Goal: Information Seeking & Learning: Learn about a topic

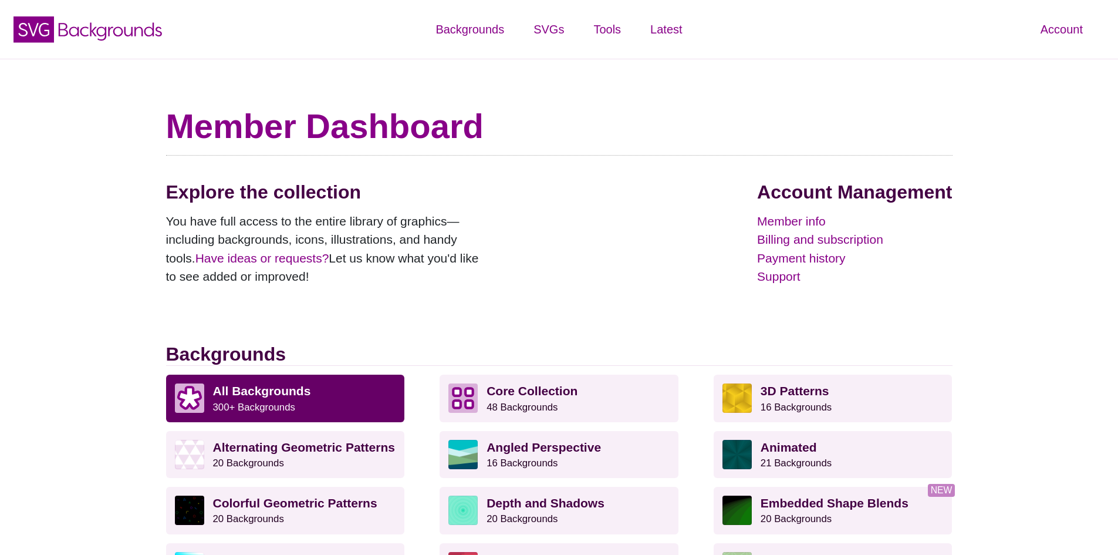
click at [305, 412] on p "All Backgrounds 300+ Backgrounds" at bounding box center [304, 397] width 183 height 29
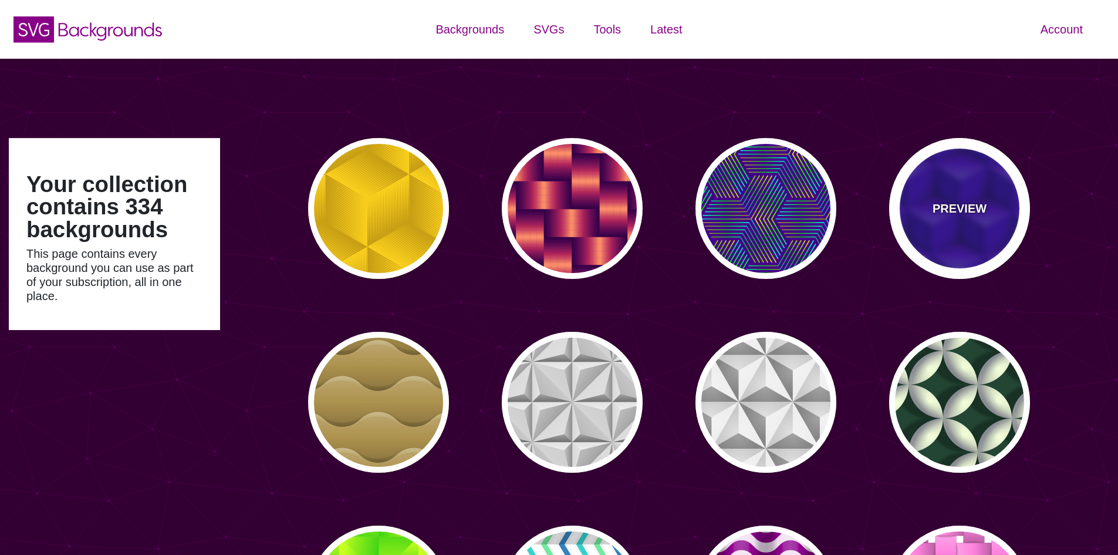
click at [982, 211] on p "PREVIEW" at bounding box center [960, 209] width 54 height 18
type input "#0000AA"
type input "345"
type input "0.4"
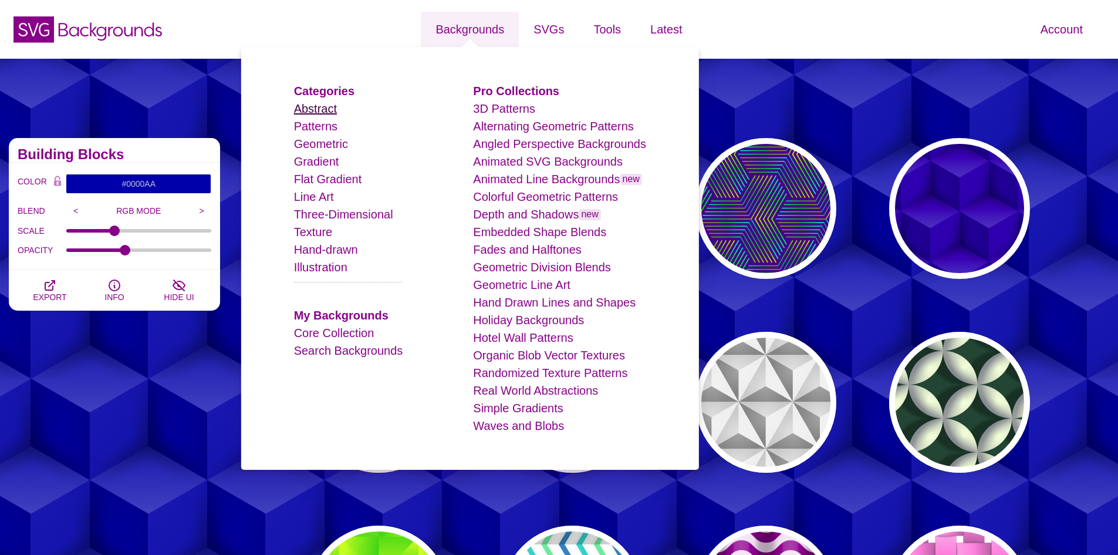
click at [320, 112] on link "Abstract" at bounding box center [315, 108] width 43 height 13
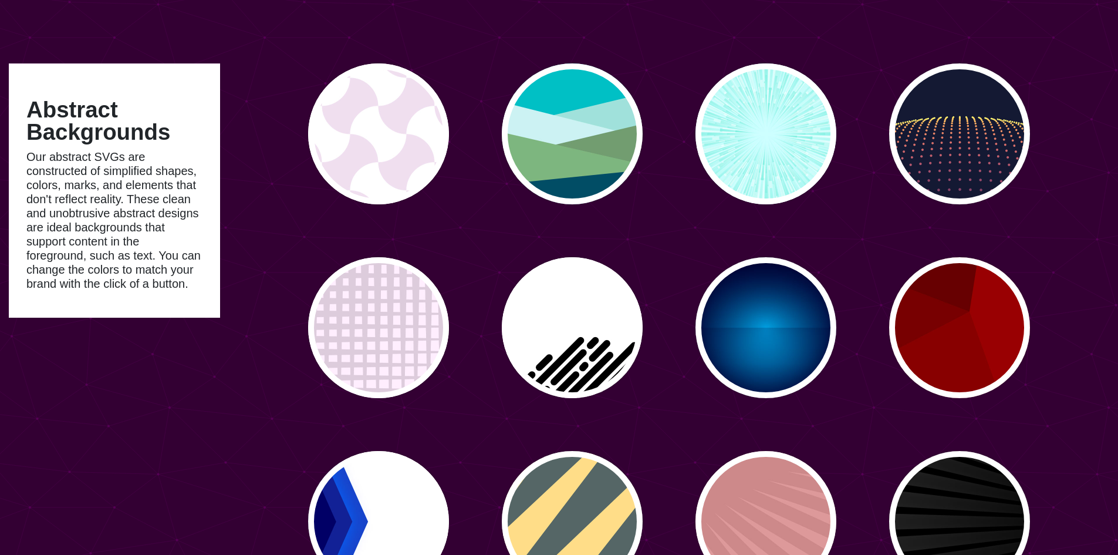
scroll to position [176, 0]
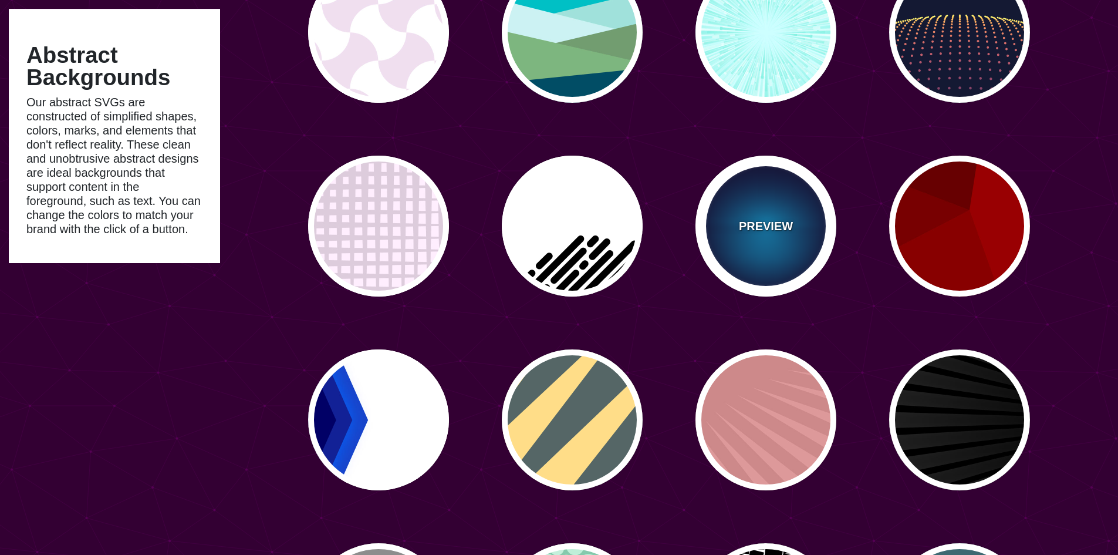
click at [799, 242] on div "PREVIEW" at bounding box center [766, 226] width 141 height 141
type input "#000033"
type input "#00BBFF"
type input "#000033"
type input "2000"
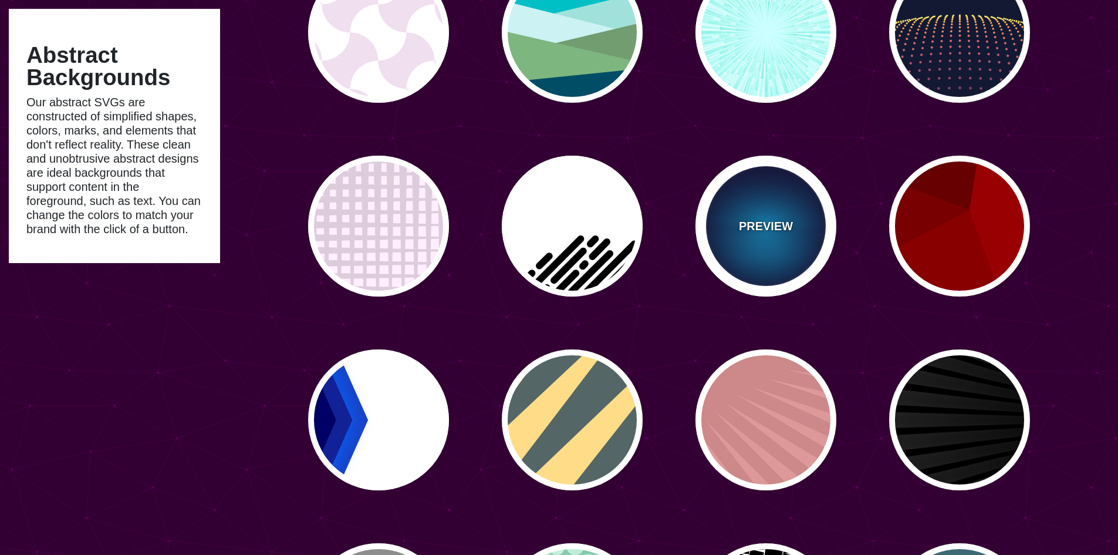
type input "0.5"
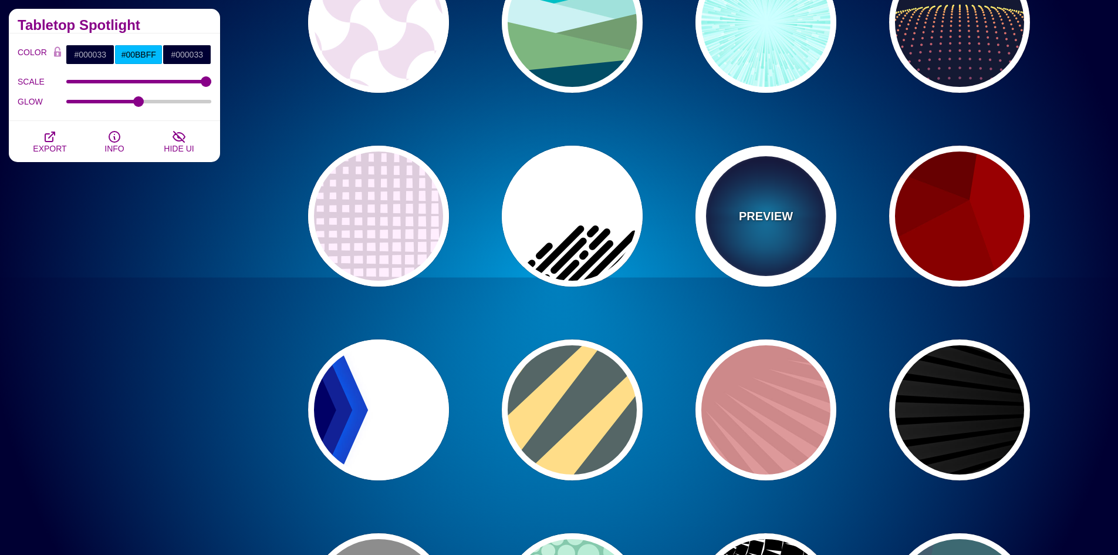
scroll to position [156, 0]
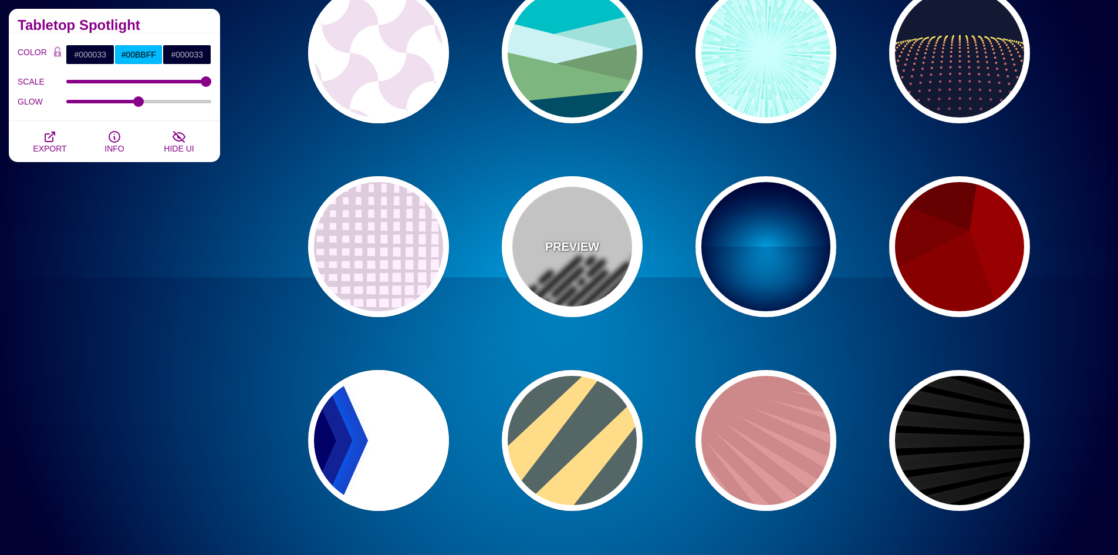
click at [589, 261] on div "PREVIEW" at bounding box center [572, 246] width 141 height 141
type input "#FFFFFF"
type input "#000000"
type input "0"
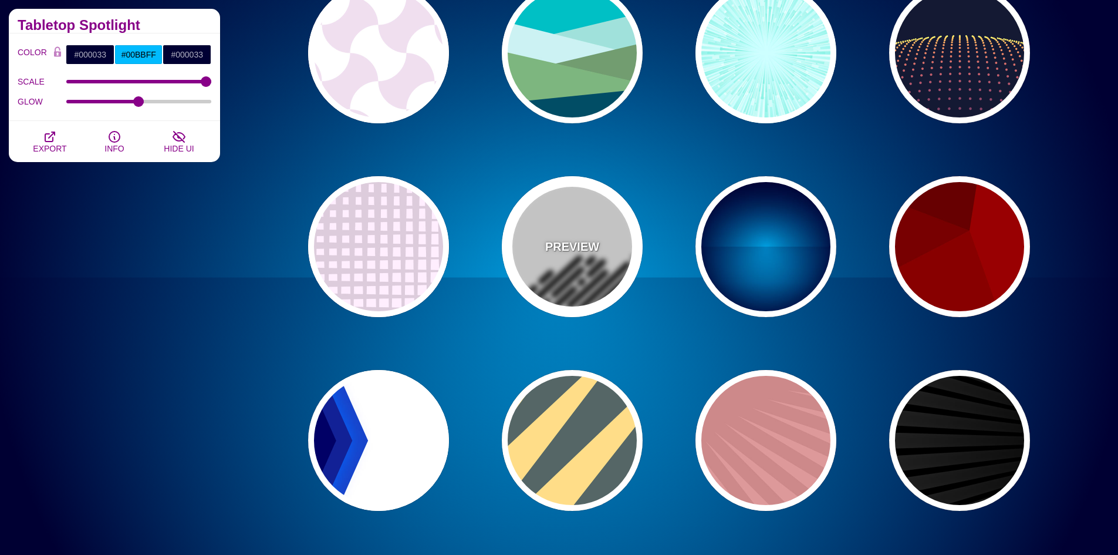
type input "500"
type input "25"
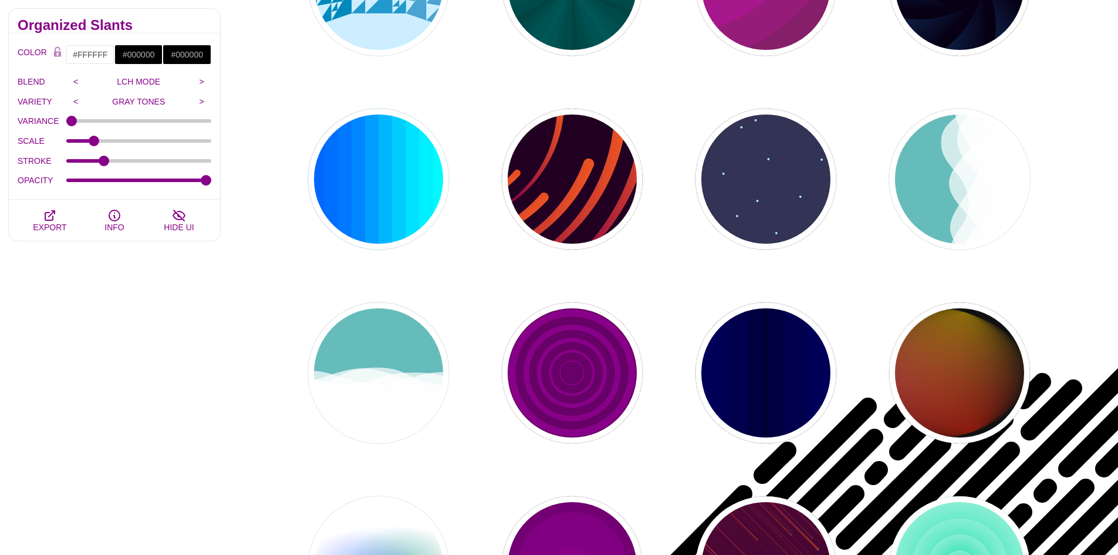
scroll to position [1036, 0]
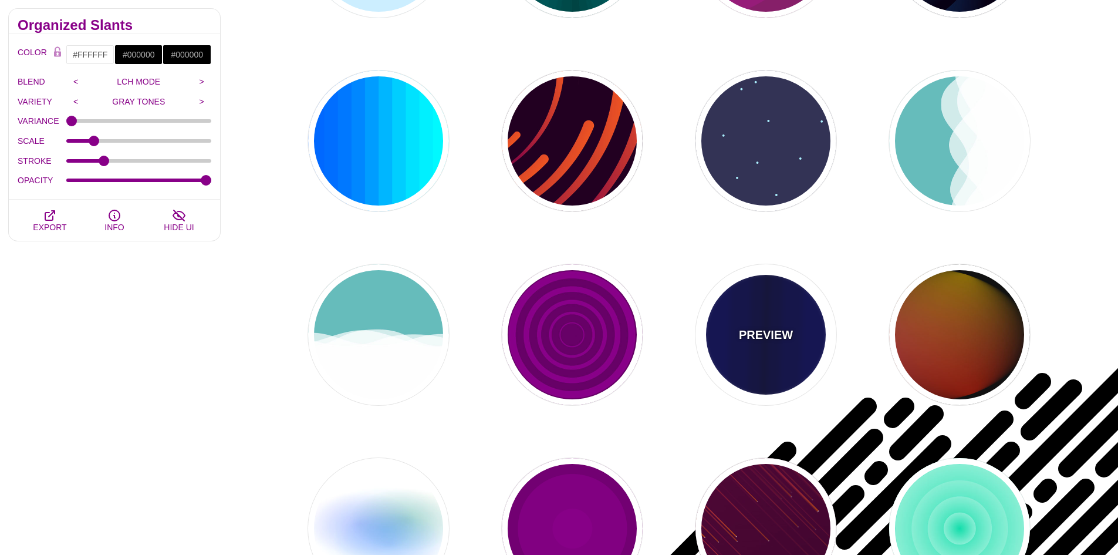
click at [792, 365] on div "PREVIEW" at bounding box center [766, 334] width 141 height 141
type input "#0000BB"
type input "#000033"
type input "0.5"
type input "5"
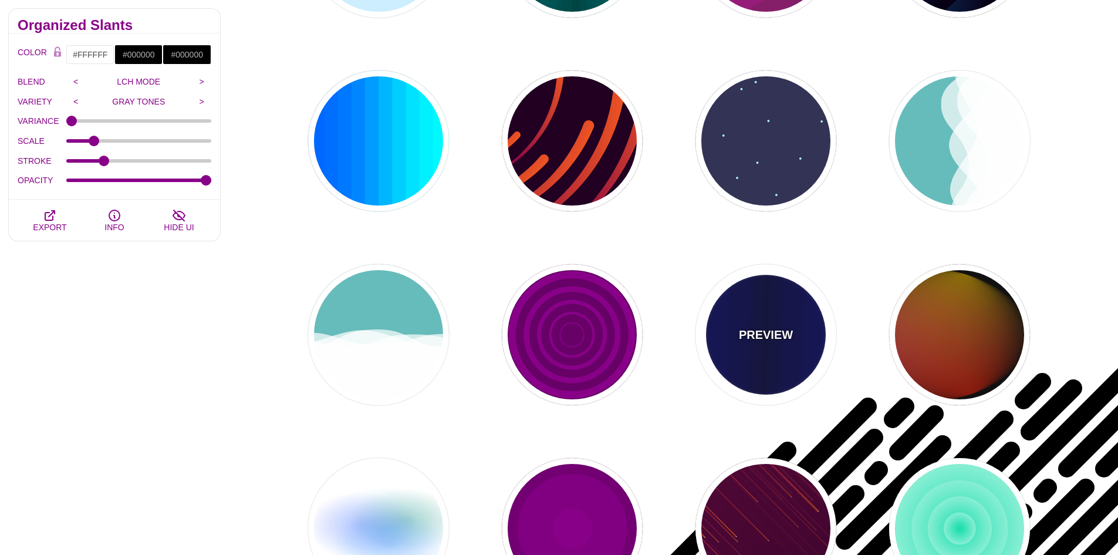
type input "0.1"
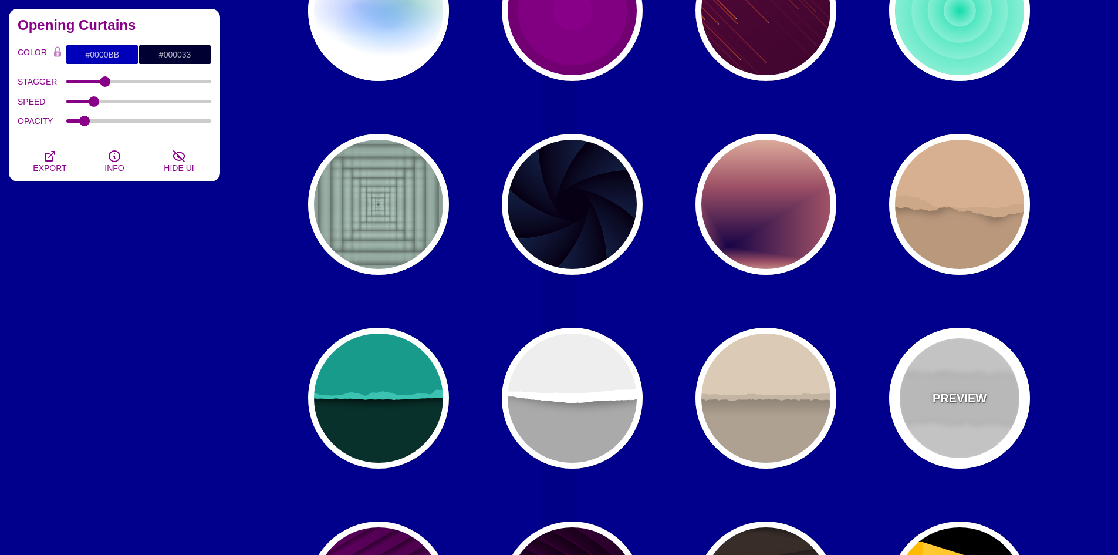
scroll to position [1564, 0]
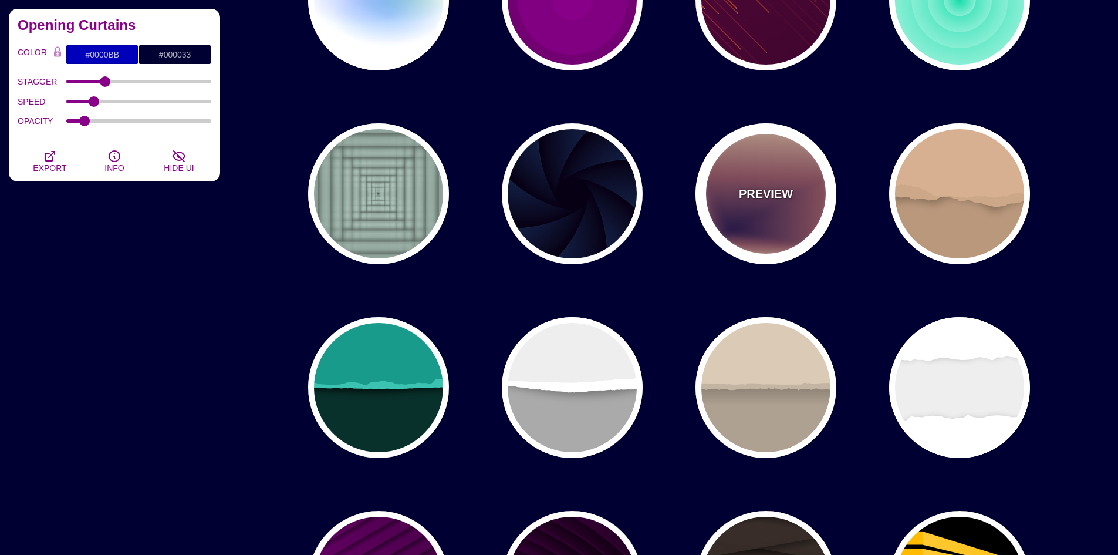
click at [789, 227] on div "PREVIEW" at bounding box center [766, 193] width 141 height 141
type input "#EEC6AB"
type input "#170346"
type input "0"
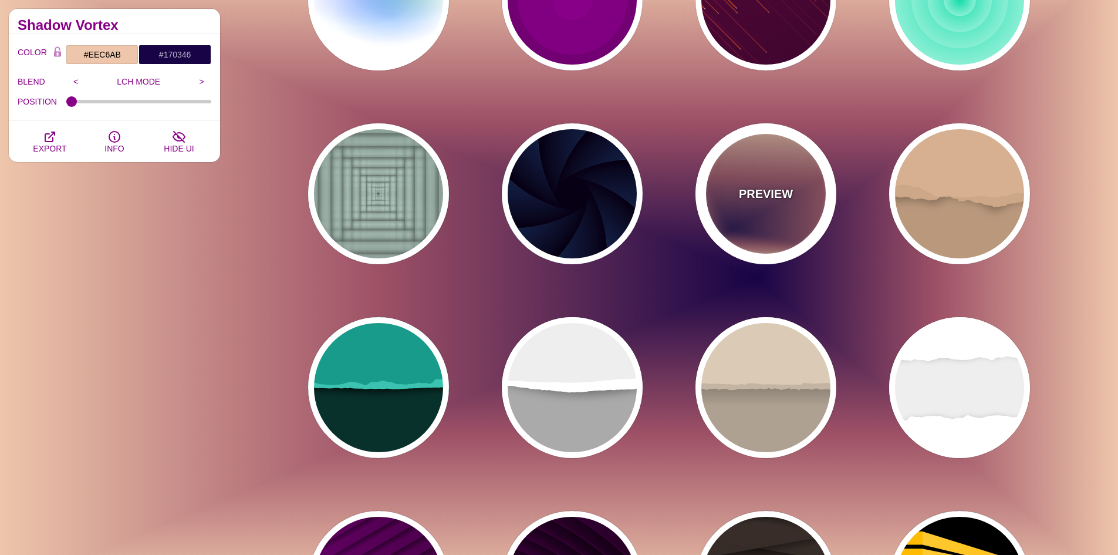
scroll to position [1623, 0]
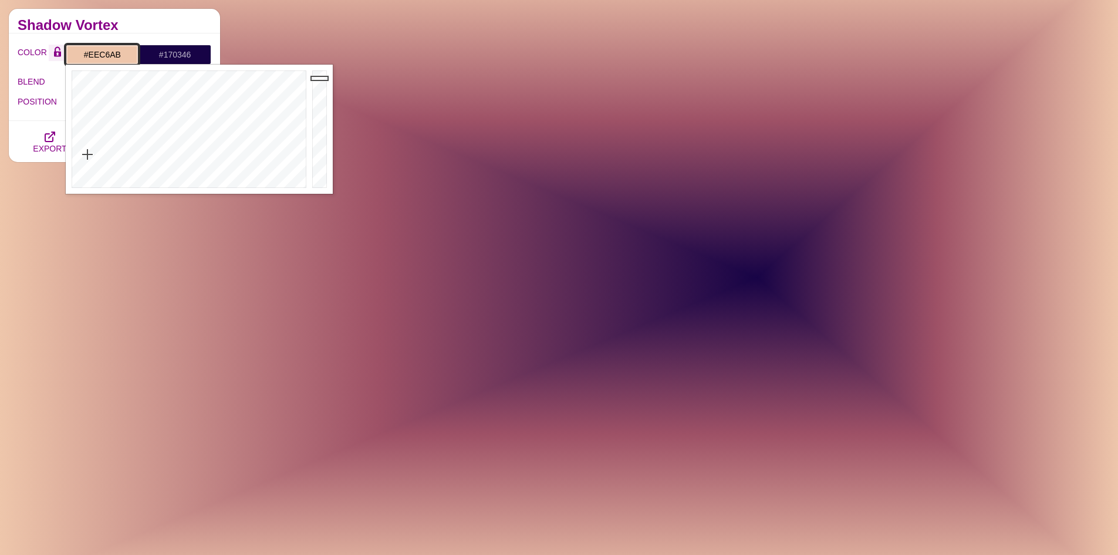
drag, startPoint x: 127, startPoint y: 55, endPoint x: 58, endPoint y: 55, distance: 69.3
click at [58, 55] on div "COLOR #EEC6AB #170346 #000000 #444444 #555555 #666666 #777777 #888888 #999999" at bounding box center [115, 55] width 194 height 20
click at [316, 139] on div at bounding box center [320, 129] width 23 height 129
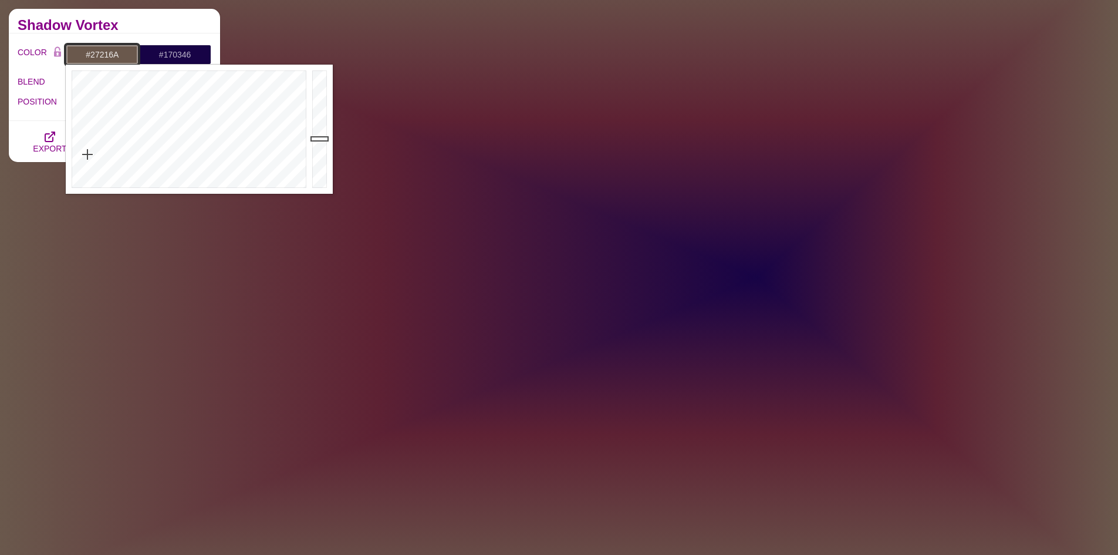
click at [231, 106] on div at bounding box center [188, 129] width 244 height 129
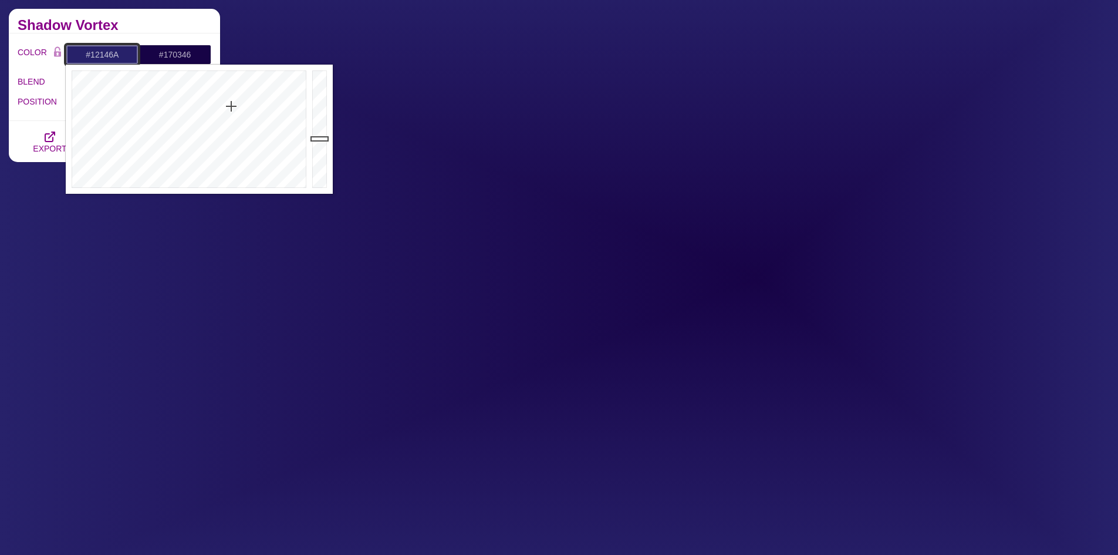
click at [227, 90] on div at bounding box center [188, 129] width 244 height 129
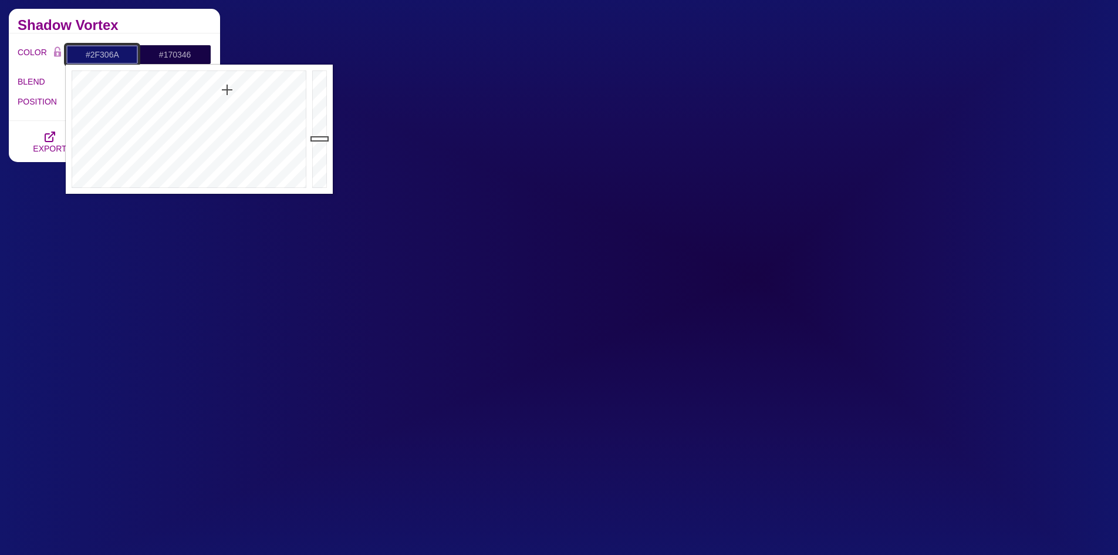
click at [227, 122] on div at bounding box center [188, 129] width 244 height 129
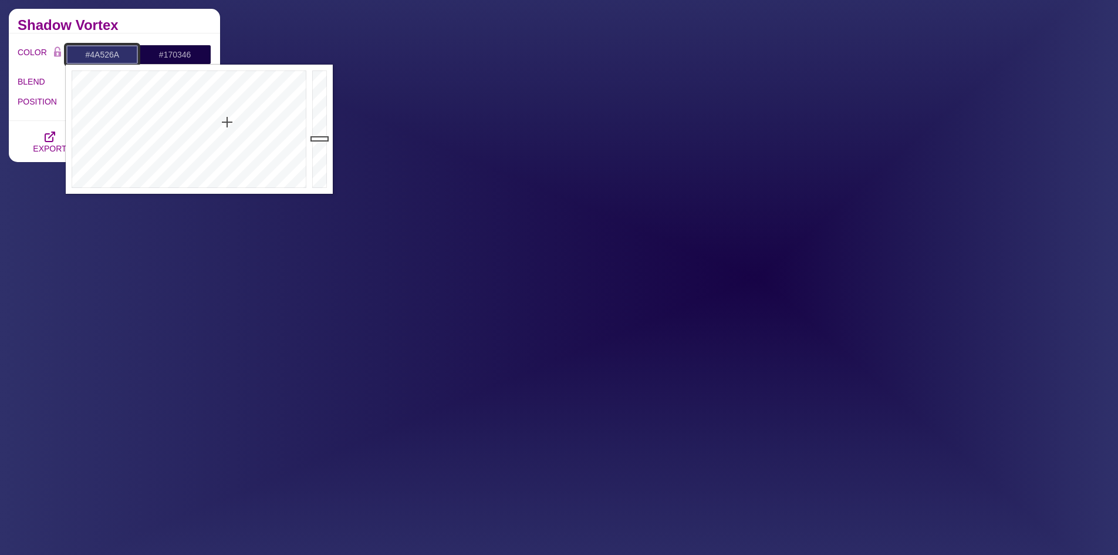
click at [219, 152] on div at bounding box center [188, 129] width 244 height 129
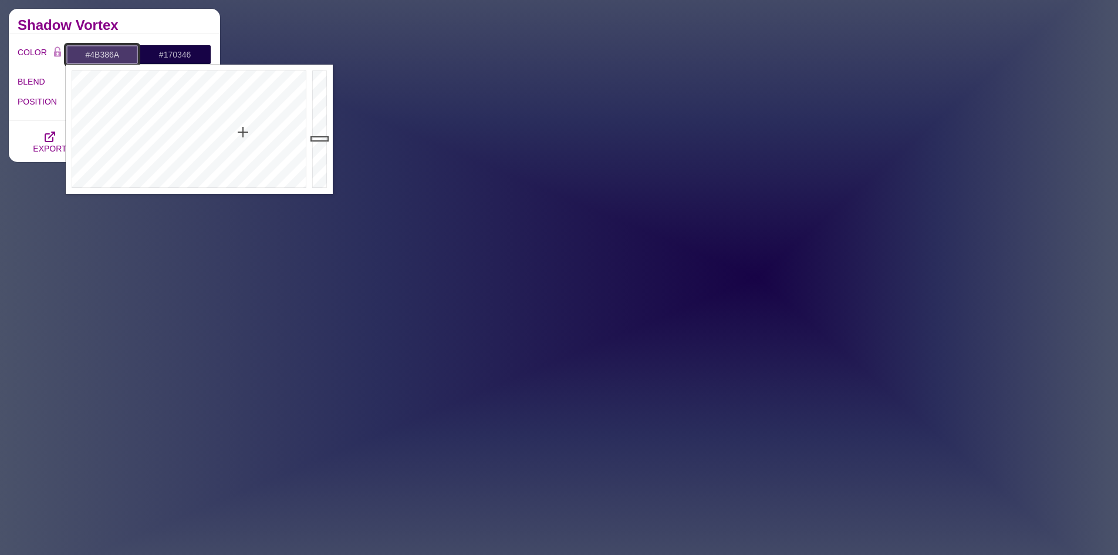
click at [243, 132] on div at bounding box center [188, 129] width 244 height 129
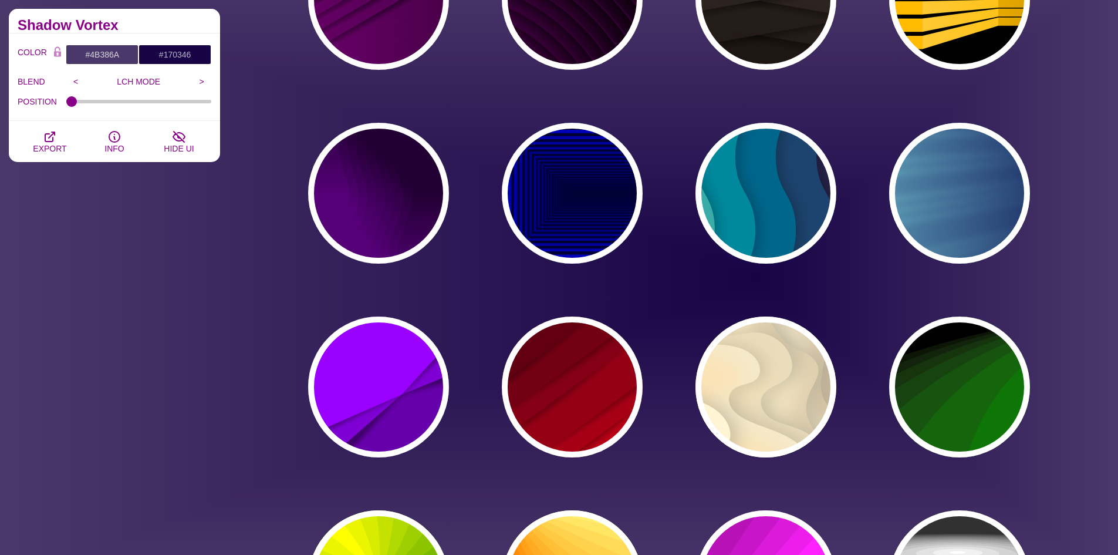
scroll to position [2151, 0]
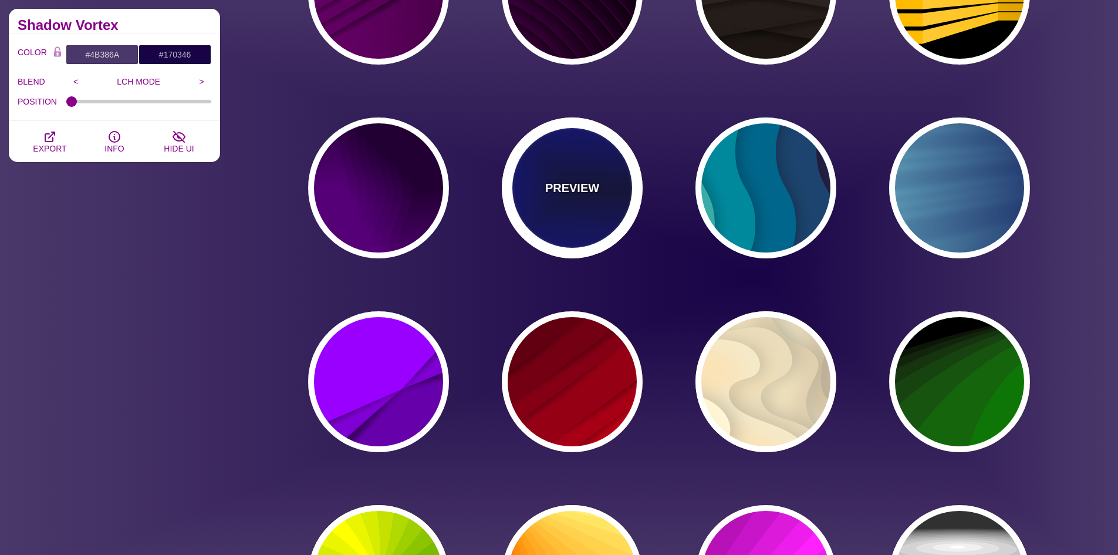
click at [613, 228] on div "PREVIEW" at bounding box center [572, 187] width 141 height 141
type input "#000033"
type input "#0000CC"
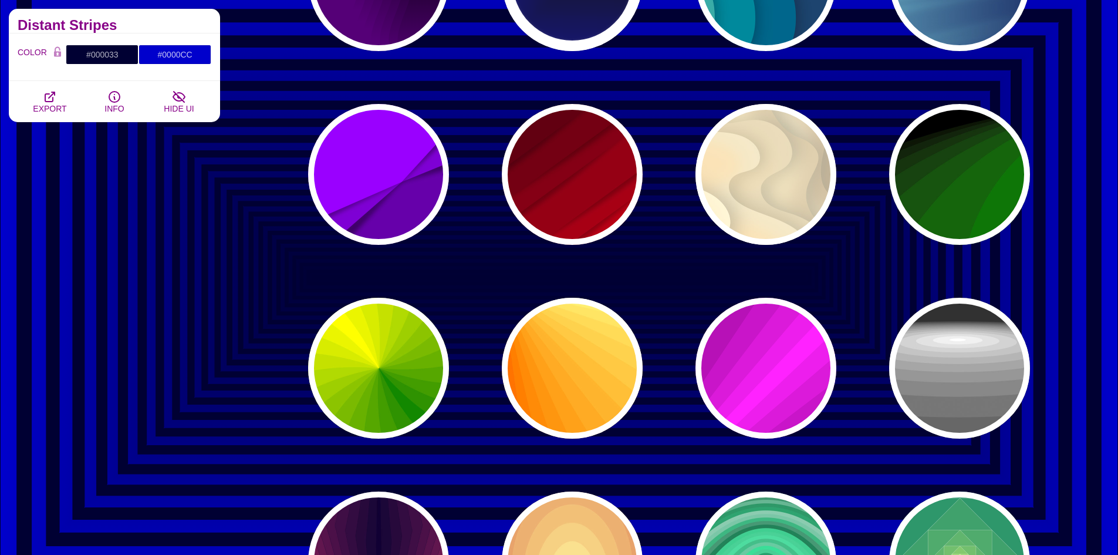
scroll to position [2386, 0]
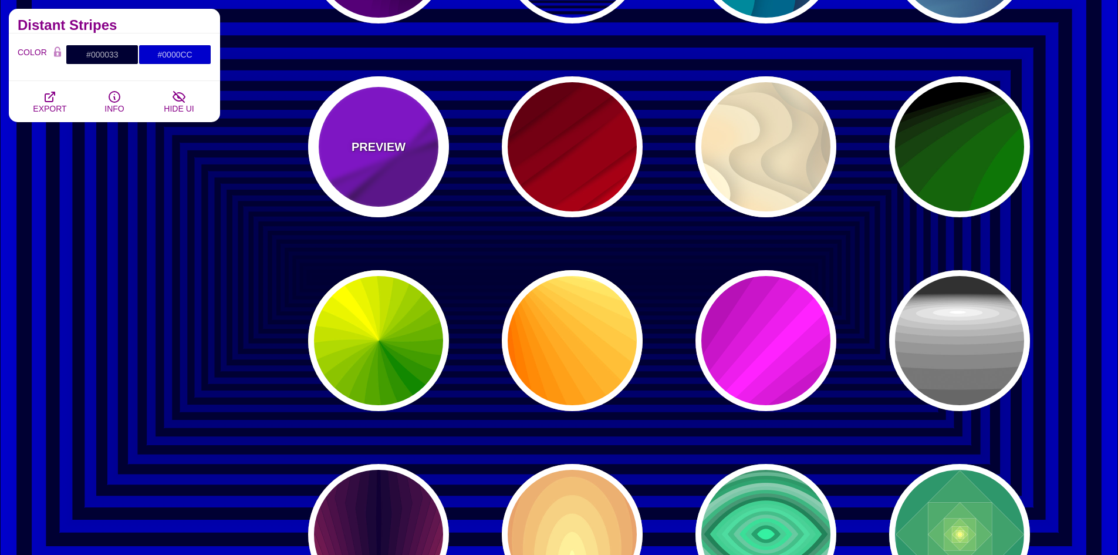
click at [396, 171] on div "PREVIEW" at bounding box center [378, 146] width 141 height 141
type input "#9900FF"
type input "#6600AA"
type input "0.5"
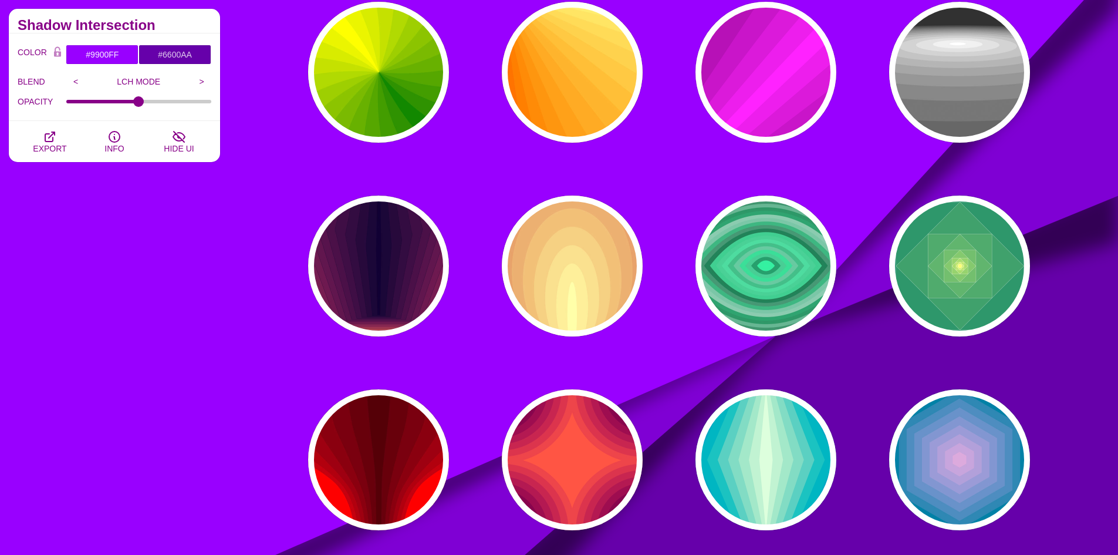
scroll to position [2680, 0]
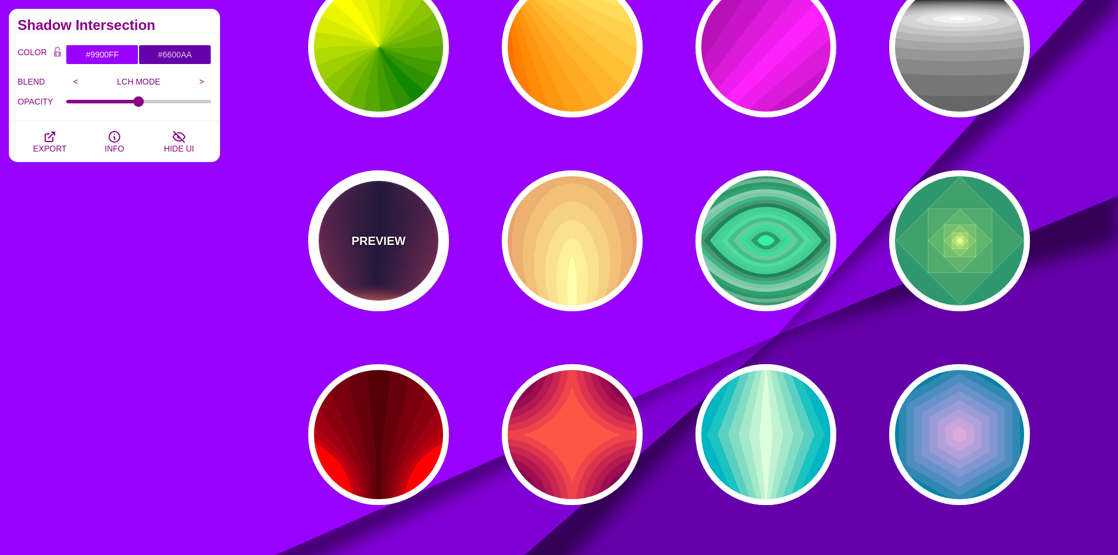
click at [414, 227] on div "PREVIEW" at bounding box center [378, 240] width 141 height 141
type input "#FFDD55"
type input "#110033"
type input "0"
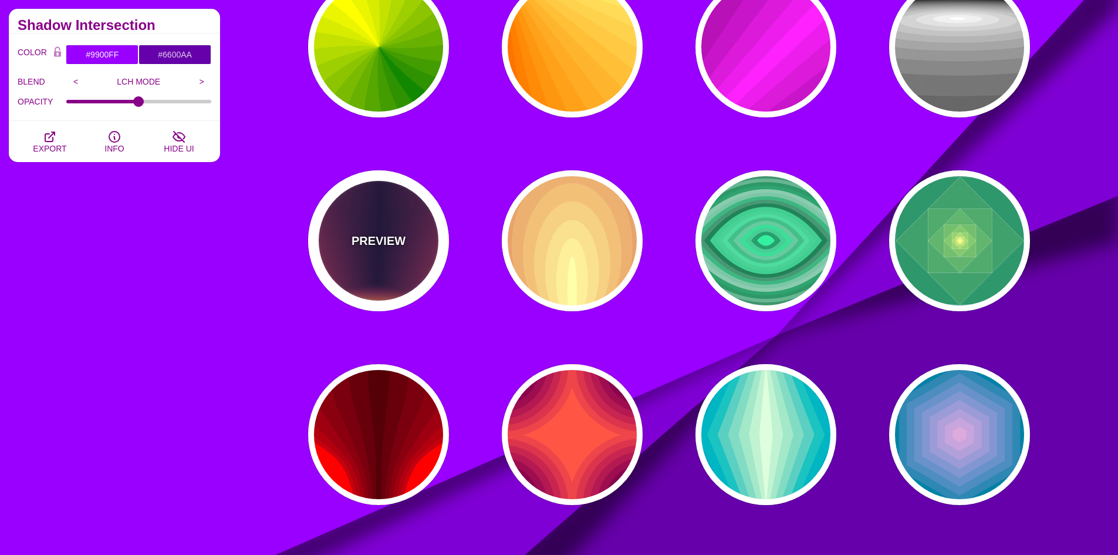
type input "0"
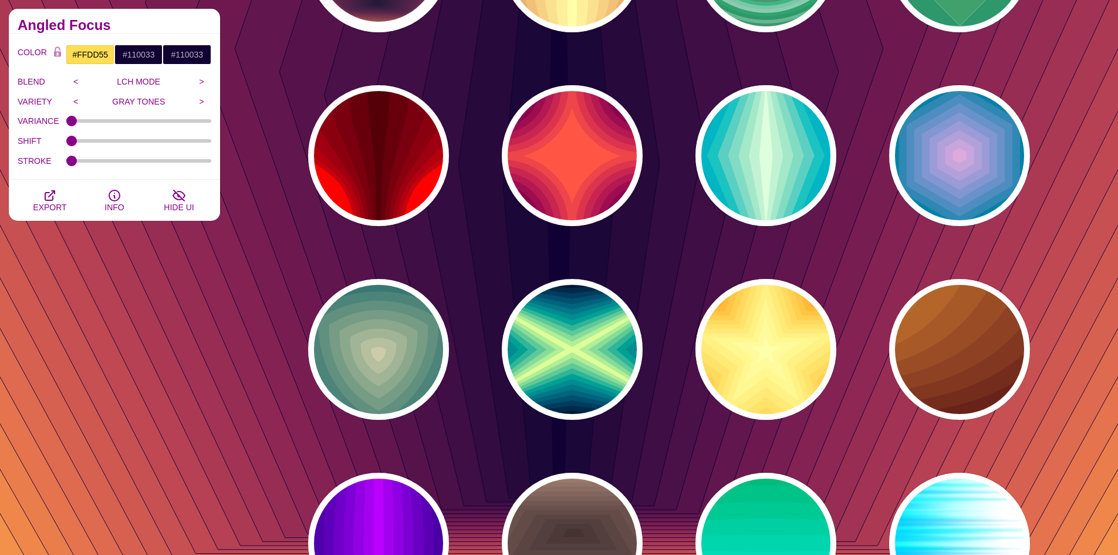
scroll to position [2973, 0]
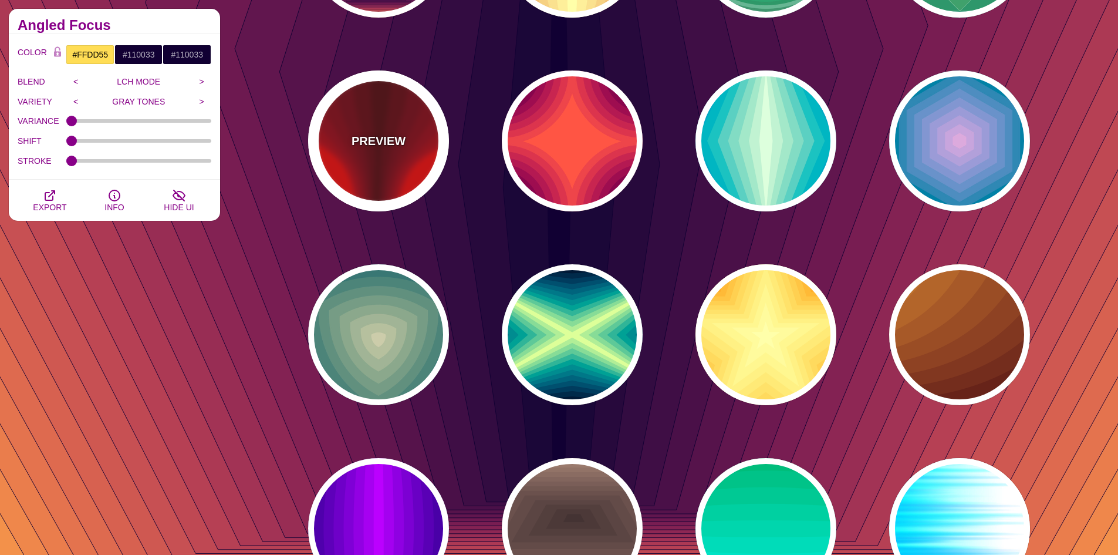
click at [417, 181] on div "PREVIEW" at bounding box center [378, 140] width 141 height 141
type input "#FF0000"
type input "#440000"
type input "1"
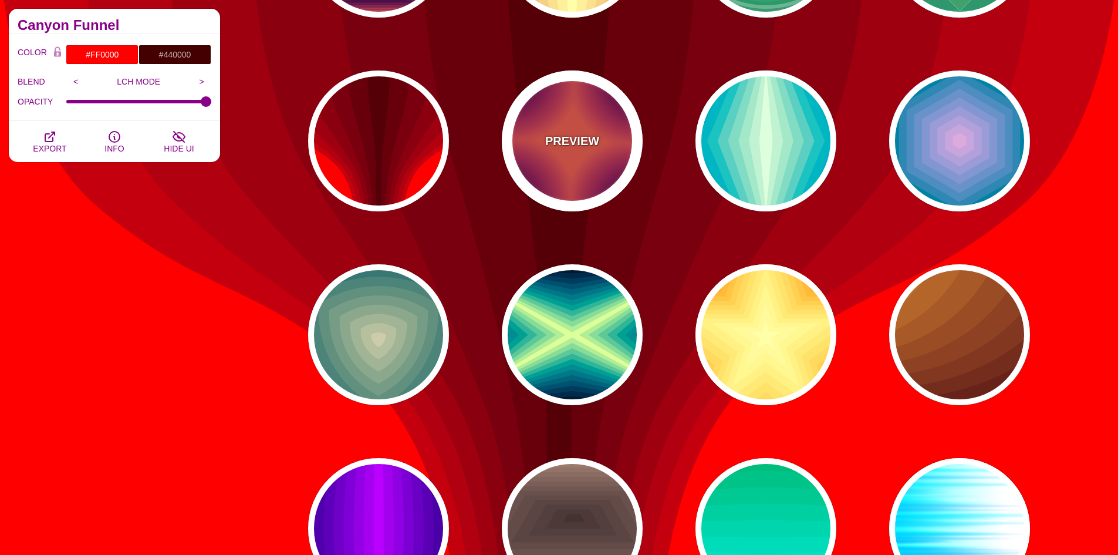
click at [593, 179] on div "PREVIEW" at bounding box center [572, 140] width 141 height 141
type input "#FF5544"
type input "#330033"
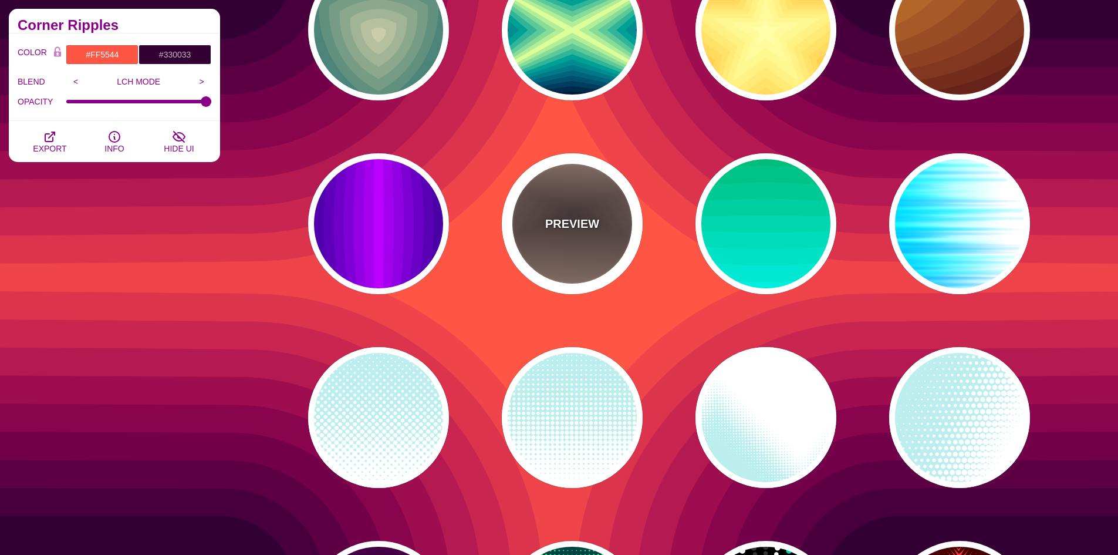
scroll to position [3325, 0]
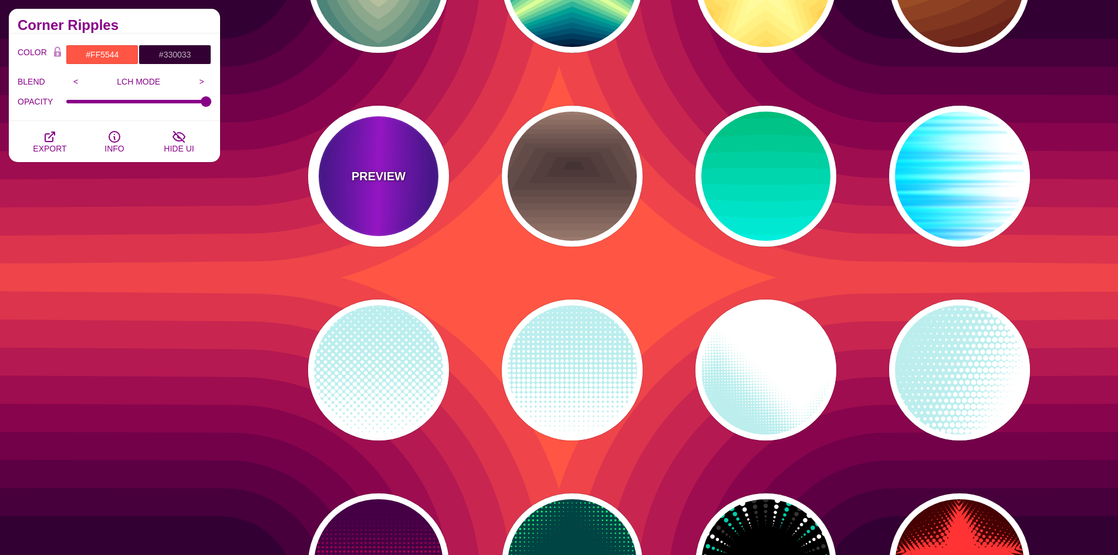
click at [441, 191] on div "PREVIEW" at bounding box center [378, 176] width 141 height 141
type input "#000022"
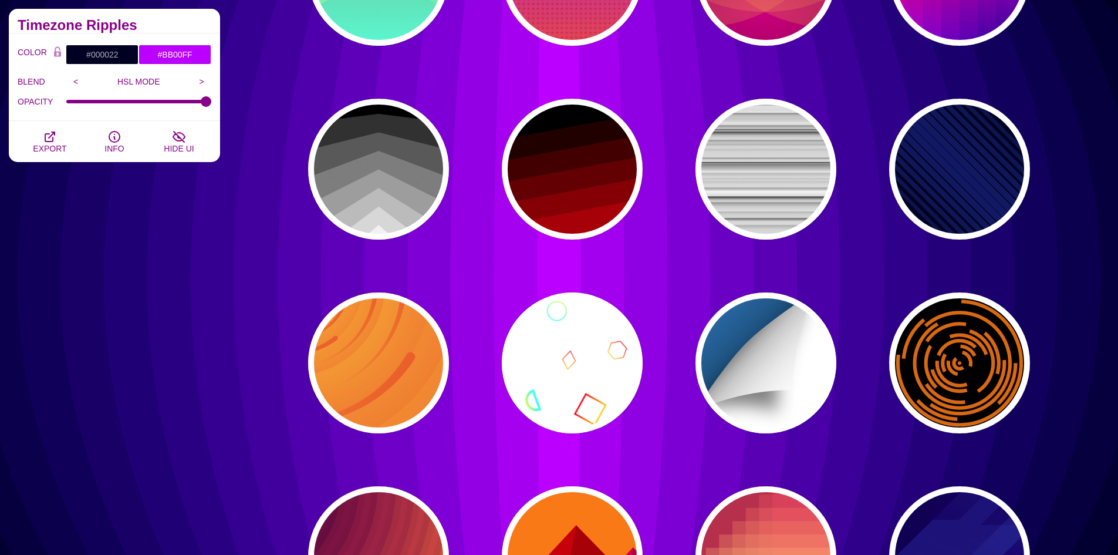
scroll to position [4499, 0]
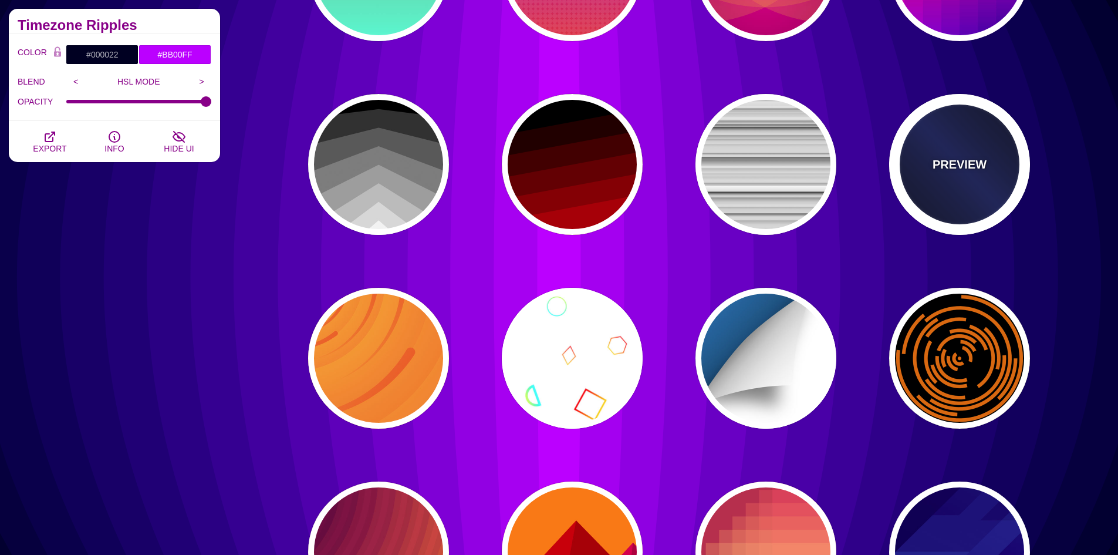
click at [1009, 172] on div "PREVIEW" at bounding box center [959, 164] width 141 height 141
type input "#002266"
type input "#001133"
type input "2000"
type input "1"
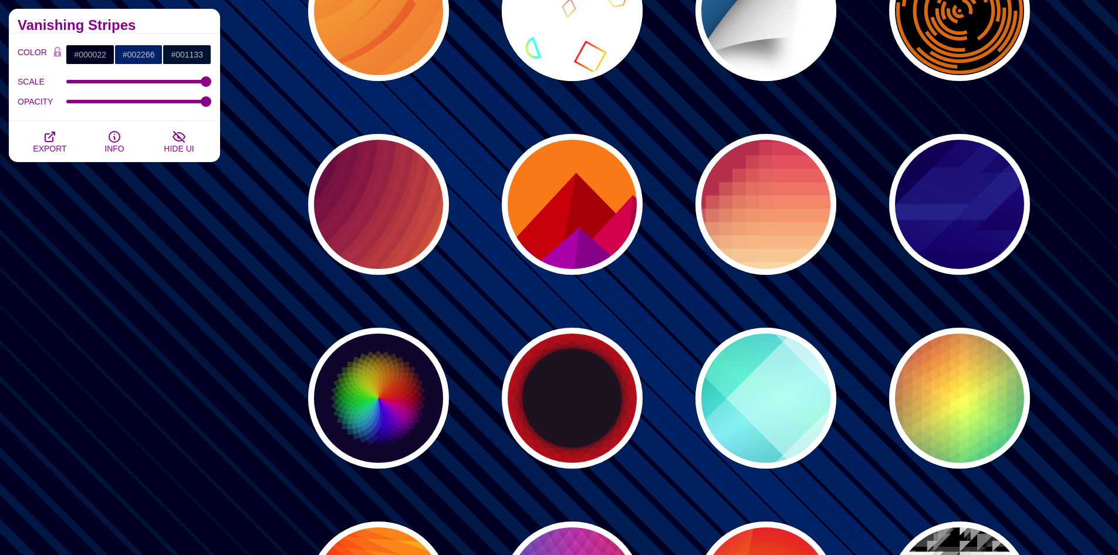
scroll to position [4851, 0]
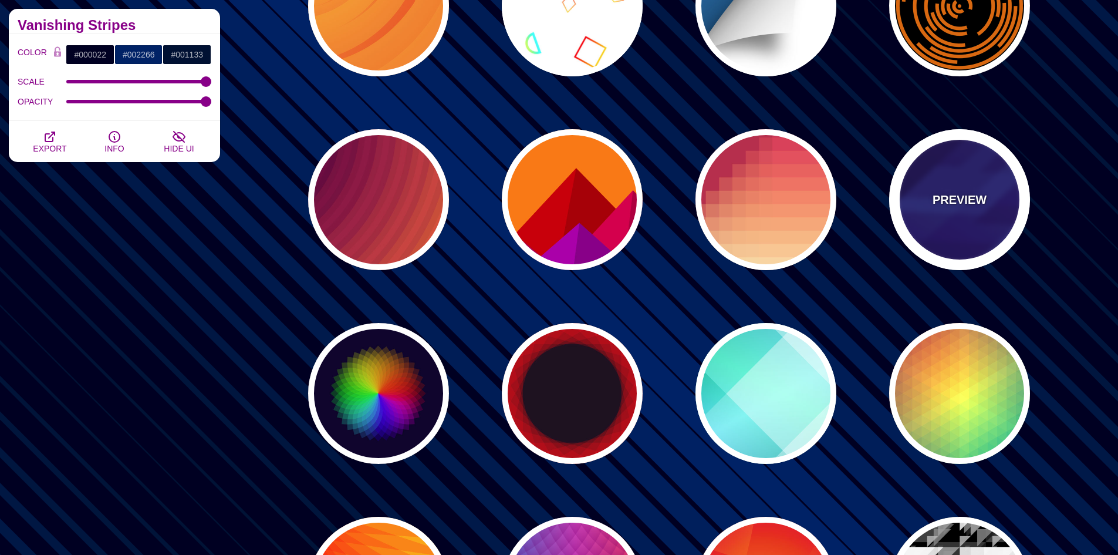
click at [986, 212] on div "PREVIEW" at bounding box center [959, 199] width 141 height 141
type input "#000044"
type input "#3388FF"
type input "#001188"
type input "0"
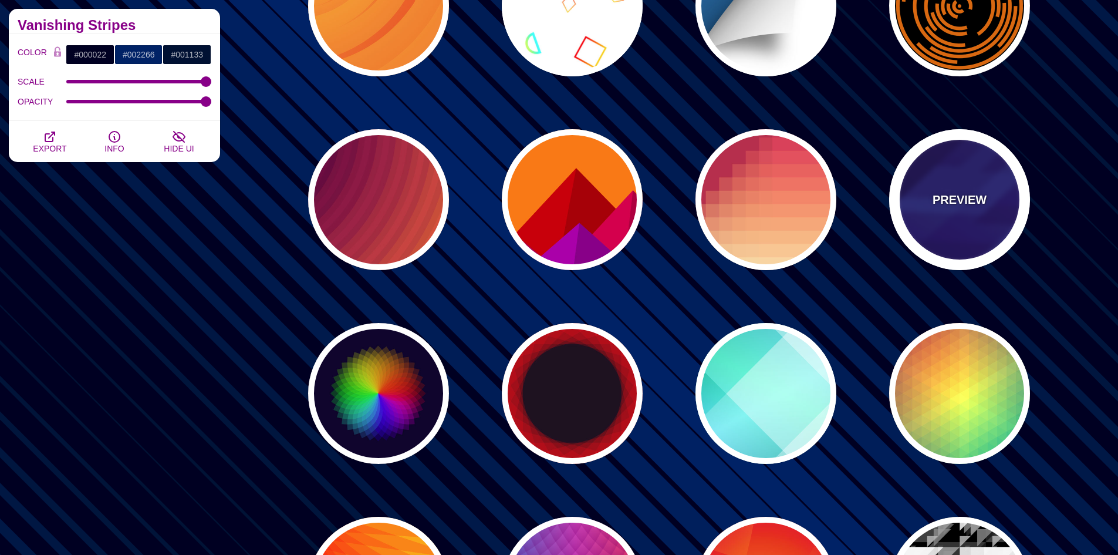
type input "0"
type input "0.3"
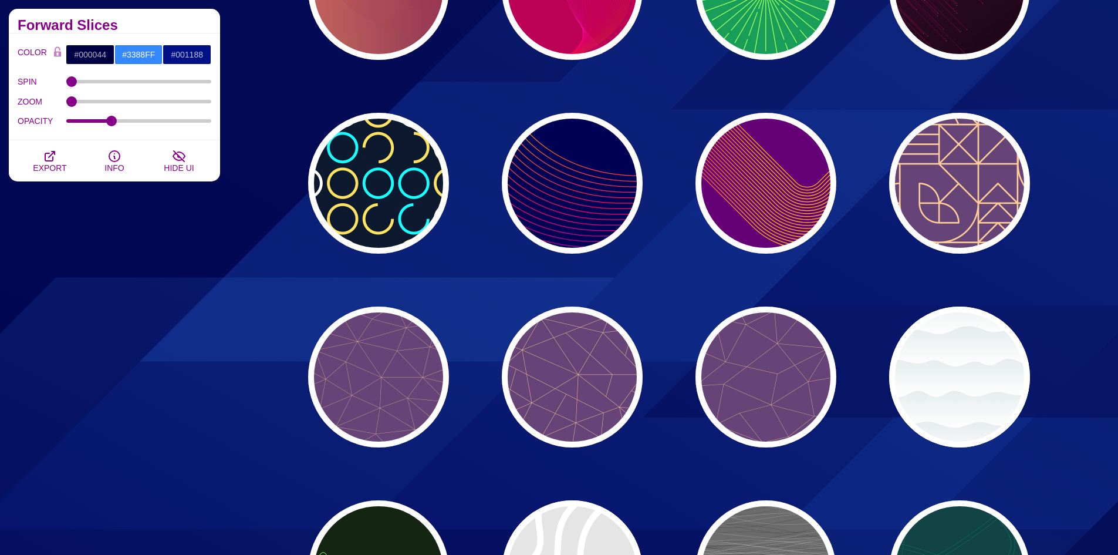
scroll to position [5846, 0]
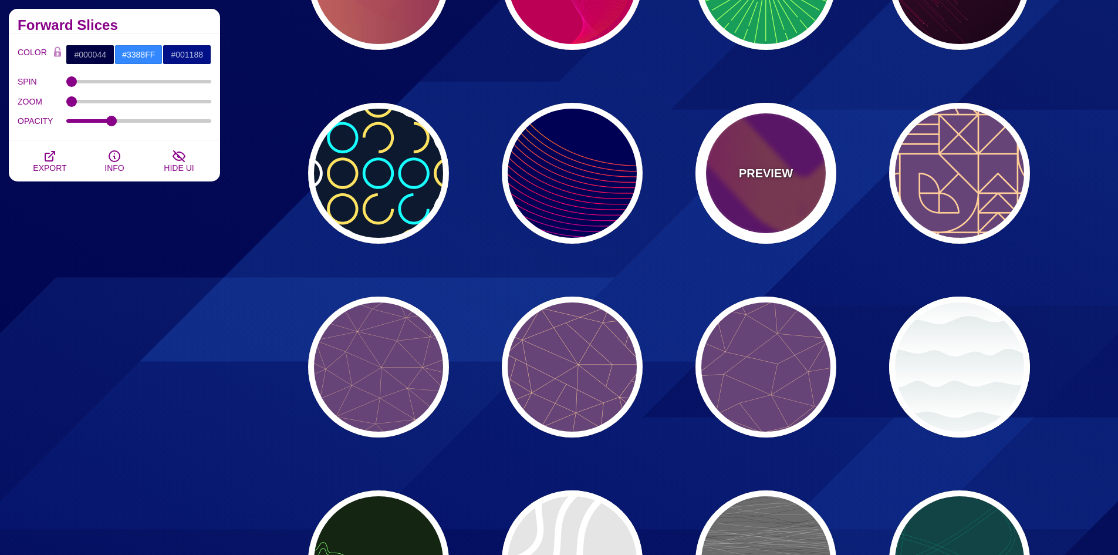
click at [772, 226] on div "PREVIEW" at bounding box center [766, 173] width 141 height 141
type input "#660077"
type input "#FFBB00"
type input "#0000FF"
type input "1"
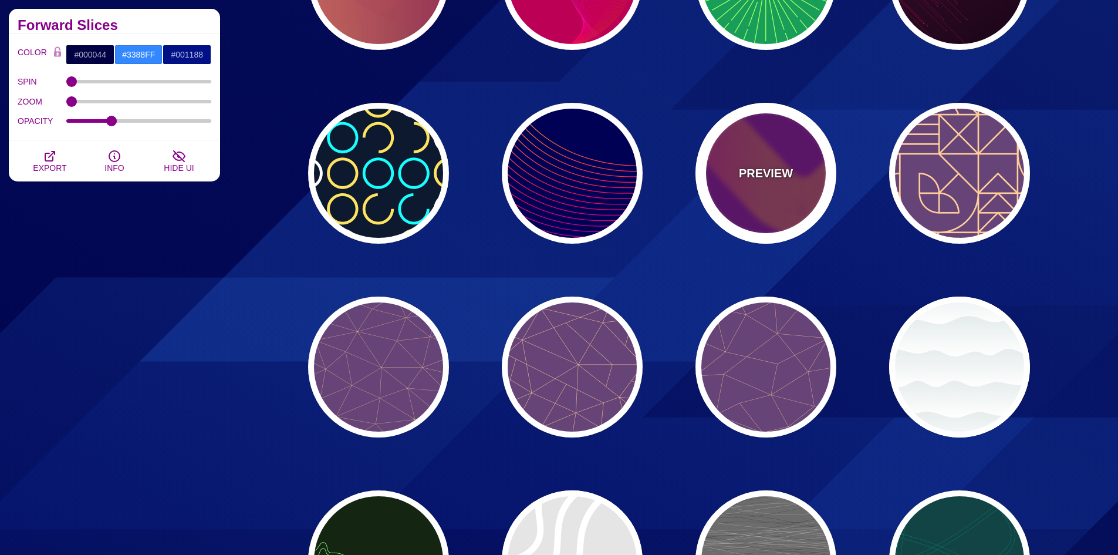
type input "2"
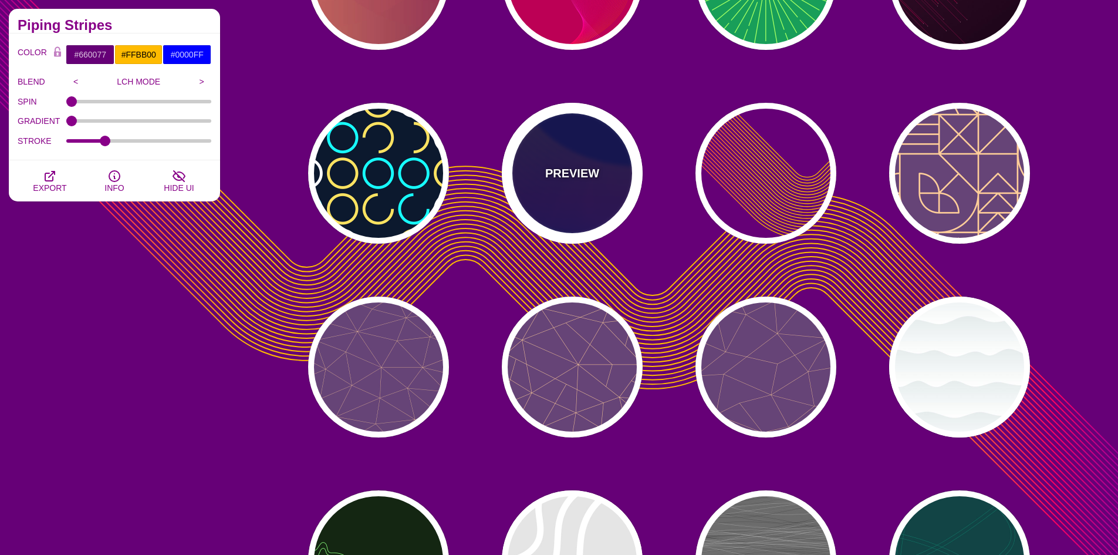
click at [568, 196] on div "PREVIEW" at bounding box center [572, 173] width 141 height 141
type input "#000055"
type input "4"
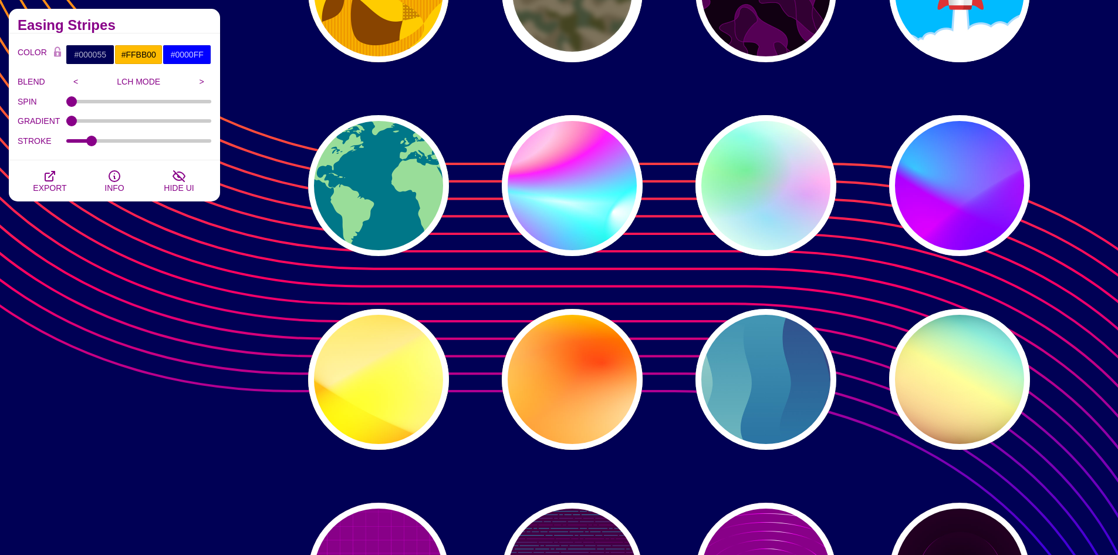
scroll to position [6609, 0]
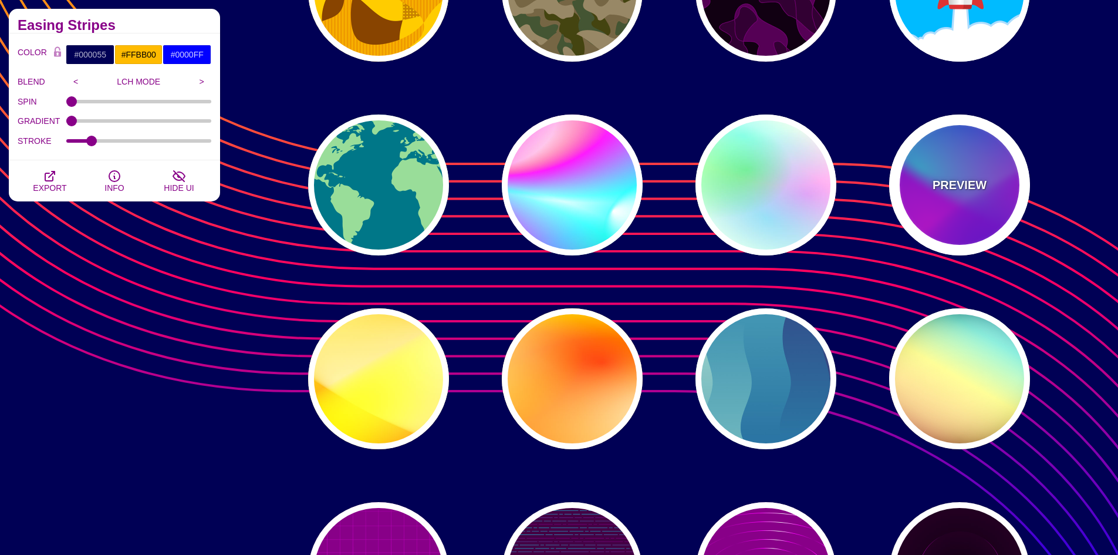
click at [933, 201] on div "PREVIEW" at bounding box center [959, 184] width 141 height 141
type input "#00FFFF"
type input "#0000FF"
type input "#FF00FF"
type input "60"
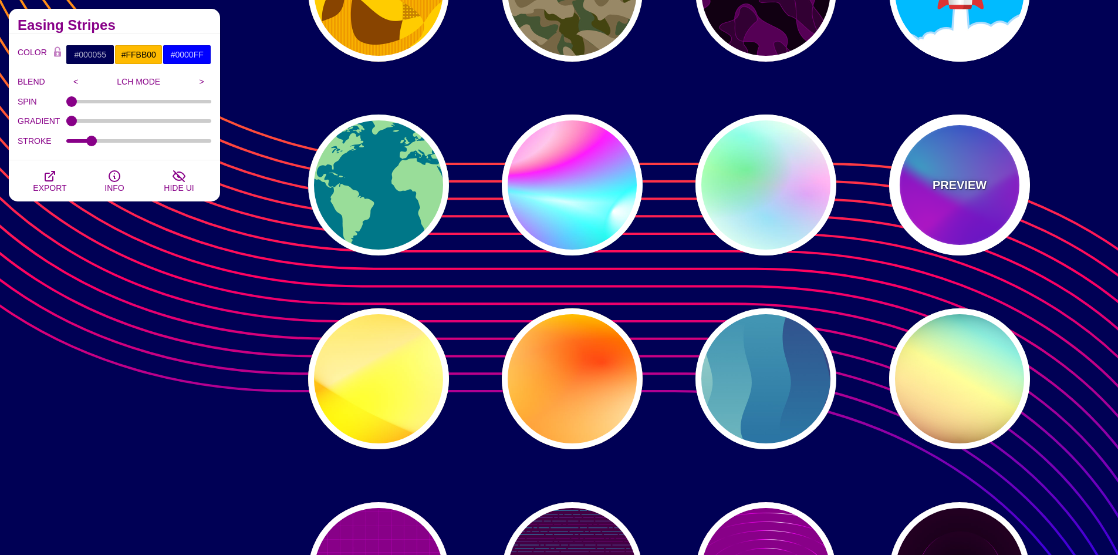
type input "90"
type input "60"
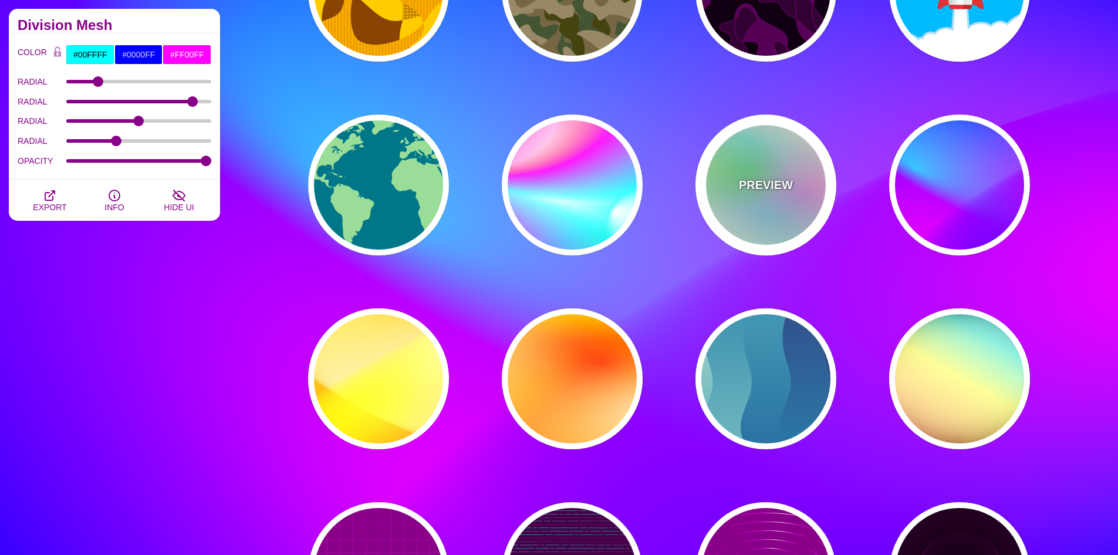
click at [728, 205] on div "PREVIEW" at bounding box center [766, 184] width 141 height 141
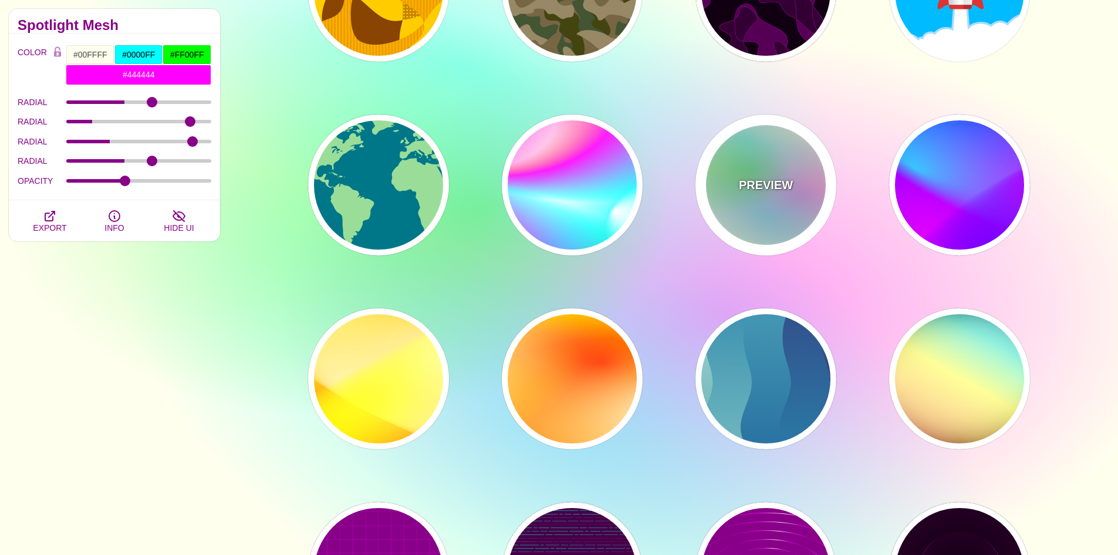
type input "#FFFFEE"
type input "#00FFFF"
type input "#00FF00"
type input "#FF00FF"
type input "40"
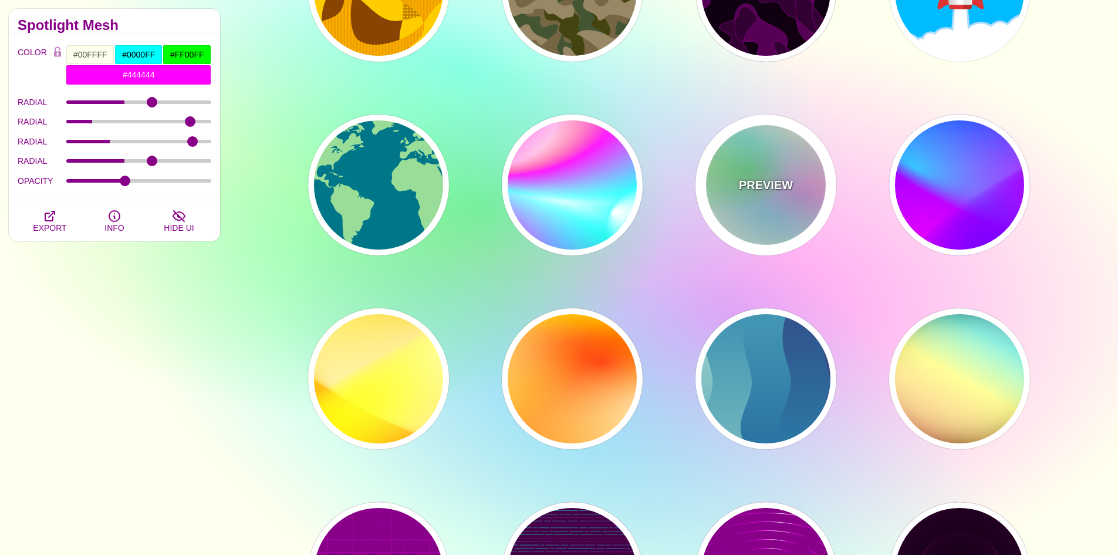
type input "30"
type input "40"
type input "0.4"
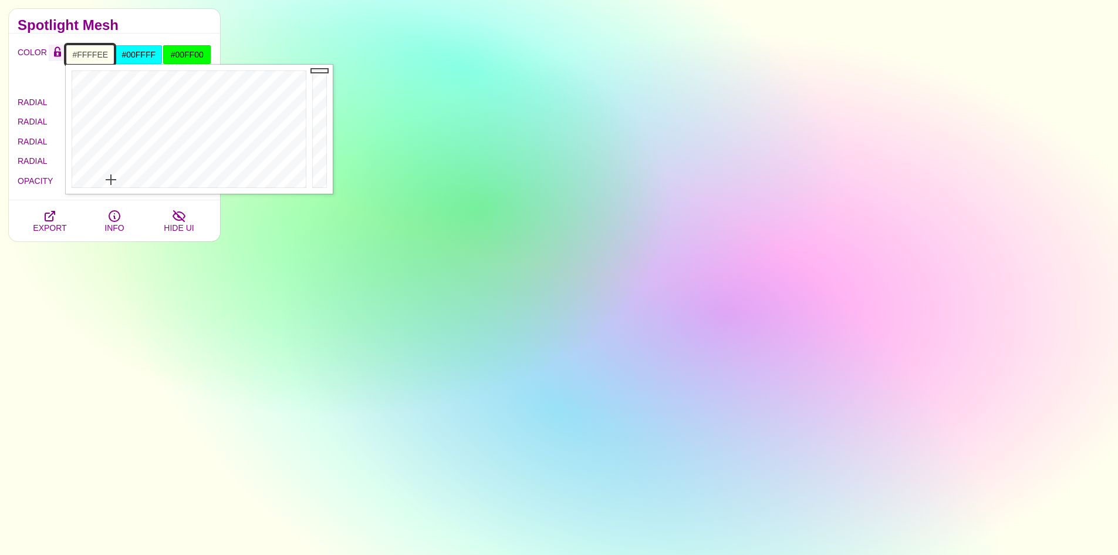
drag, startPoint x: 112, startPoint y: 56, endPoint x: 63, endPoint y: 59, distance: 48.8
click at [63, 59] on div "COLOR #FFFFEE #00FFFF #00FF00 #FF00FF #555555 #666666 #777777 #888888 #999999" at bounding box center [115, 65] width 194 height 41
click at [225, 114] on div at bounding box center [188, 129] width 244 height 129
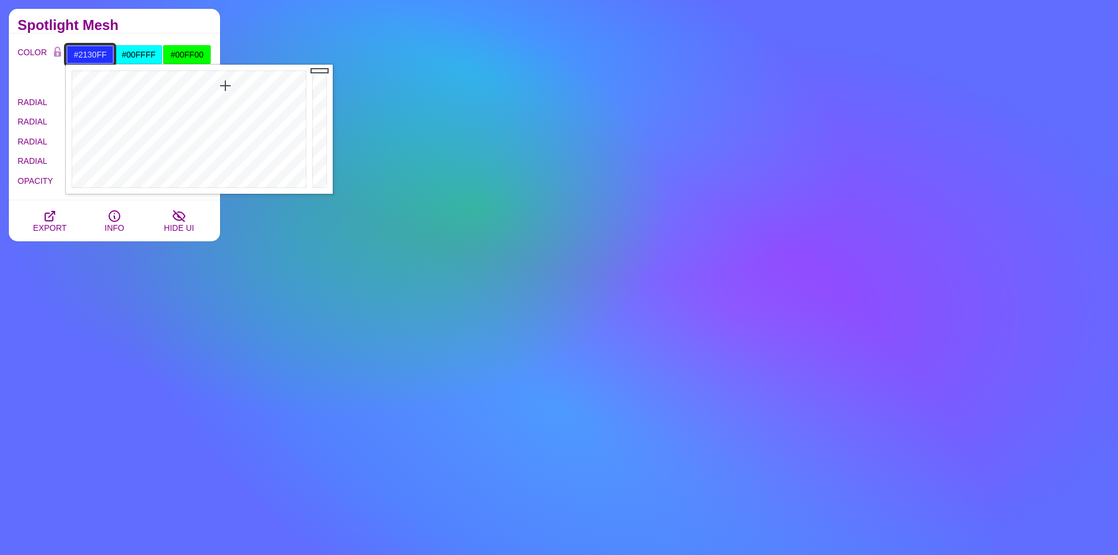
click at [225, 86] on div at bounding box center [188, 129] width 244 height 129
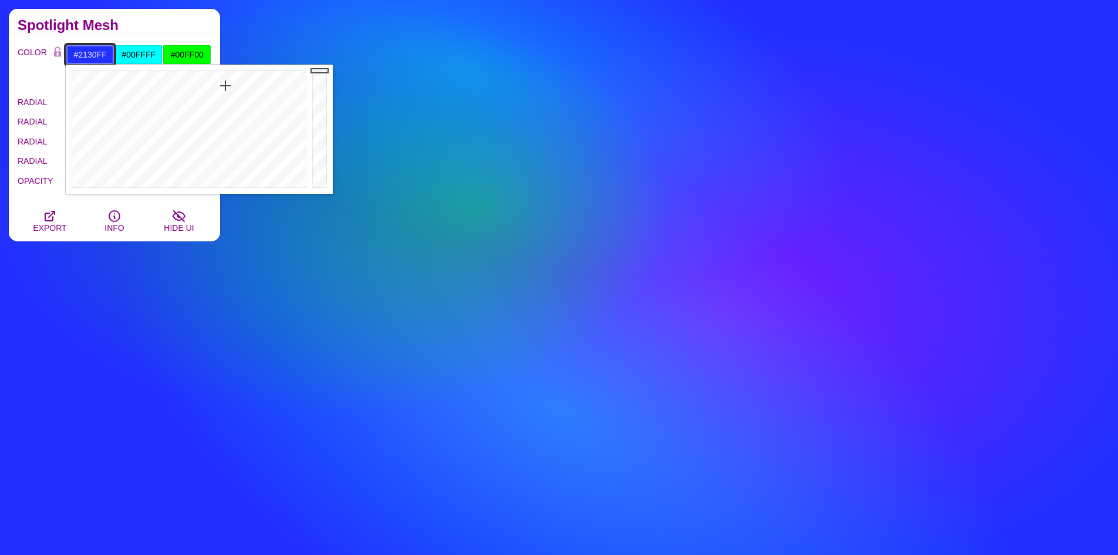
type input "#101778"
click at [315, 132] on div at bounding box center [320, 129] width 23 height 129
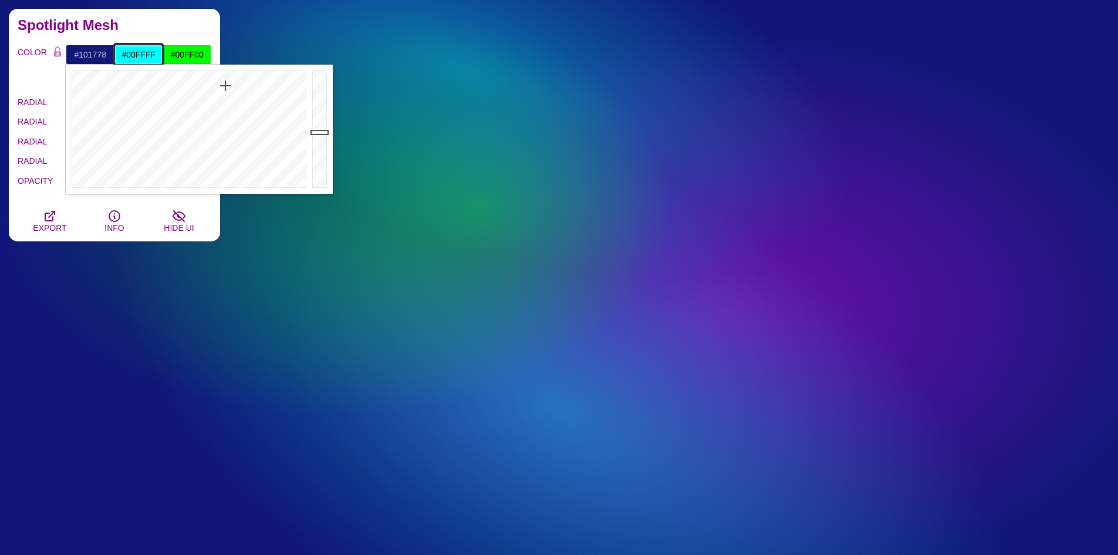
click at [153, 60] on input "#00FFFF" at bounding box center [138, 55] width 49 height 20
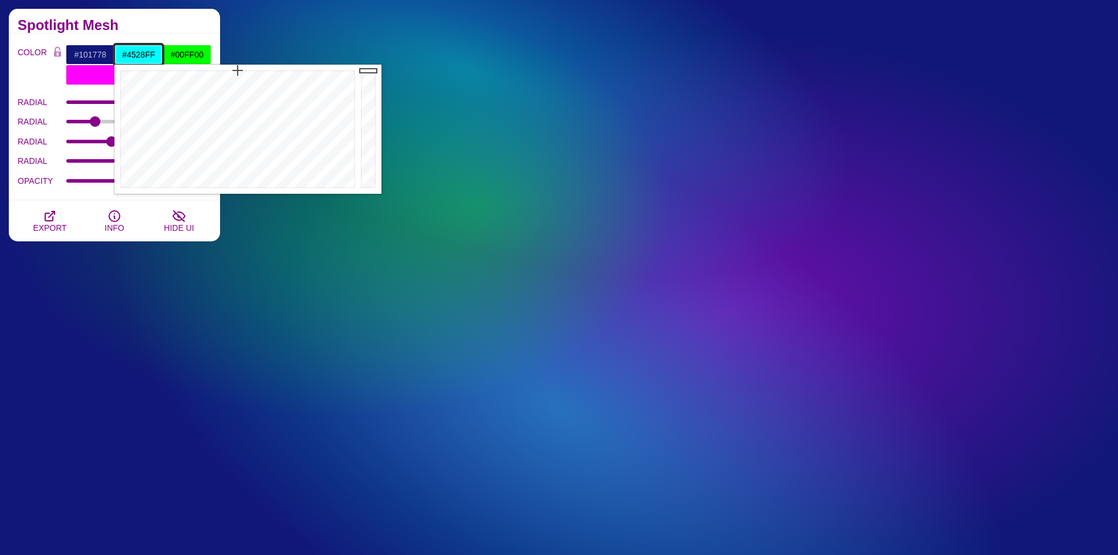
click at [282, 89] on div at bounding box center [236, 129] width 244 height 129
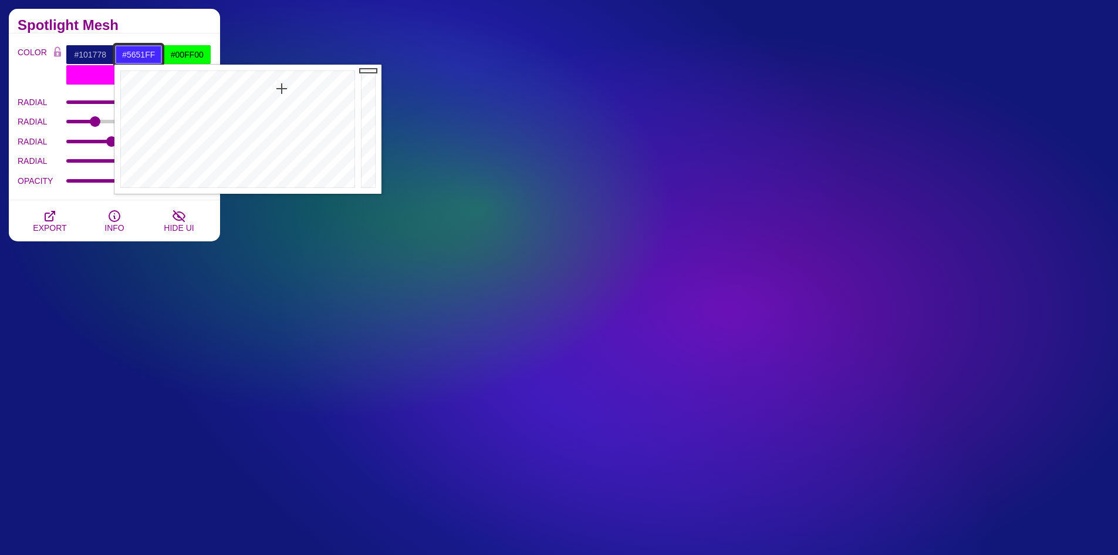
click at [278, 107] on div at bounding box center [236, 129] width 244 height 129
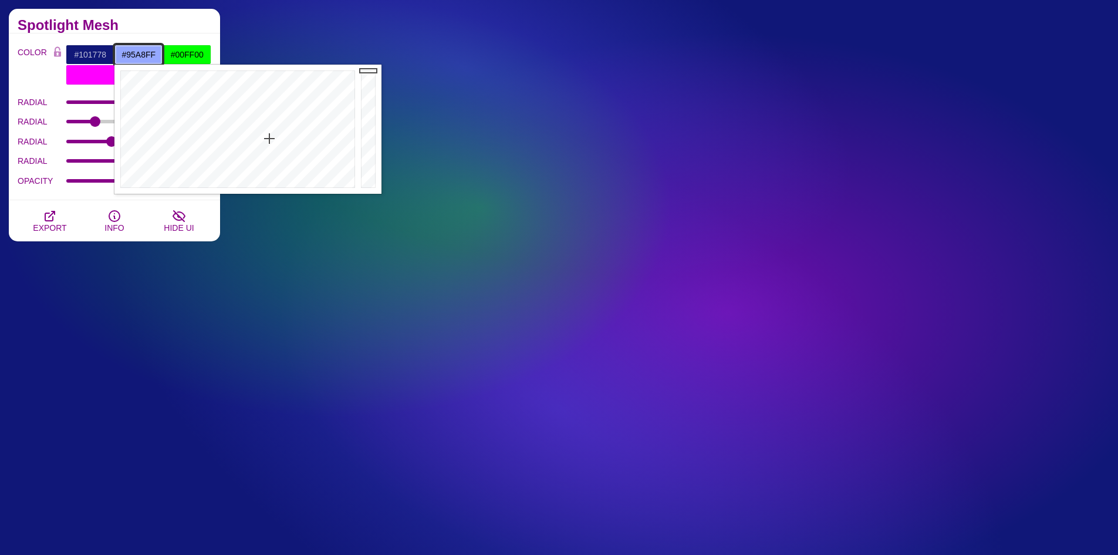
click at [269, 139] on div at bounding box center [236, 129] width 244 height 129
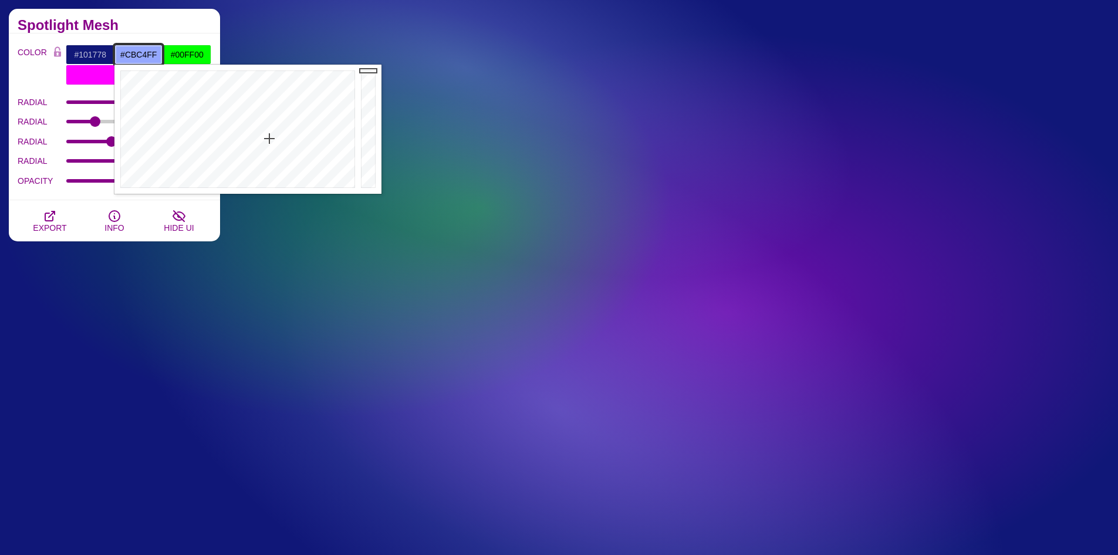
click at [281, 160] on div at bounding box center [236, 129] width 244 height 129
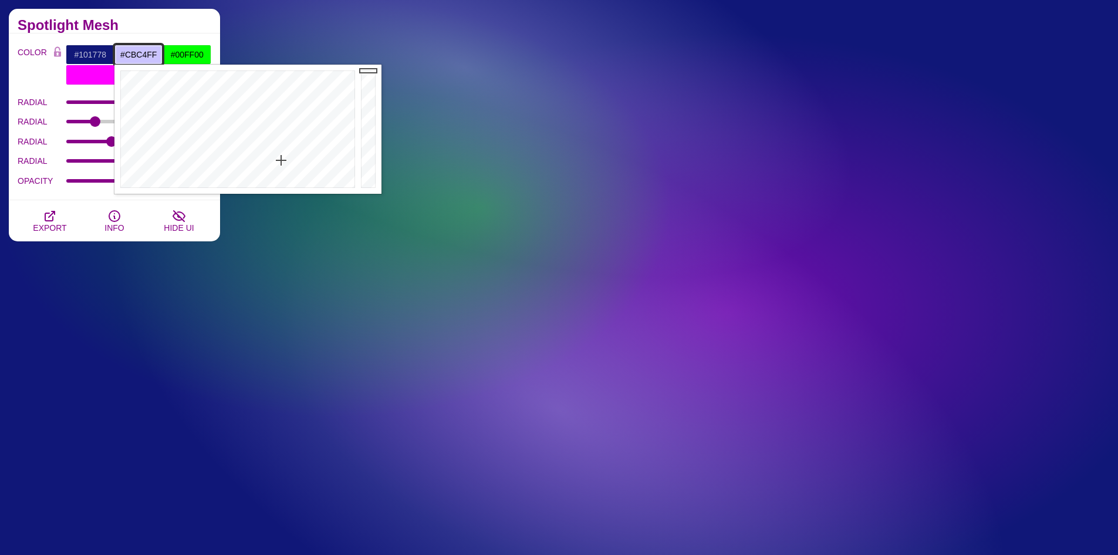
type input "#E4E2FF"
click at [279, 174] on div at bounding box center [236, 129] width 244 height 129
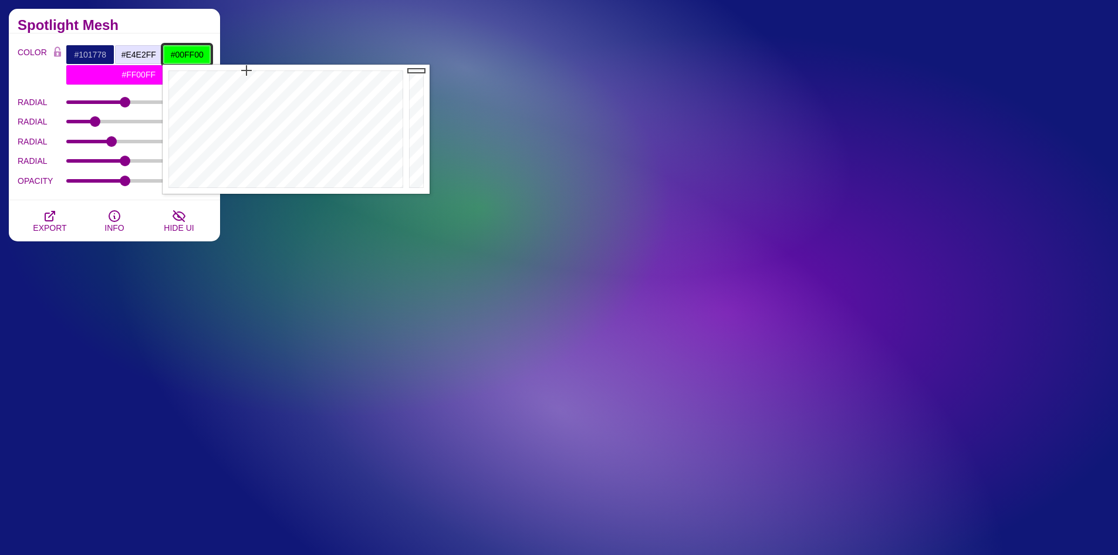
click at [205, 58] on input "#00FF00" at bounding box center [187, 55] width 49 height 20
click at [313, 117] on div at bounding box center [285, 129] width 244 height 129
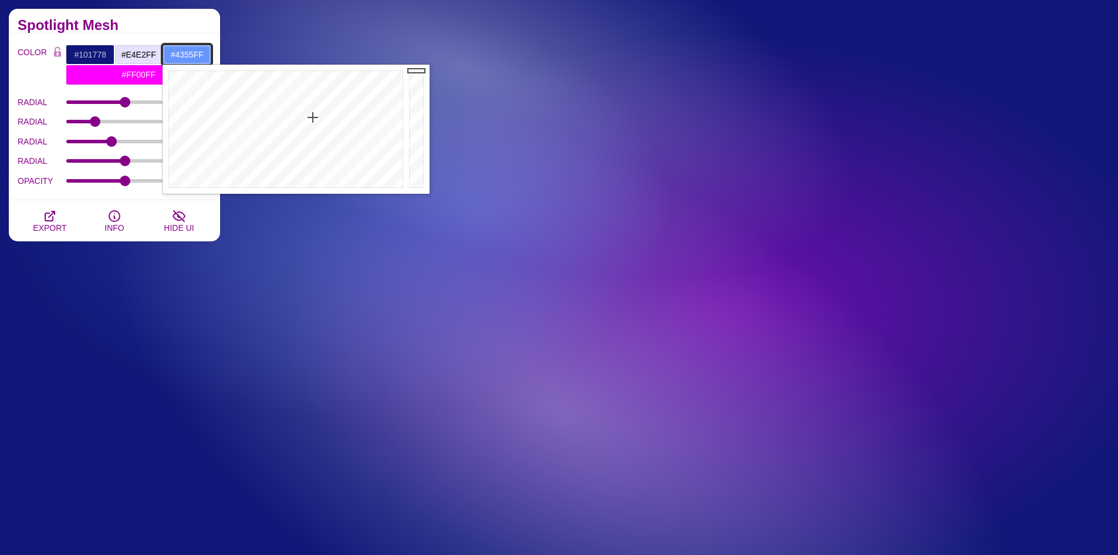
click at [321, 101] on div at bounding box center [285, 129] width 244 height 129
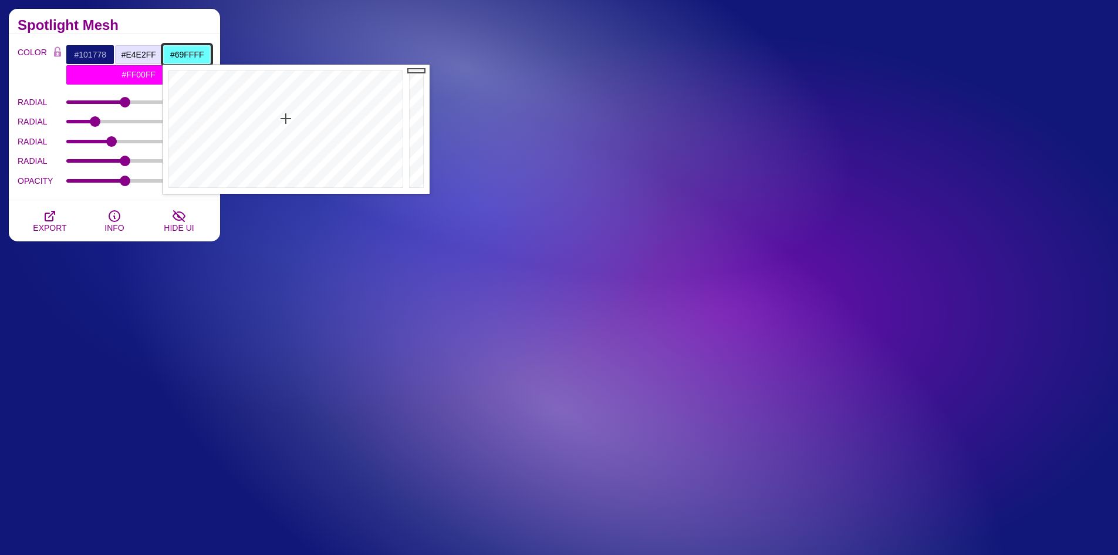
click at [286, 119] on div at bounding box center [285, 129] width 244 height 129
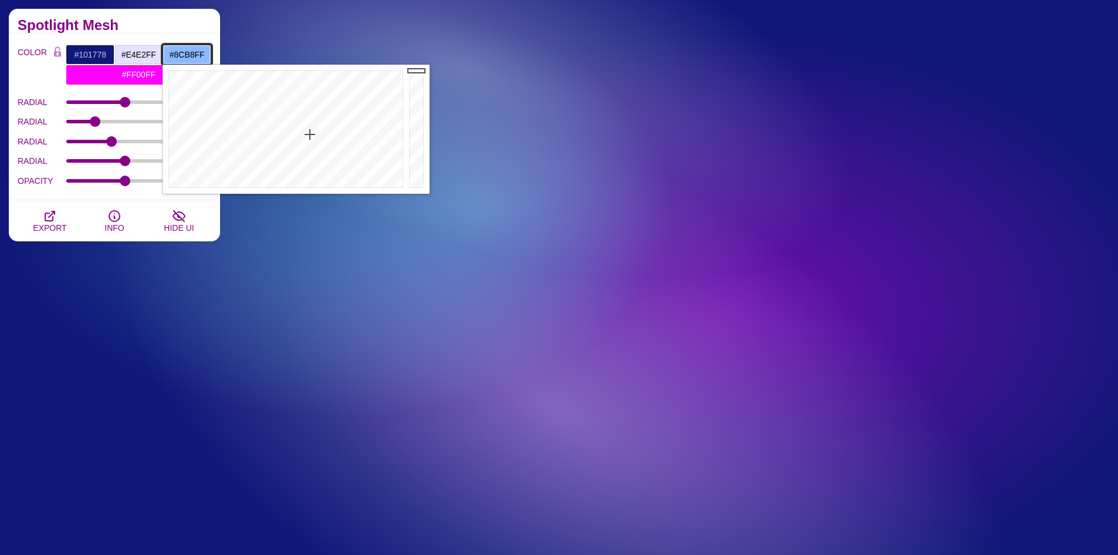
click at [310, 134] on div at bounding box center [285, 129] width 244 height 129
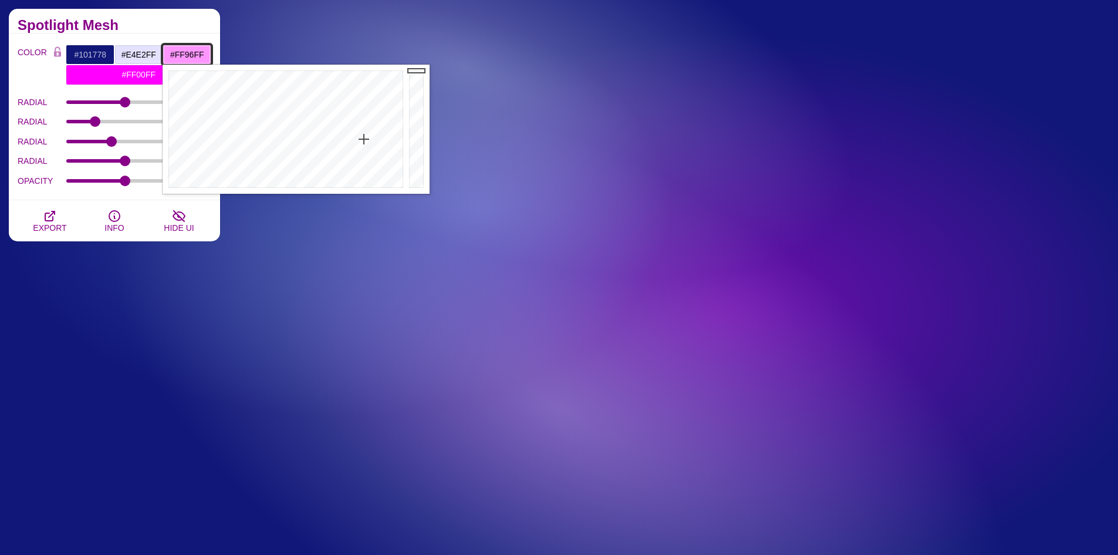
click at [364, 139] on div at bounding box center [285, 129] width 244 height 129
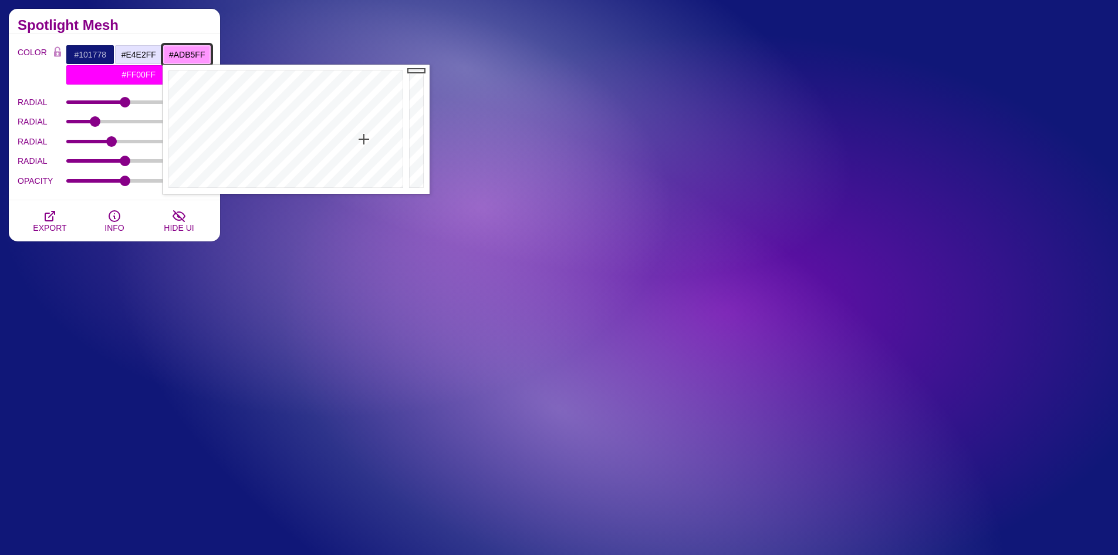
click at [321, 150] on div at bounding box center [285, 129] width 244 height 129
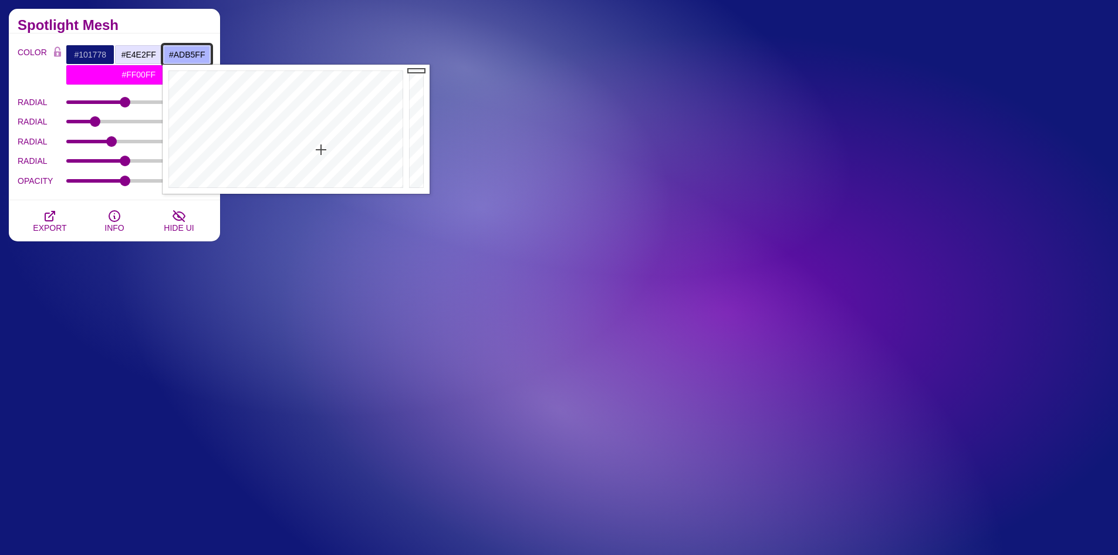
type input "#7B8CFF"
click at [320, 127] on div at bounding box center [285, 129] width 244 height 129
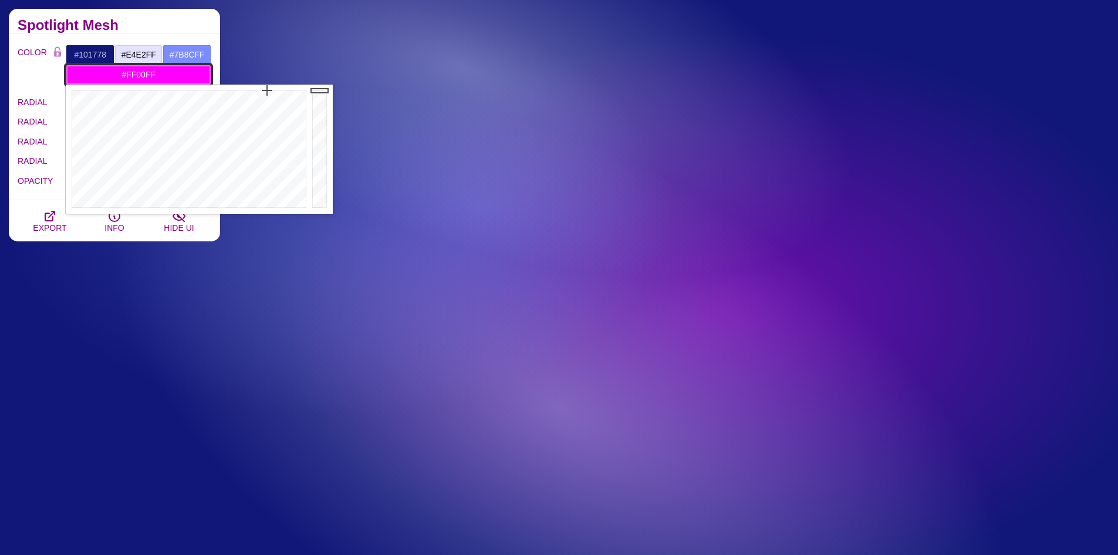
click at [139, 79] on input "#FF00FF" at bounding box center [139, 75] width 146 height 20
click at [325, 157] on div at bounding box center [320, 149] width 23 height 129
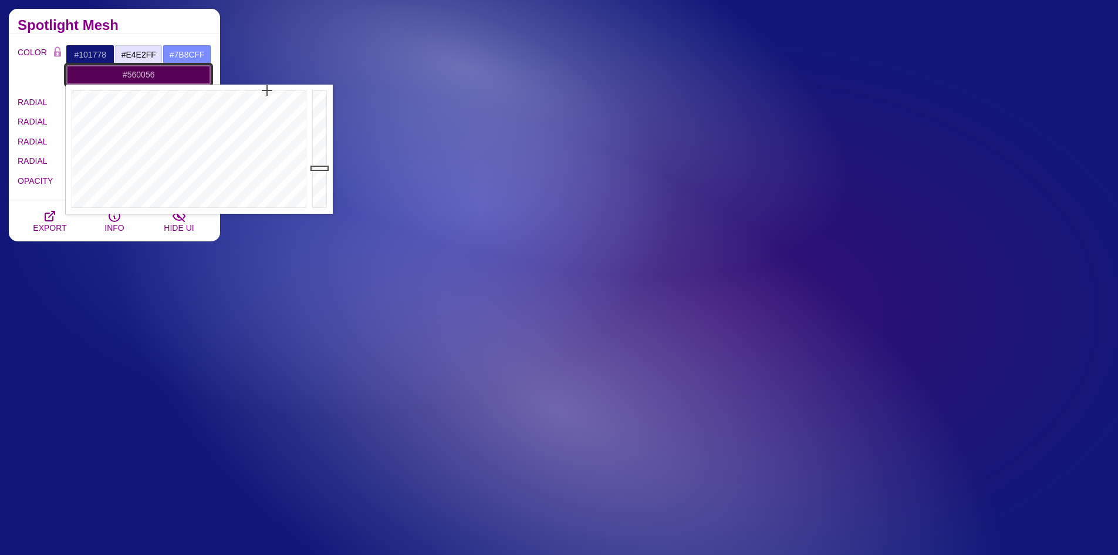
click at [321, 168] on div at bounding box center [320, 149] width 23 height 129
click at [315, 144] on div at bounding box center [320, 149] width 23 height 129
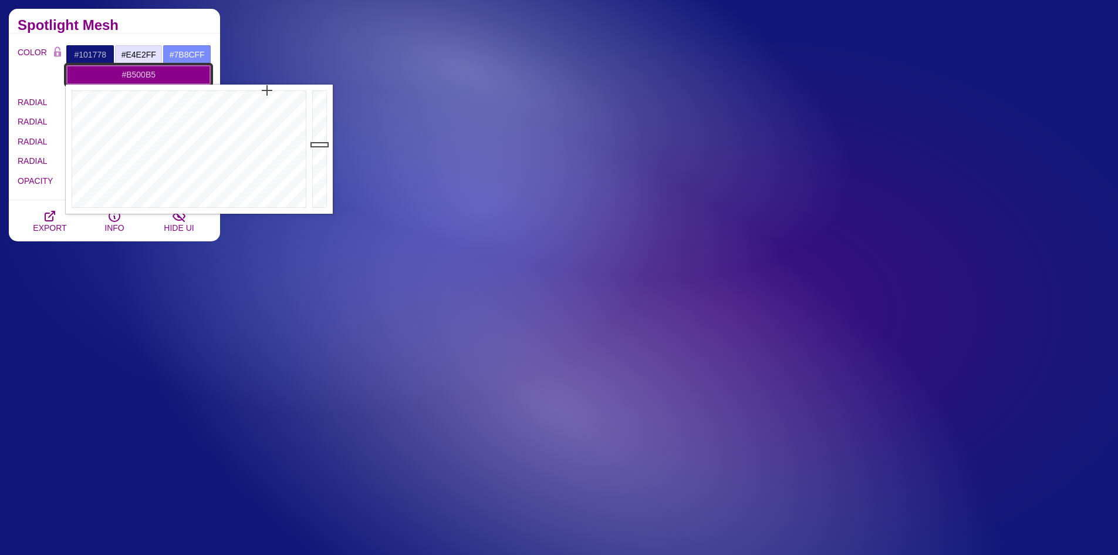
click at [316, 124] on div at bounding box center [320, 149] width 23 height 129
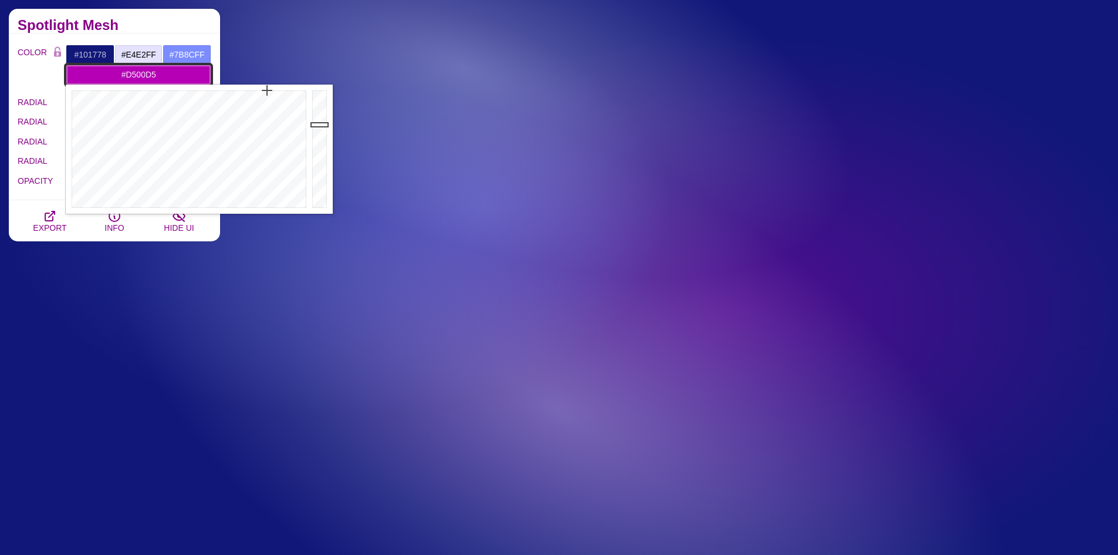
click at [319, 110] on div at bounding box center [320, 149] width 23 height 129
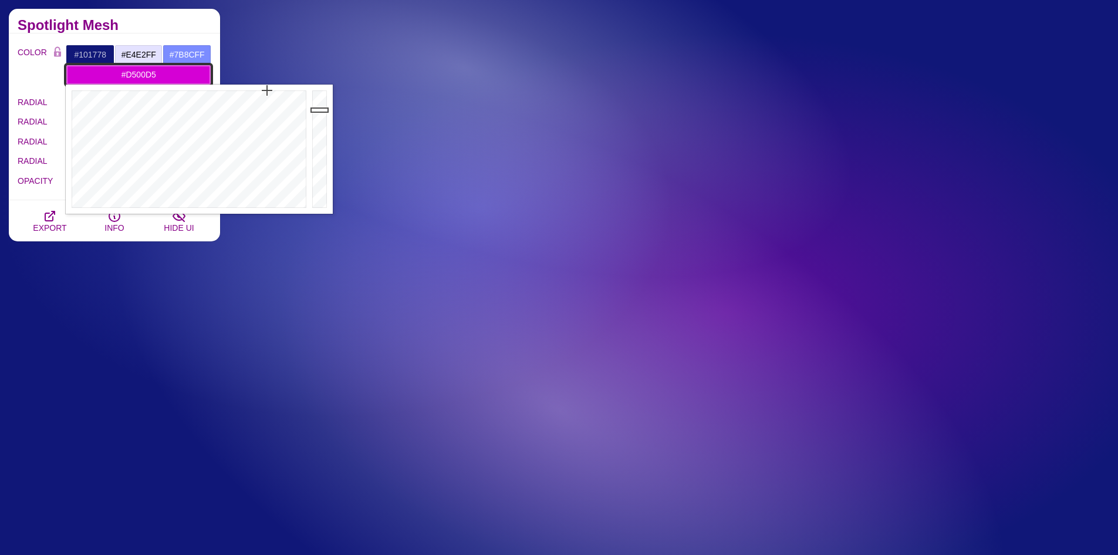
click at [166, 79] on input "#D500D5" at bounding box center [139, 75] width 146 height 20
click at [318, 172] on div at bounding box center [320, 149] width 23 height 129
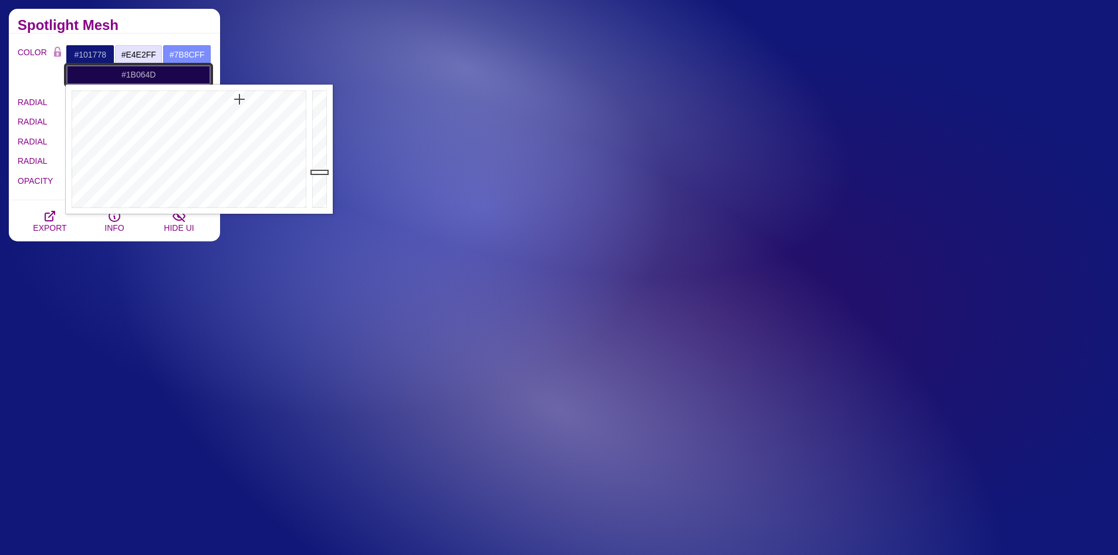
click at [239, 99] on div at bounding box center [188, 149] width 244 height 129
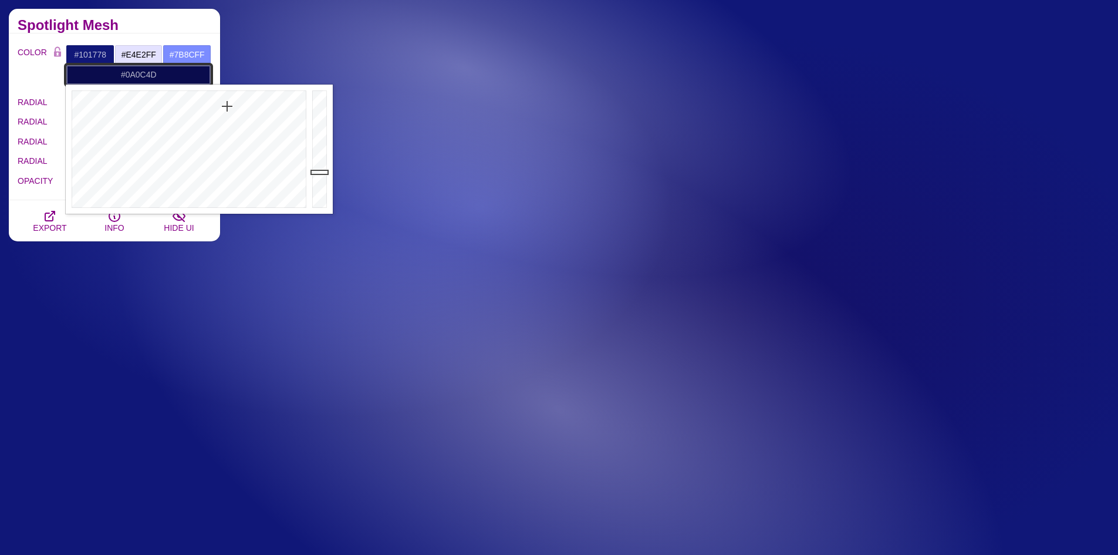
click at [227, 106] on div at bounding box center [188, 149] width 244 height 129
click at [322, 160] on div at bounding box center [320, 149] width 23 height 129
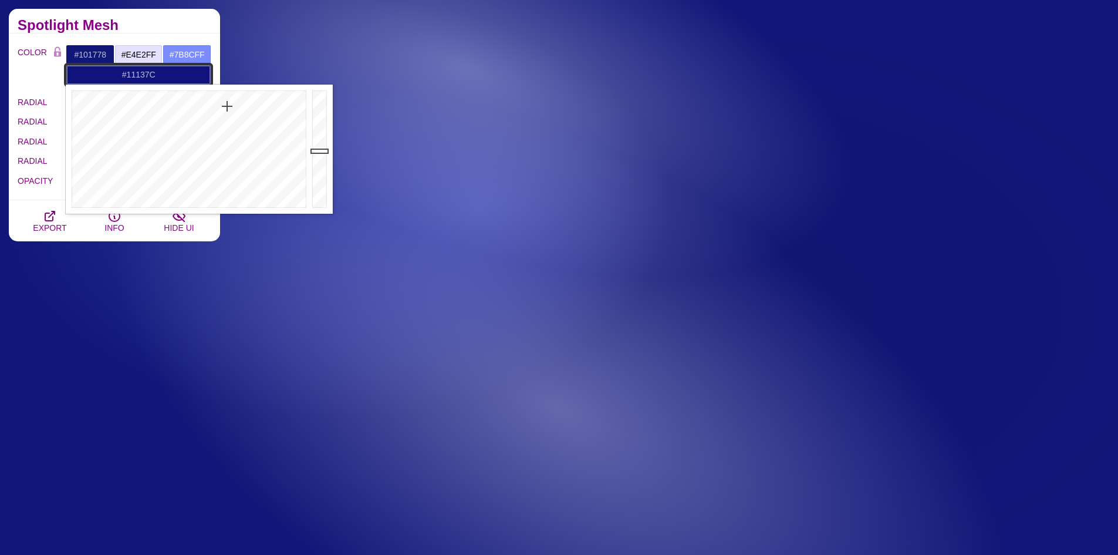
click at [321, 151] on div at bounding box center [320, 149] width 23 height 129
click at [257, 106] on div at bounding box center [188, 149] width 244 height 129
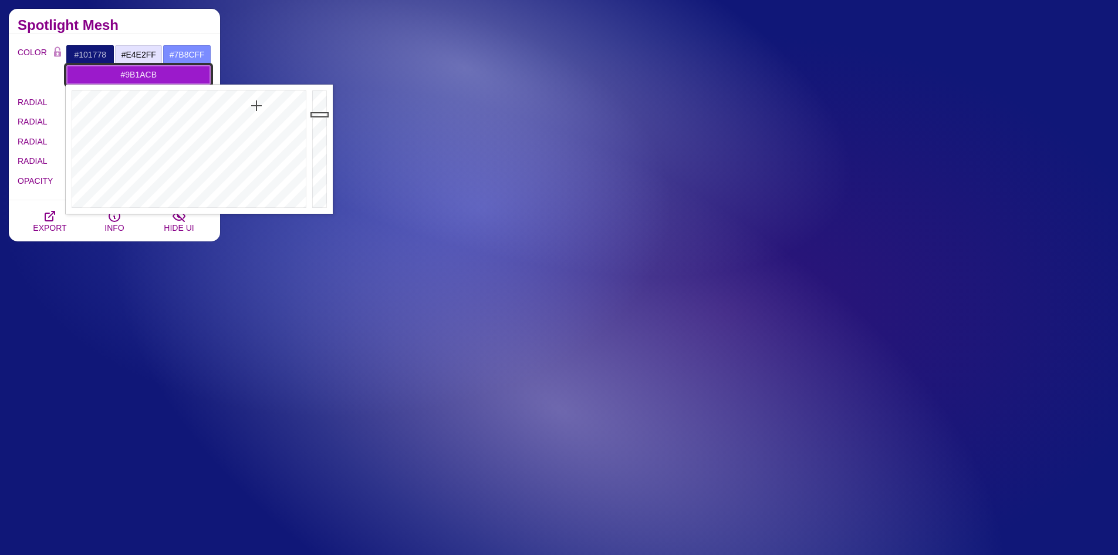
click at [319, 114] on div at bounding box center [320, 149] width 23 height 129
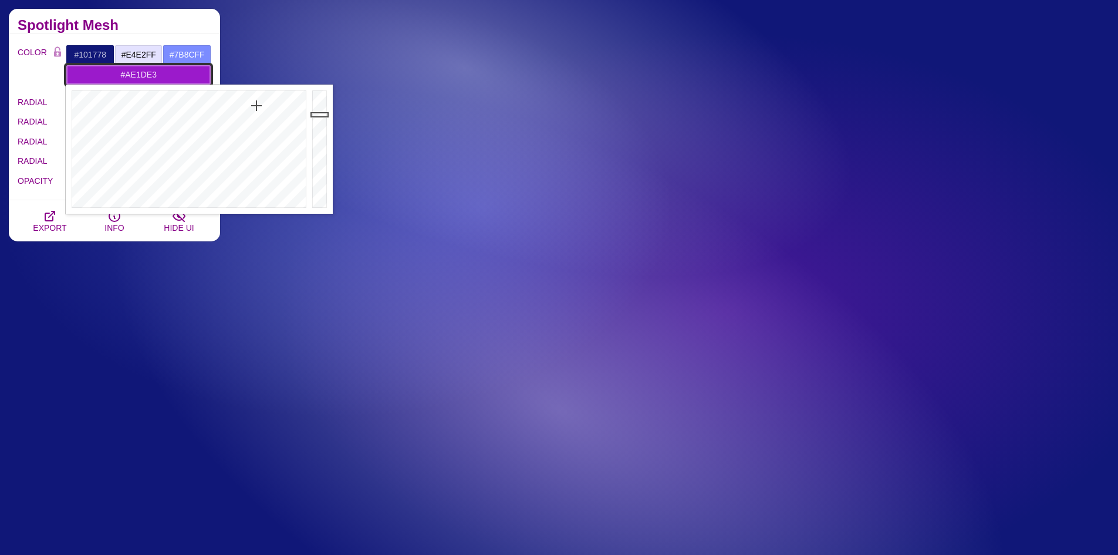
click at [319, 103] on div at bounding box center [320, 149] width 23 height 129
click at [319, 97] on div at bounding box center [320, 149] width 23 height 129
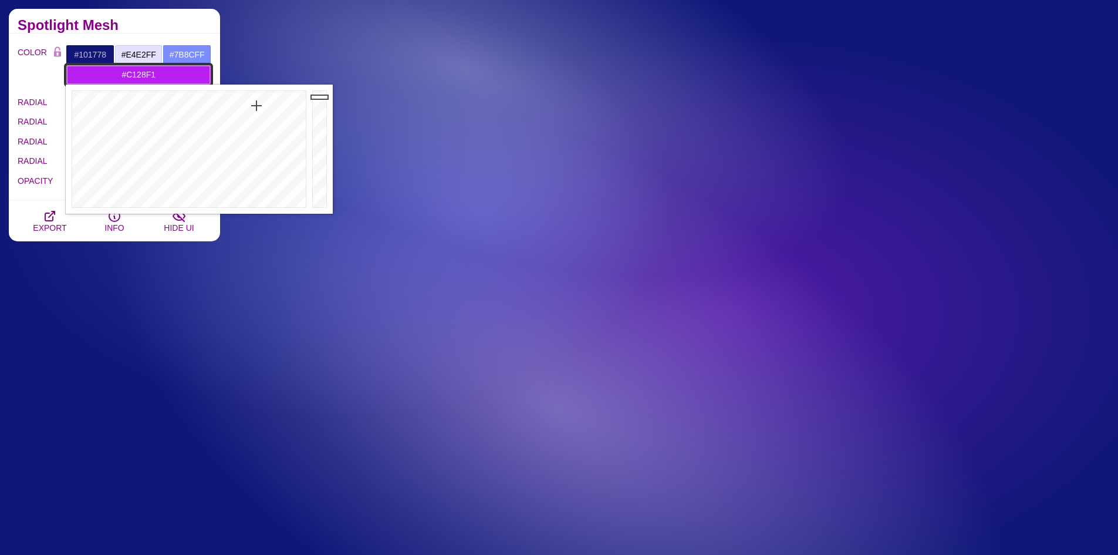
click at [258, 110] on div at bounding box center [188, 149] width 244 height 129
click at [271, 120] on div at bounding box center [188, 149] width 244 height 129
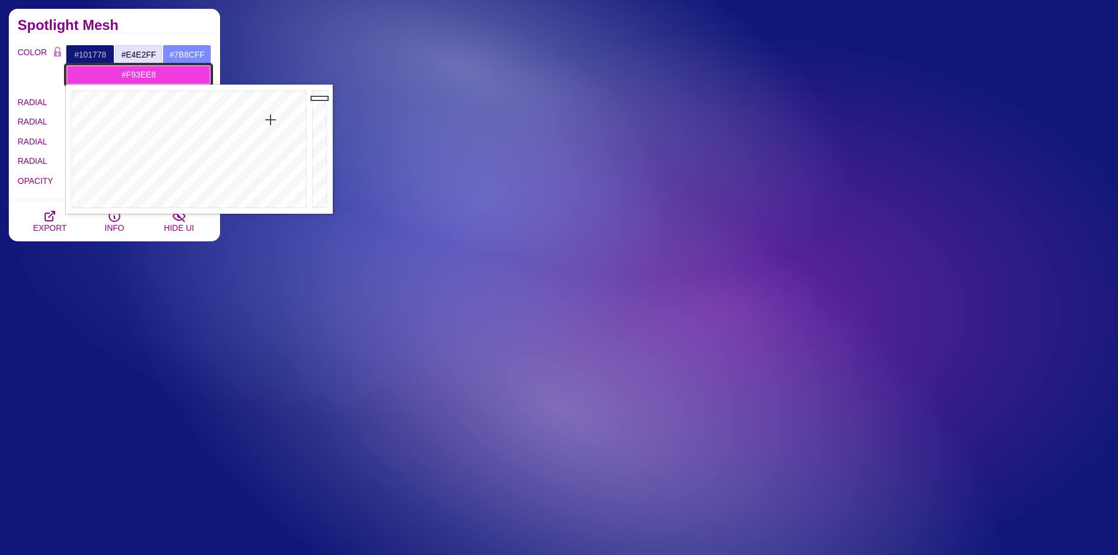
type input "#FF40EE"
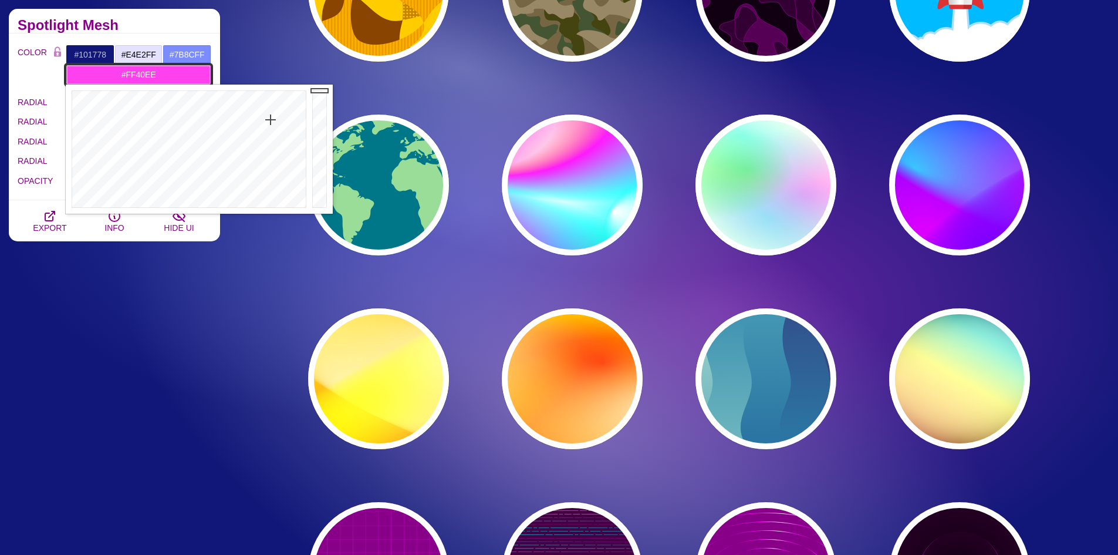
drag, startPoint x: 316, startPoint y: 98, endPoint x: 325, endPoint y: 77, distance: 22.9
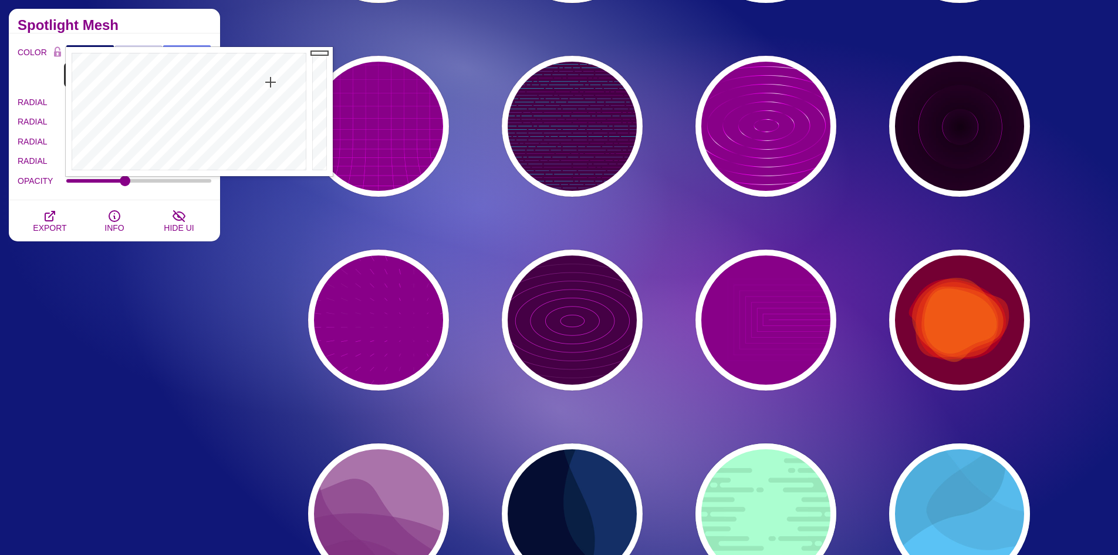
scroll to position [7138, 0]
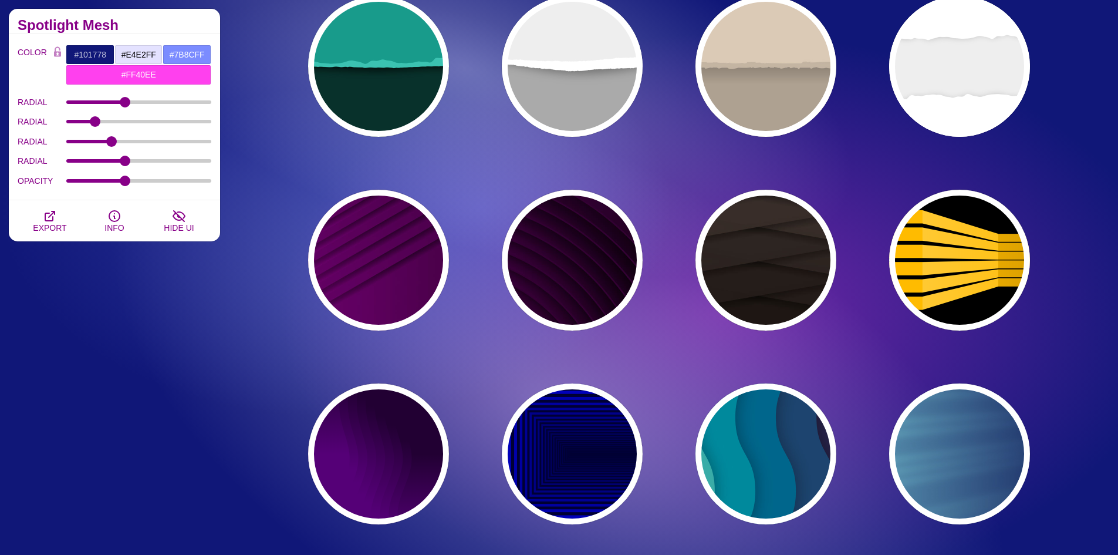
scroll to position [0, 0]
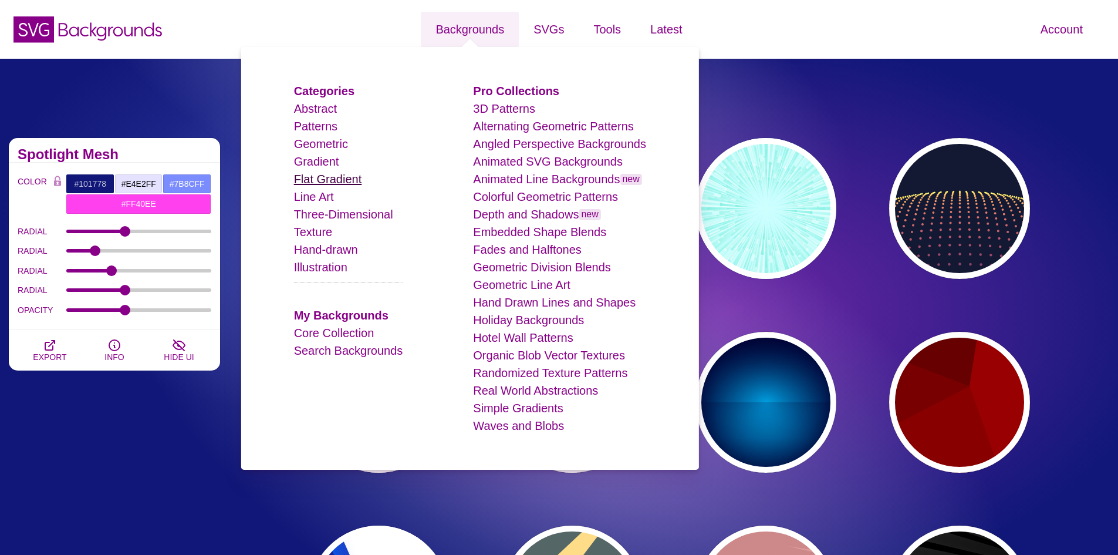
click at [325, 183] on link "Flat Gradient" at bounding box center [328, 179] width 68 height 13
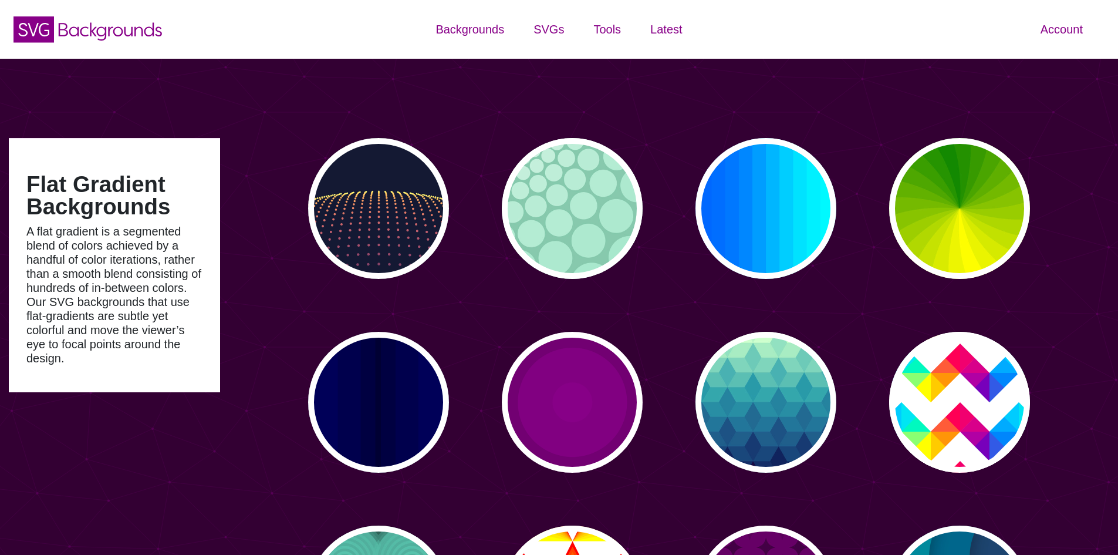
type input "#450057"
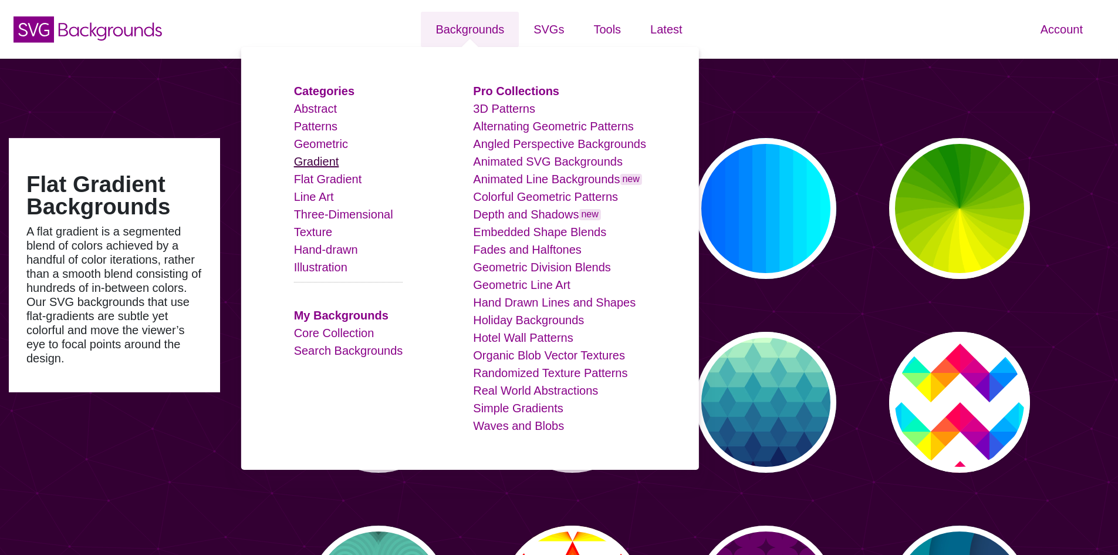
click at [323, 166] on link "Gradient" at bounding box center [316, 161] width 45 height 13
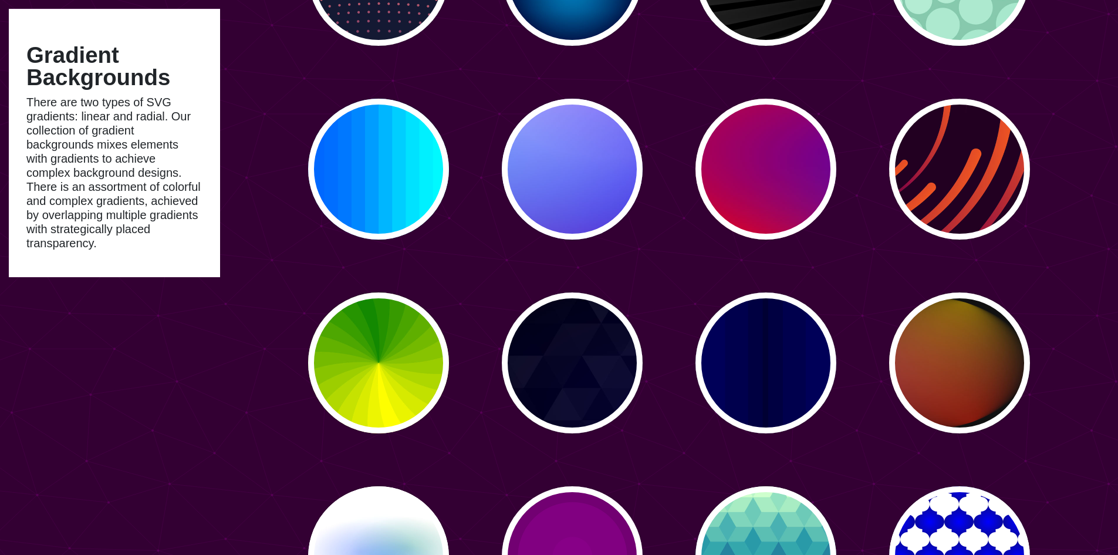
scroll to position [235, 0]
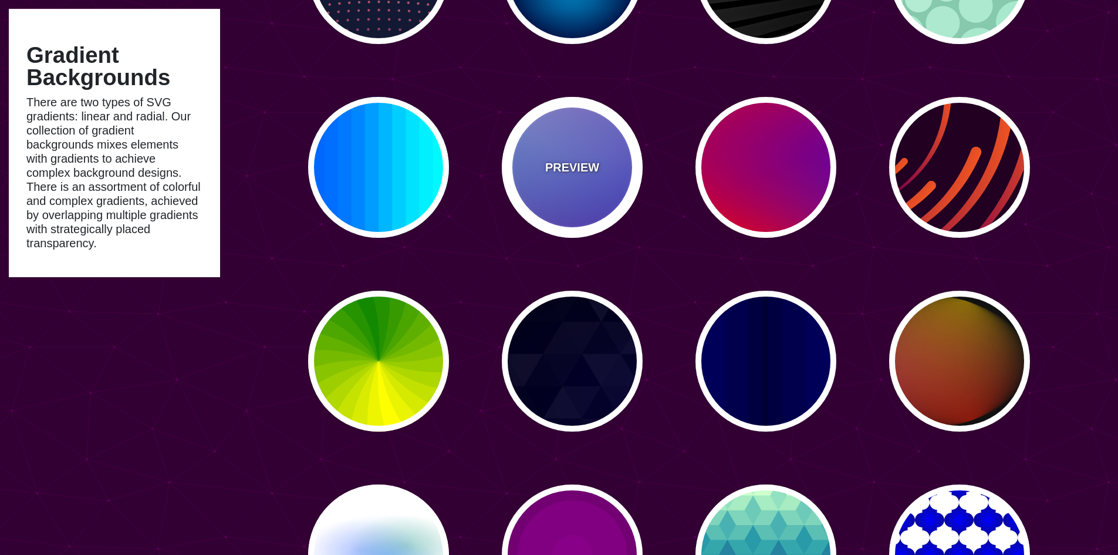
click at [592, 201] on div "PREVIEW" at bounding box center [572, 167] width 141 height 141
type input "#0000FF"
type input "#0099FF"
type input "#FF99FF"
type input "#880088"
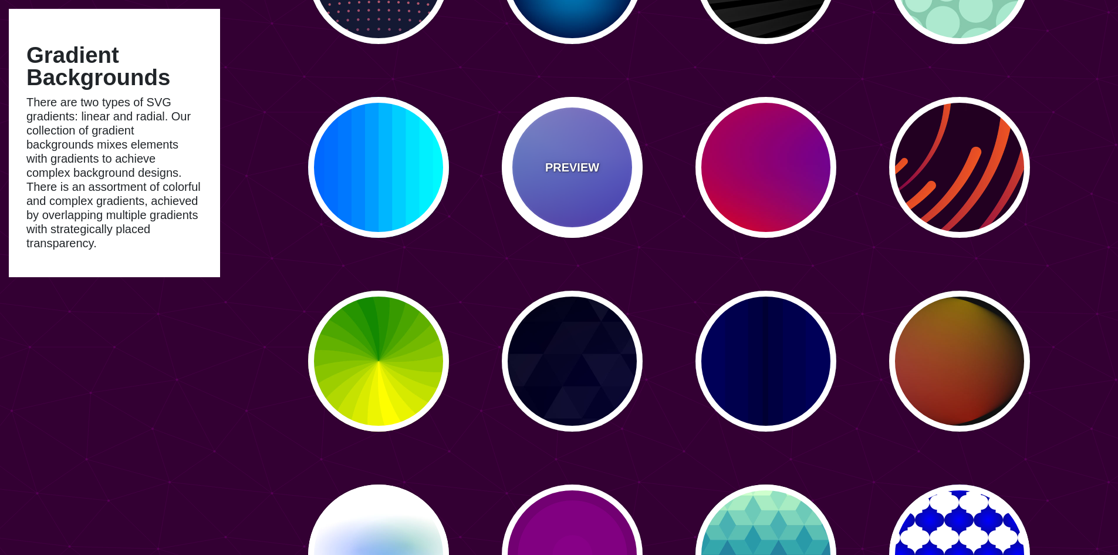
type input "12"
type input "0"
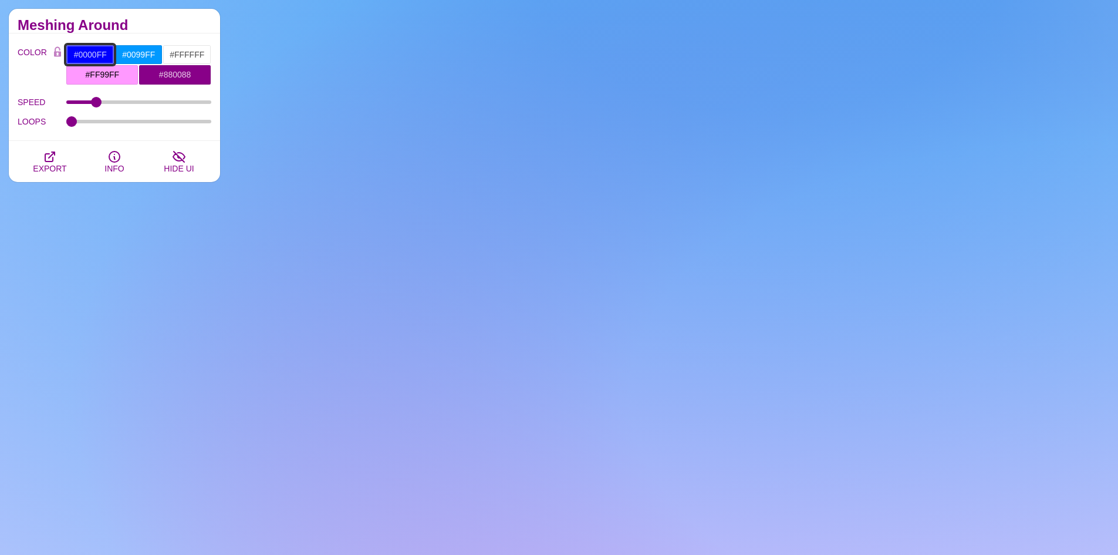
click at [112, 60] on input "#0000FF" at bounding box center [90, 55] width 49 height 20
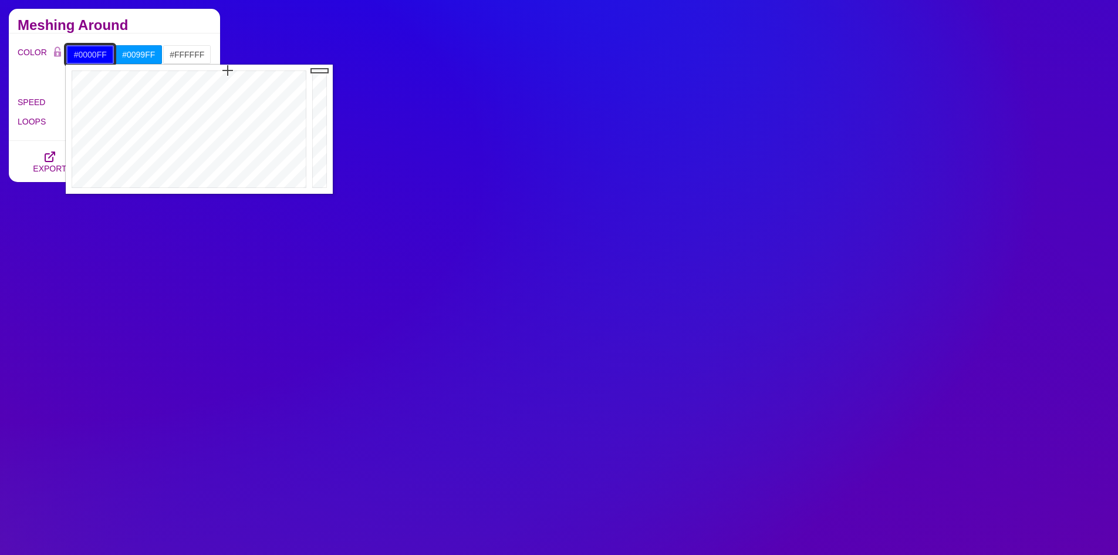
type input "#00004A"
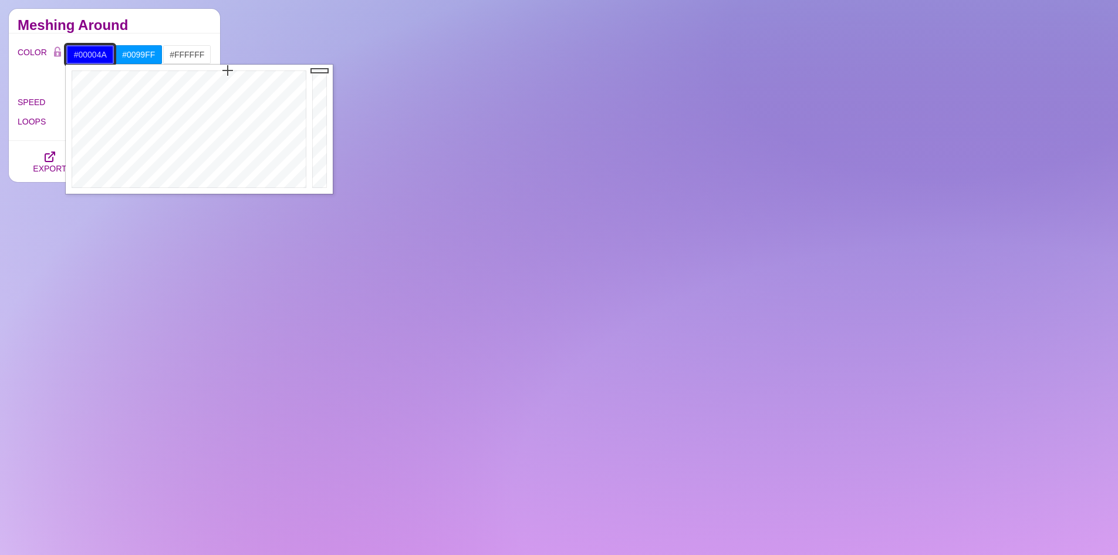
click at [316, 153] on div at bounding box center [320, 129] width 23 height 129
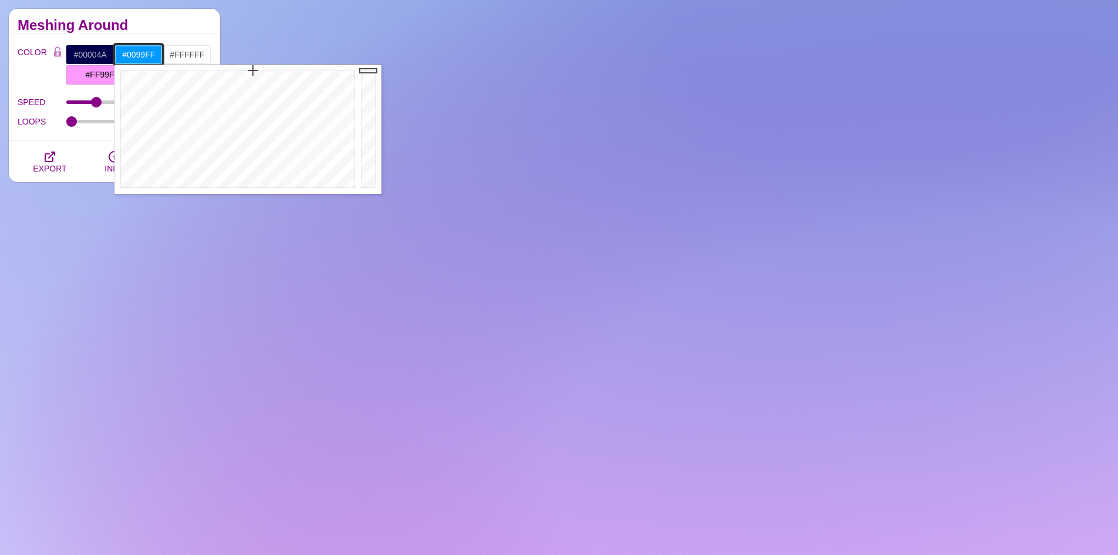
click at [145, 60] on input "#0099FF" at bounding box center [138, 55] width 49 height 20
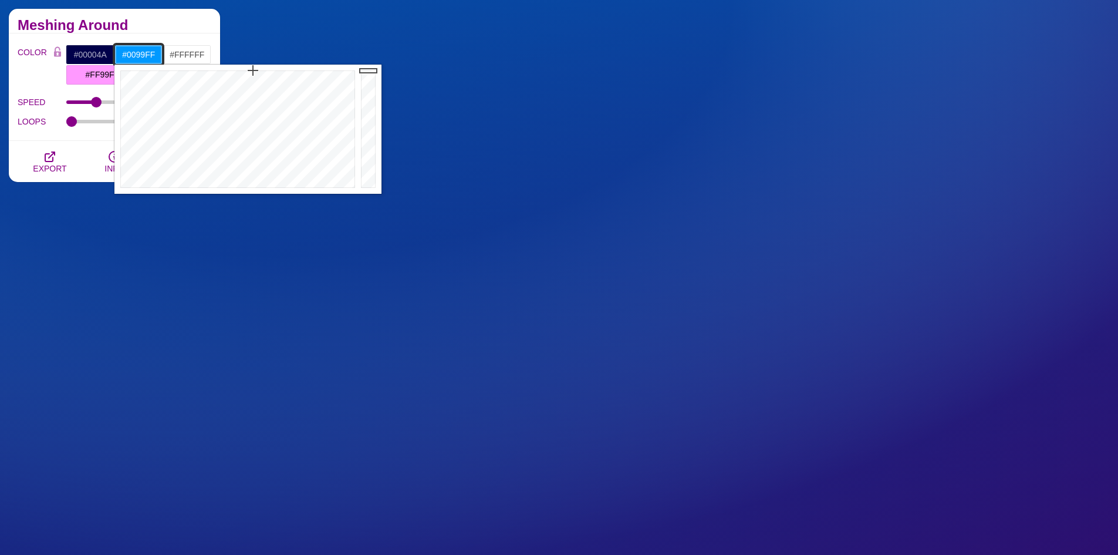
drag, startPoint x: 158, startPoint y: 60, endPoint x: 125, endPoint y: 66, distance: 33.3
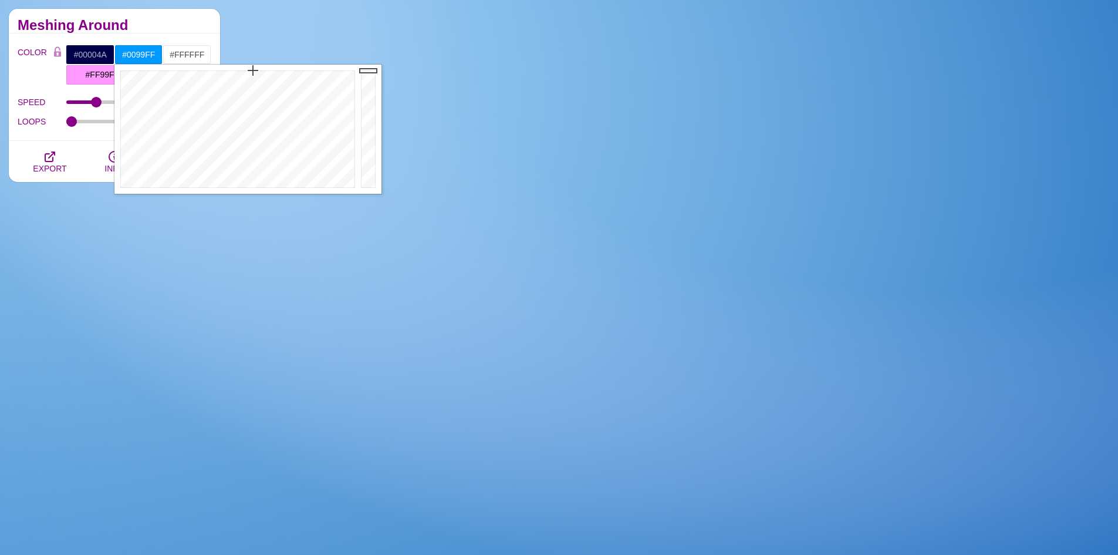
click at [194, 26] on h2 "Meshing Around" at bounding box center [115, 25] width 194 height 9
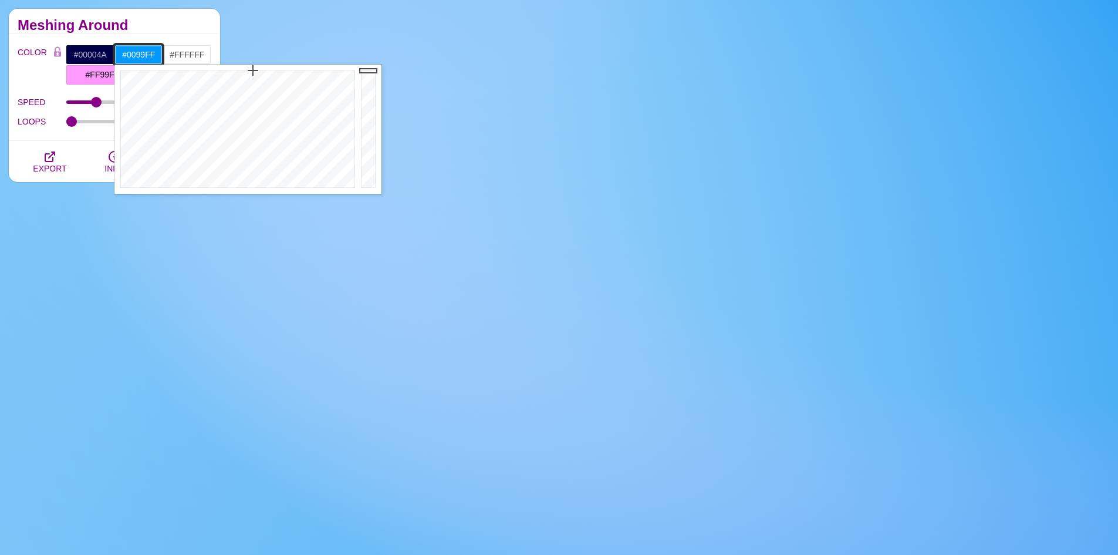
click at [148, 56] on input "#0099FF" at bounding box center [138, 55] width 49 height 20
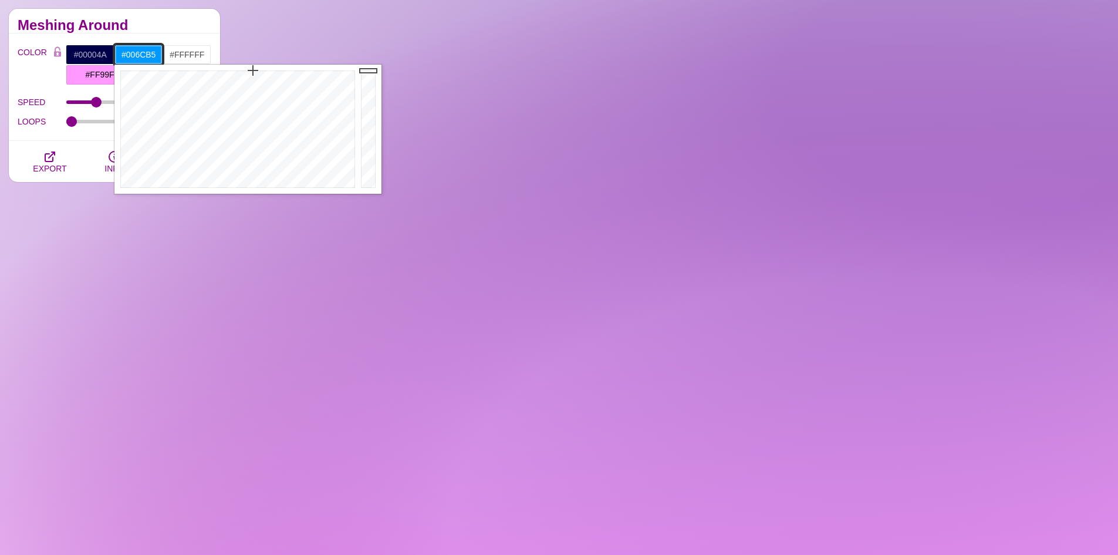
click at [372, 104] on div at bounding box center [369, 129] width 23 height 129
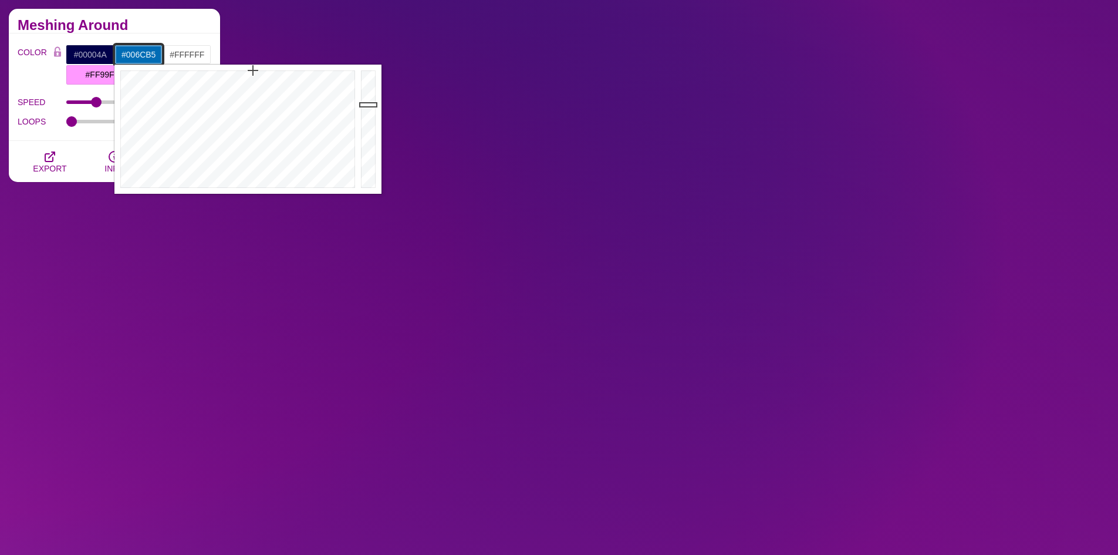
type input "#0078C8"
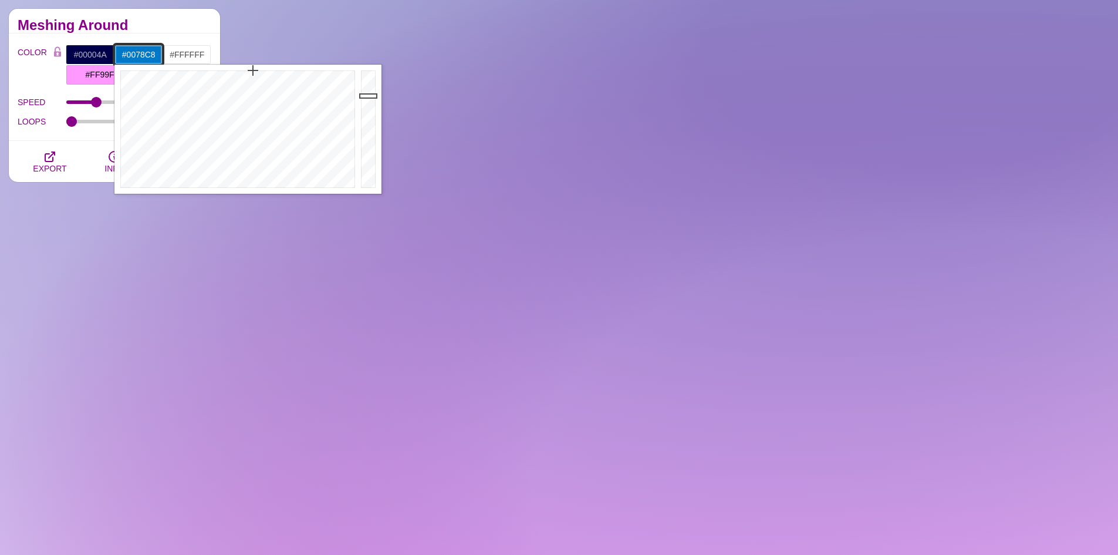
click at [367, 96] on div at bounding box center [369, 129] width 23 height 129
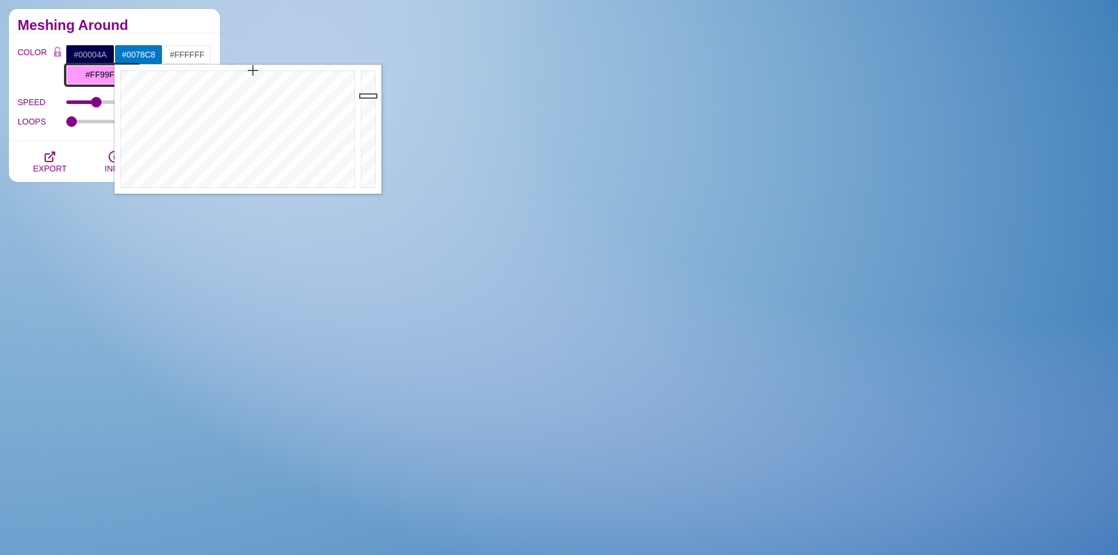
click at [109, 83] on input "#FF99FF" at bounding box center [102, 75] width 73 height 20
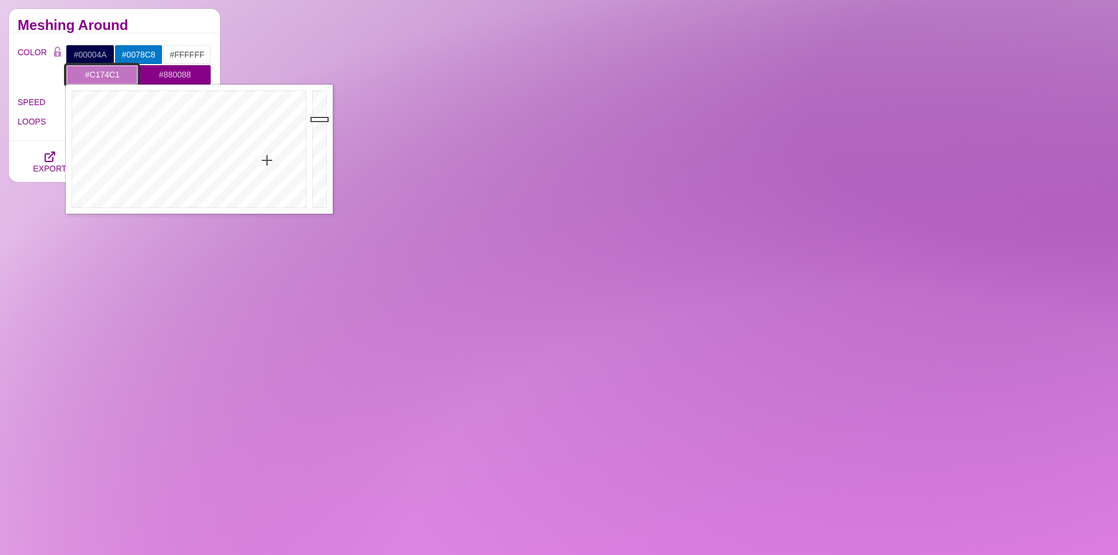
click at [325, 119] on div at bounding box center [320, 149] width 23 height 129
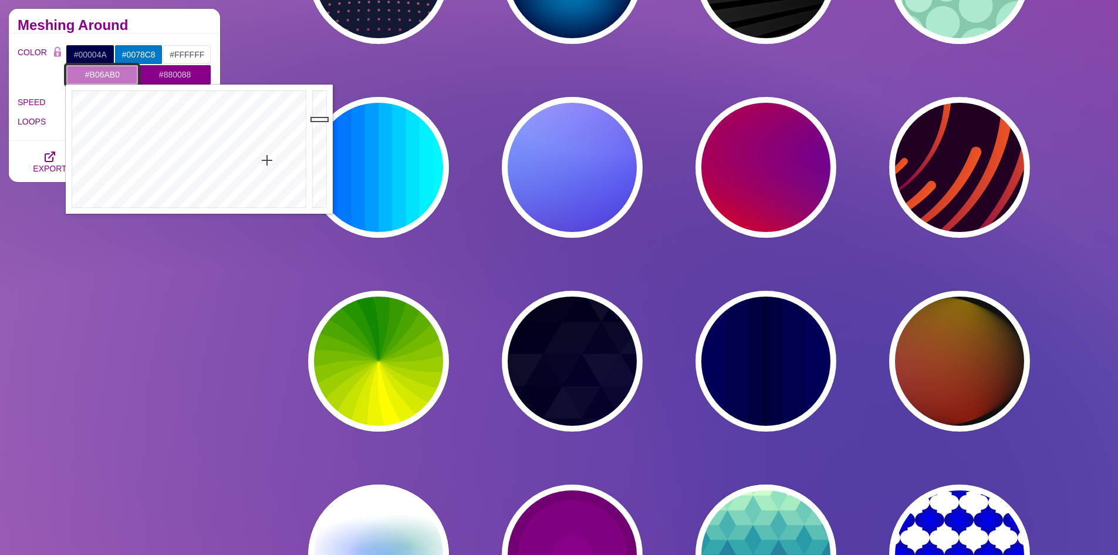
type input "#AF69AF"
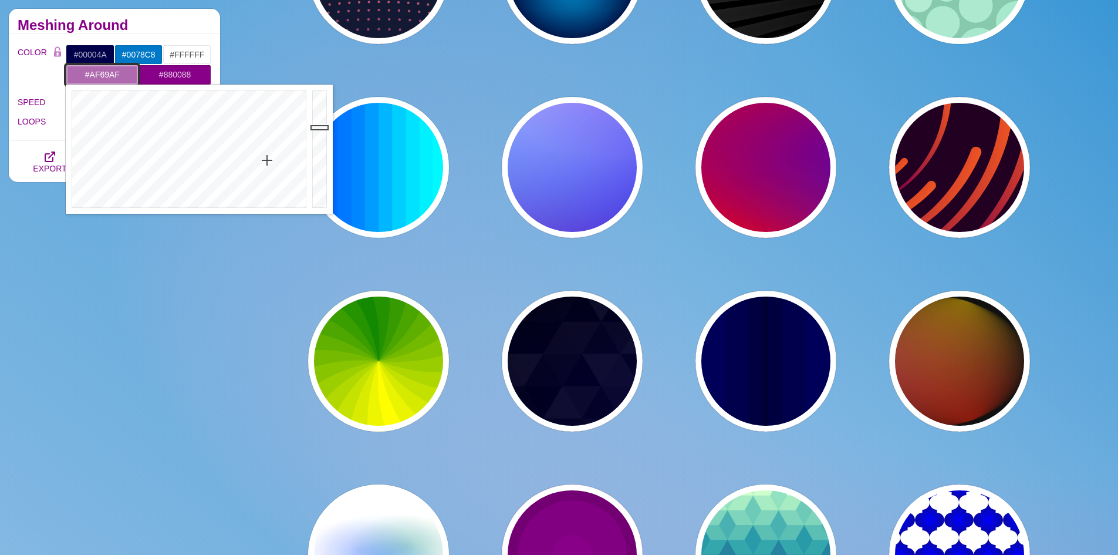
click at [319, 127] on div at bounding box center [320, 149] width 23 height 129
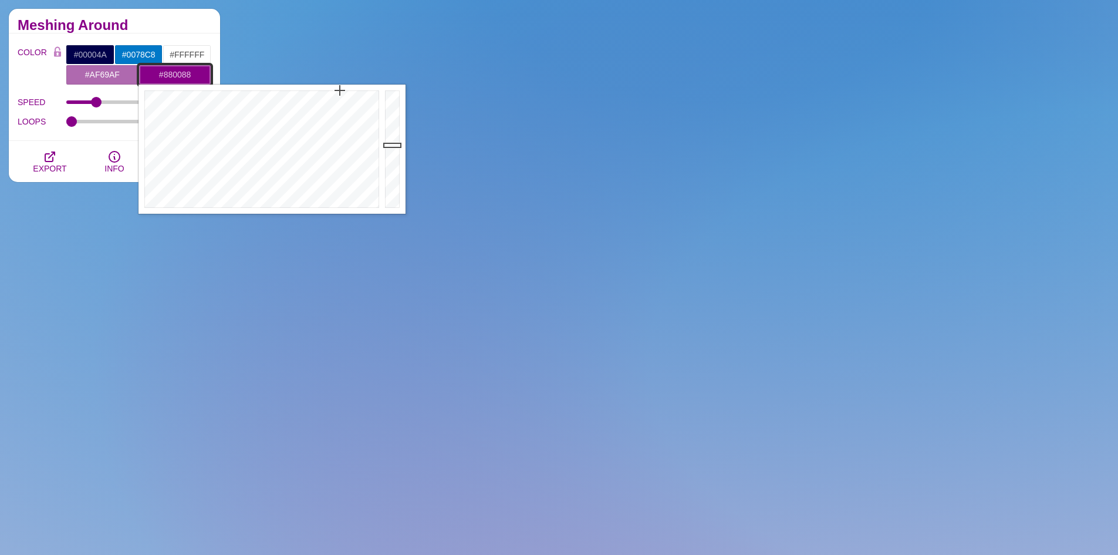
click at [183, 75] on input "#880088" at bounding box center [175, 75] width 73 height 20
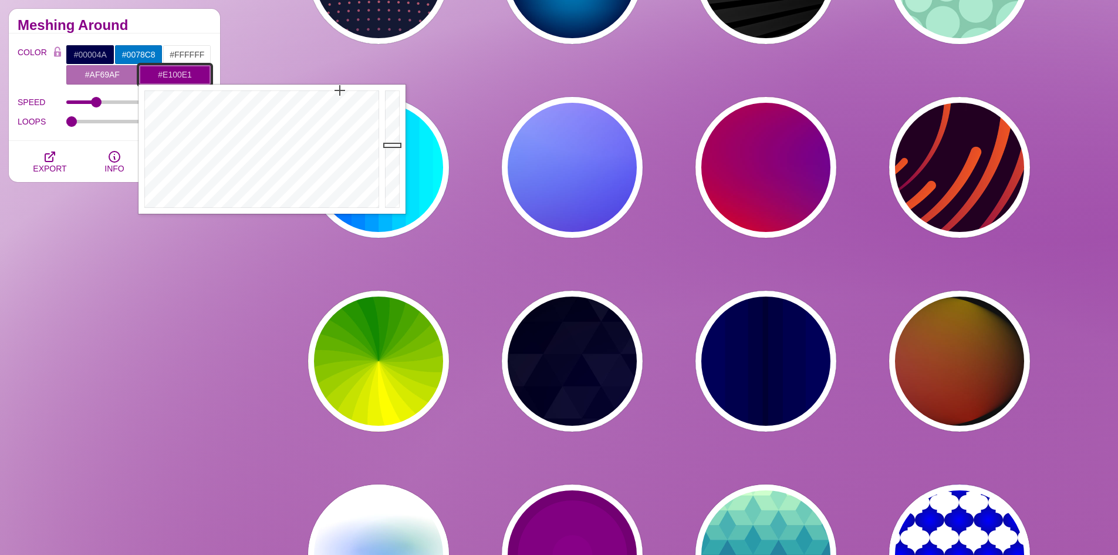
click at [393, 104] on div at bounding box center [393, 149] width 23 height 129
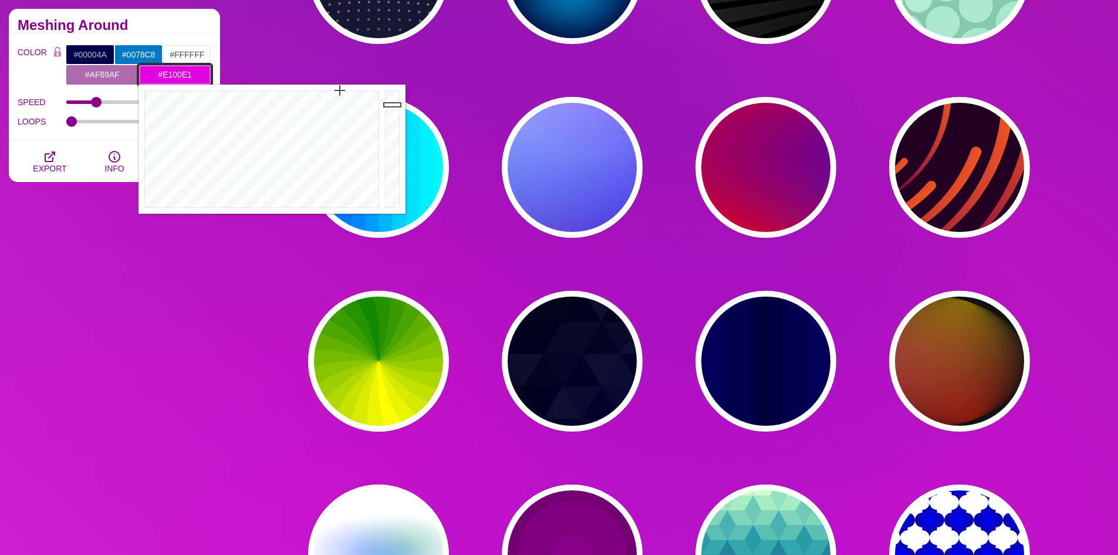
type input "#40DBE1"
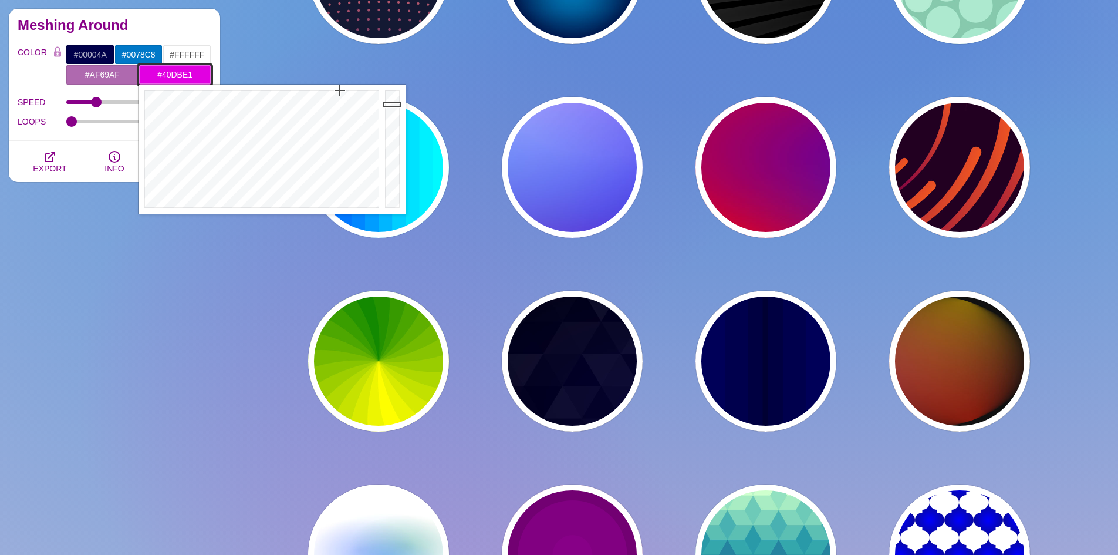
click at [263, 124] on div at bounding box center [261, 149] width 244 height 129
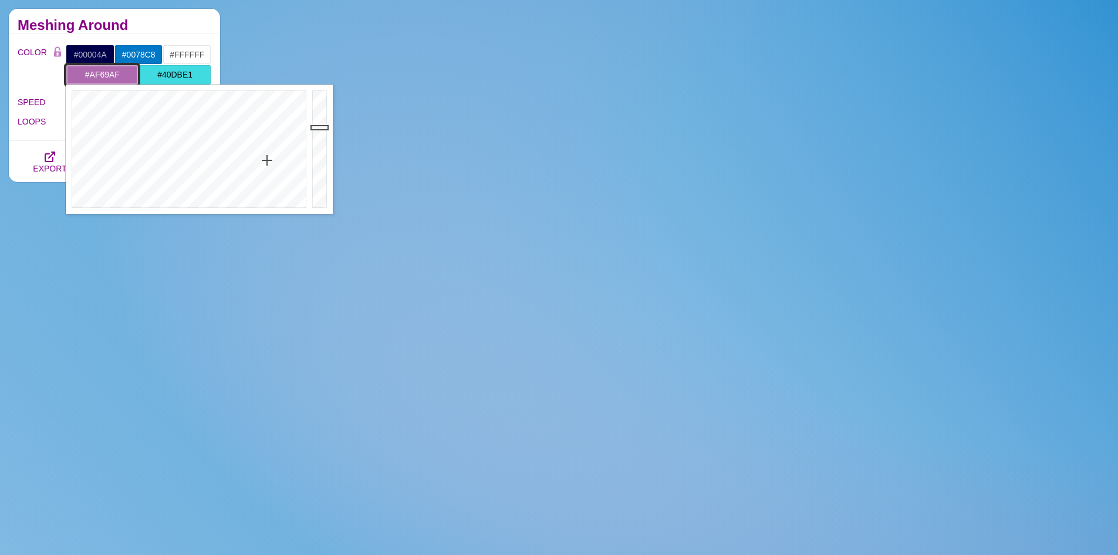
click at [102, 79] on input "#AF69AF" at bounding box center [102, 75] width 73 height 20
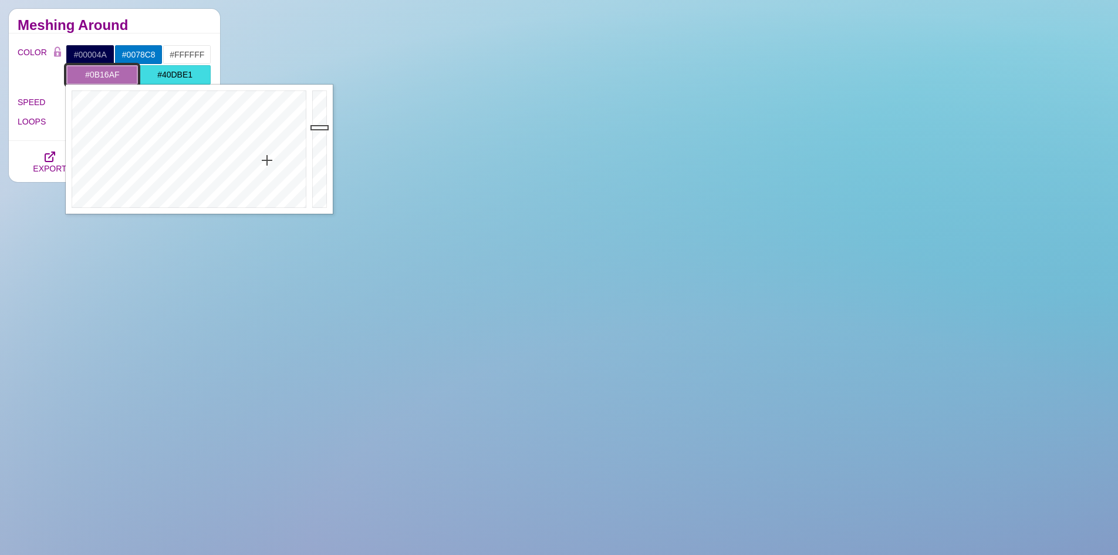
click at [225, 98] on div at bounding box center [188, 149] width 244 height 129
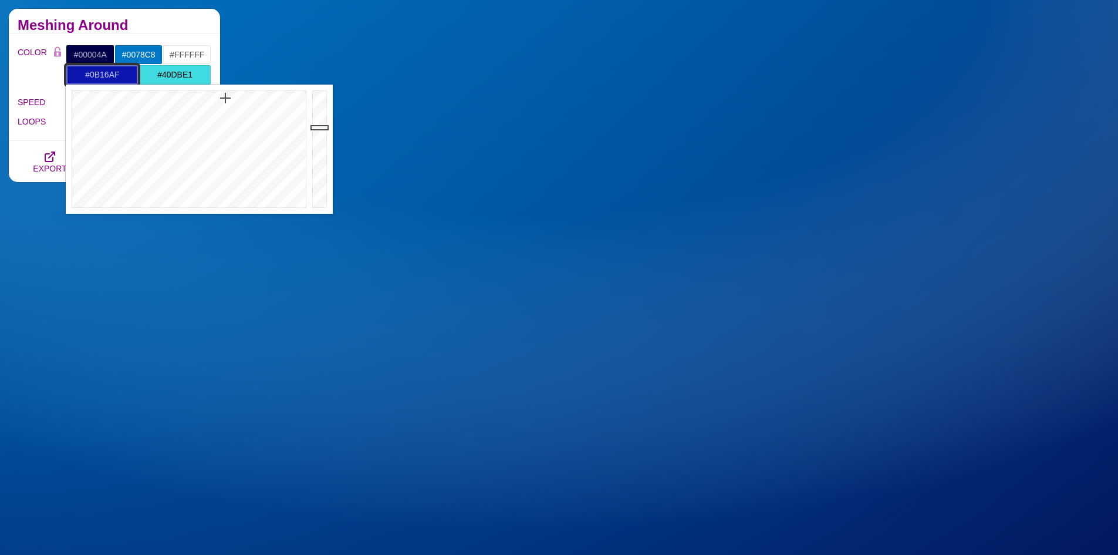
type input "#070E6B"
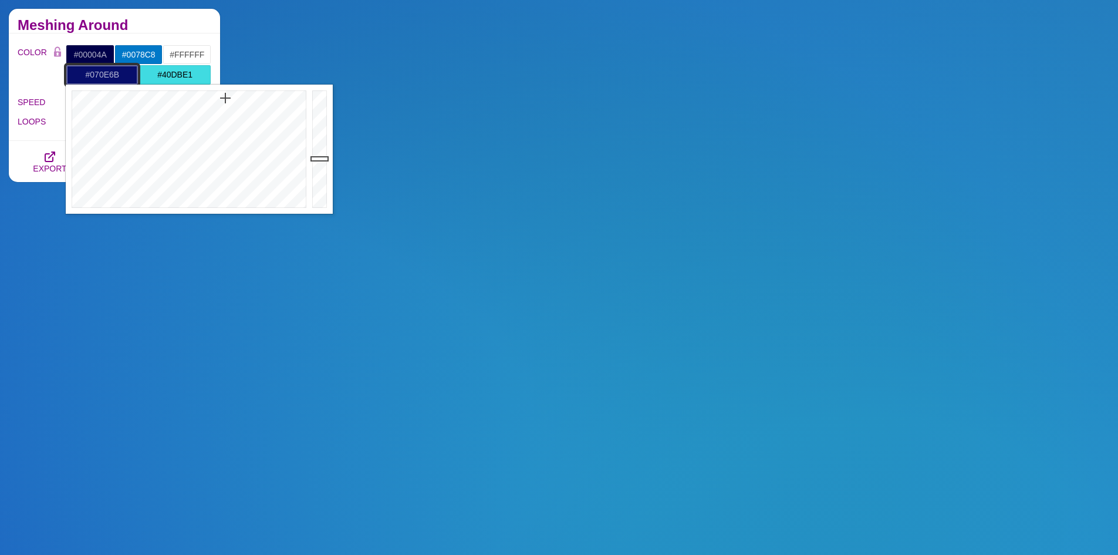
click at [320, 158] on div at bounding box center [320, 149] width 23 height 129
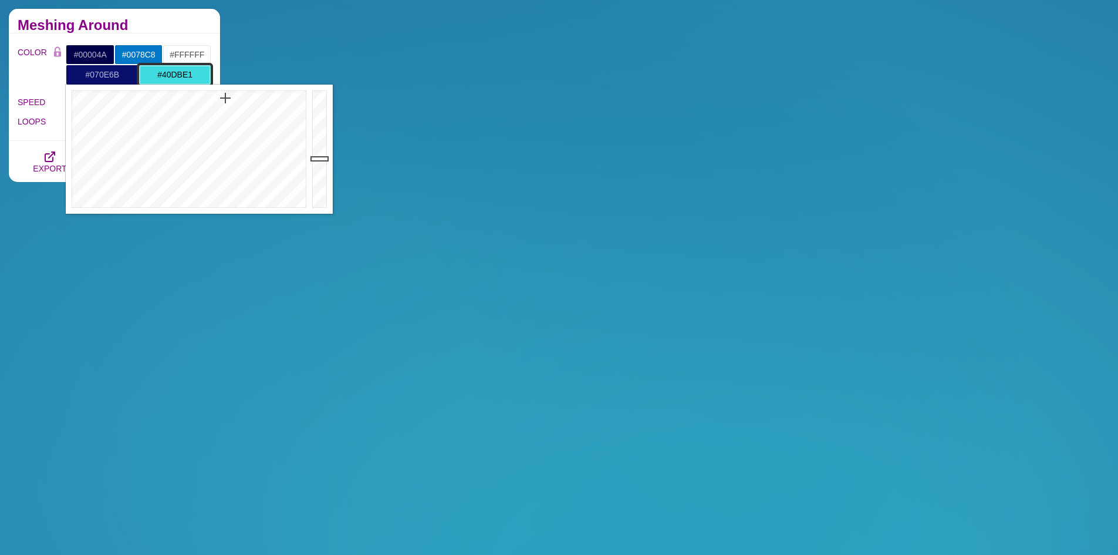
click at [177, 76] on input "#40DBE1" at bounding box center [175, 75] width 73 height 20
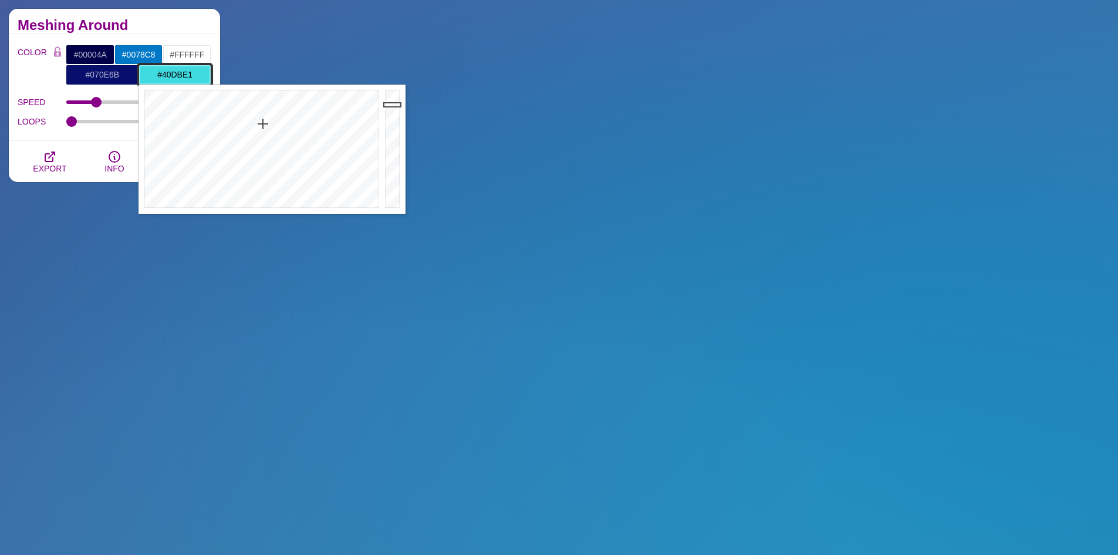
type input "#44EAF0"
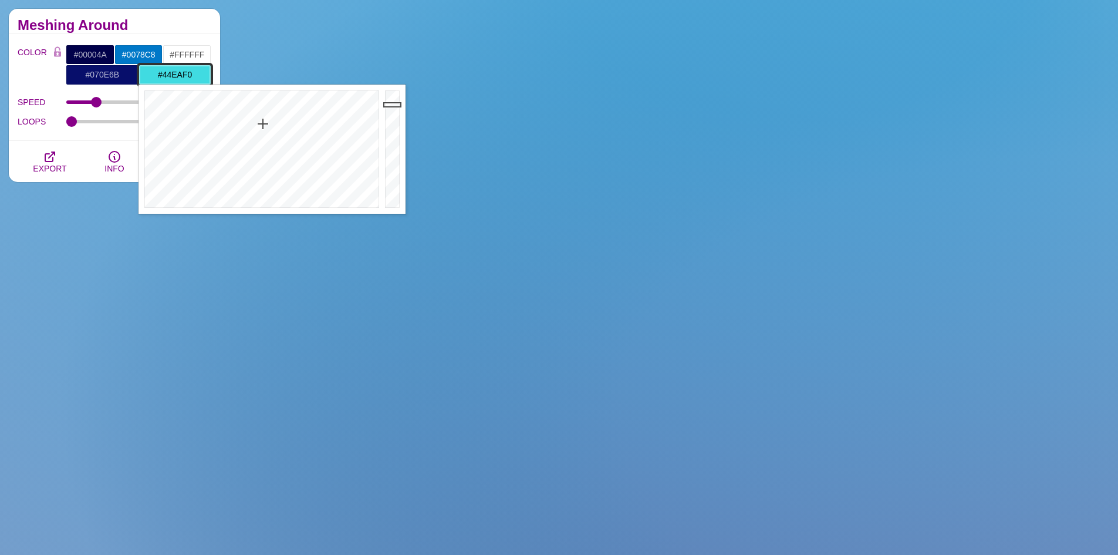
click at [394, 97] on div at bounding box center [393, 149] width 23 height 129
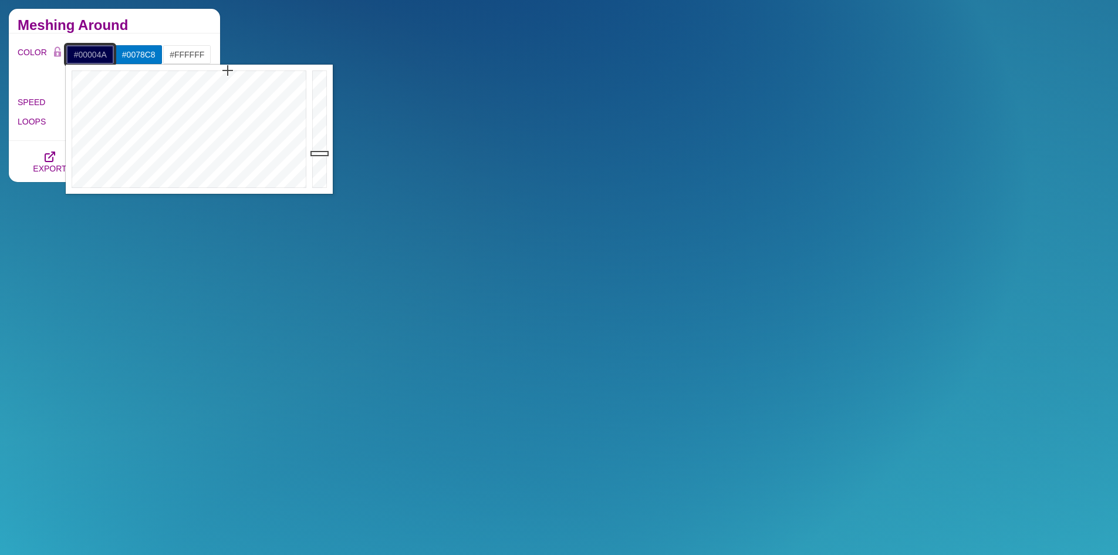
click at [100, 58] on input "#00004A" at bounding box center [90, 55] width 49 height 20
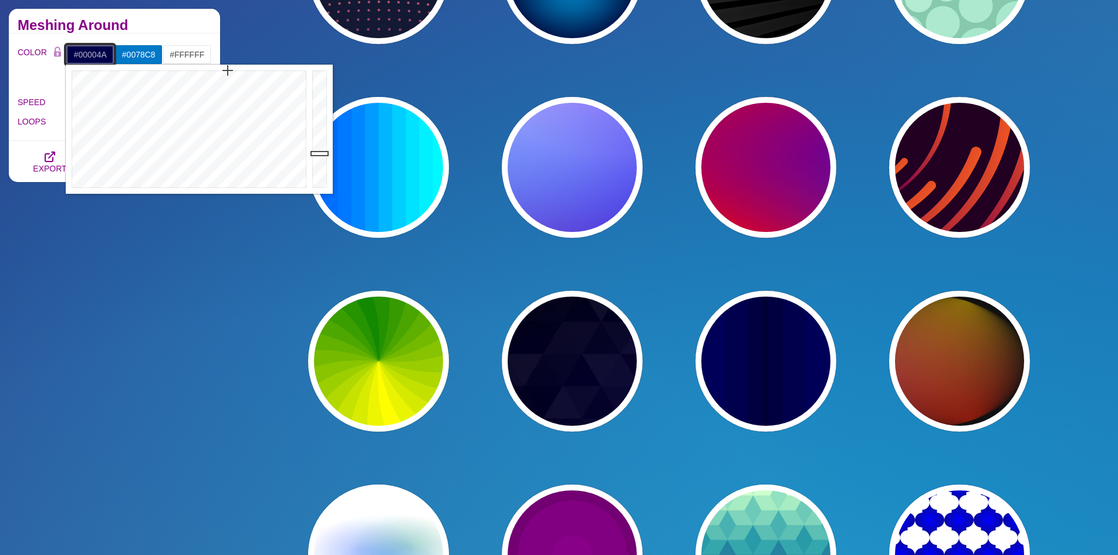
type input "#000064"
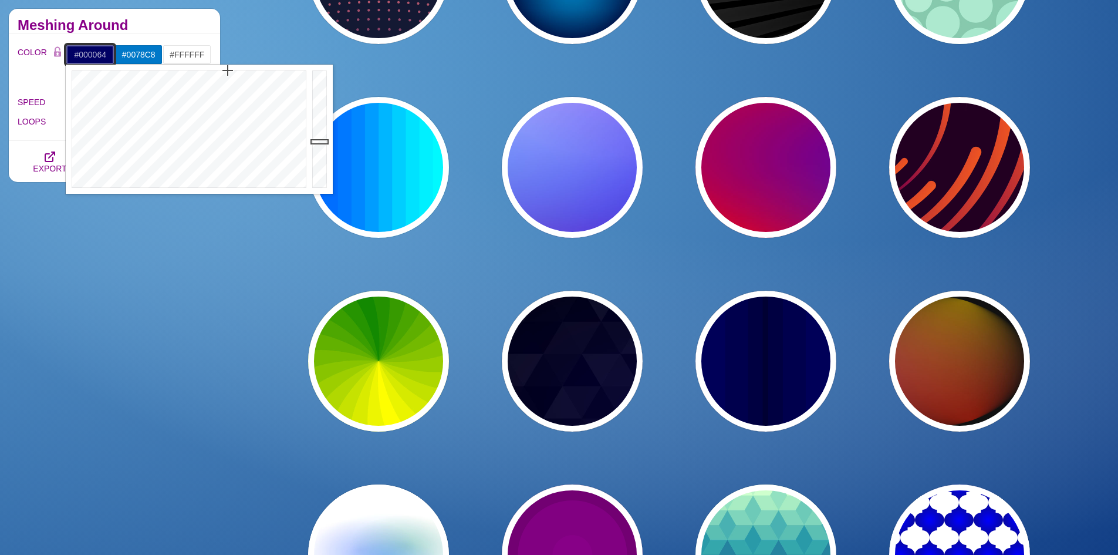
click at [316, 141] on div at bounding box center [320, 129] width 23 height 129
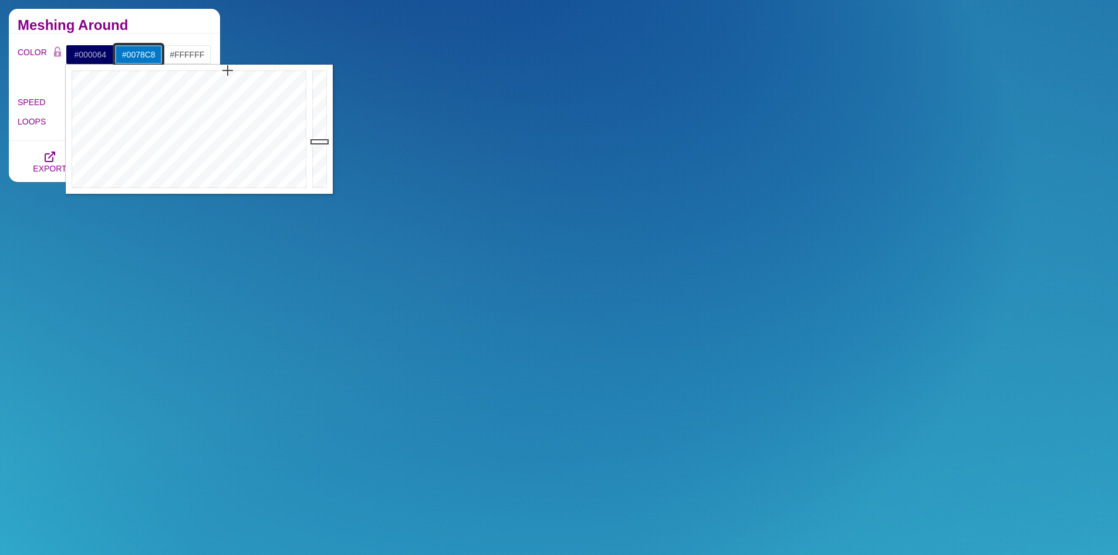
click at [140, 58] on input "#0078C8" at bounding box center [138, 55] width 49 height 20
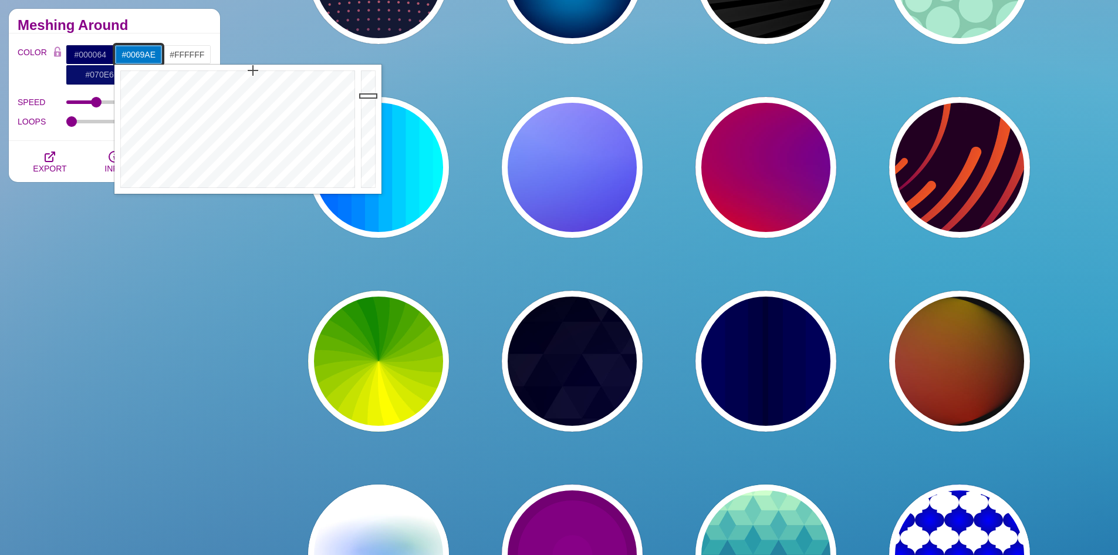
type input "#[DATE]"
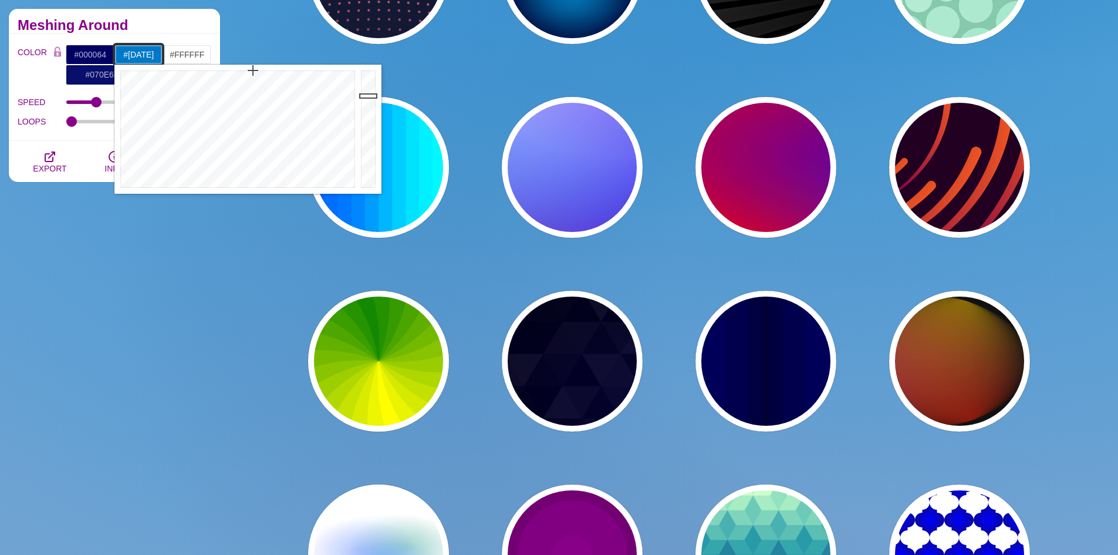
click at [361, 108] on div at bounding box center [369, 129] width 23 height 129
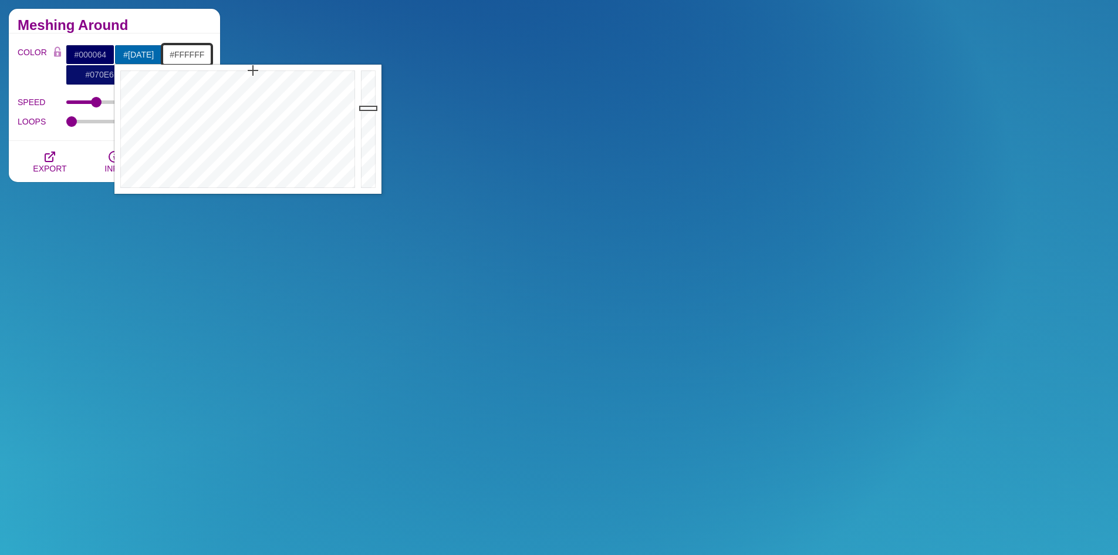
click at [193, 55] on input "#FFFFFF" at bounding box center [187, 55] width 49 height 20
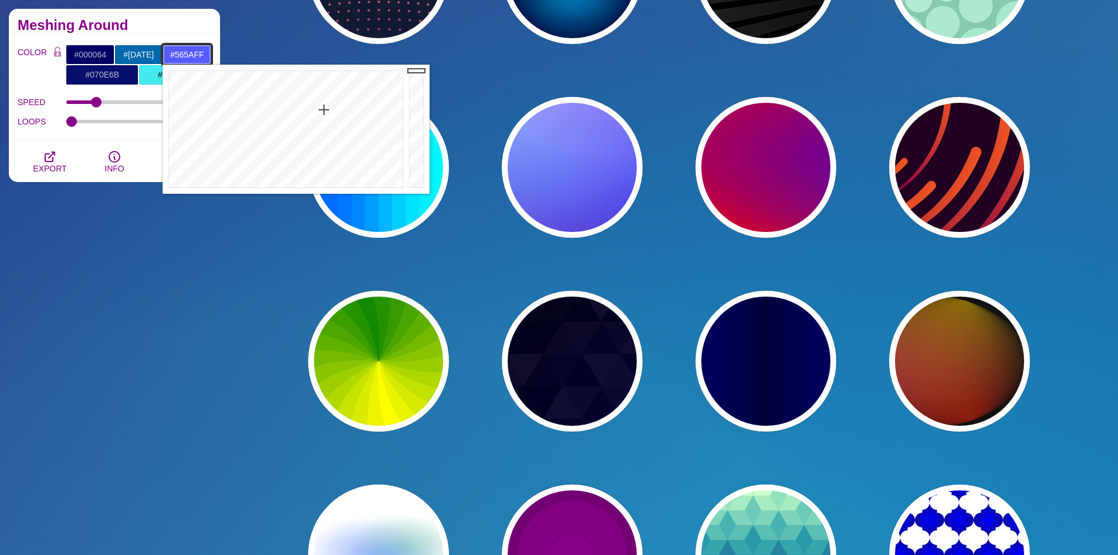
click at [324, 110] on div at bounding box center [285, 129] width 244 height 129
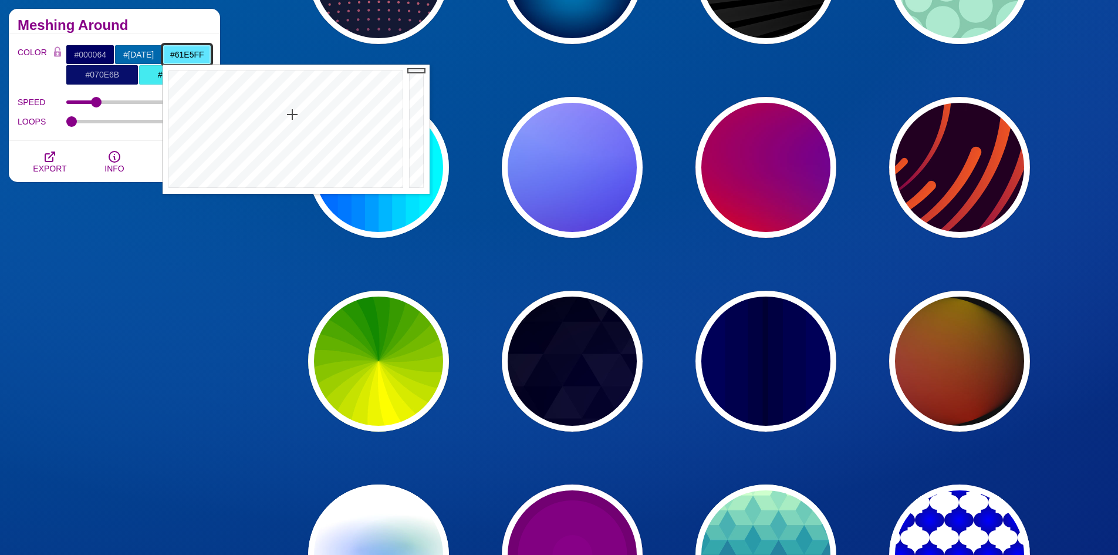
type input "#63E5FF"
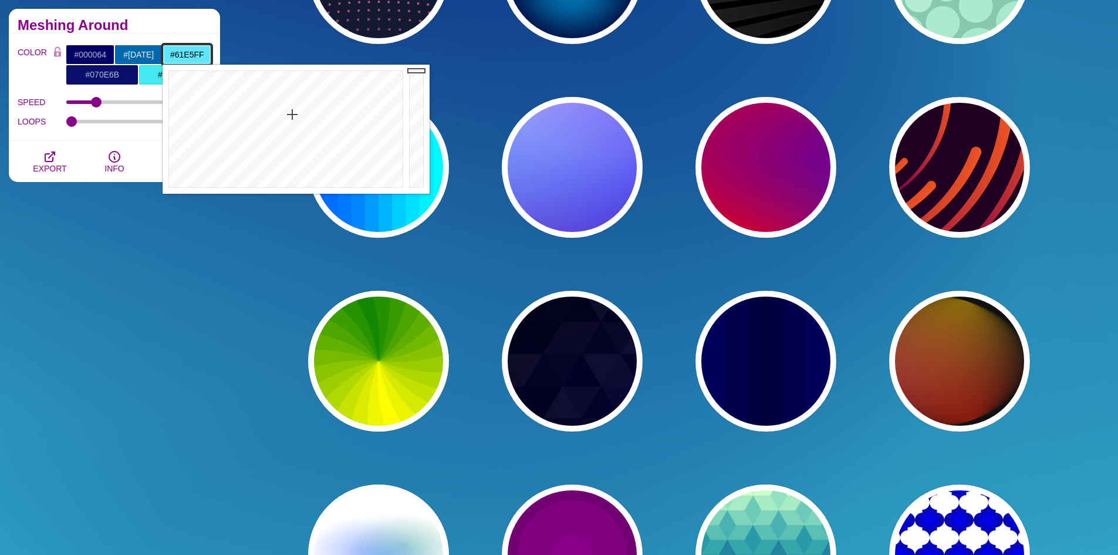
click at [292, 116] on div at bounding box center [285, 129] width 244 height 129
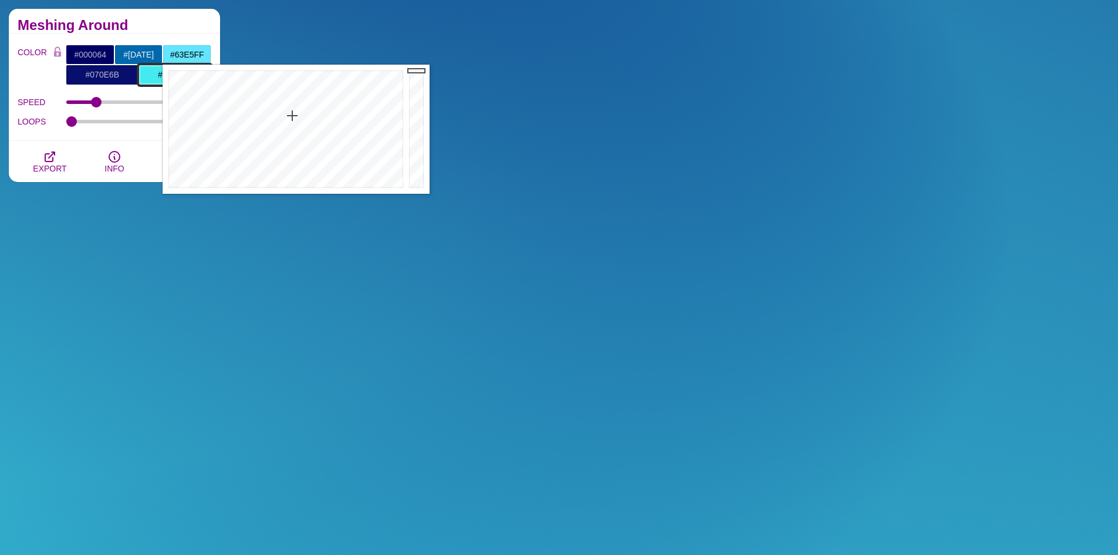
click at [149, 76] on input "#44EAF0" at bounding box center [175, 75] width 73 height 20
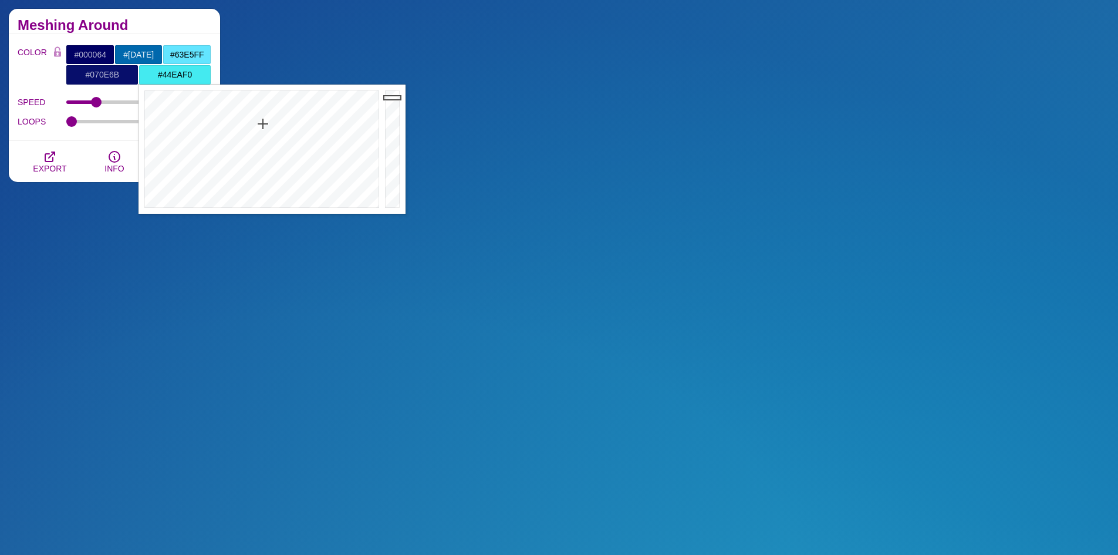
click at [170, 26] on h2 "Meshing Around" at bounding box center [115, 25] width 194 height 9
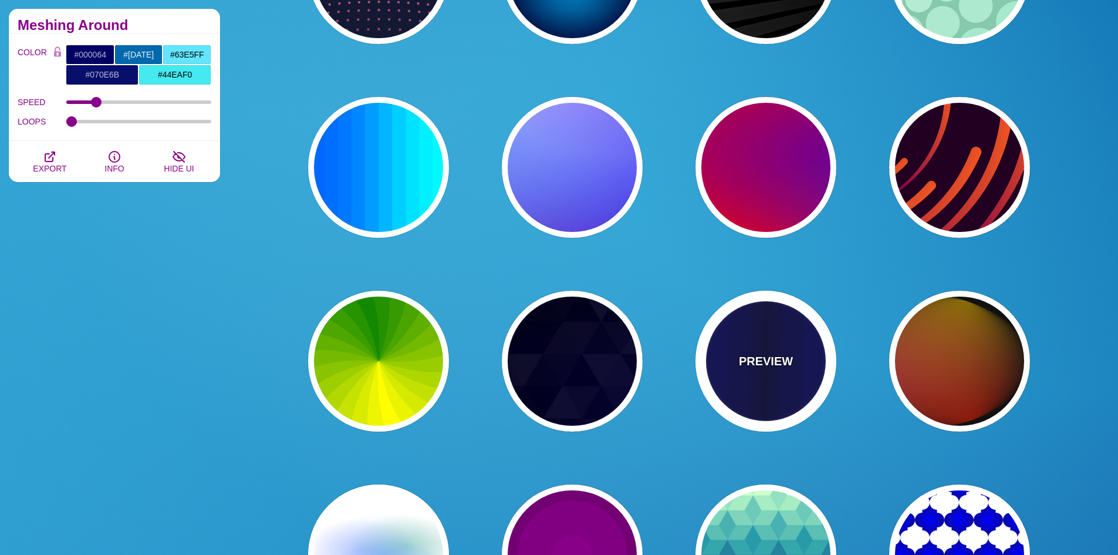
click at [795, 407] on div "PREVIEW" at bounding box center [766, 361] width 141 height 141
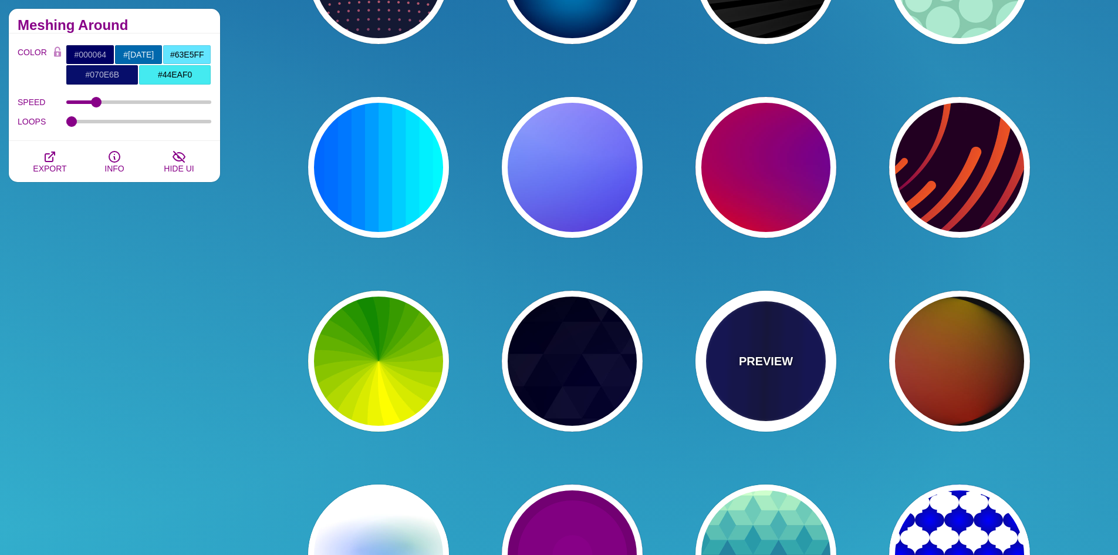
type input "#0000BB"
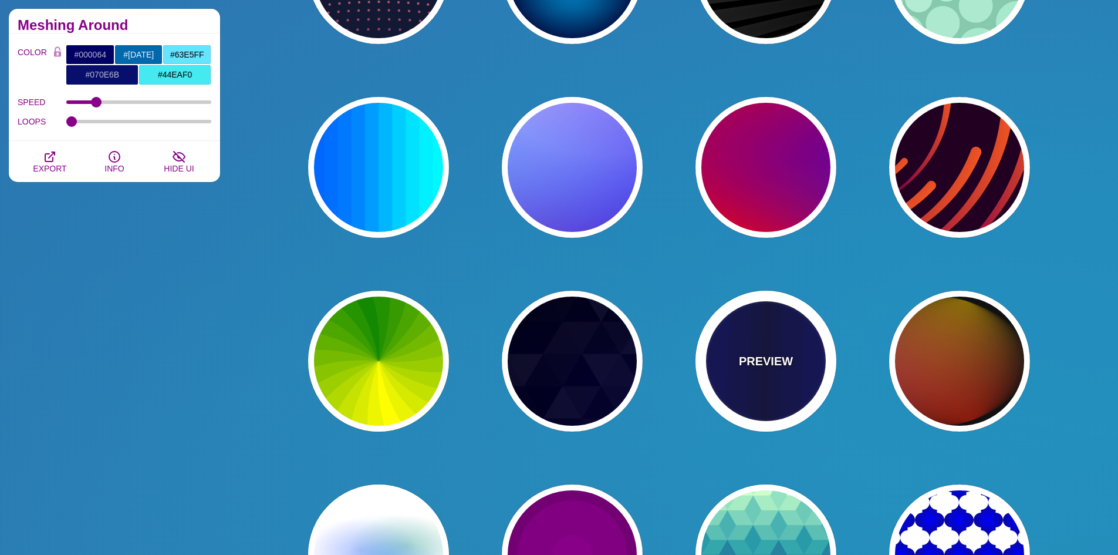
type input "#000033"
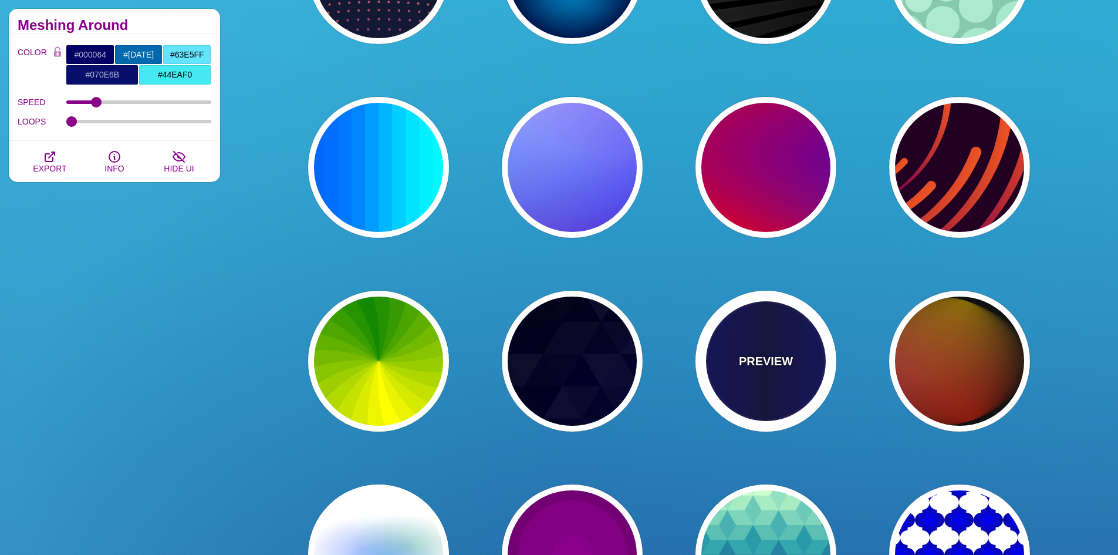
type input "0.5"
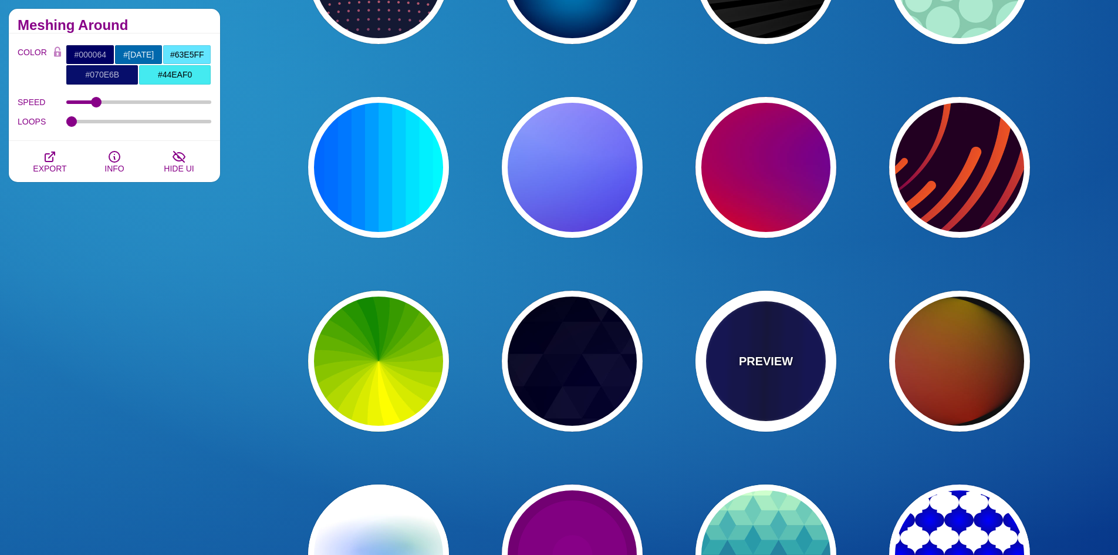
type input "5"
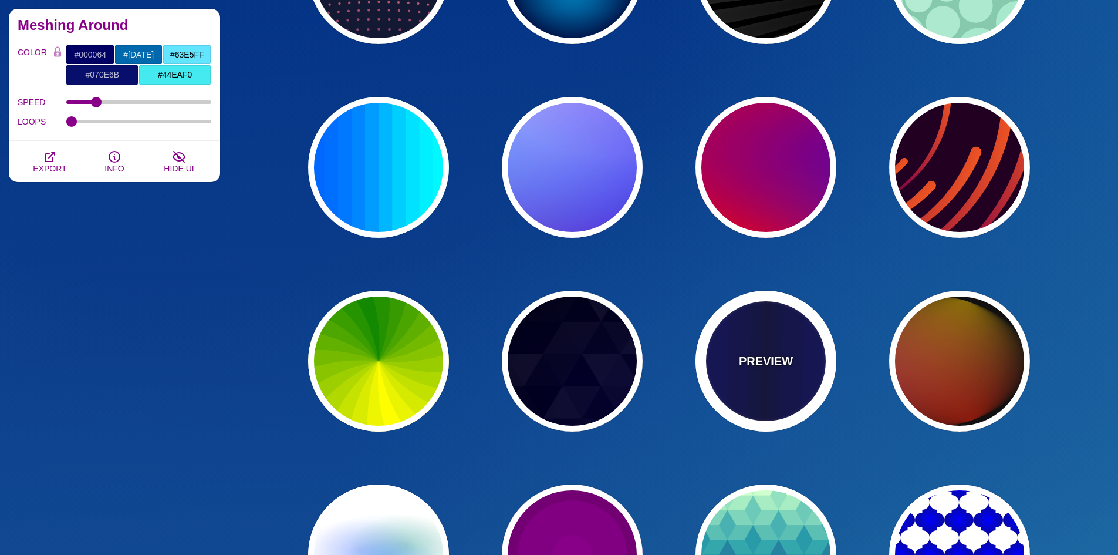
type input "0.1"
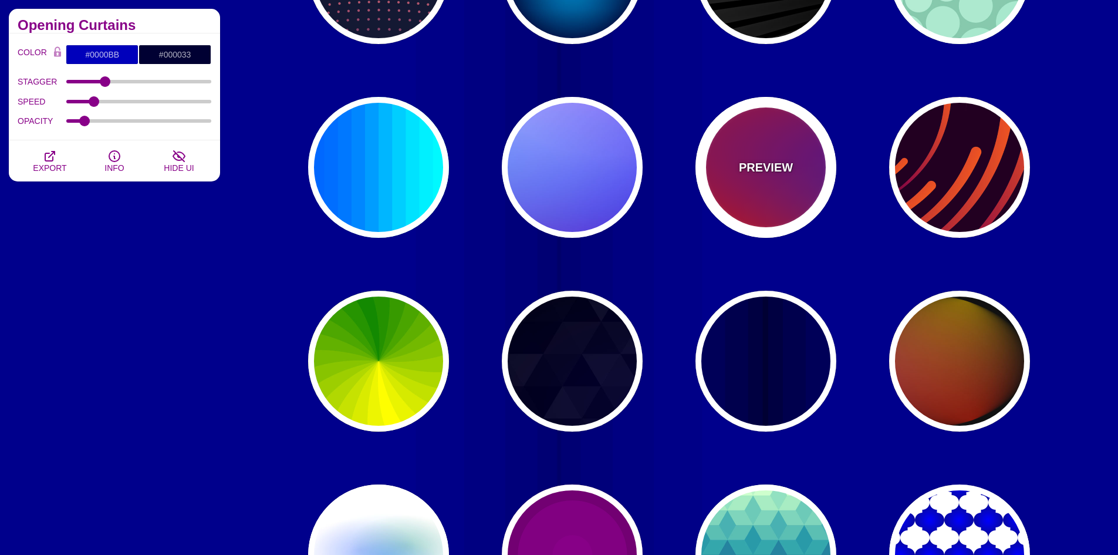
click at [787, 212] on div "PREVIEW" at bounding box center [766, 167] width 141 height 141
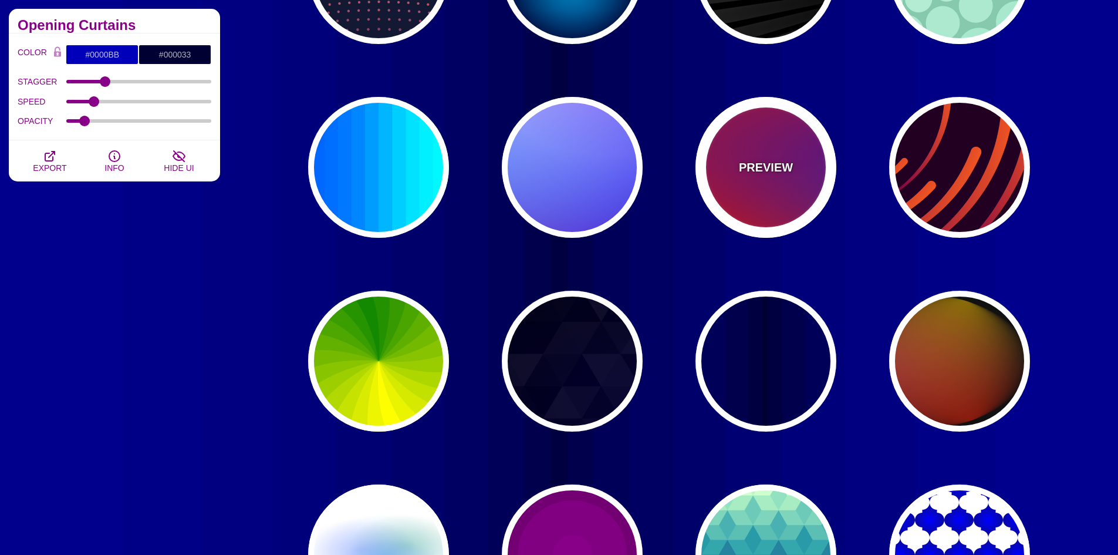
type input "#FF0000"
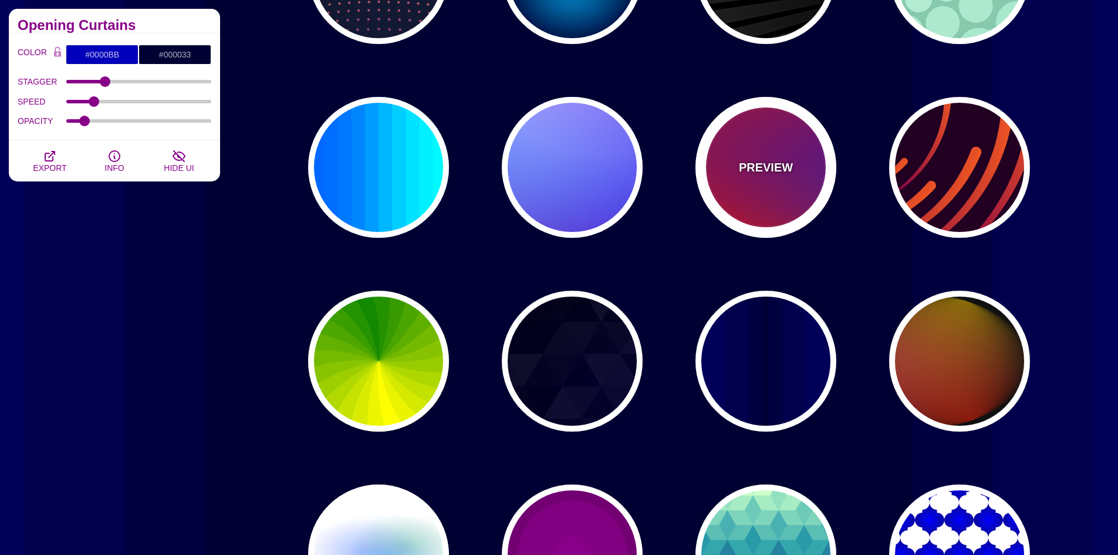
type input "#800080"
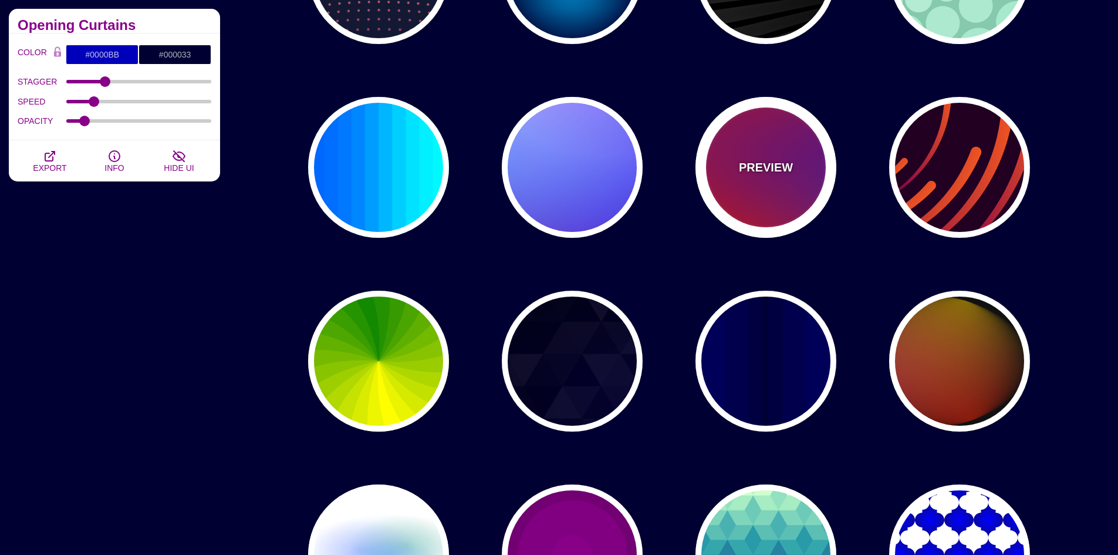
type input "#0000FF"
type input "#00EEBB"
type input "#FFFF00"
type input "#FFA500"
type input "1"
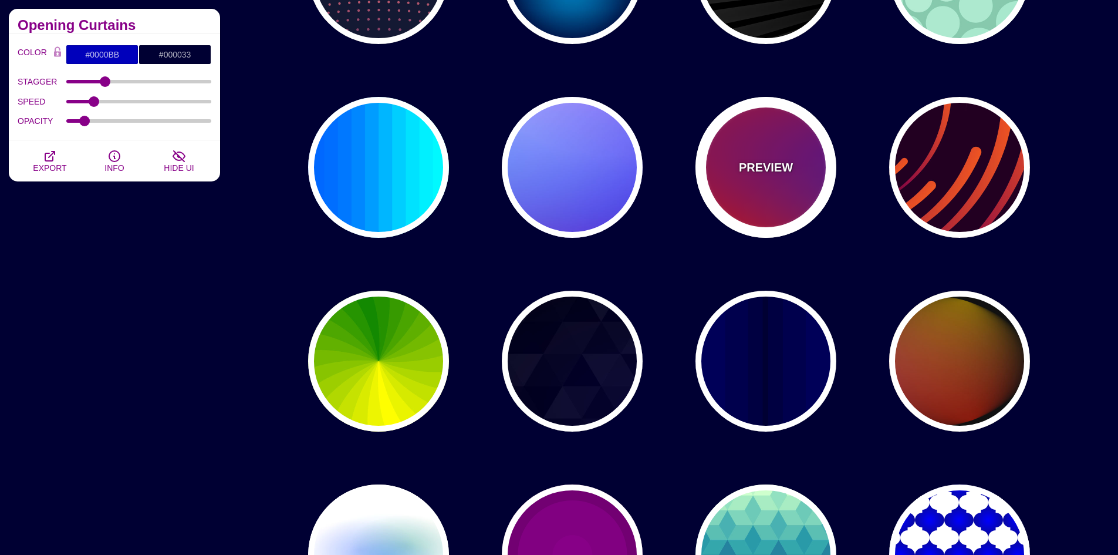
type input "20"
type input "0"
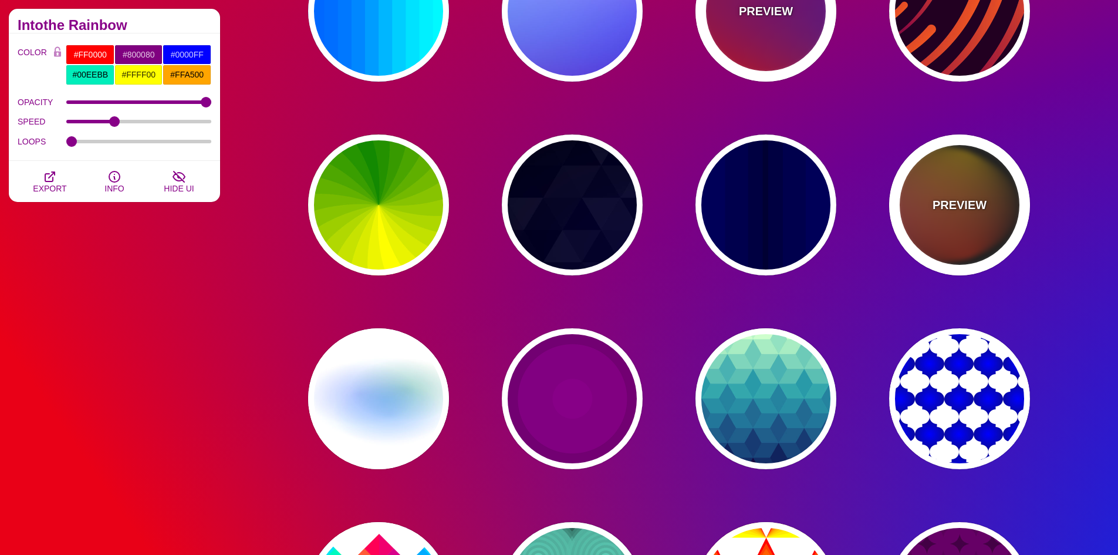
scroll to position [411, 0]
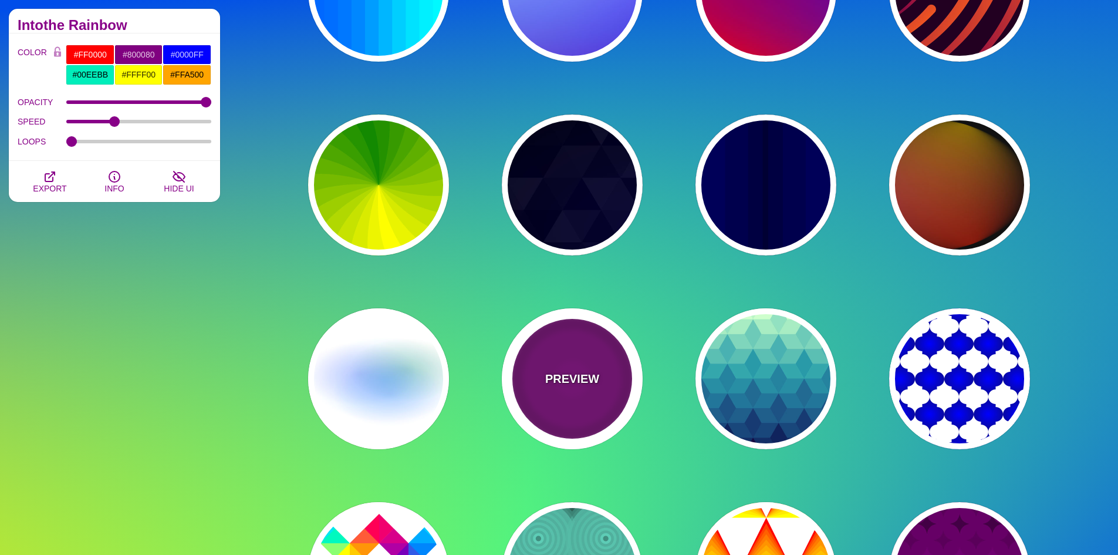
click at [582, 388] on div "PREVIEW" at bounding box center [572, 378] width 141 height 141
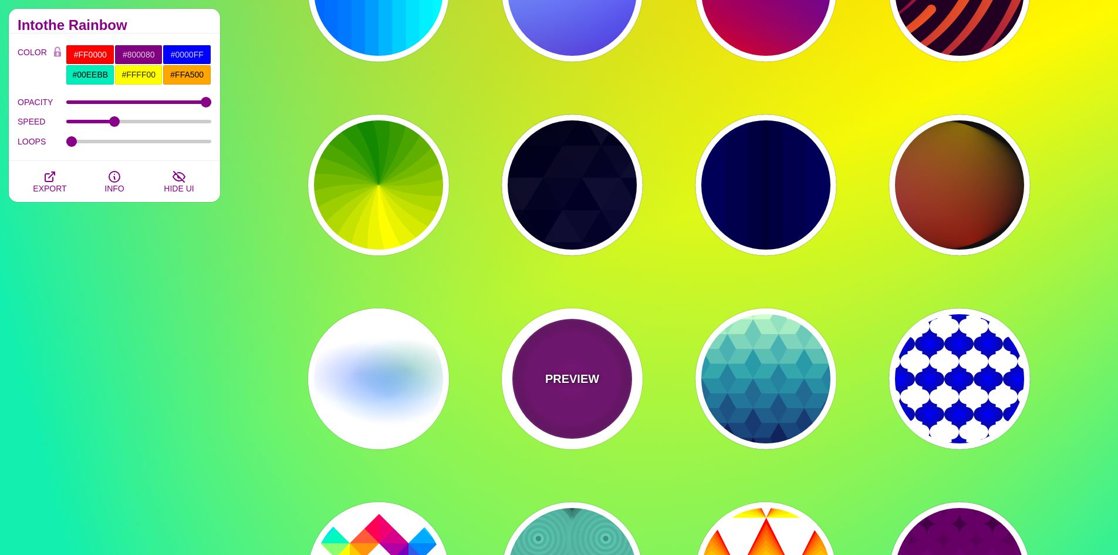
type input "#220022"
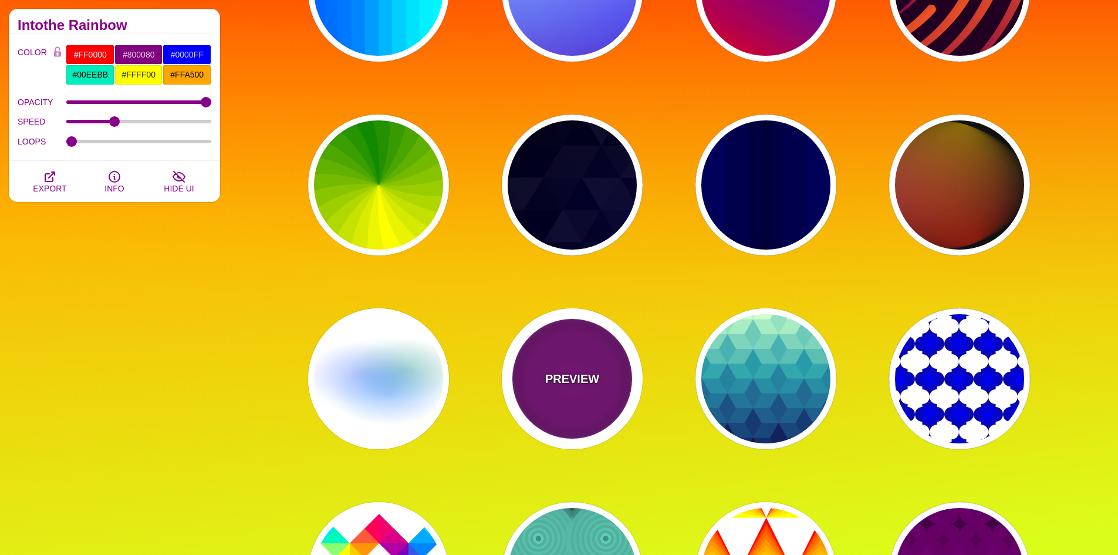
type input "#880088"
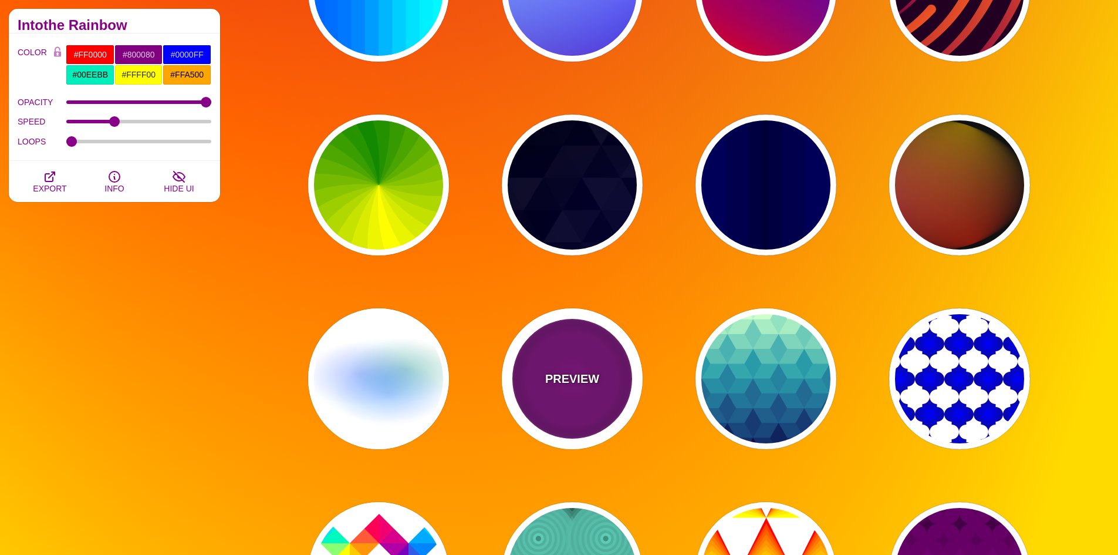
type input "999"
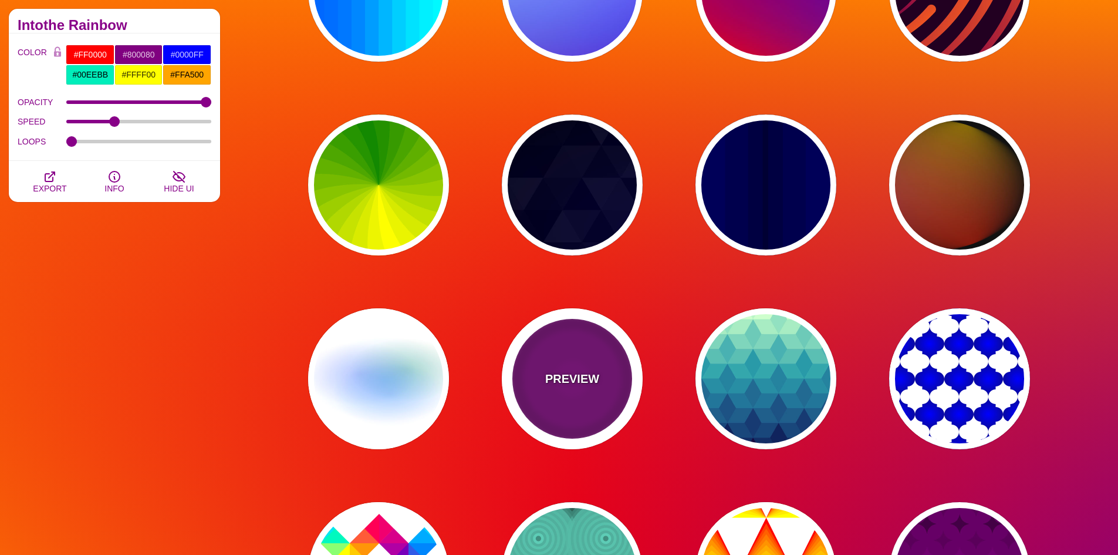
type input "5"
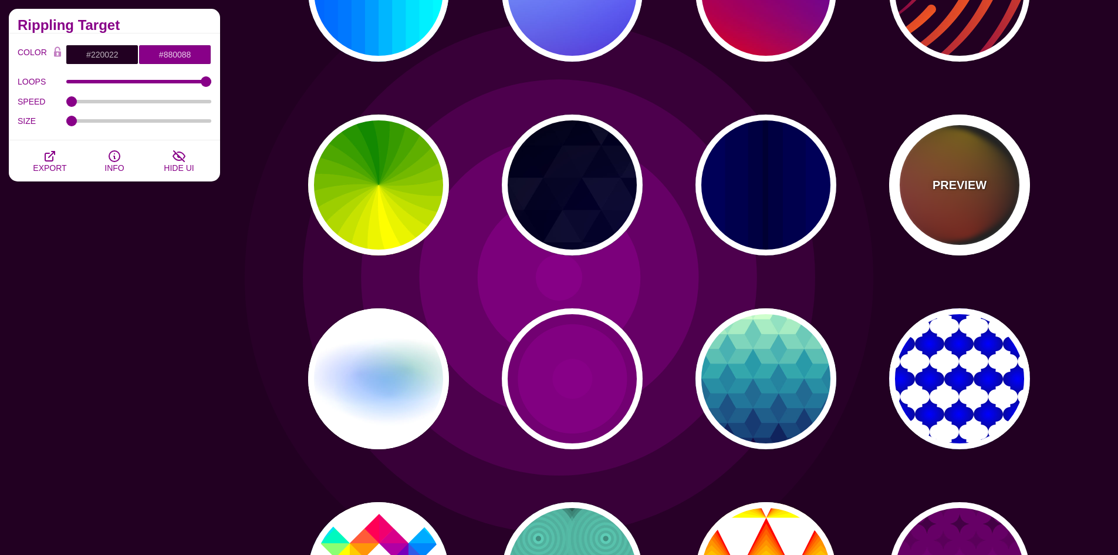
click at [965, 222] on div "PREVIEW" at bounding box center [959, 184] width 141 height 141
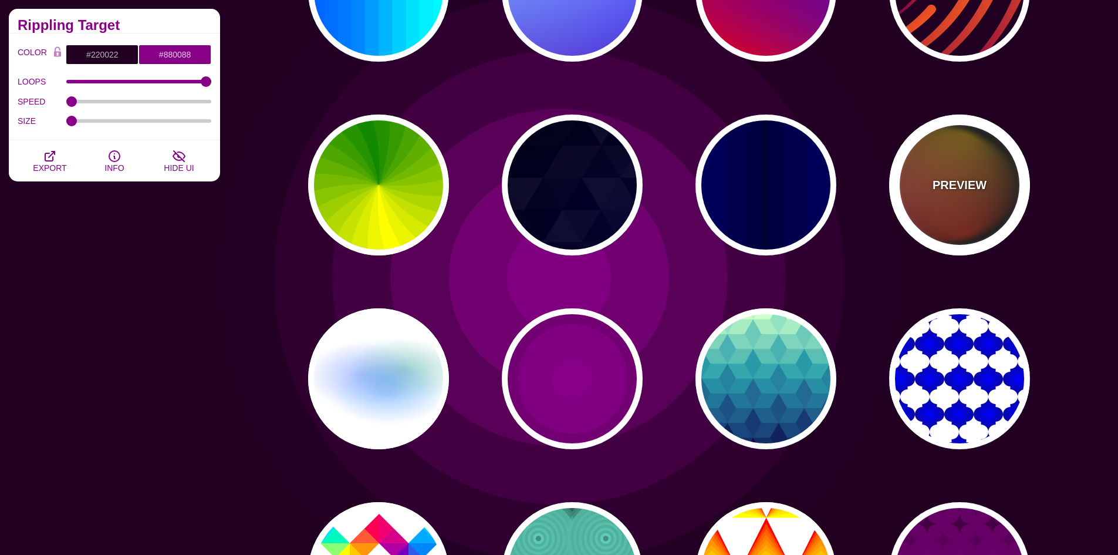
type input "#111111"
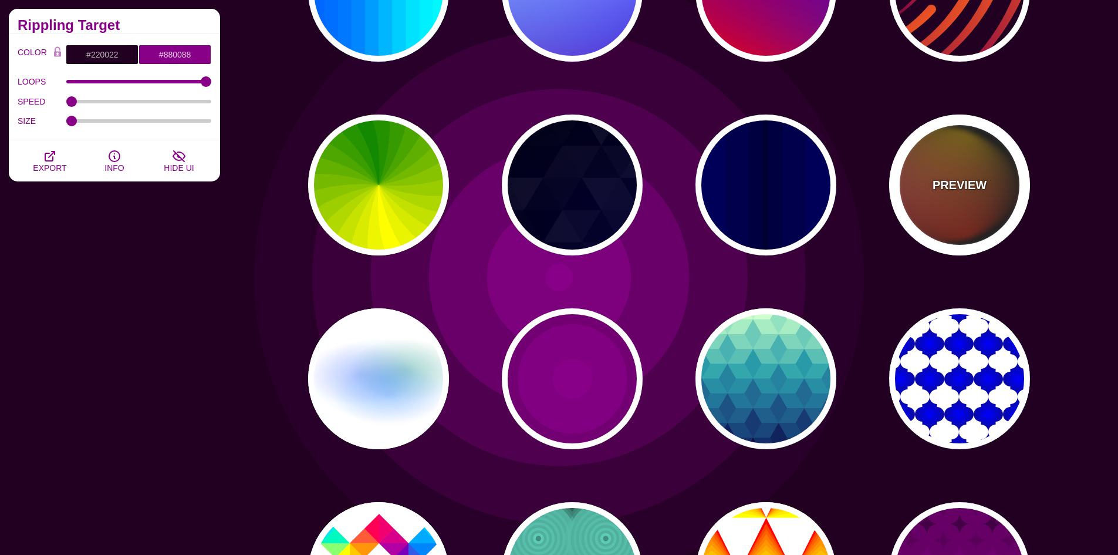
type input "#FF00FF"
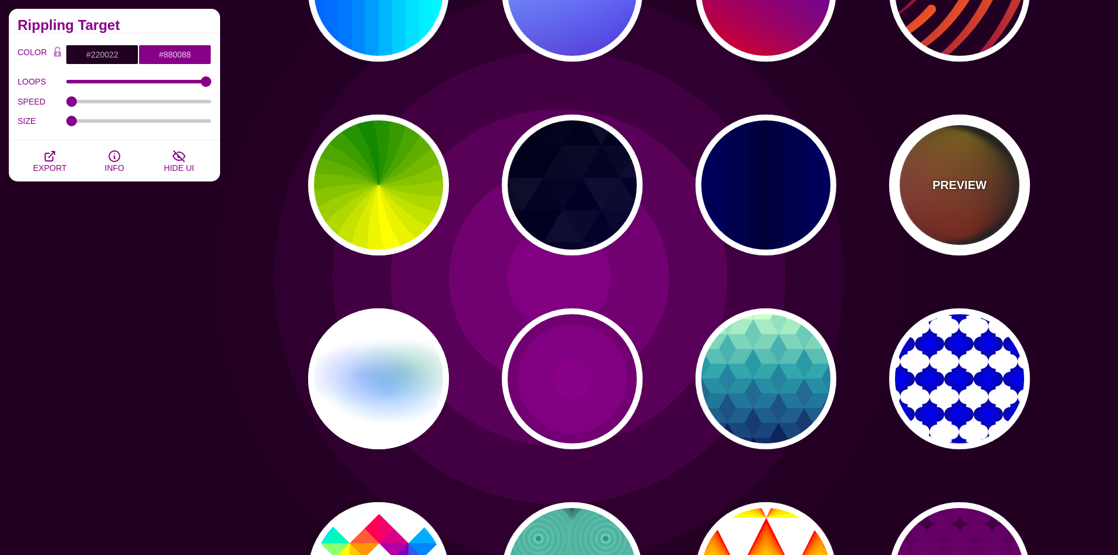
type input "#FFCC00"
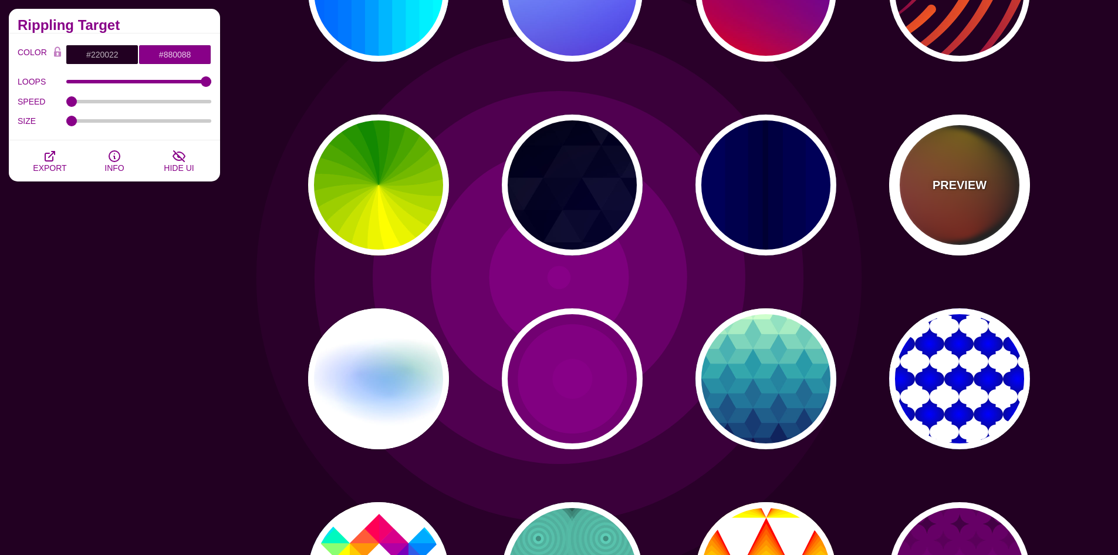
type input "#FF2200"
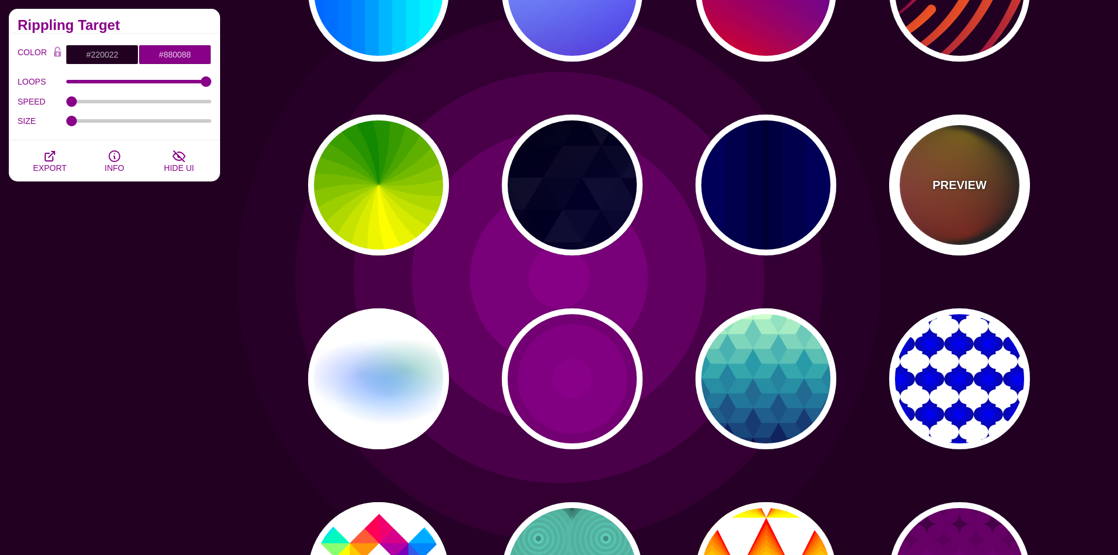
type input "4"
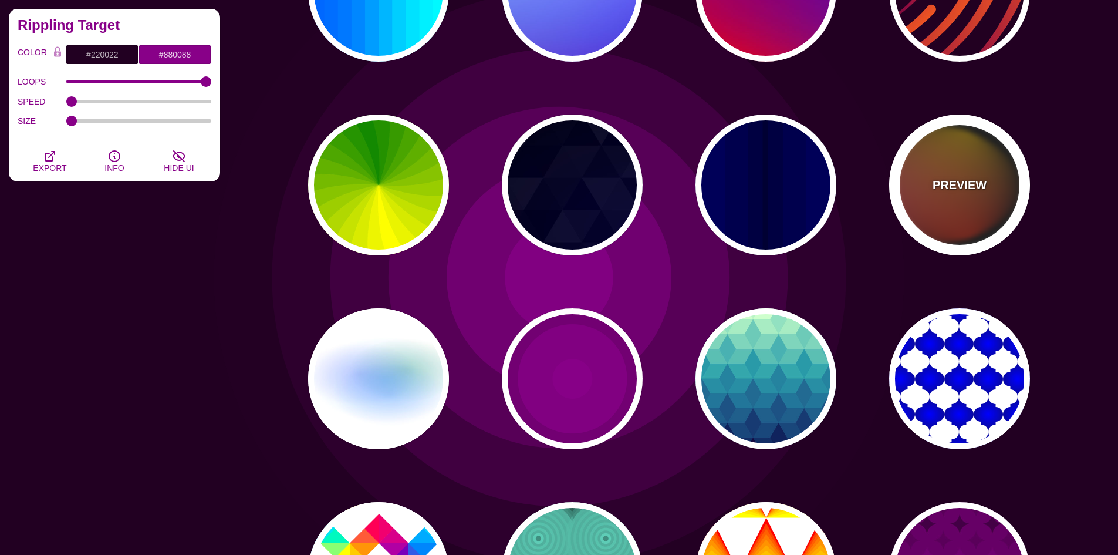
type input "12"
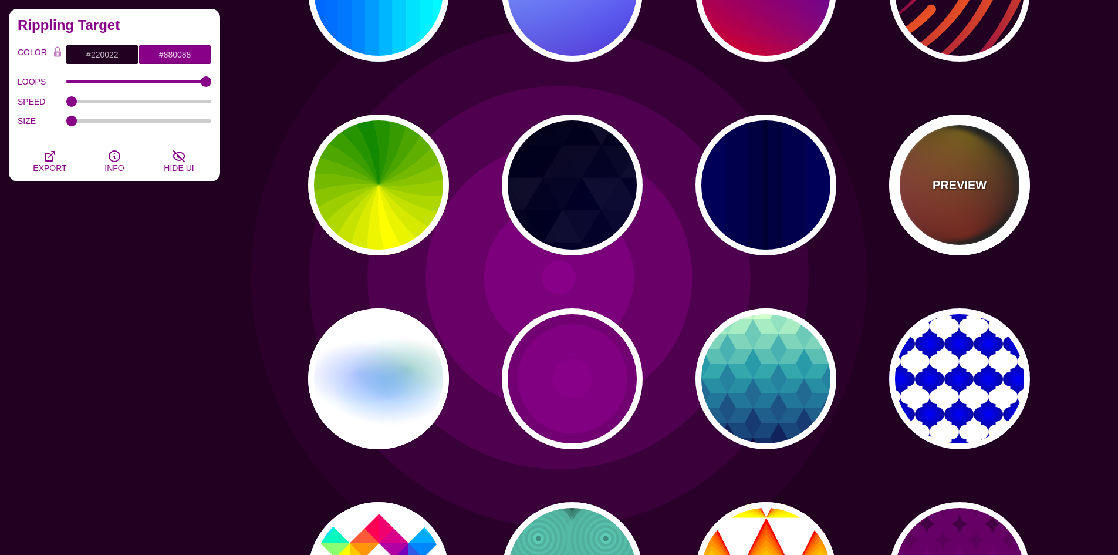
type input "999"
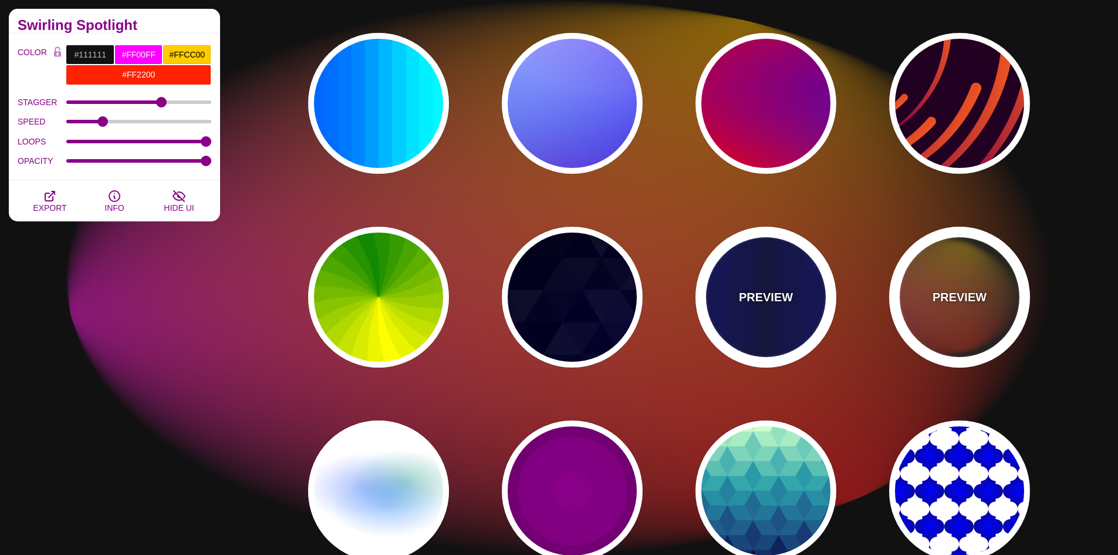
scroll to position [293, 0]
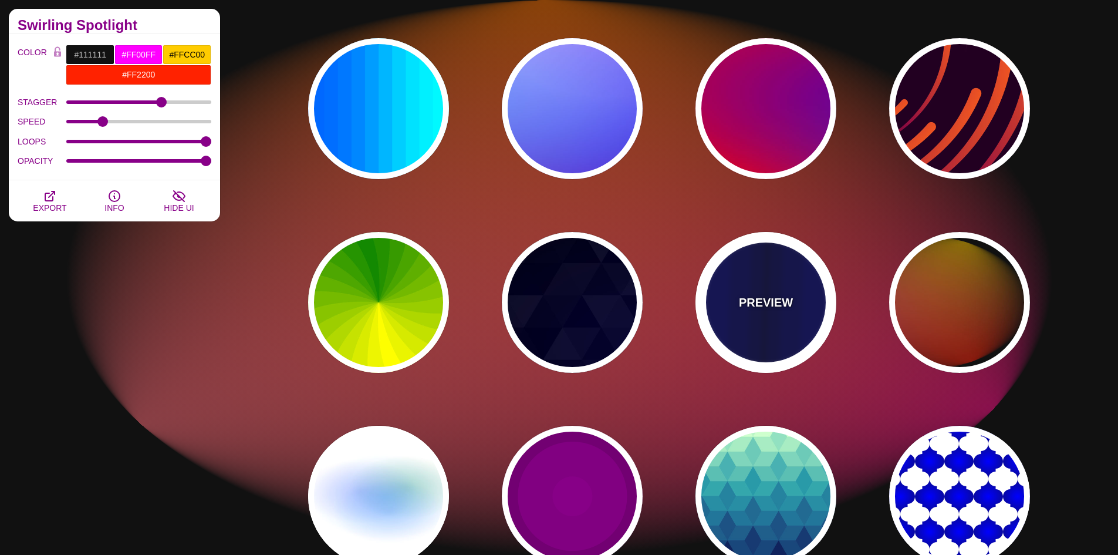
click at [752, 248] on div "PREVIEW" at bounding box center [766, 302] width 141 height 141
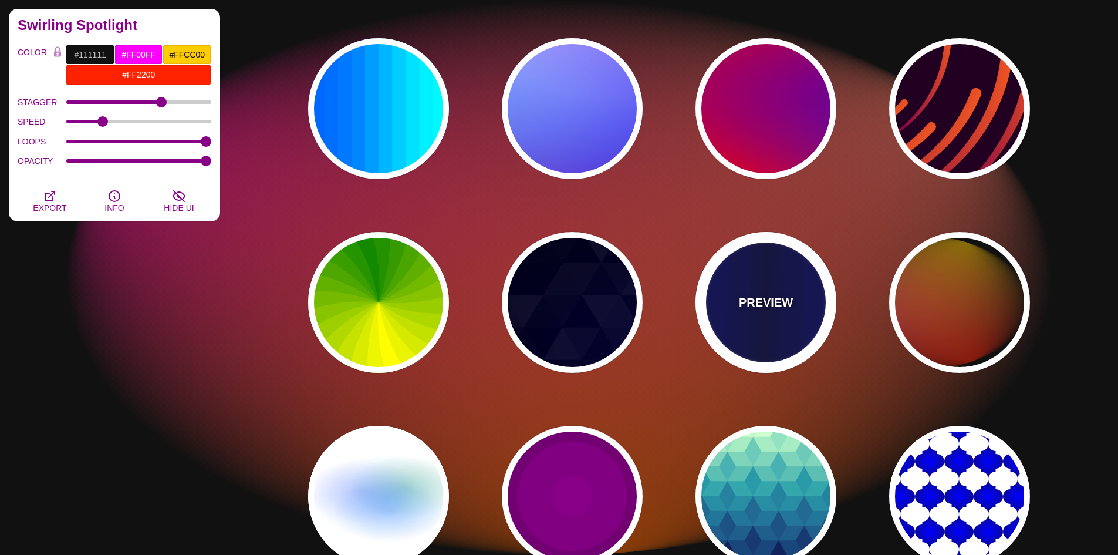
type input "#0000BB"
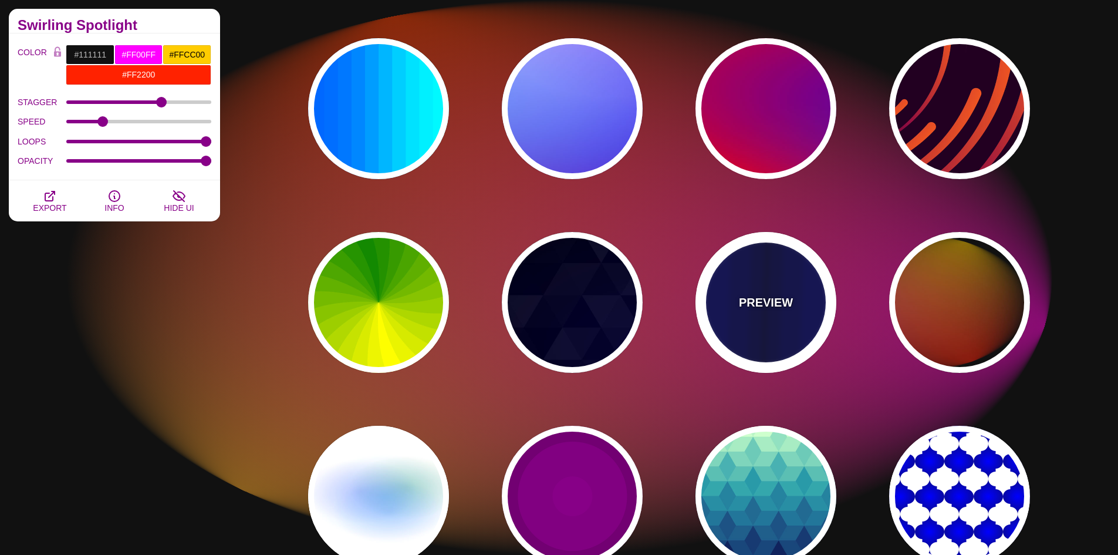
type input "#000033"
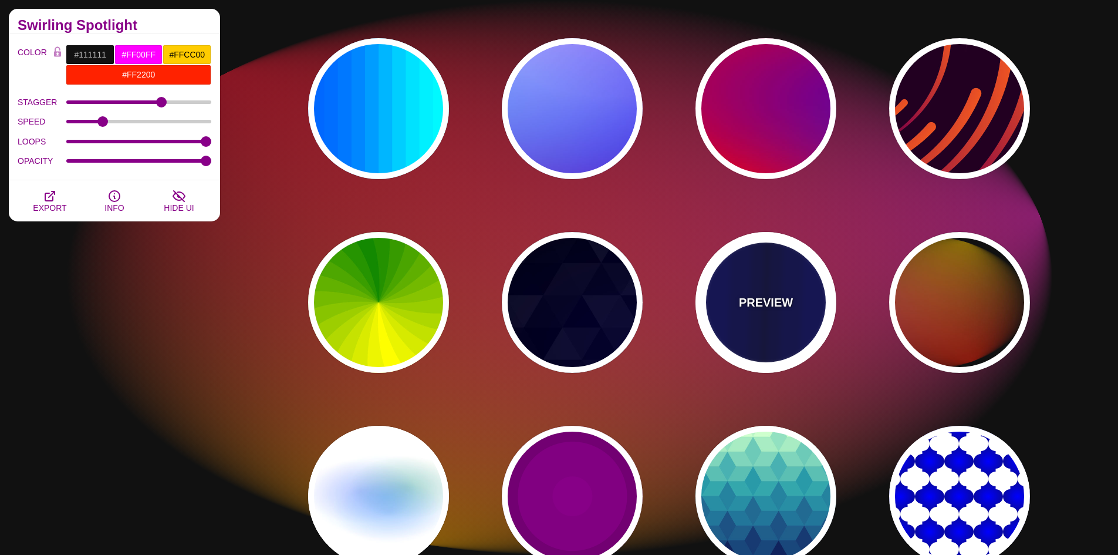
type input "0.5"
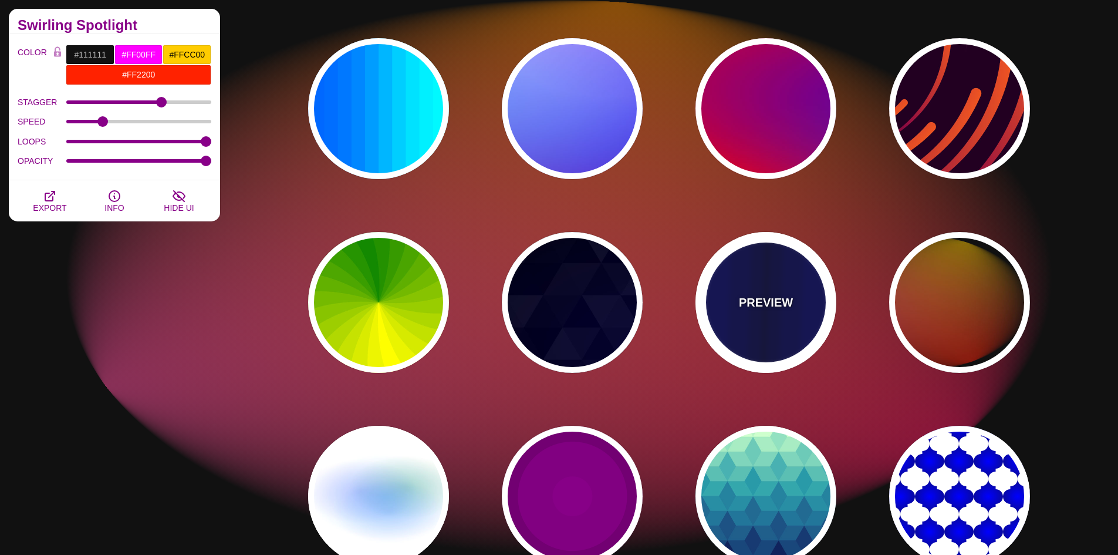
type input "5"
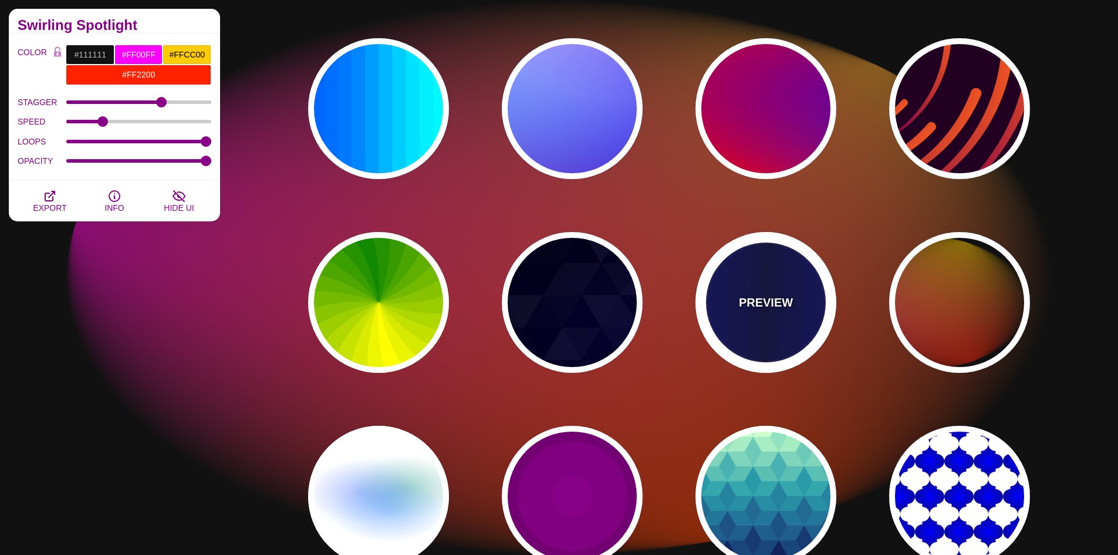
type input "0.1"
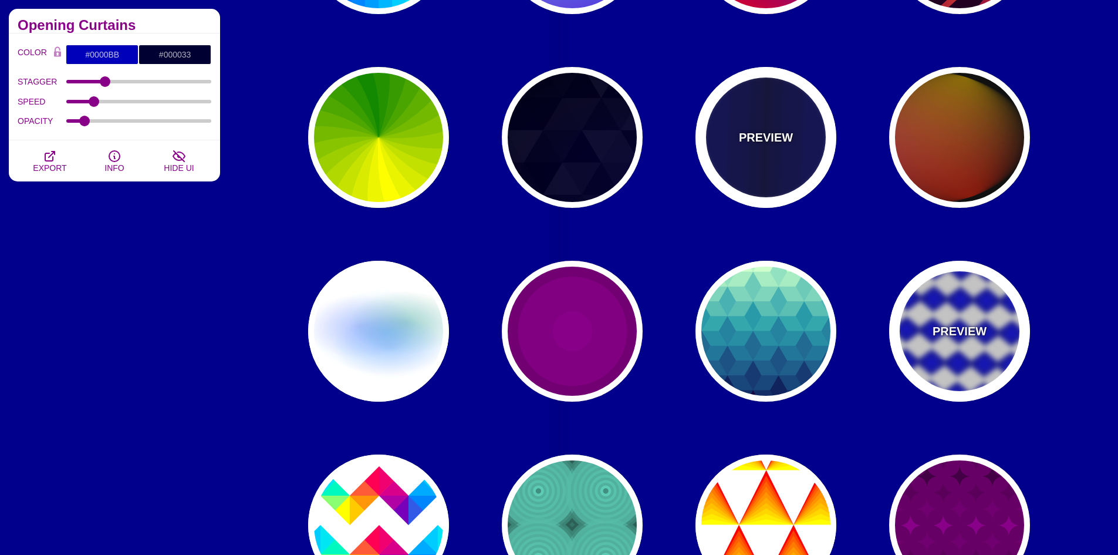
scroll to position [528, 0]
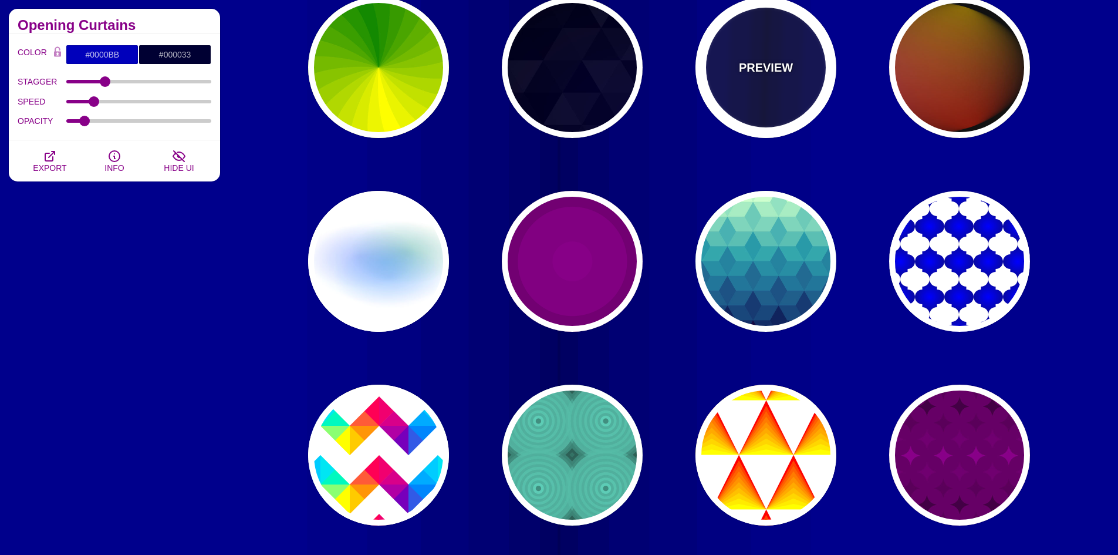
click at [775, 97] on div "PREVIEW" at bounding box center [766, 67] width 141 height 141
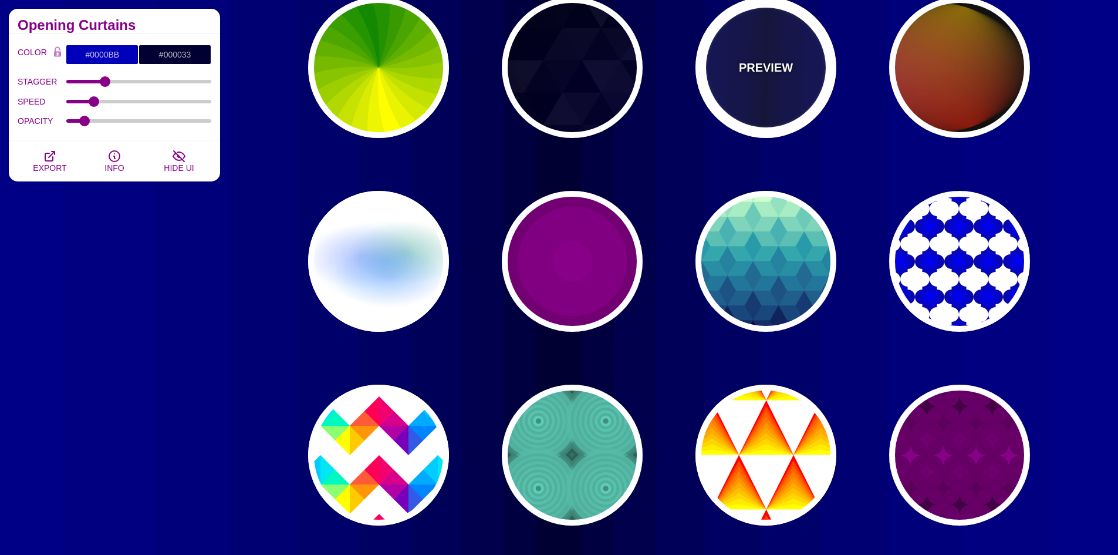
scroll to position [587, 0]
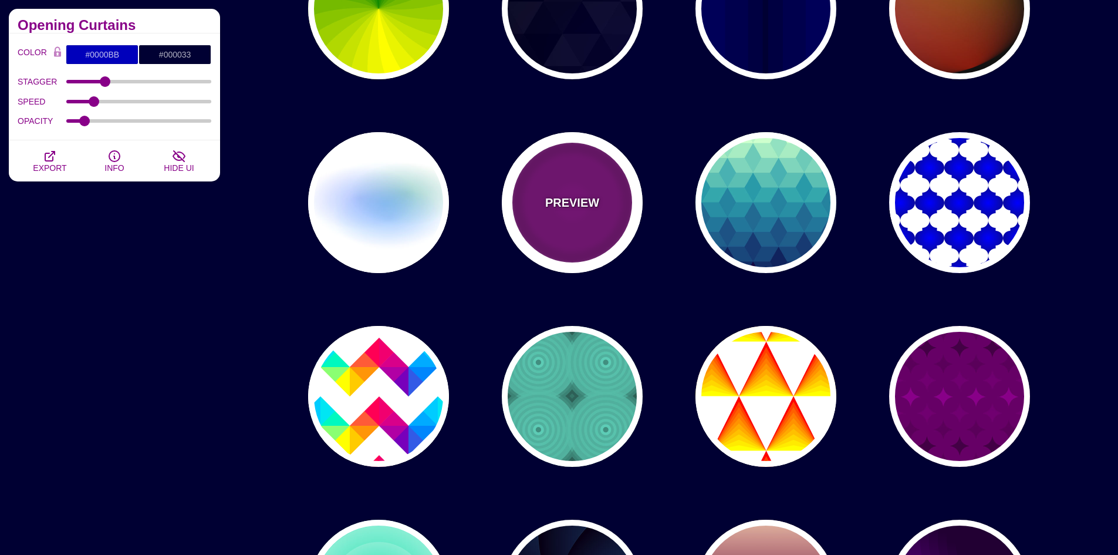
click at [570, 216] on div "PREVIEW" at bounding box center [572, 202] width 141 height 141
type input "#220022"
type input "#880088"
type input "999"
type input "0"
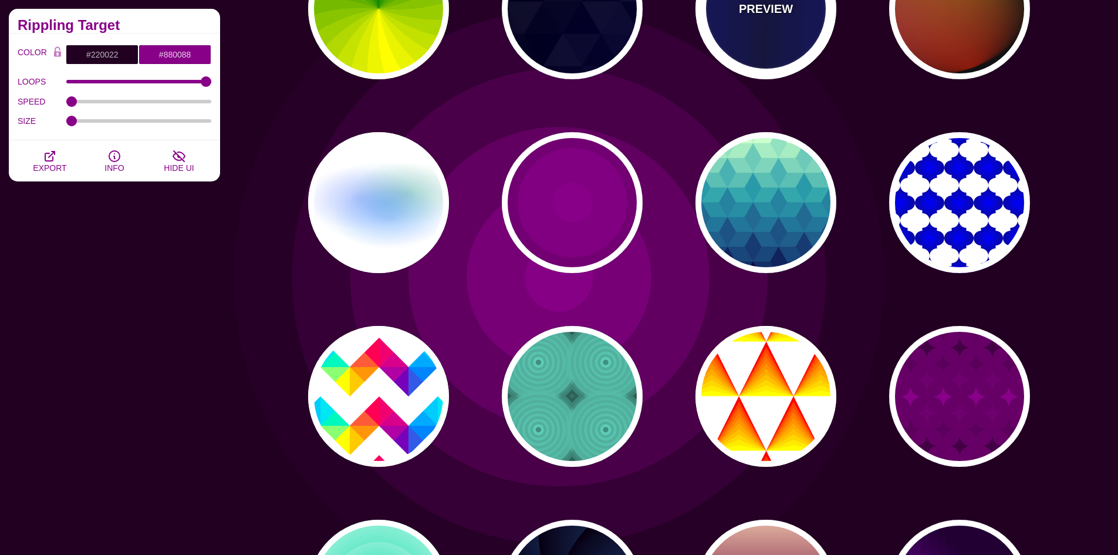
click at [752, 51] on div "PREVIEW" at bounding box center [766, 8] width 141 height 141
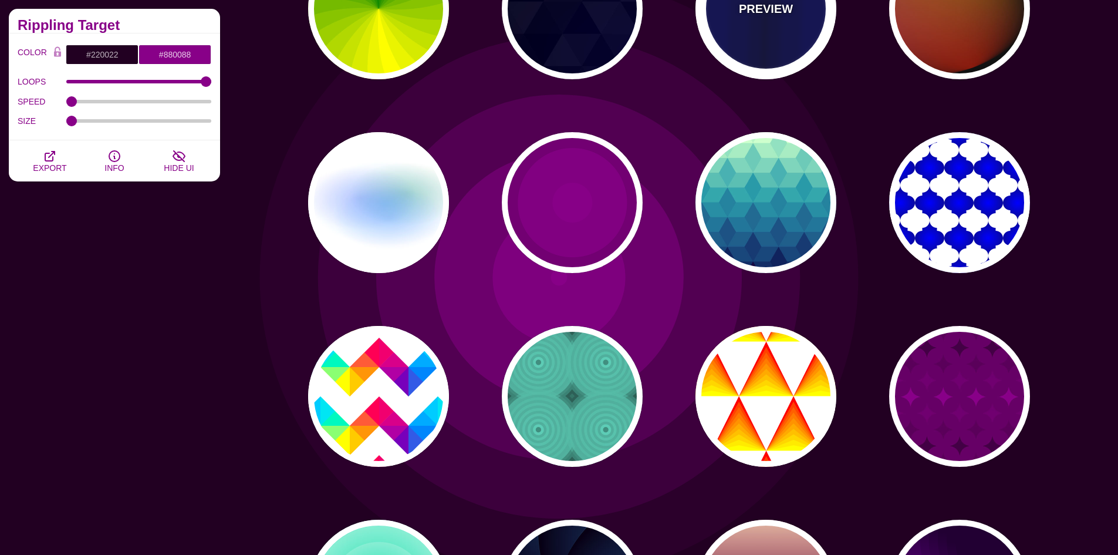
type input "#0000BB"
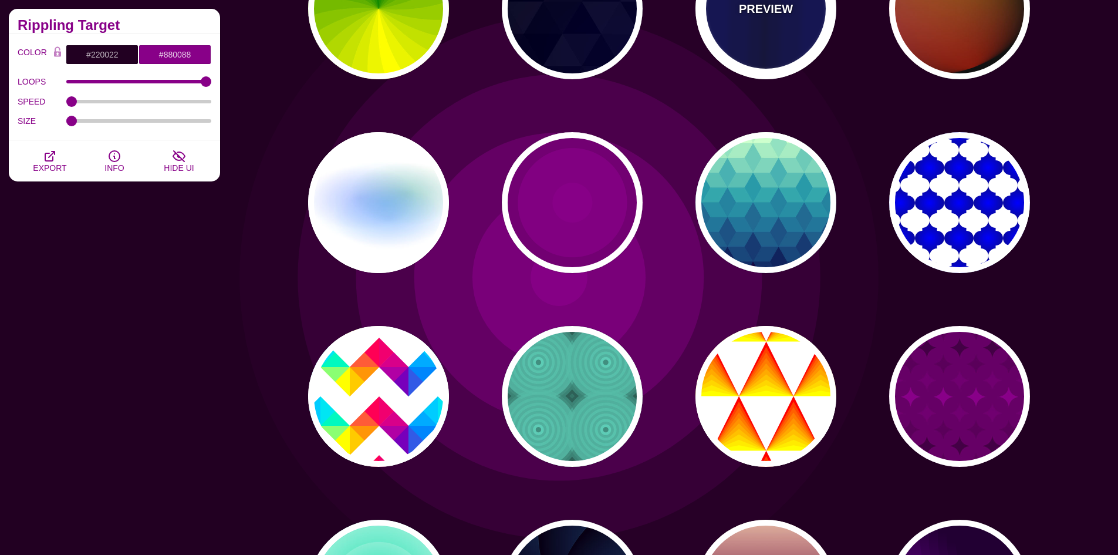
type input "#000033"
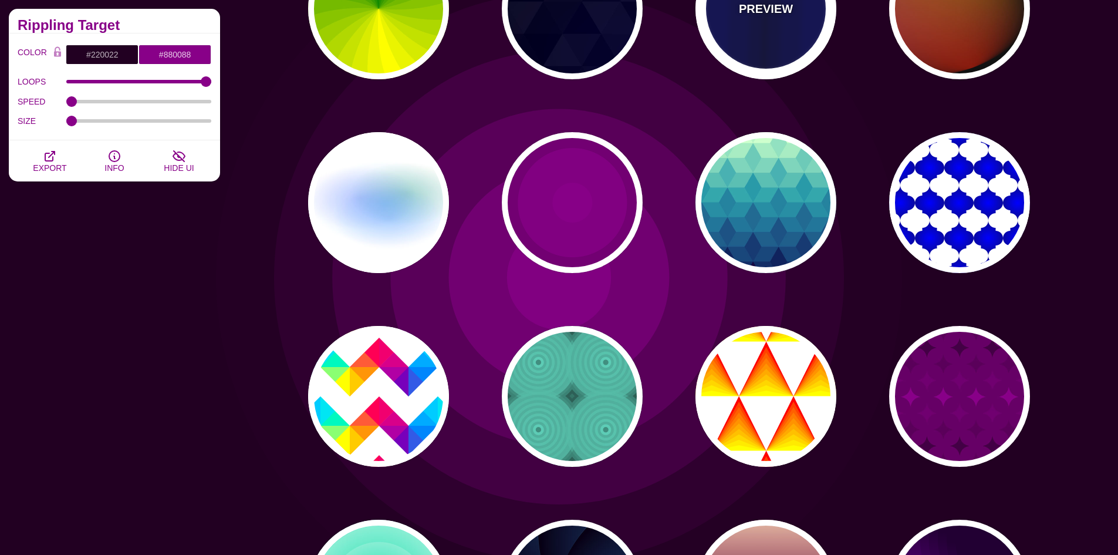
type input "0.5"
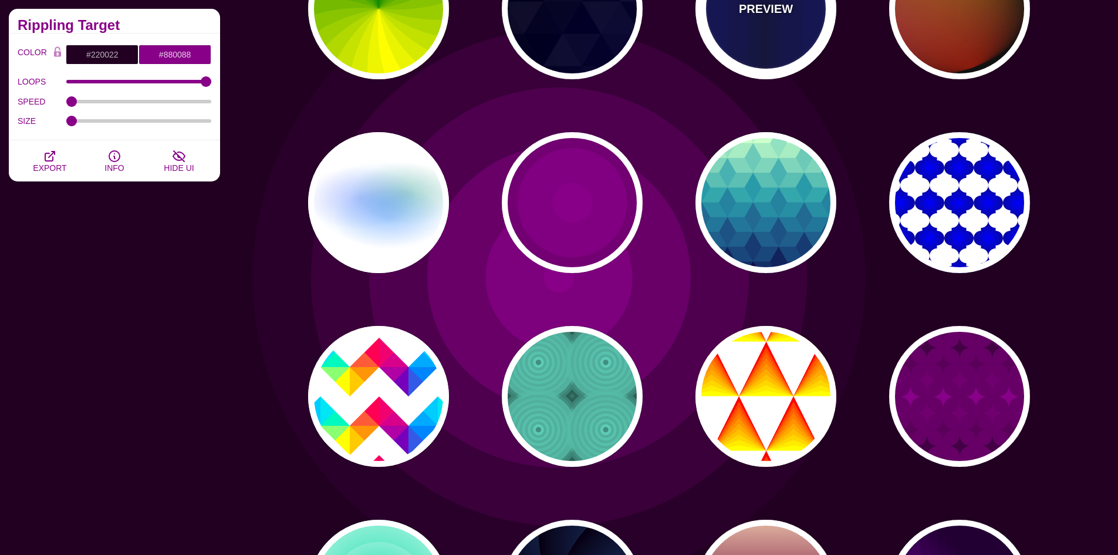
type input "0.1"
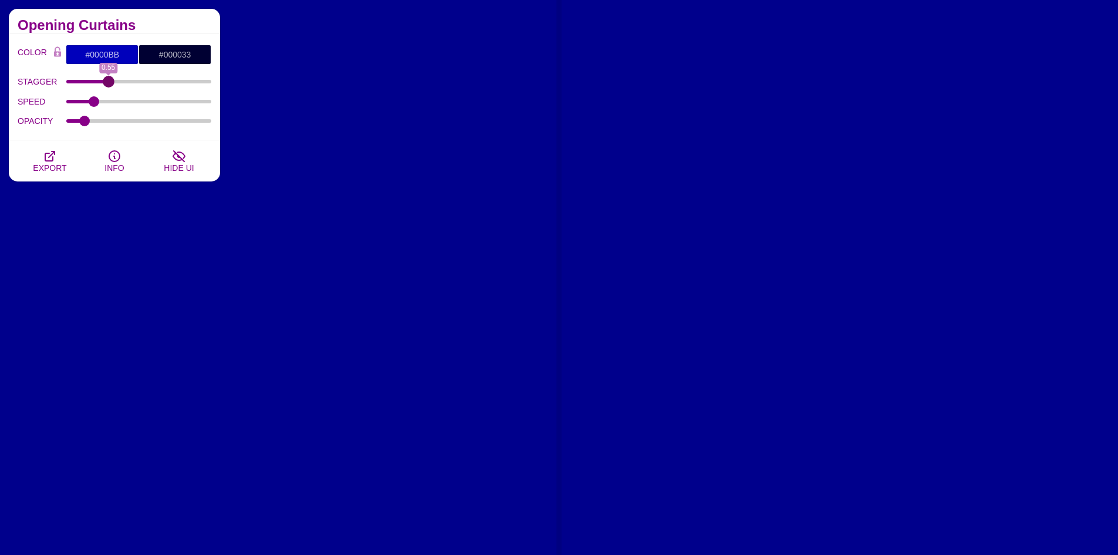
type input "0.5"
click at [106, 80] on input "STAGGER" at bounding box center [139, 81] width 146 height 5
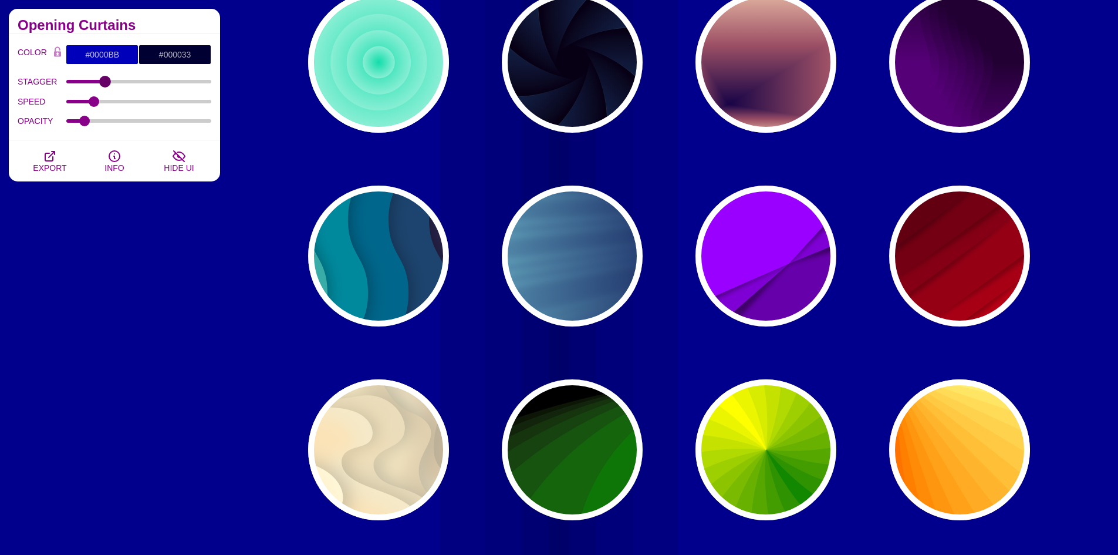
scroll to position [1115, 0]
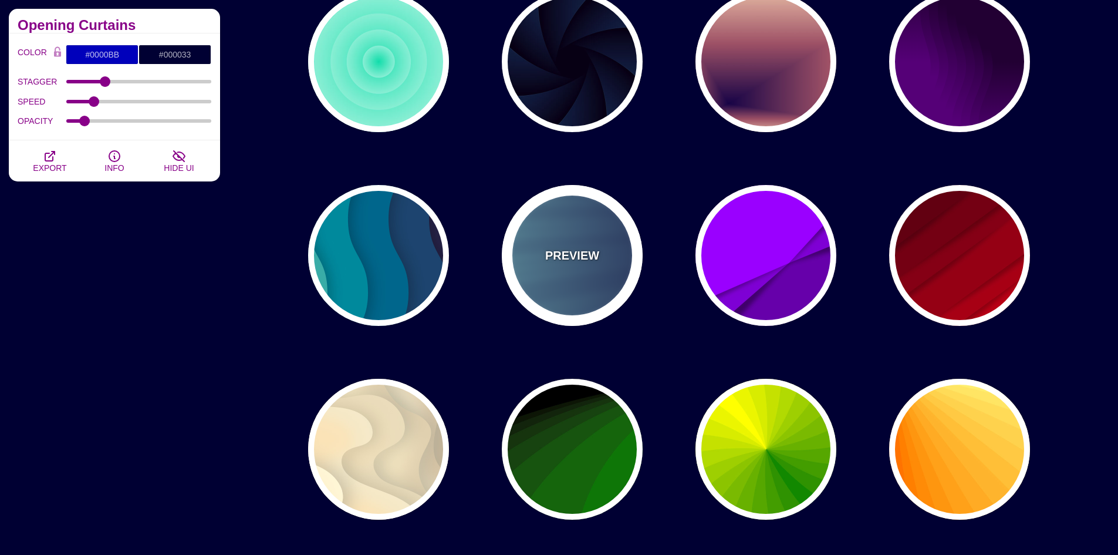
click at [596, 291] on div "PREVIEW" at bounding box center [572, 255] width 141 height 141
type input "#000044"
type input "#99FFFF"
type input "1"
type input "0.25"
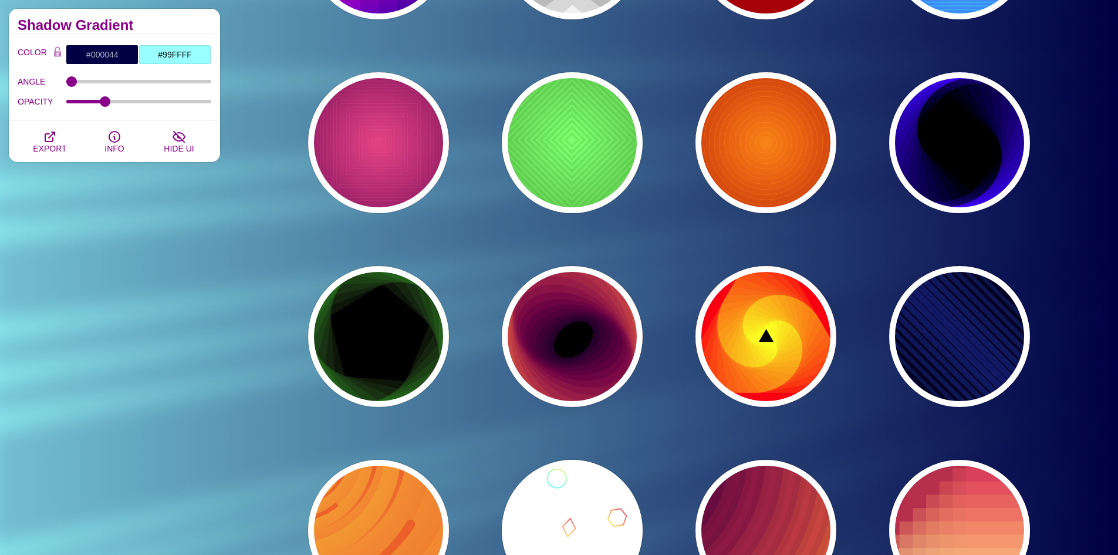
scroll to position [3404, 0]
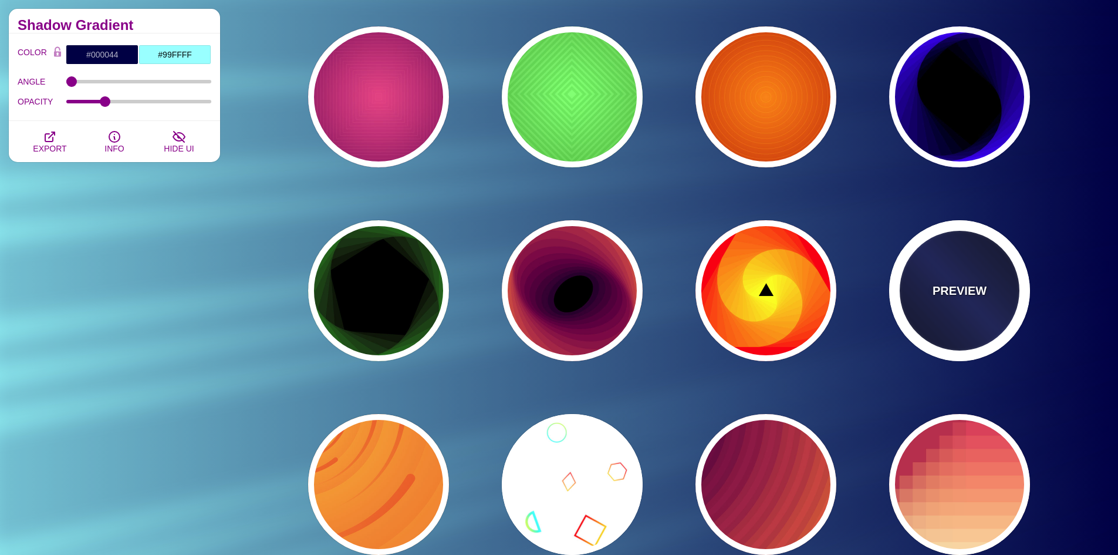
click at [969, 320] on div "PREVIEW" at bounding box center [959, 290] width 141 height 141
type input "#000022"
type input "#002266"
type input "#001133"
type input "2000"
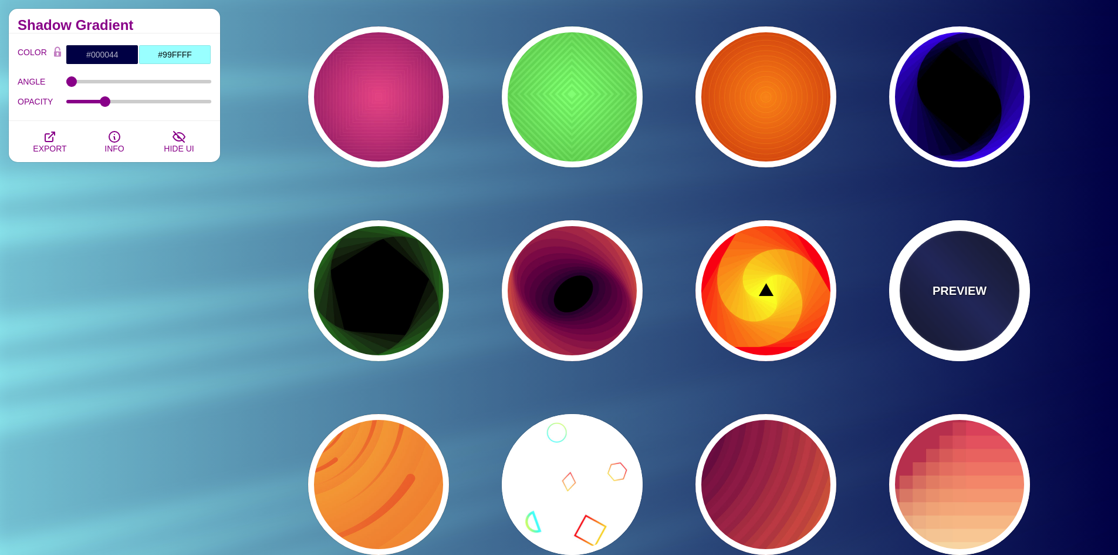
type input "1"
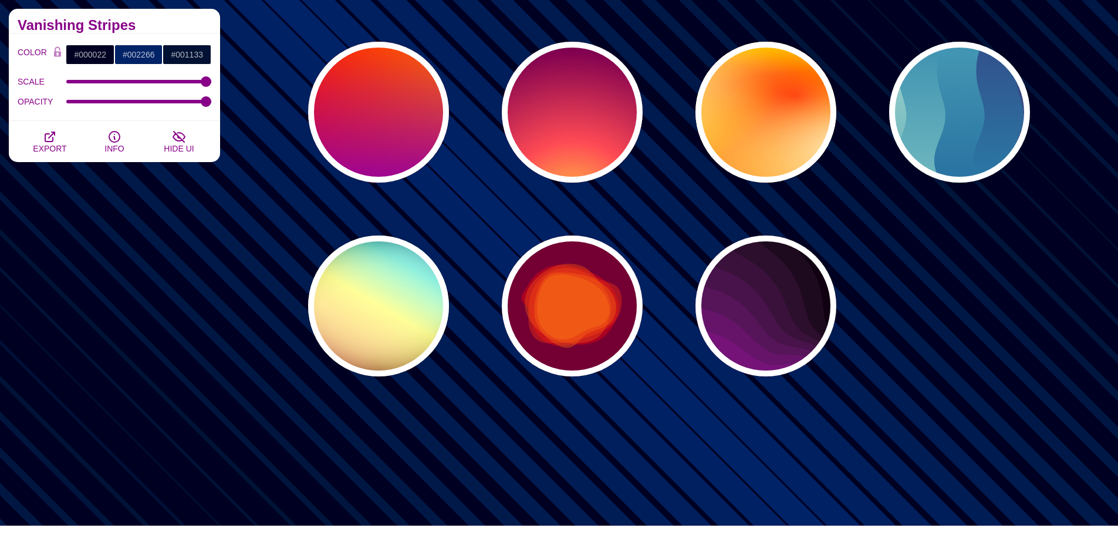
scroll to position [5140, 0]
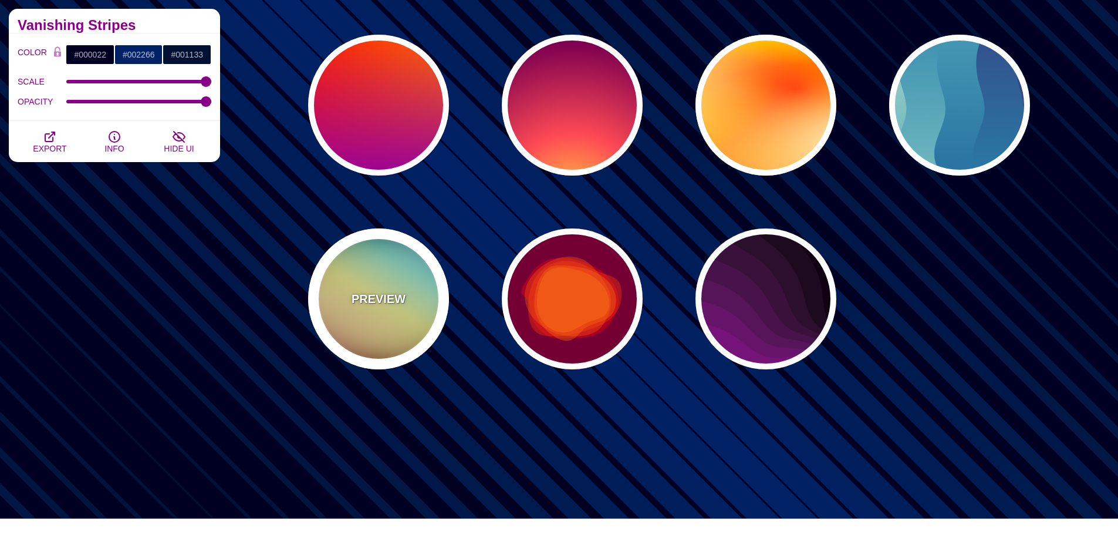
click at [367, 291] on p "PREVIEW" at bounding box center [379, 299] width 54 height 18
type input "#000000"
type input "#FFFFFF"
type input "#00BBFF"
type input "#FFFF00"
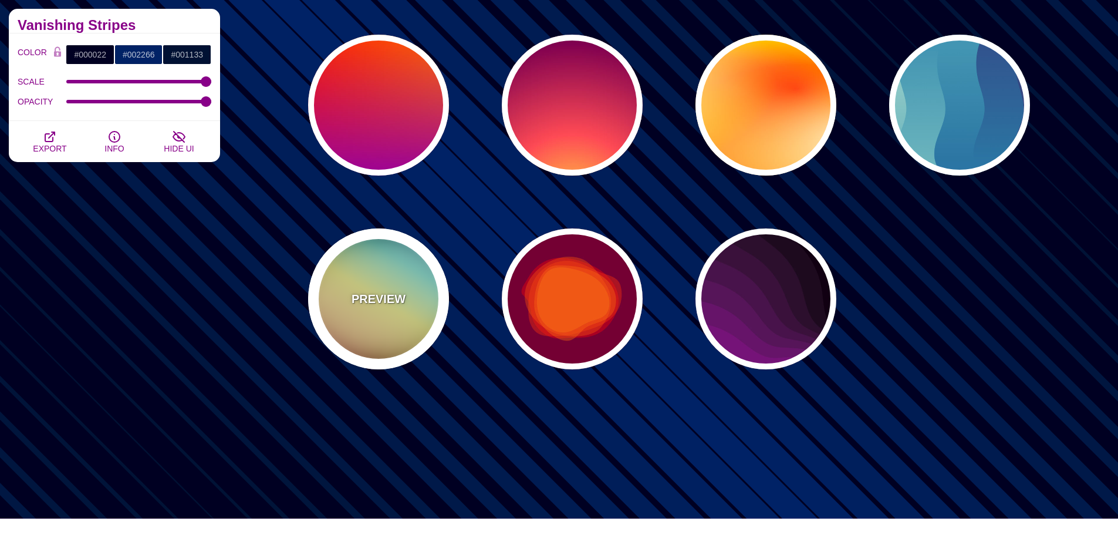
type input "#FF0000"
type input "37"
type input "0.4"
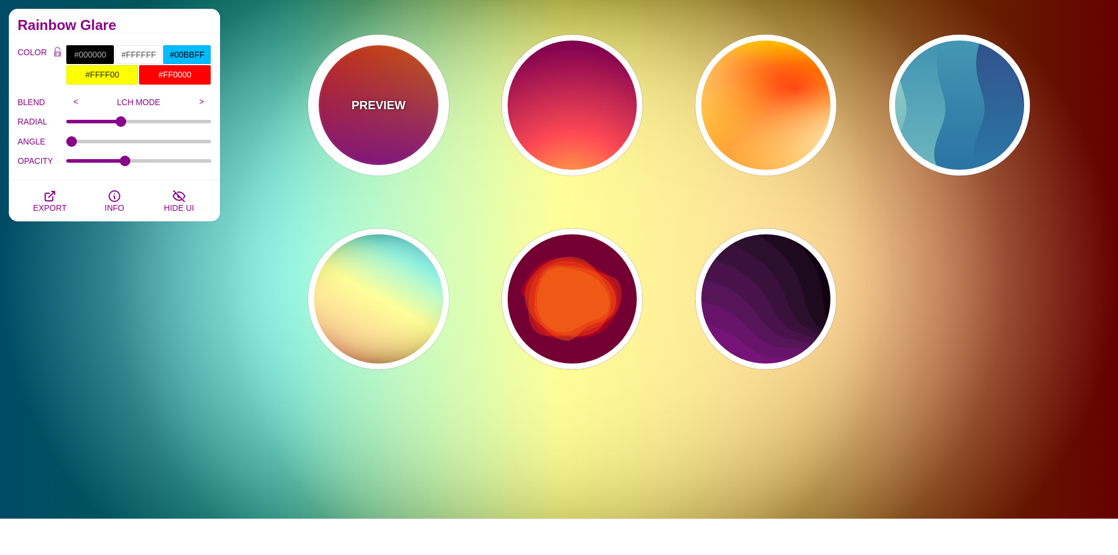
click at [356, 99] on p "PREVIEW" at bounding box center [379, 105] width 54 height 18
type input "#FF0000"
type input "#FF8800"
type input "#990099"
type input "0"
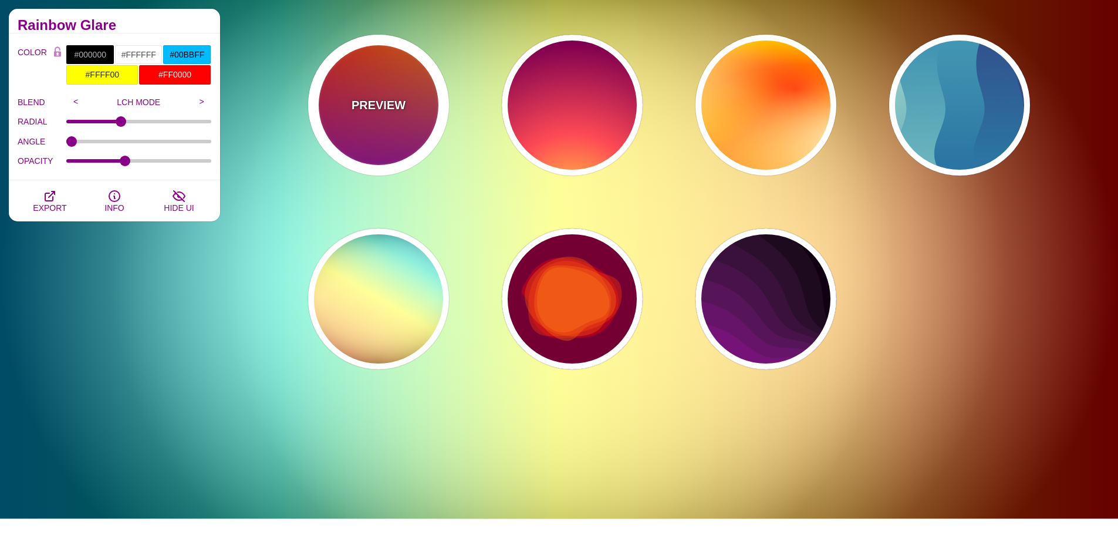
type input "0"
type input "1"
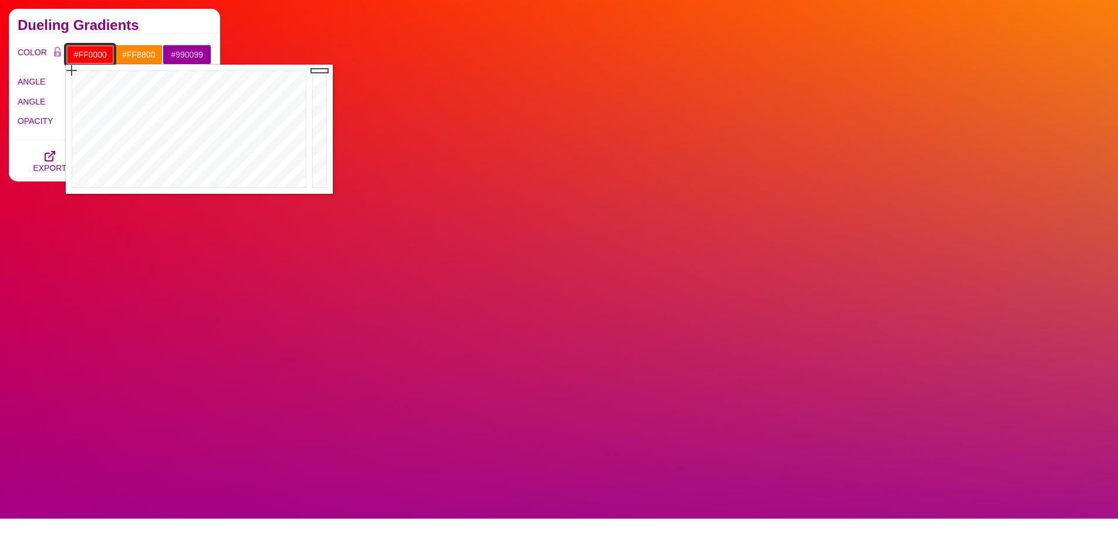
click at [103, 60] on input "#FF0000" at bounding box center [90, 55] width 49 height 20
click at [225, 106] on div at bounding box center [188, 129] width 244 height 129
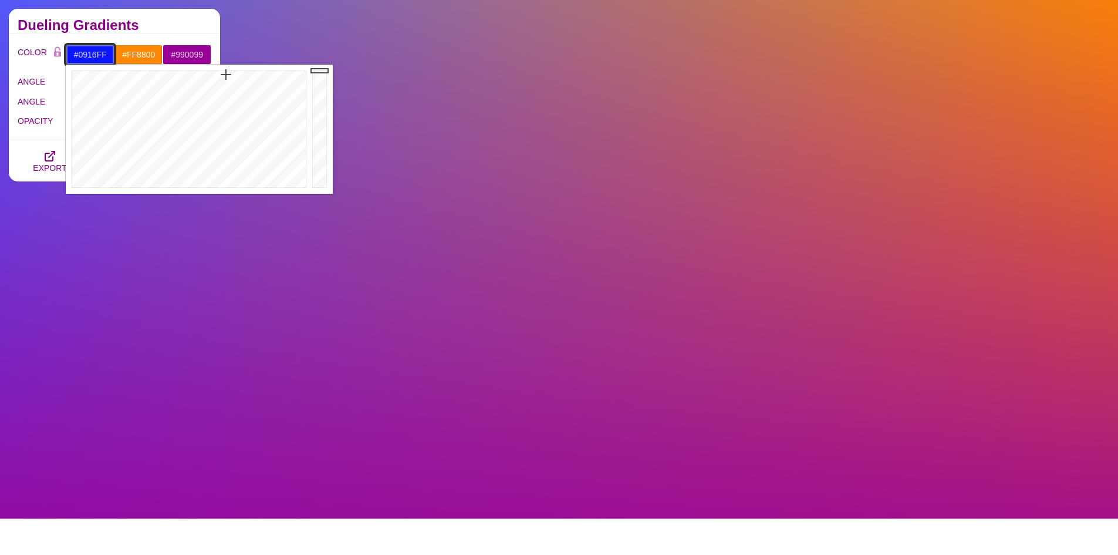
click at [226, 75] on div at bounding box center [188, 129] width 244 height 129
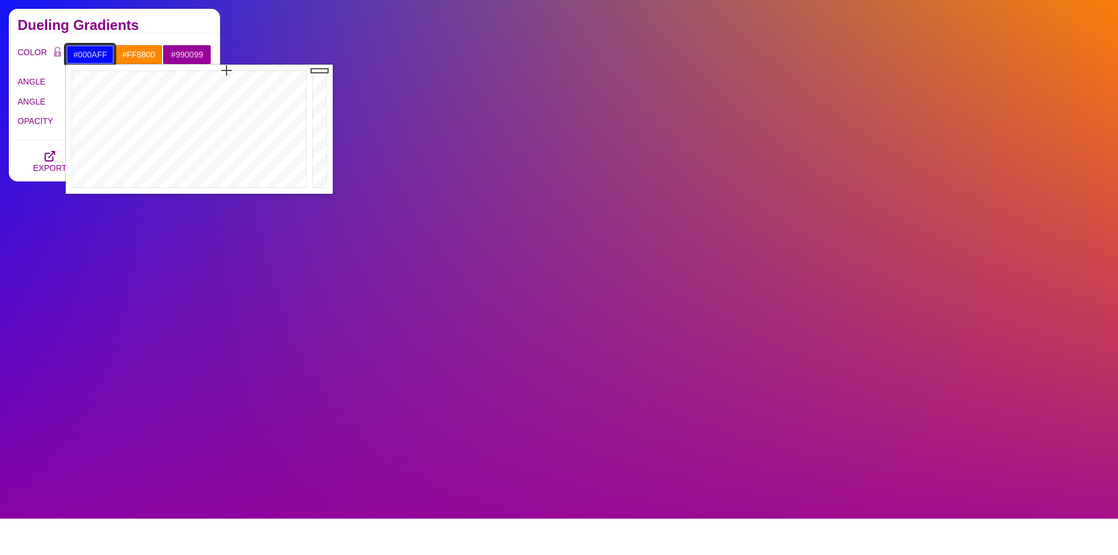
drag, startPoint x: 225, startPoint y: 75, endPoint x: 227, endPoint y: 41, distance: 34.1
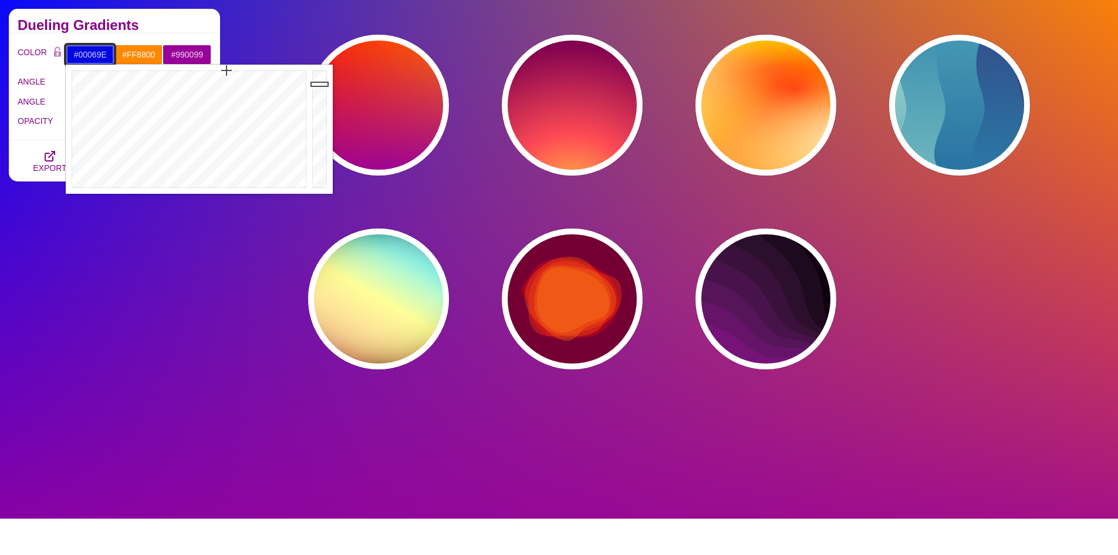
drag, startPoint x: 323, startPoint y: 72, endPoint x: 323, endPoint y: 116, distance: 44.6
click at [323, 116] on div at bounding box center [320, 129] width 23 height 129
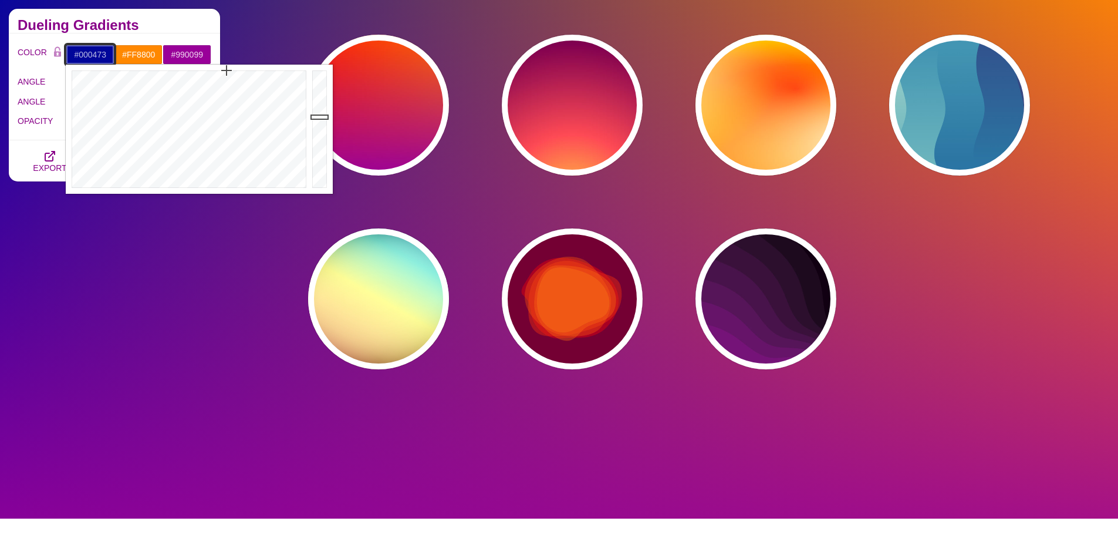
type input "#000471"
drag, startPoint x: 323, startPoint y: 117, endPoint x: 323, endPoint y: 136, distance: 18.8
click at [323, 136] on div at bounding box center [320, 129] width 23 height 129
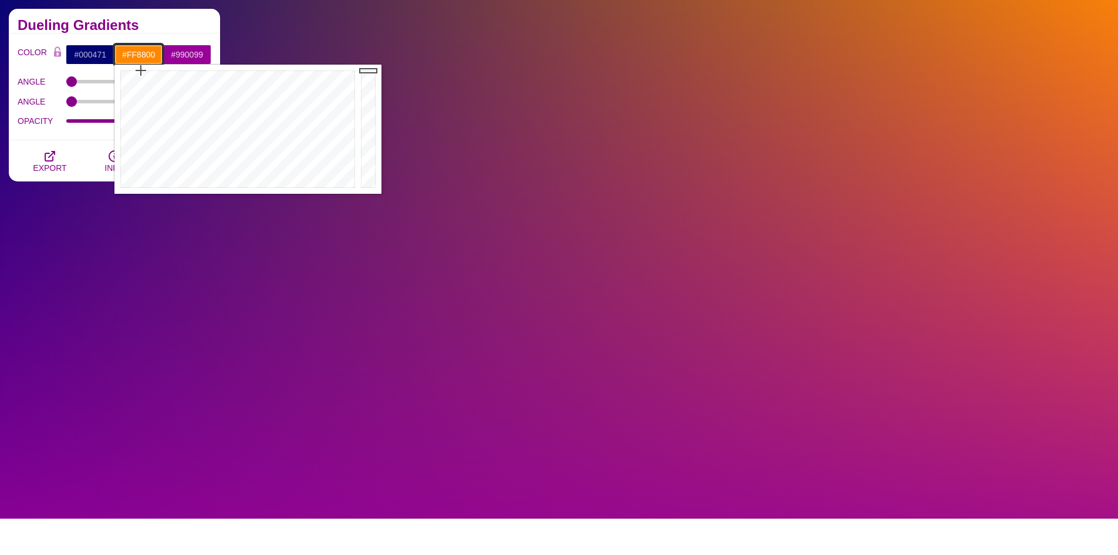
click at [147, 55] on input "#FF8800" at bounding box center [138, 55] width 49 height 20
click at [275, 86] on div at bounding box center [236, 129] width 244 height 129
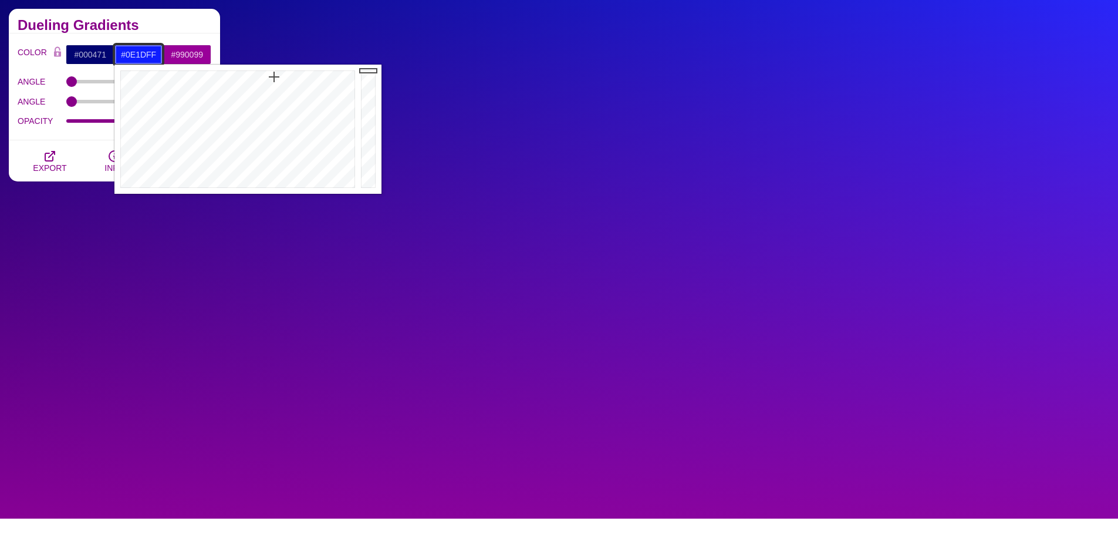
drag, startPoint x: 276, startPoint y: 87, endPoint x: 274, endPoint y: 77, distance: 10.8
click at [274, 77] on div at bounding box center [236, 129] width 244 height 129
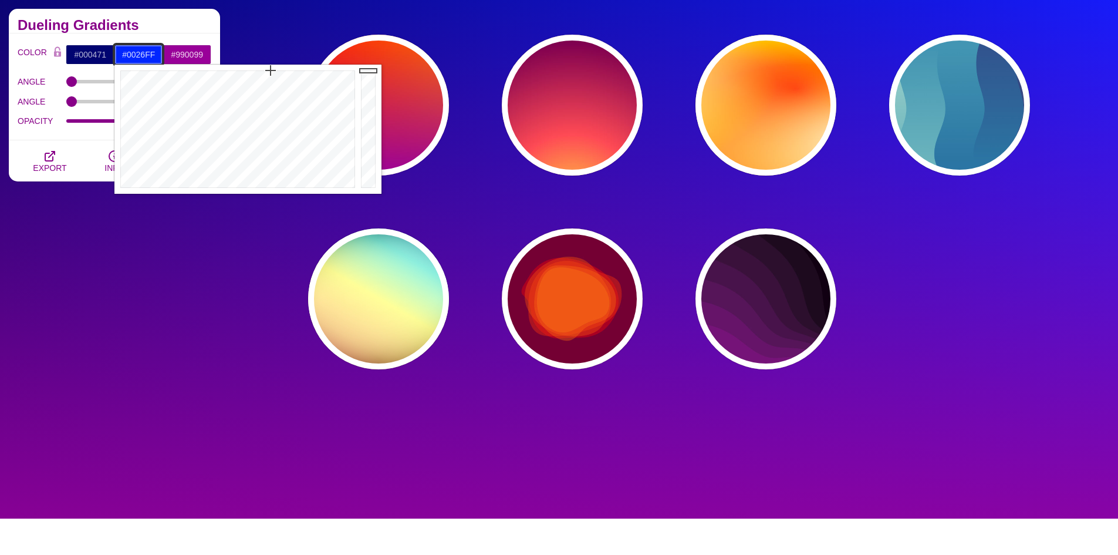
drag, startPoint x: 271, startPoint y: 75, endPoint x: 280, endPoint y: 44, distance: 32.5
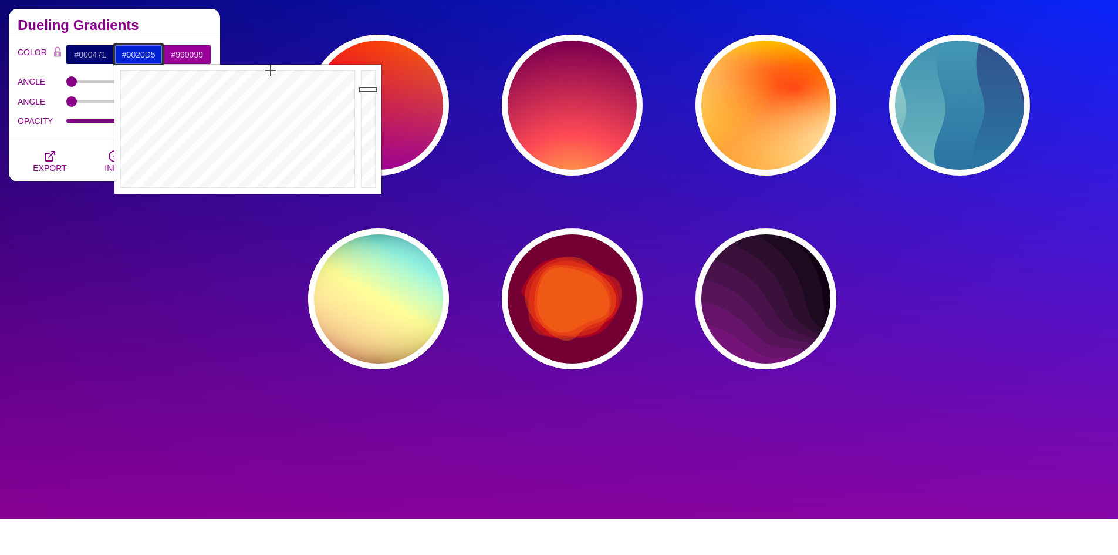
drag, startPoint x: 372, startPoint y: 70, endPoint x: 368, endPoint y: 90, distance: 20.3
click at [368, 90] on div at bounding box center [369, 129] width 23 height 129
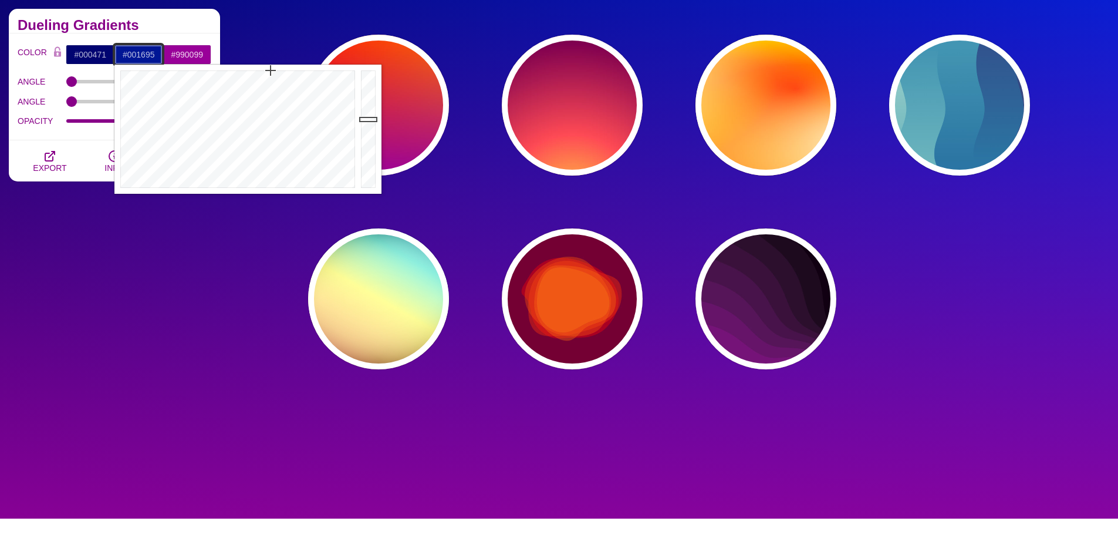
drag, startPoint x: 368, startPoint y: 90, endPoint x: 368, endPoint y: 119, distance: 28.8
click at [368, 119] on div at bounding box center [369, 129] width 23 height 129
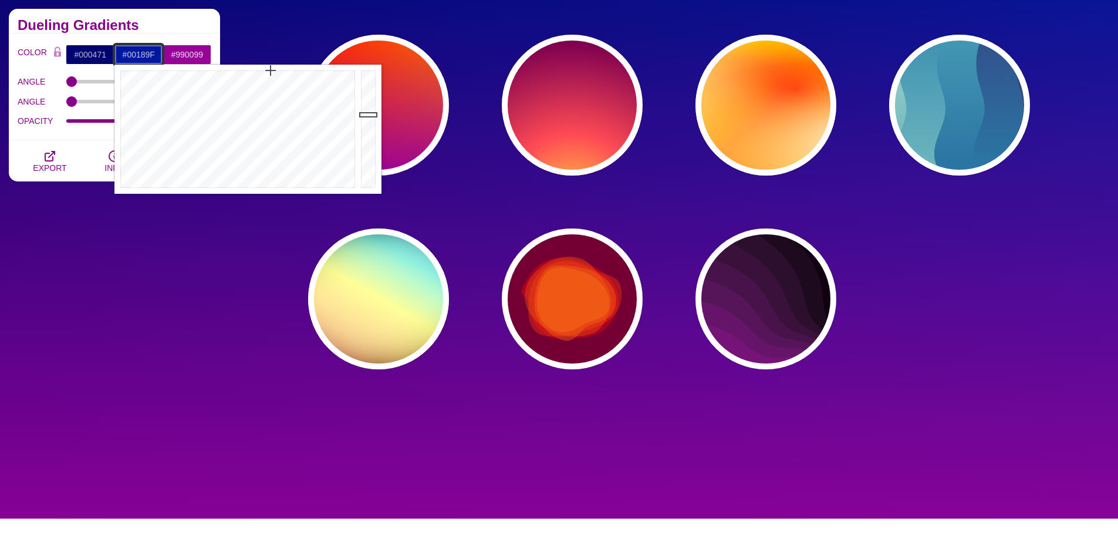
click at [368, 114] on div at bounding box center [369, 129] width 23 height 129
click at [282, 108] on div at bounding box center [236, 129] width 244 height 129
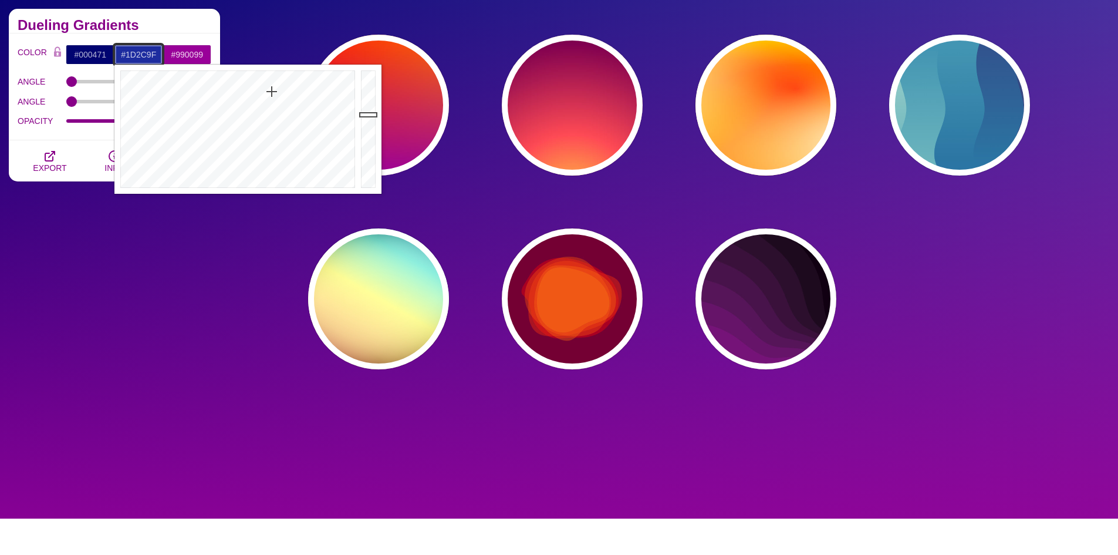
click at [272, 92] on div at bounding box center [236, 129] width 244 height 129
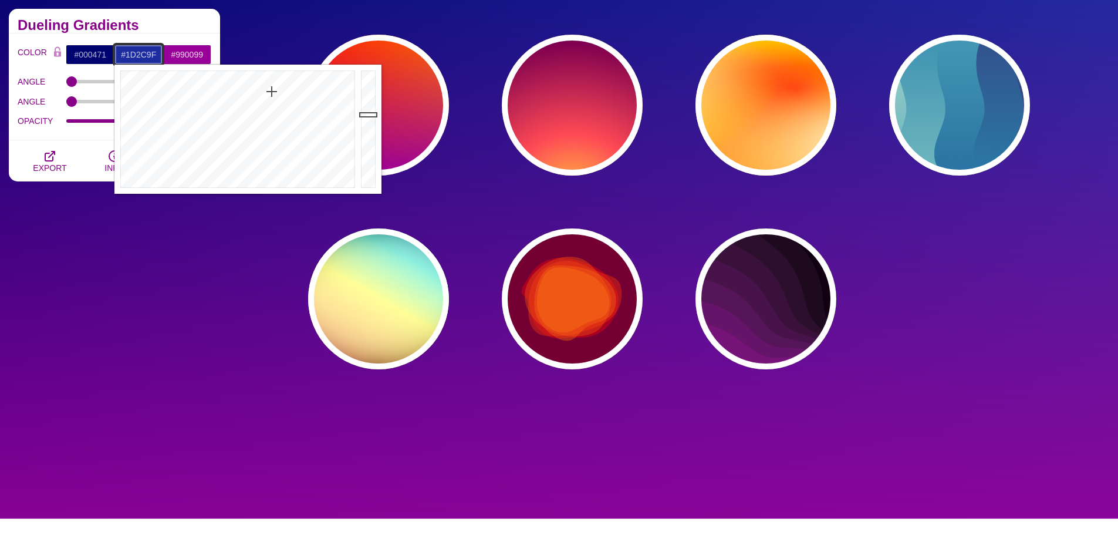
type input "#2539CA"
click at [364, 95] on div at bounding box center [369, 129] width 23 height 129
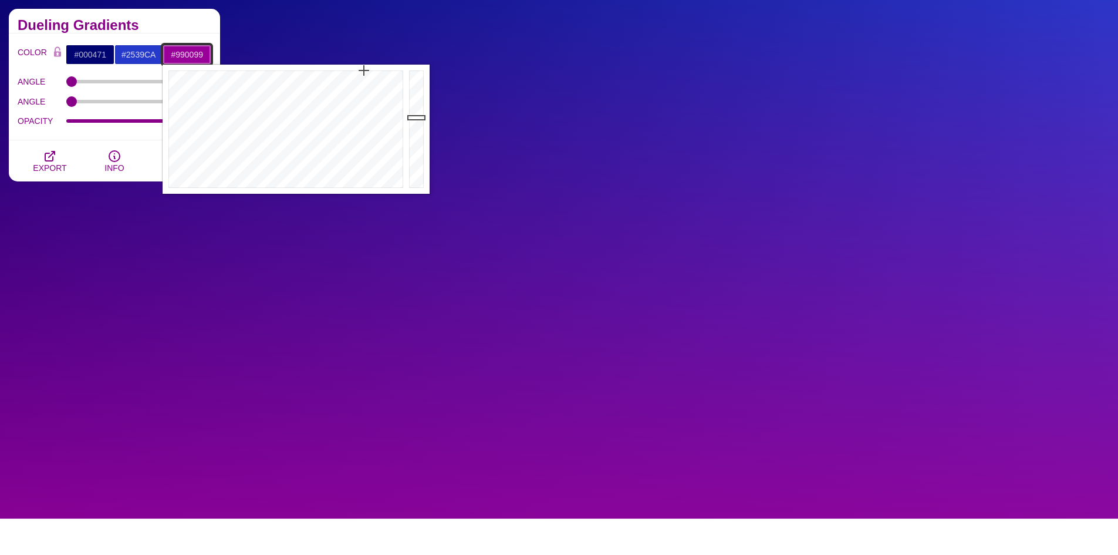
click at [189, 56] on input "#990099" at bounding box center [187, 55] width 49 height 20
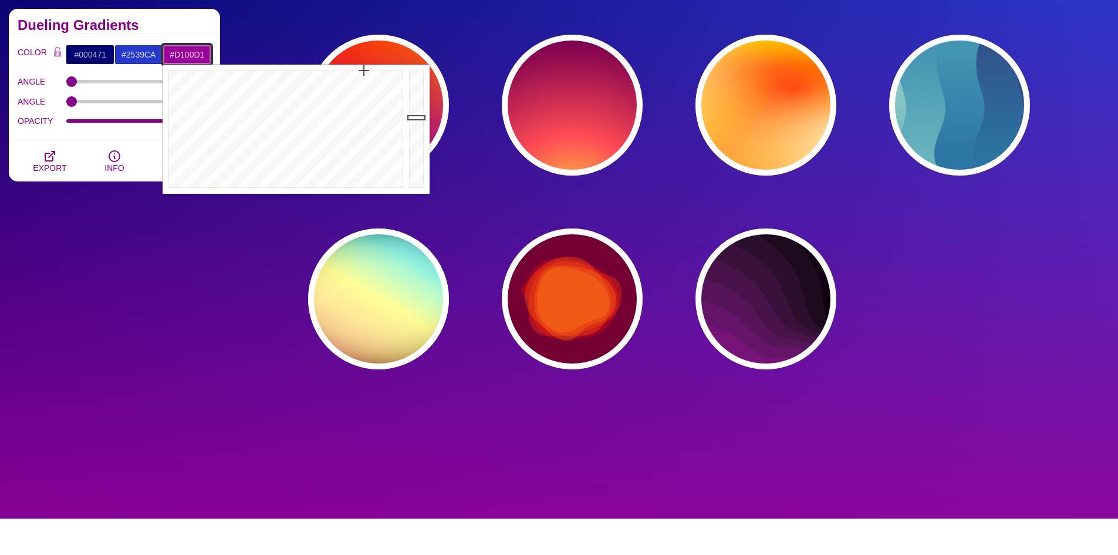
click at [419, 92] on div at bounding box center [417, 129] width 23 height 129
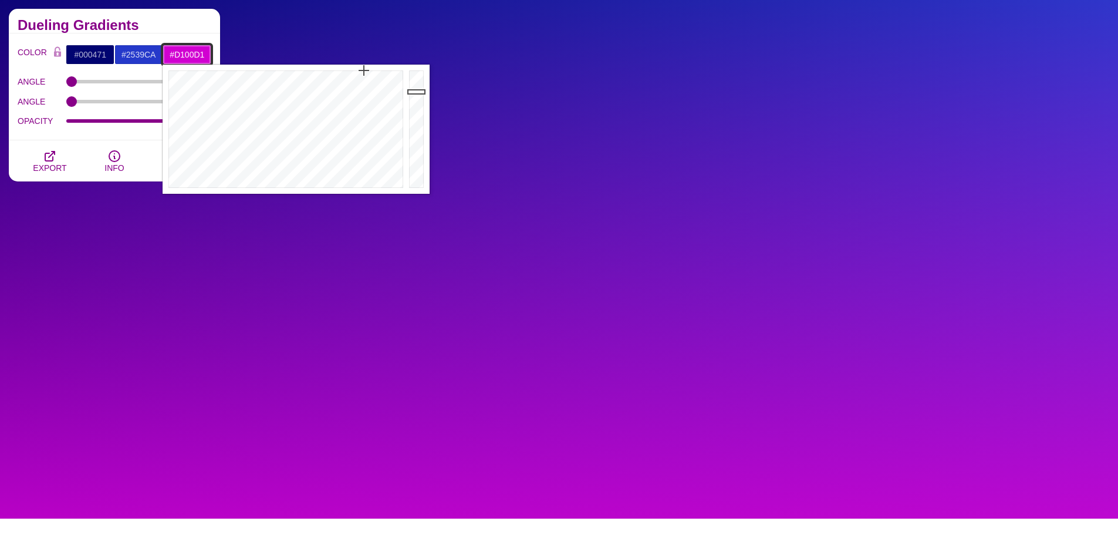
click at [196, 49] on input "#D100D1" at bounding box center [187, 55] width 49 height 20
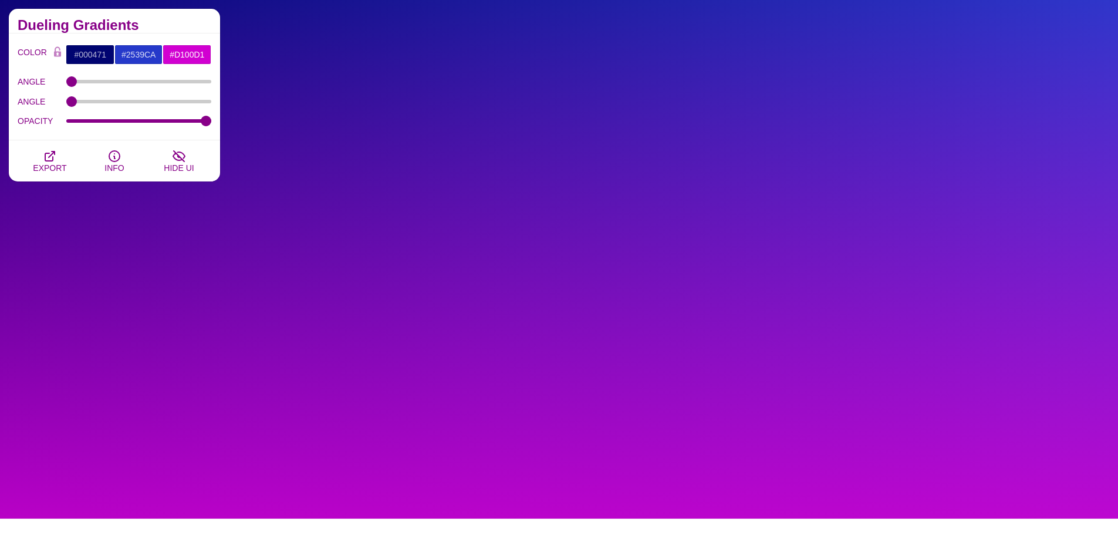
click at [173, 22] on h2 "Dueling Gradients" at bounding box center [115, 25] width 194 height 9
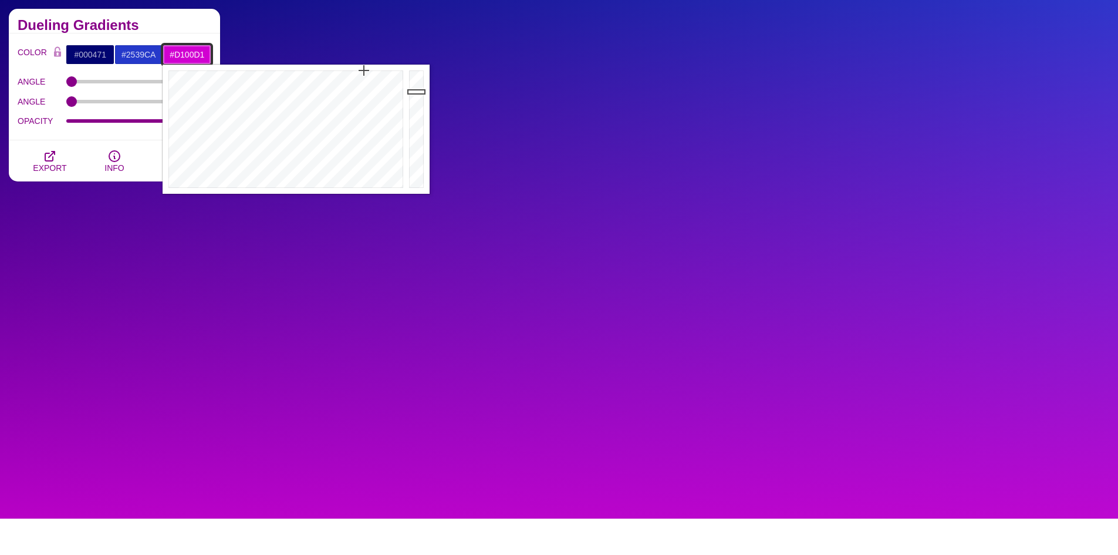
click at [202, 52] on input "#D100D1" at bounding box center [187, 55] width 49 height 20
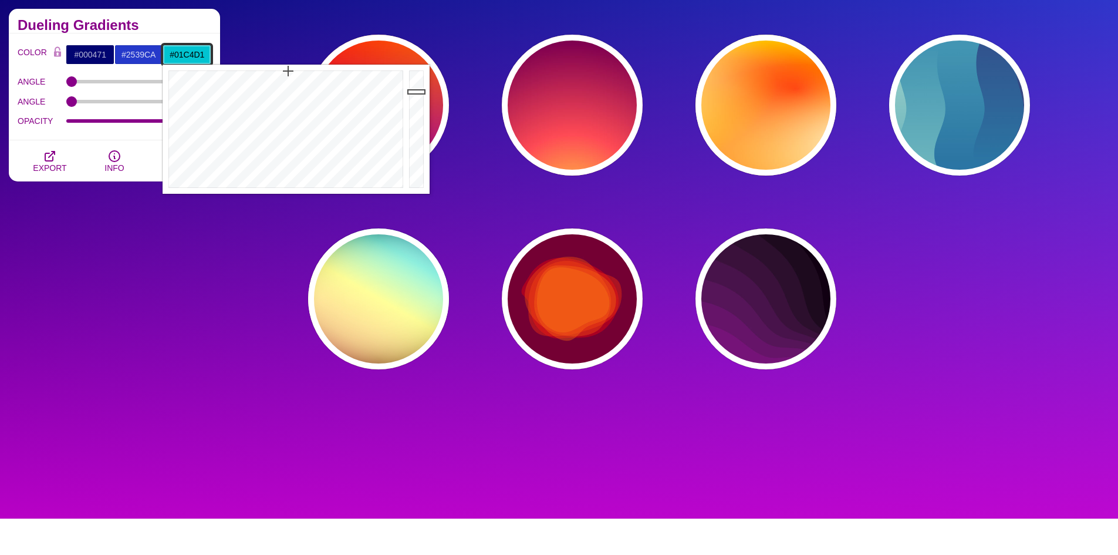
click at [288, 71] on div at bounding box center [285, 129] width 244 height 129
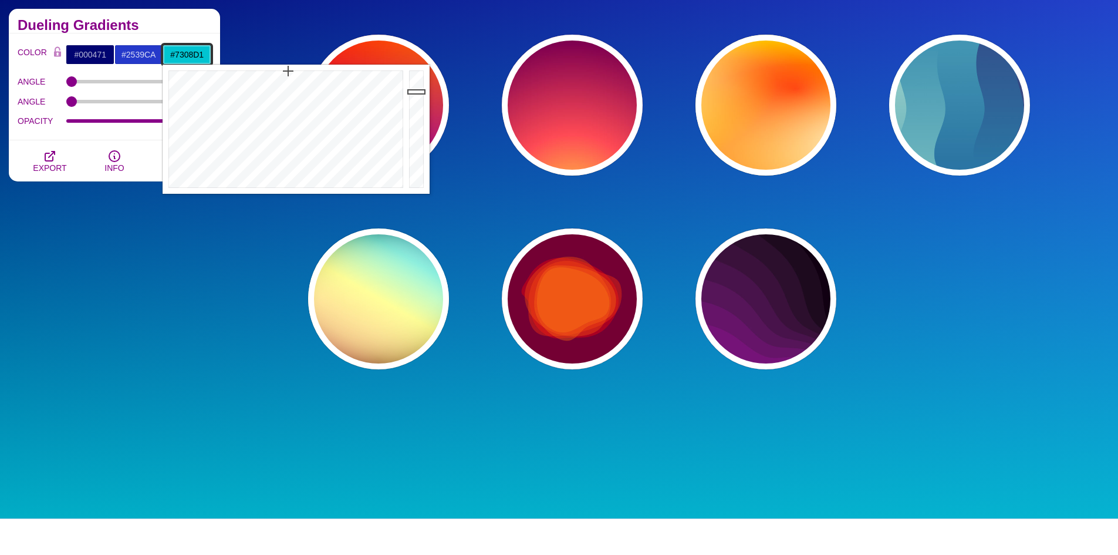
click at [346, 75] on div at bounding box center [285, 129] width 244 height 129
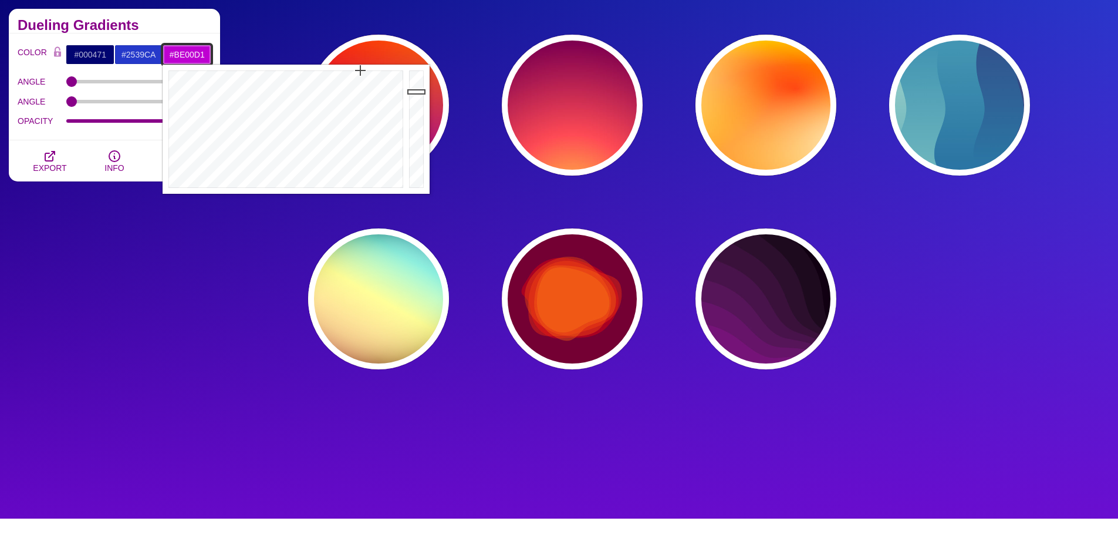
drag, startPoint x: 346, startPoint y: 70, endPoint x: 360, endPoint y: 69, distance: 14.1
click at [360, 69] on div at bounding box center [285, 129] width 244 height 129
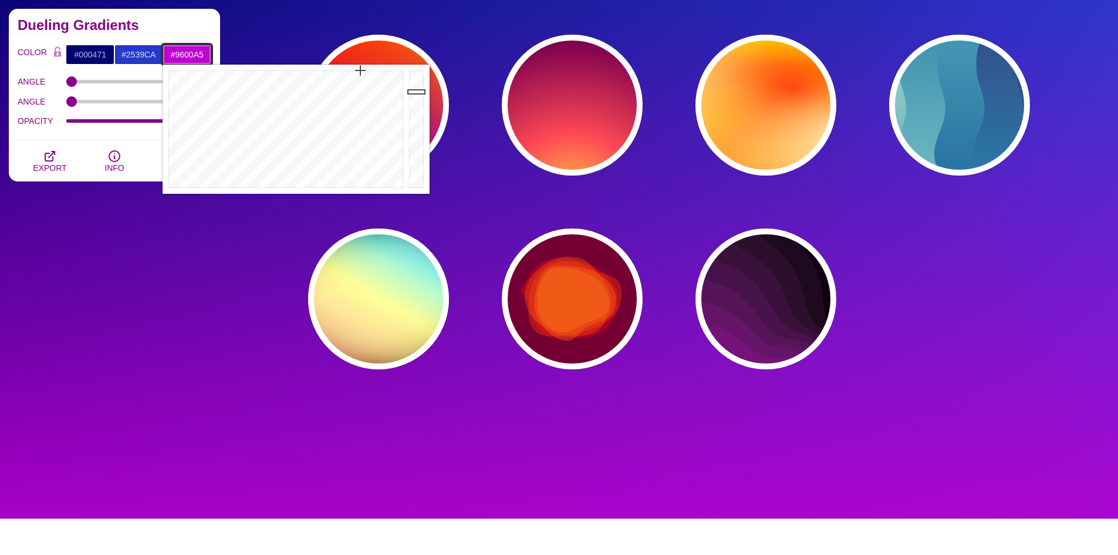
click at [414, 112] on div at bounding box center [417, 129] width 23 height 129
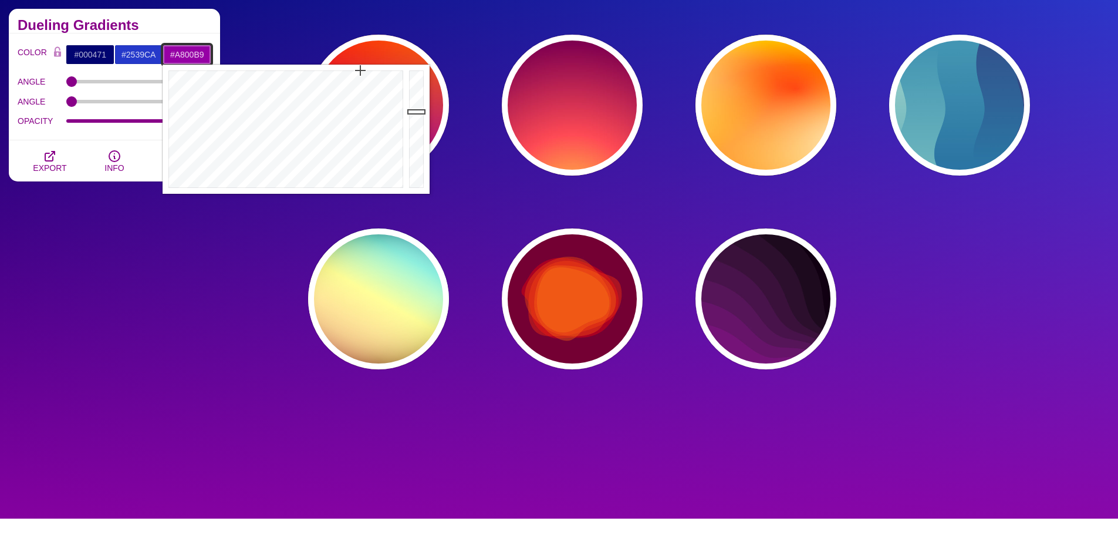
click at [413, 103] on div at bounding box center [417, 129] width 23 height 129
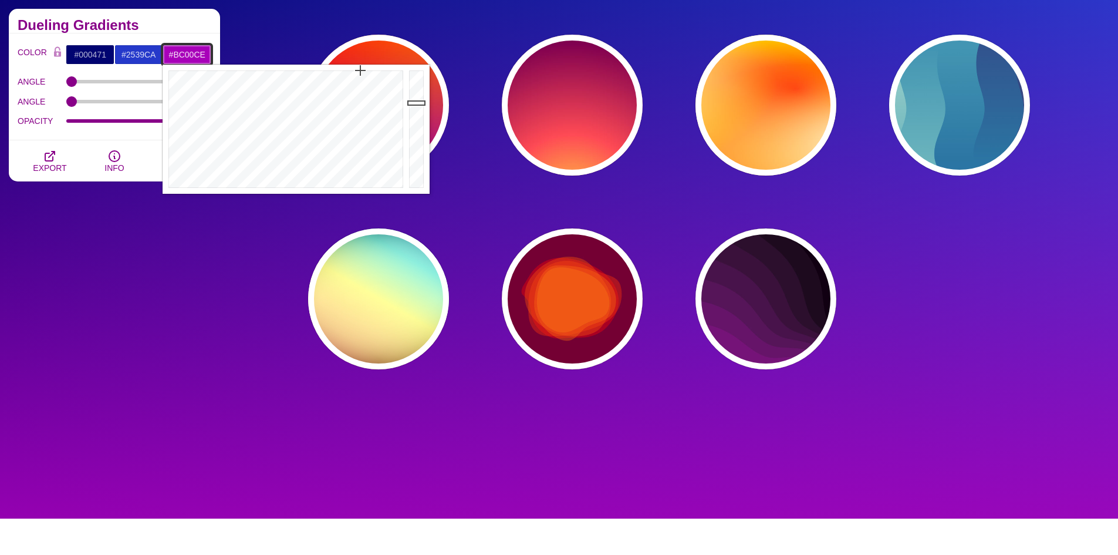
click at [414, 93] on div at bounding box center [417, 129] width 23 height 129
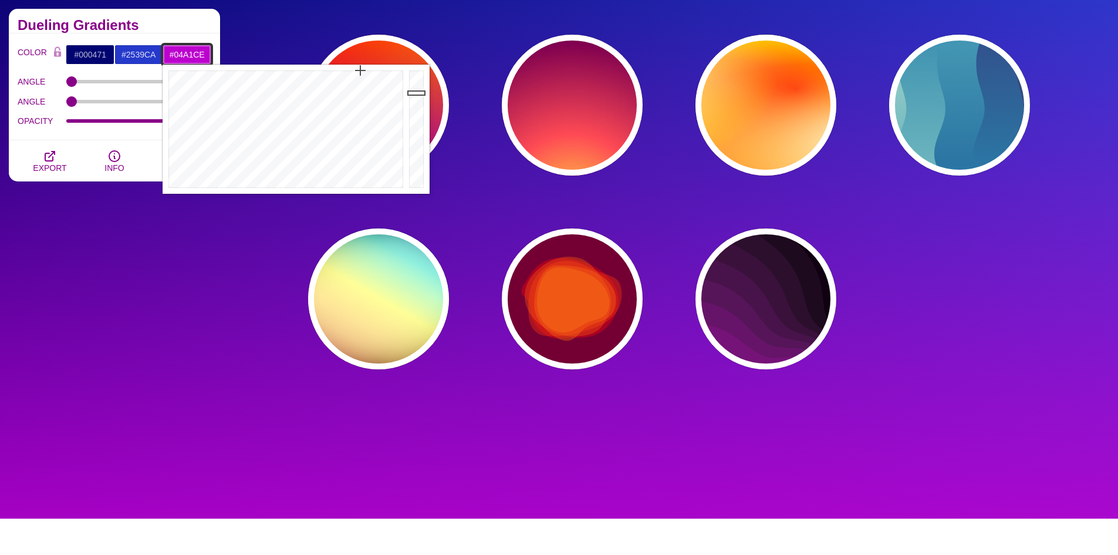
click at [295, 73] on div at bounding box center [285, 129] width 244 height 129
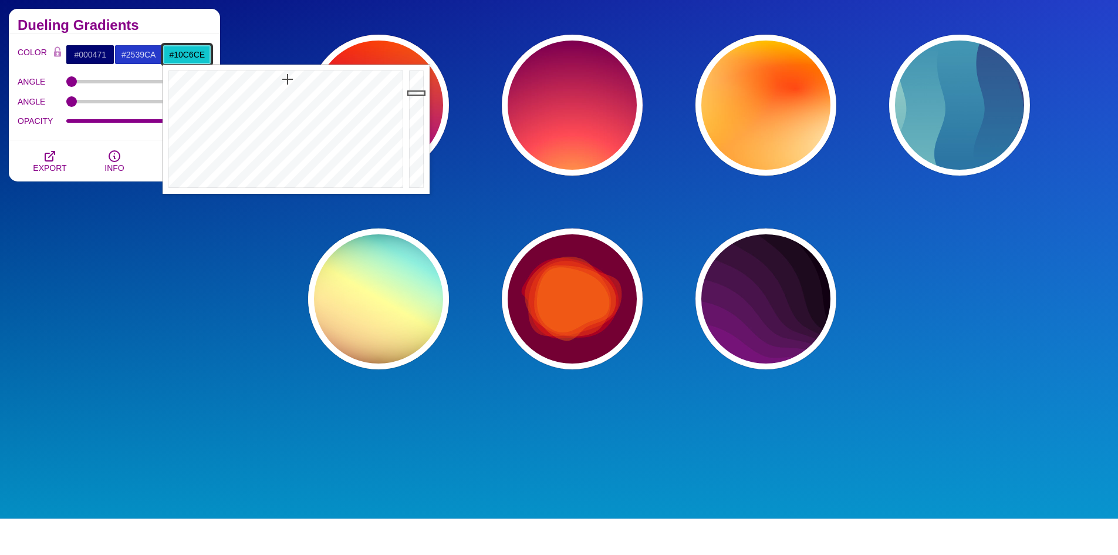
drag, startPoint x: 288, startPoint y: 79, endPoint x: 286, endPoint y: 87, distance: 7.8
type input "#12C6CE"
click at [288, 80] on div at bounding box center [285, 129] width 244 height 129
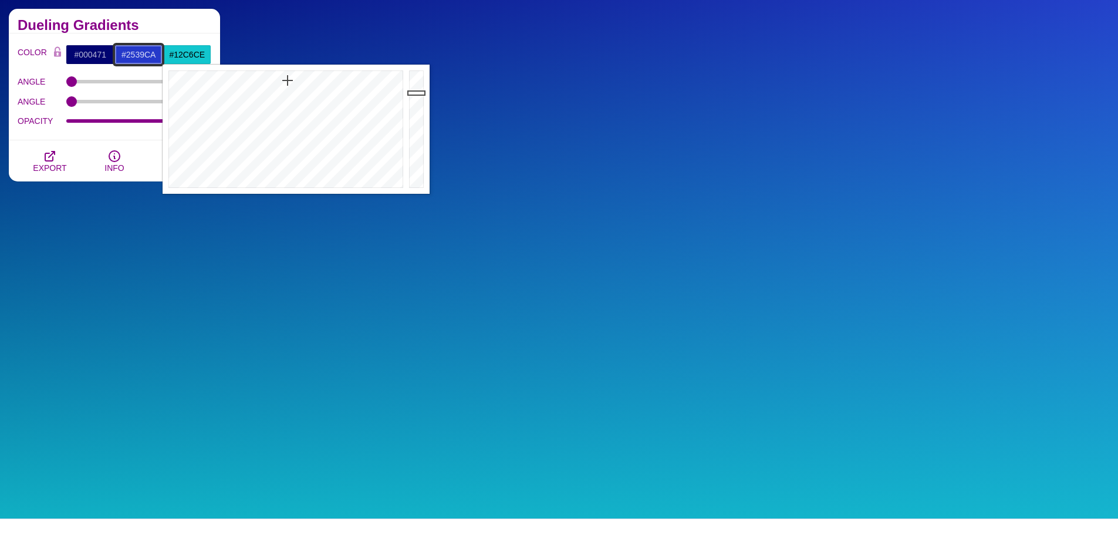
click at [146, 55] on input "#2539CA" at bounding box center [138, 55] width 49 height 20
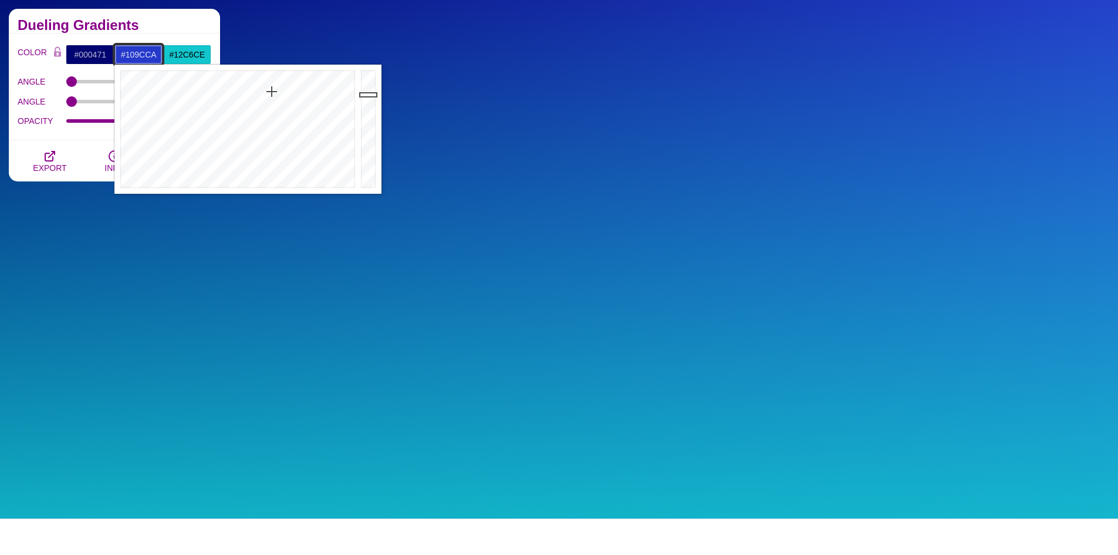
click at [247, 80] on div at bounding box center [236, 129] width 244 height 129
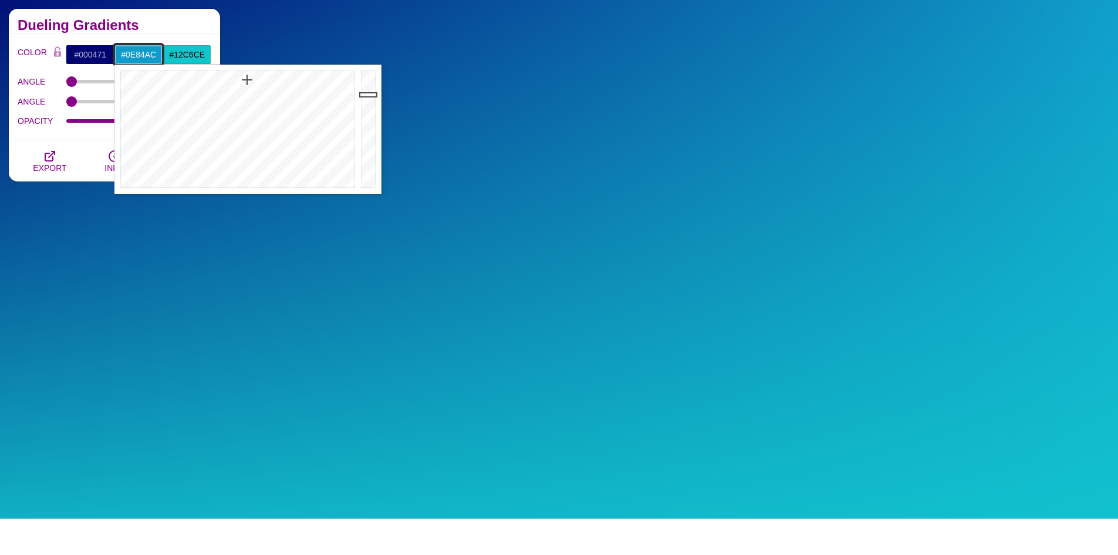
click at [365, 109] on div at bounding box center [369, 129] width 23 height 129
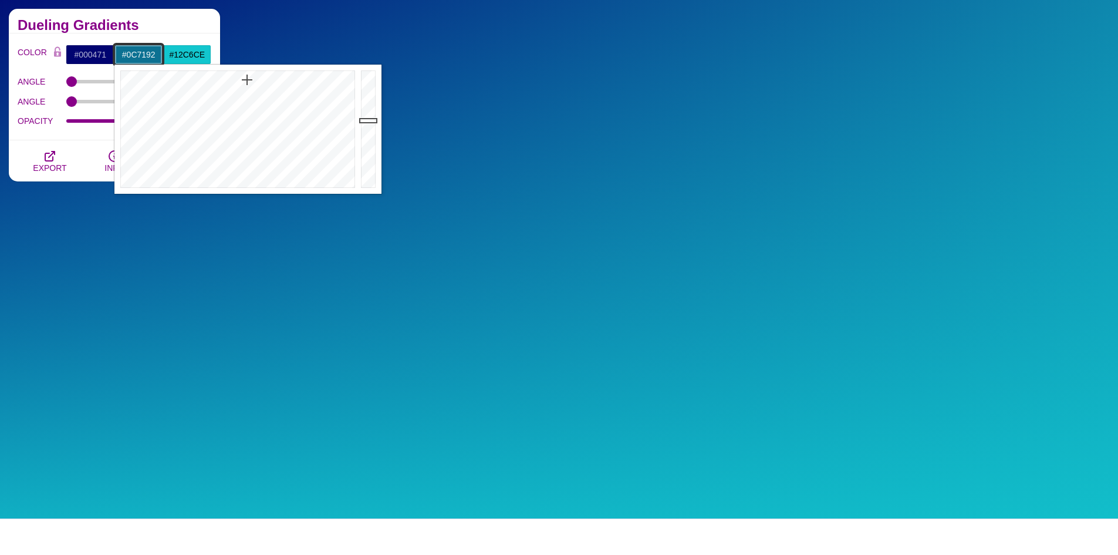
click at [365, 120] on div at bounding box center [369, 129] width 23 height 129
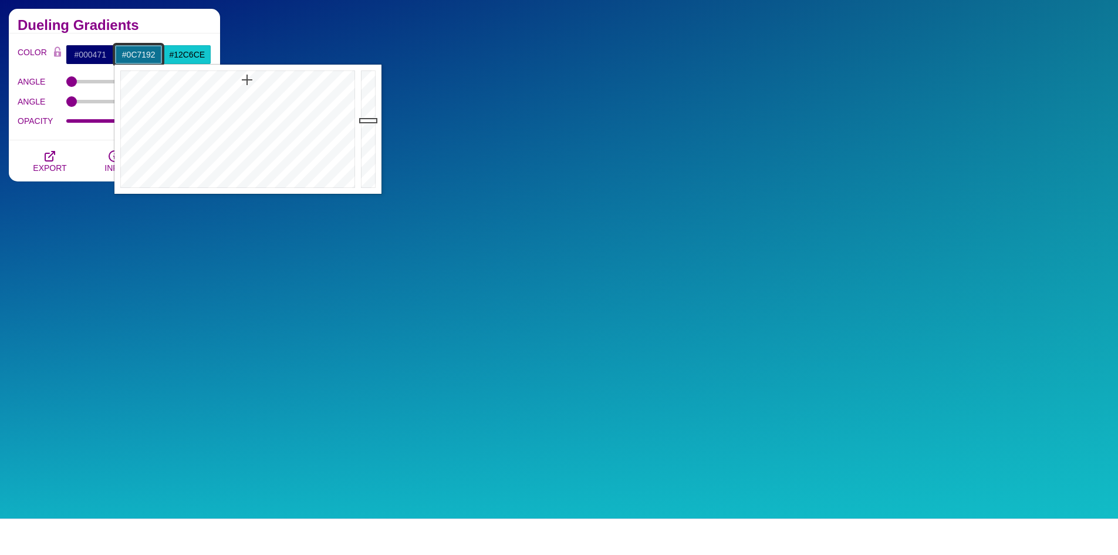
type input "#0B6988"
click at [365, 125] on div at bounding box center [369, 129] width 23 height 129
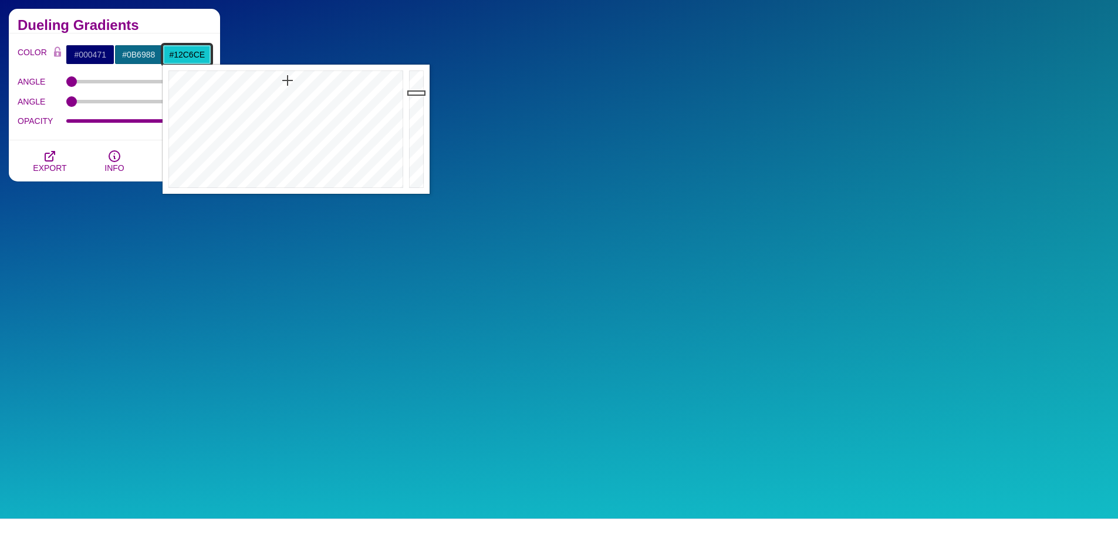
click at [195, 60] on input "#12C6CE" at bounding box center [187, 55] width 49 height 20
click at [422, 83] on div at bounding box center [417, 129] width 23 height 129
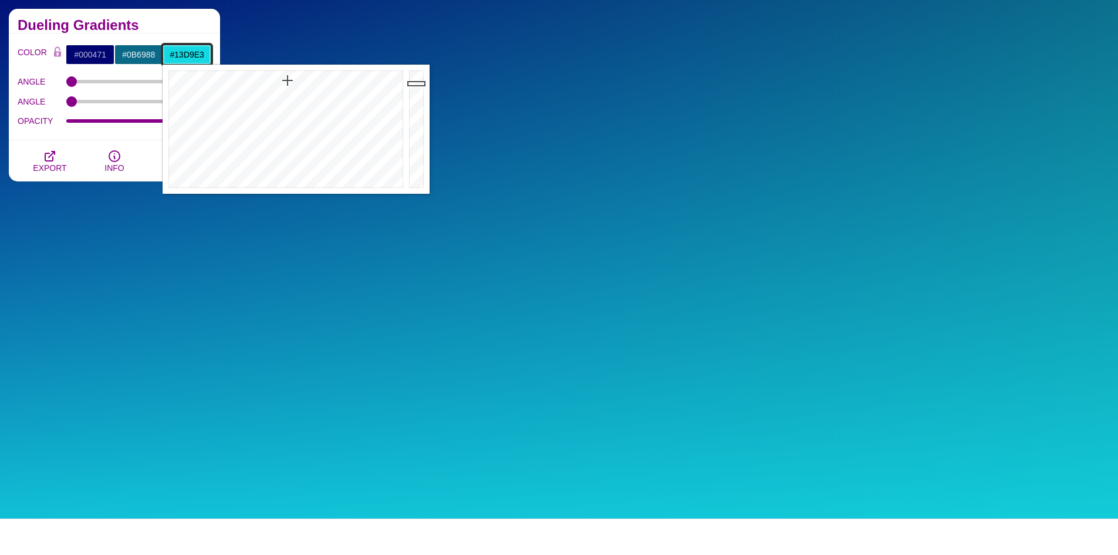
type input "#11C2CA"
click at [421, 95] on div at bounding box center [417, 129] width 23 height 129
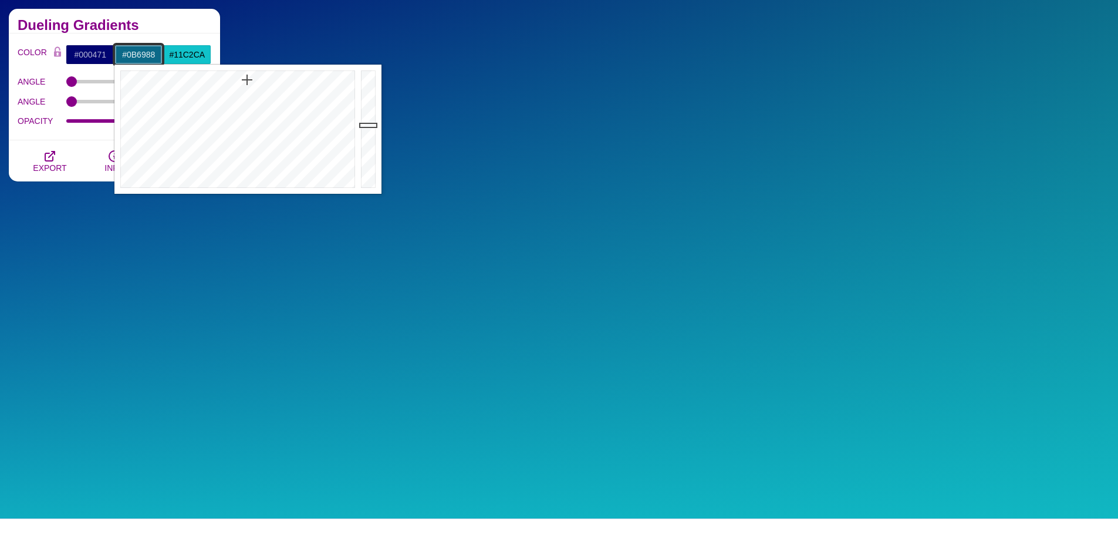
click at [133, 55] on input "#0B6988" at bounding box center [138, 55] width 49 height 20
click at [368, 113] on div at bounding box center [369, 129] width 23 height 129
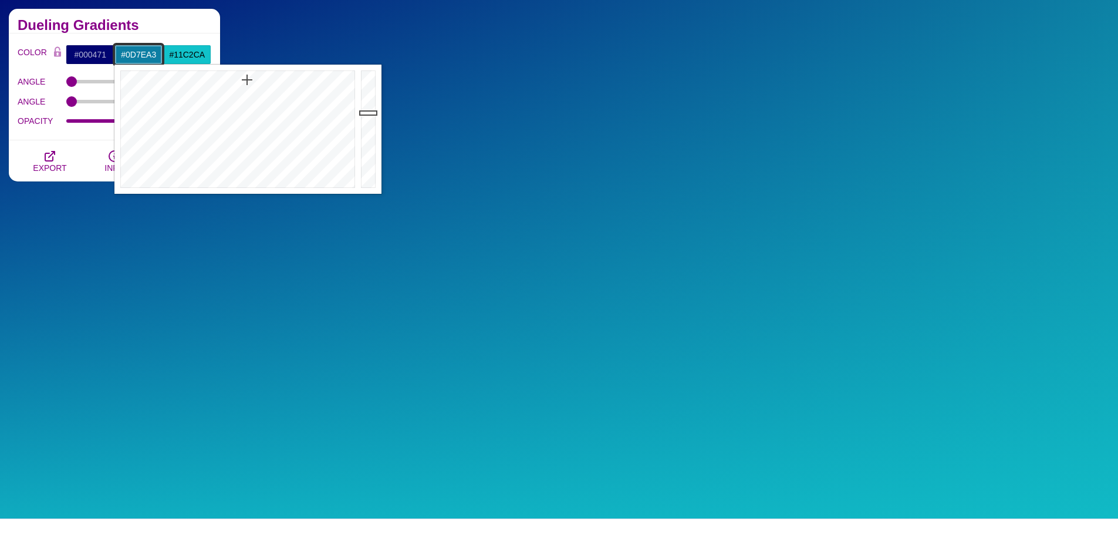
type input "#0E87B0"
click at [368, 107] on div at bounding box center [369, 129] width 23 height 129
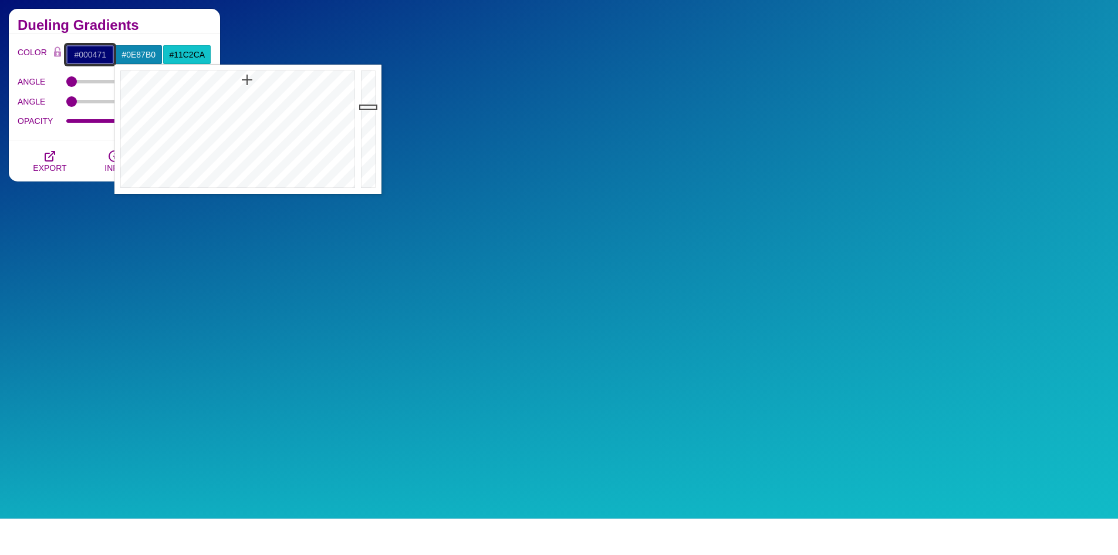
click at [90, 55] on input "#000471" at bounding box center [90, 55] width 49 height 20
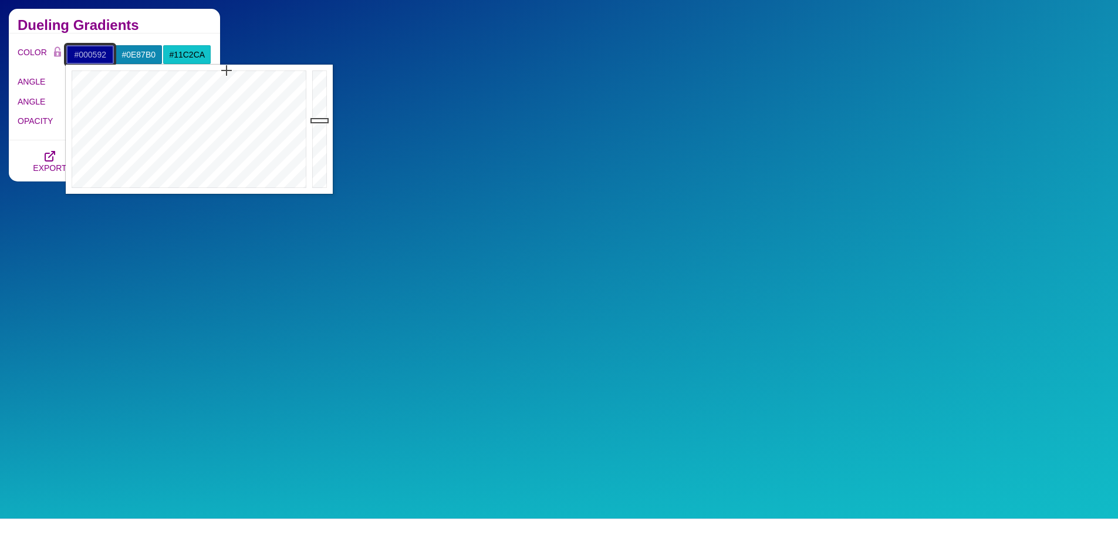
click at [315, 120] on div at bounding box center [320, 129] width 23 height 129
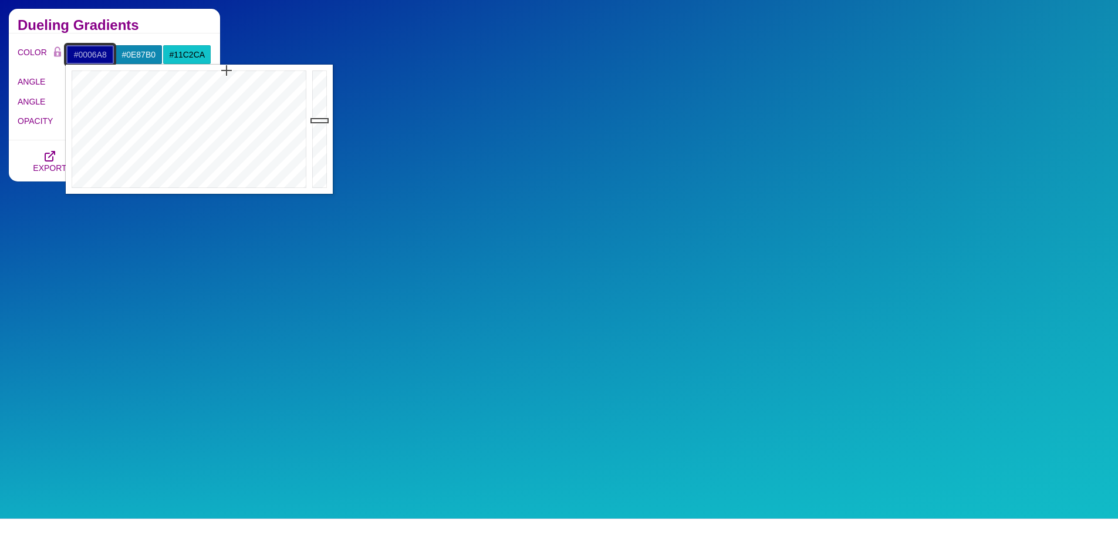
click at [316, 110] on div at bounding box center [320, 129] width 23 height 129
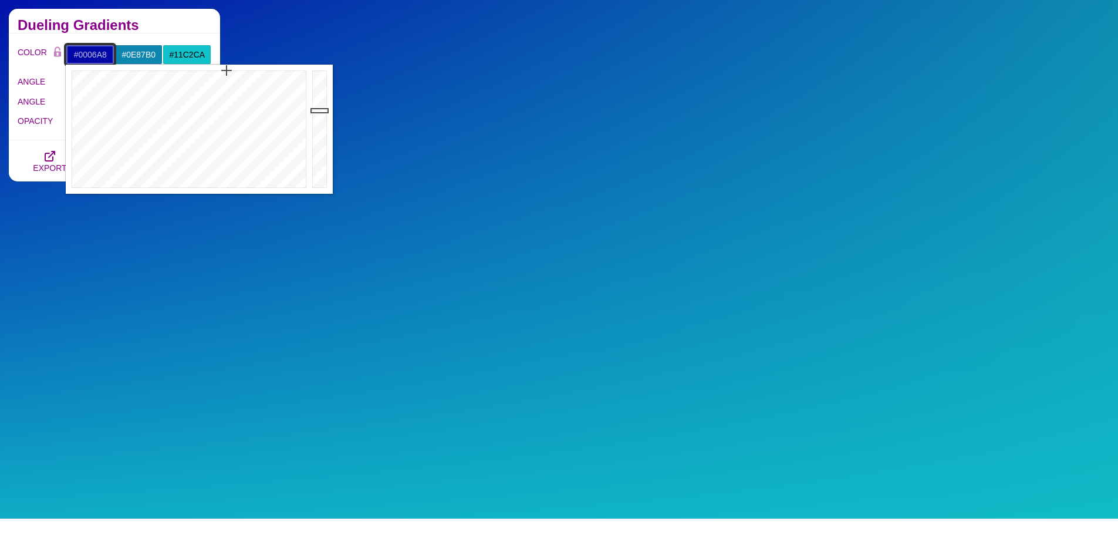
type input "#0007C4"
click at [320, 97] on div at bounding box center [320, 129] width 23 height 129
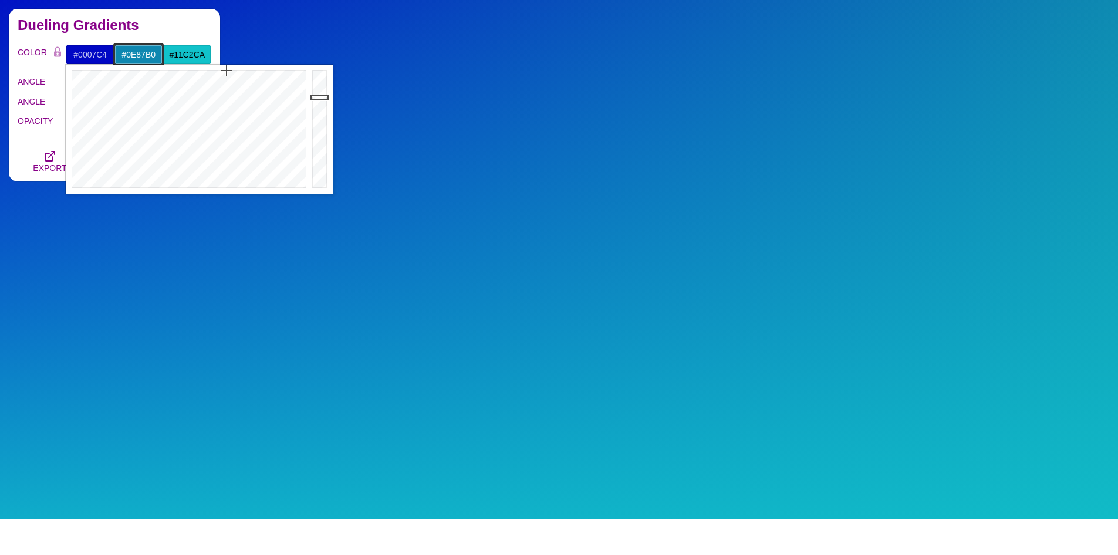
click at [154, 59] on input "#0E87B0" at bounding box center [138, 55] width 49 height 20
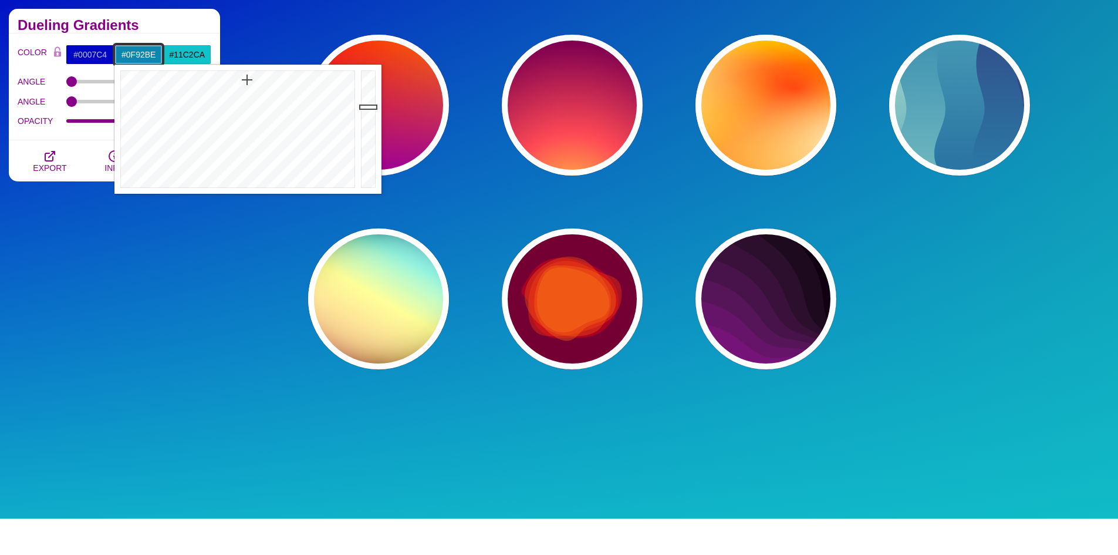
click at [370, 100] on div at bounding box center [369, 129] width 23 height 129
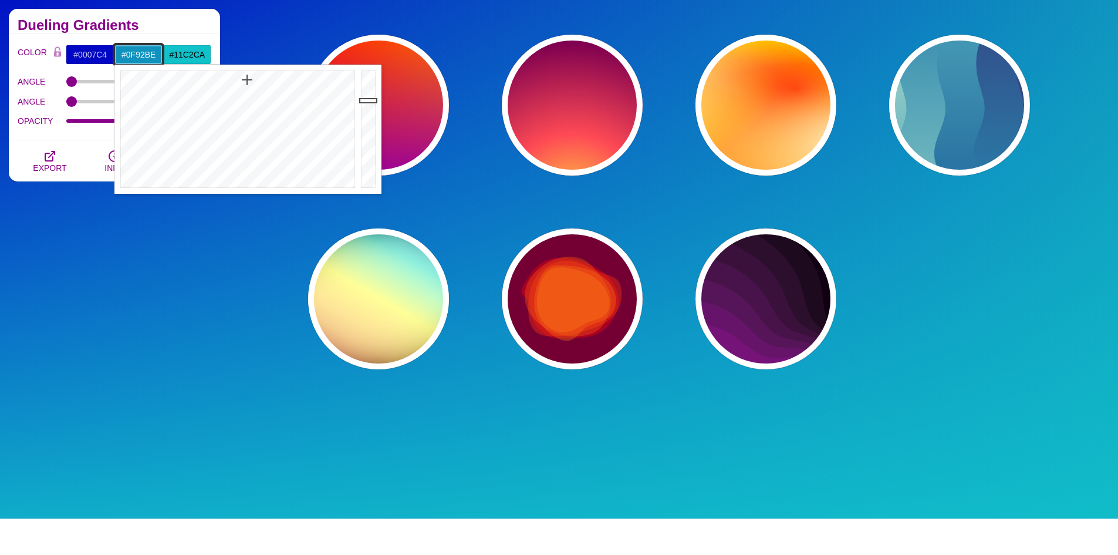
type input "#11A0D0"
click at [369, 92] on div at bounding box center [369, 129] width 23 height 129
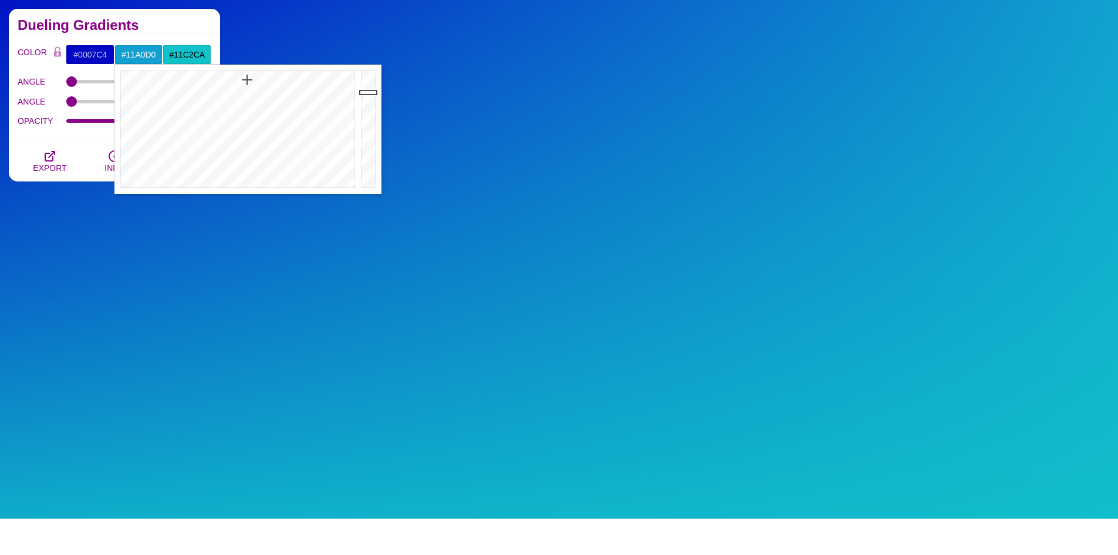
click at [177, 21] on h2 "Dueling Gradients" at bounding box center [115, 25] width 194 height 9
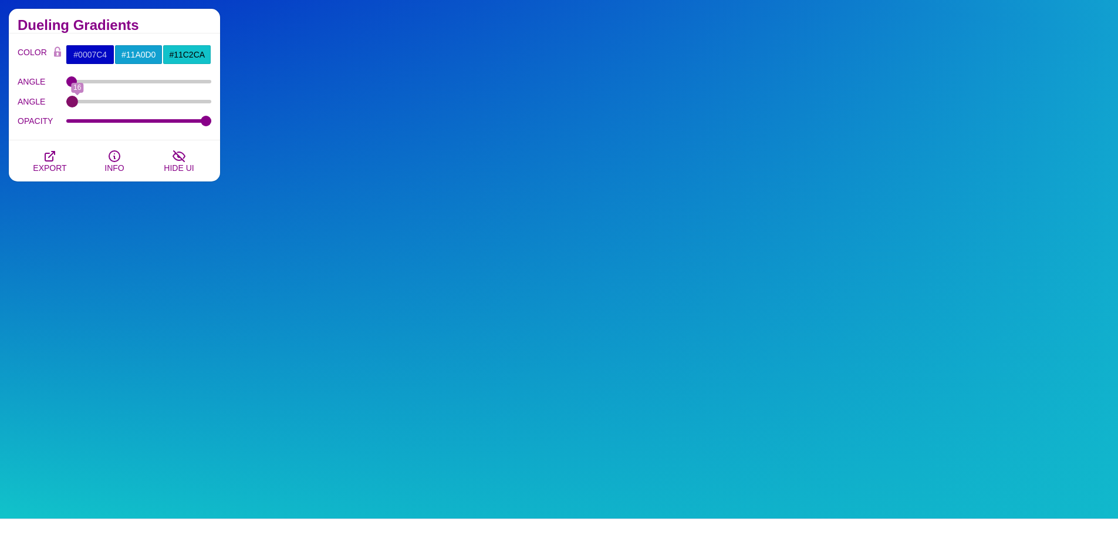
type input "0"
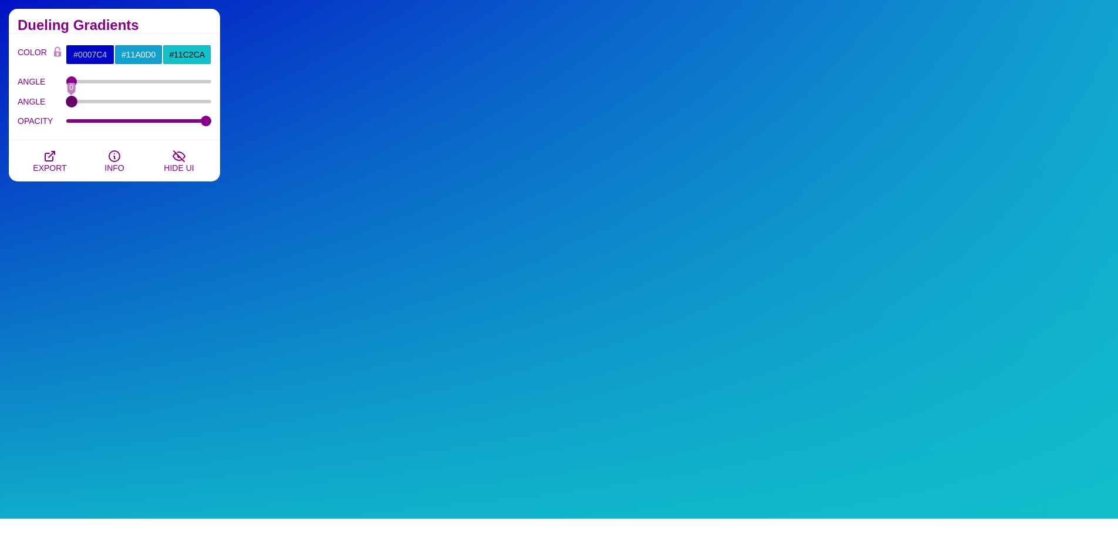
drag, startPoint x: 72, startPoint y: 101, endPoint x: 36, endPoint y: 123, distance: 41.7
click at [66, 104] on input "ANGLE" at bounding box center [139, 101] width 146 height 5
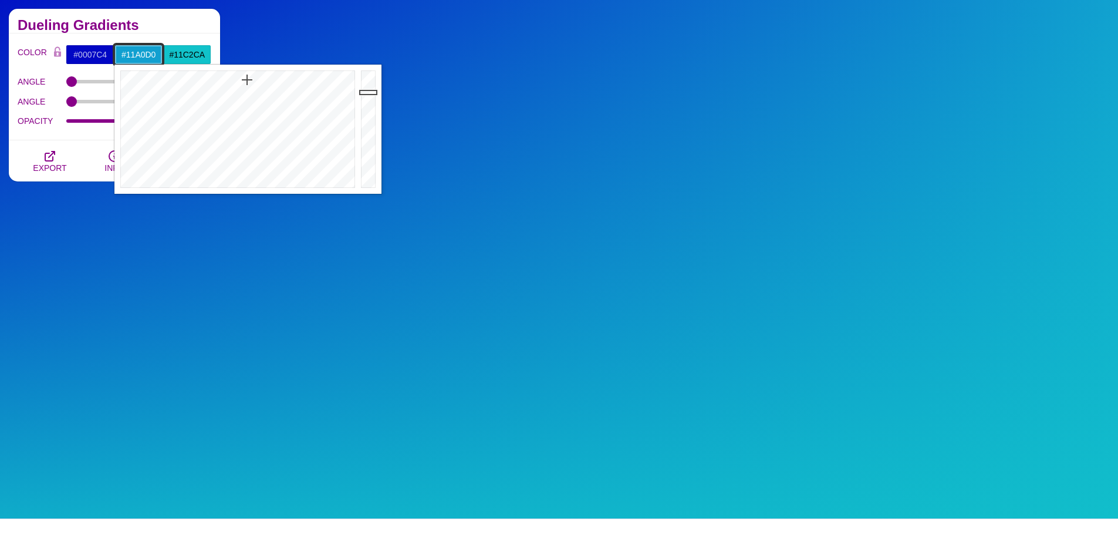
click at [139, 52] on input "#11A0D0" at bounding box center [138, 55] width 49 height 20
click at [270, 78] on div at bounding box center [236, 129] width 244 height 129
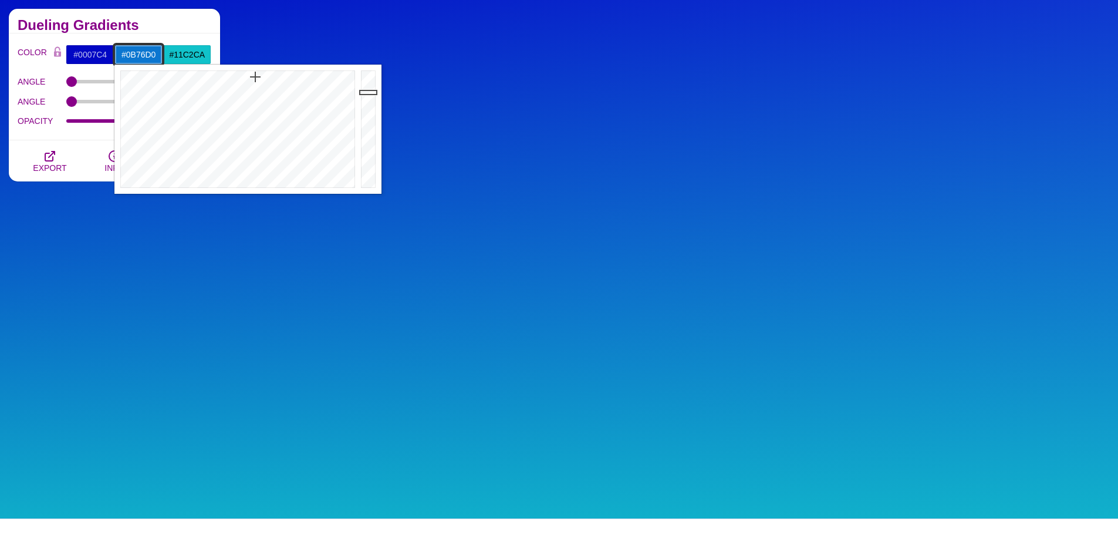
click at [255, 77] on div at bounding box center [236, 129] width 244 height 129
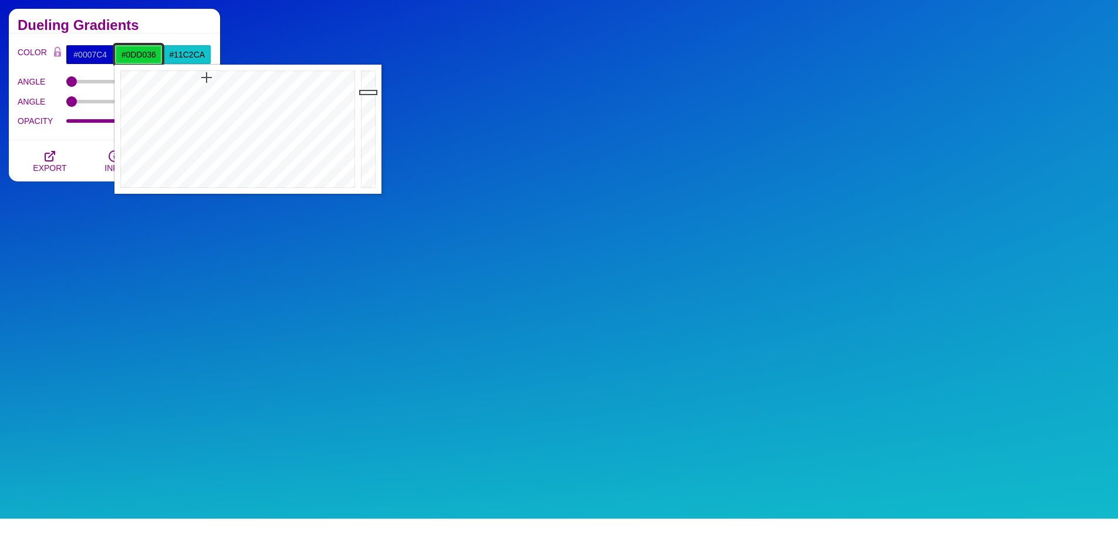
click at [207, 77] on div at bounding box center [236, 129] width 244 height 129
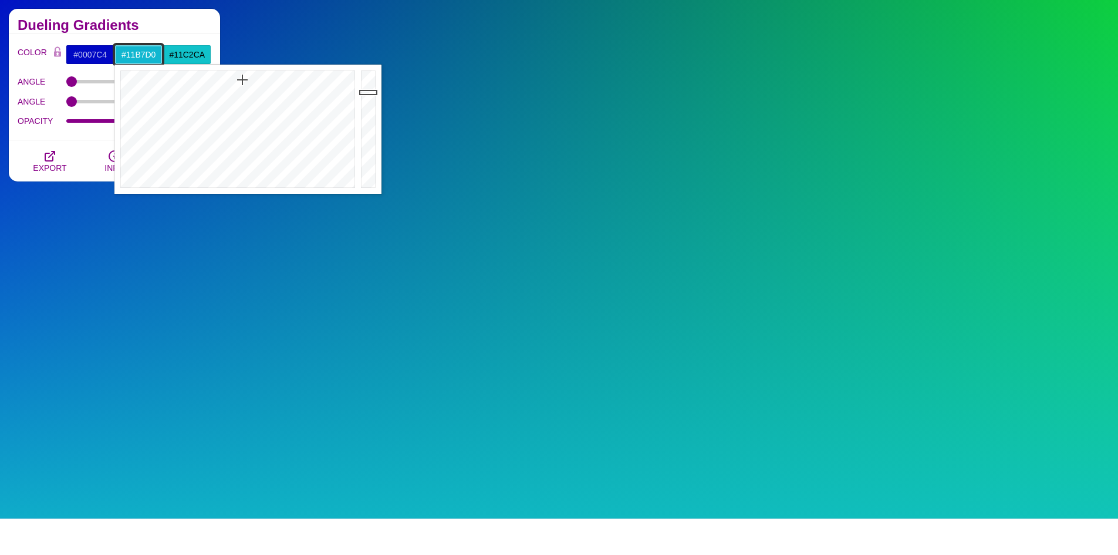
click at [242, 80] on div at bounding box center [236, 129] width 244 height 129
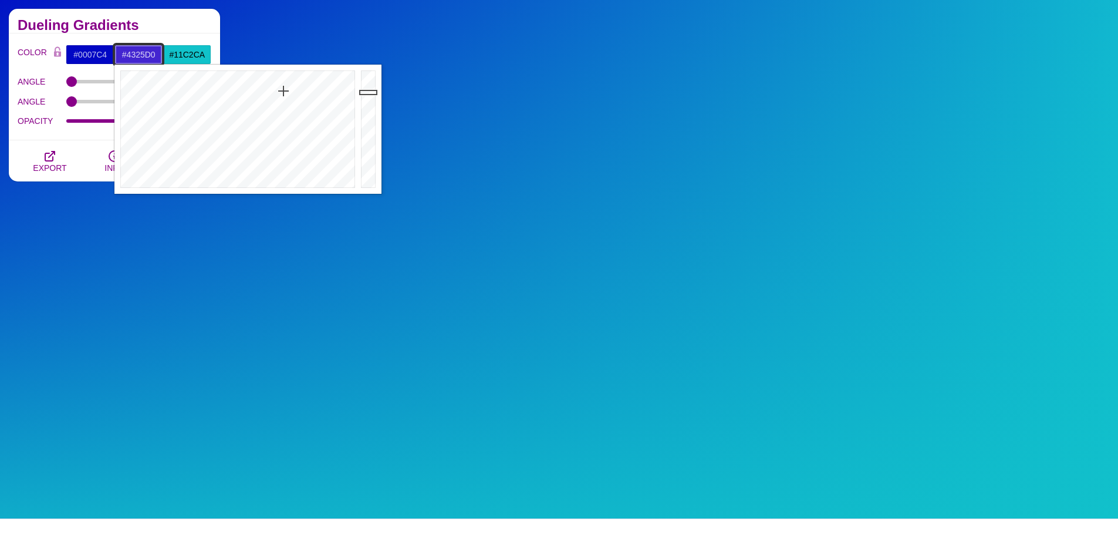
click at [284, 91] on div at bounding box center [236, 129] width 244 height 129
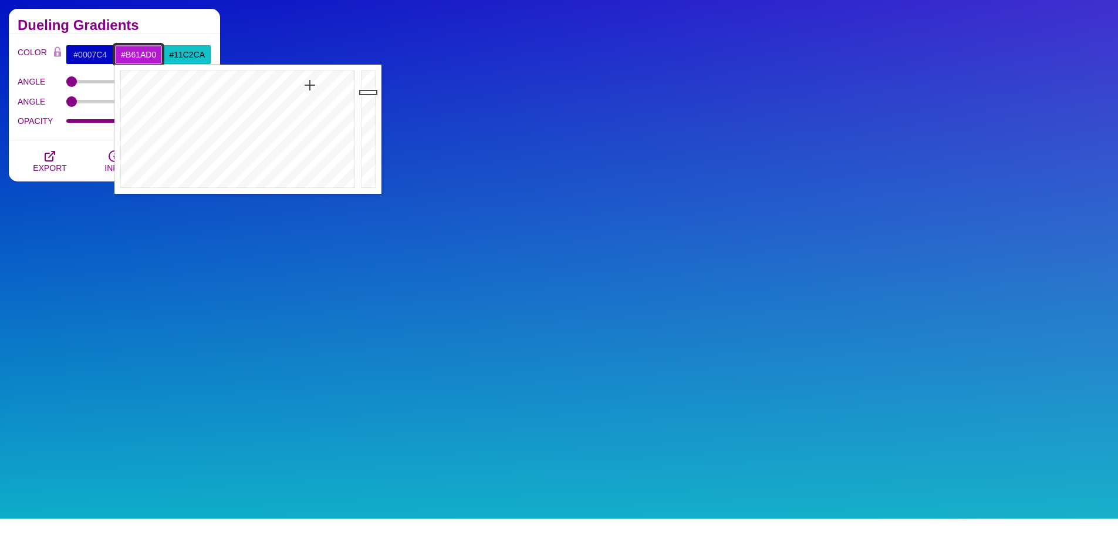
click at [310, 85] on div at bounding box center [236, 129] width 244 height 129
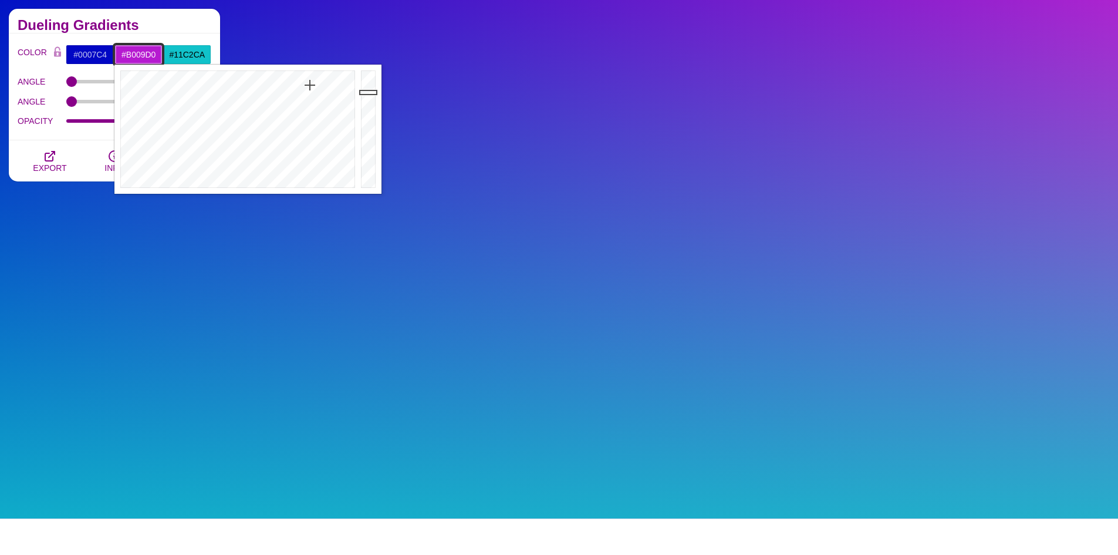
click at [309, 76] on div at bounding box center [236, 129] width 244 height 129
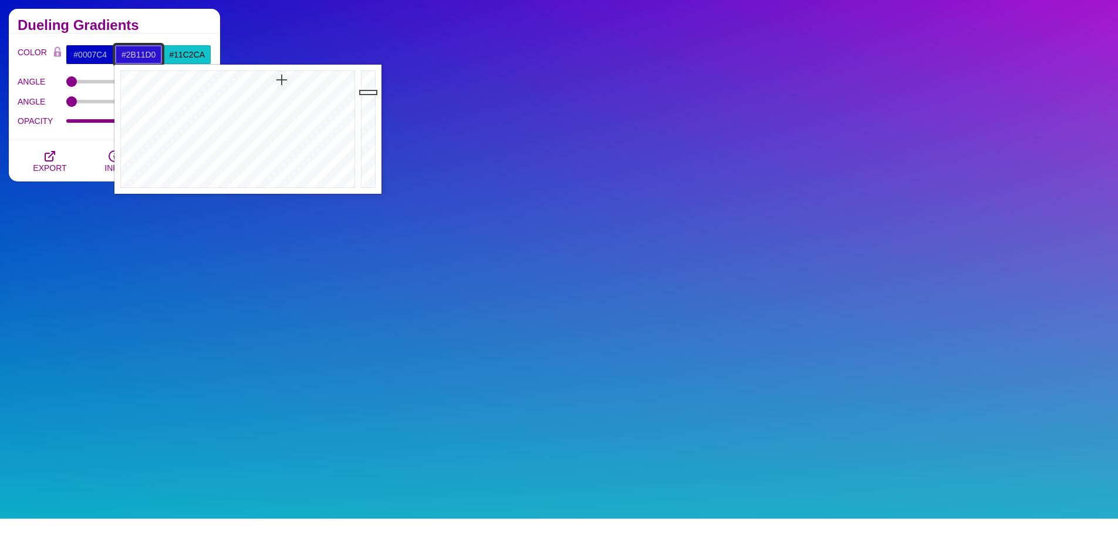
click at [282, 80] on div at bounding box center [236, 129] width 244 height 129
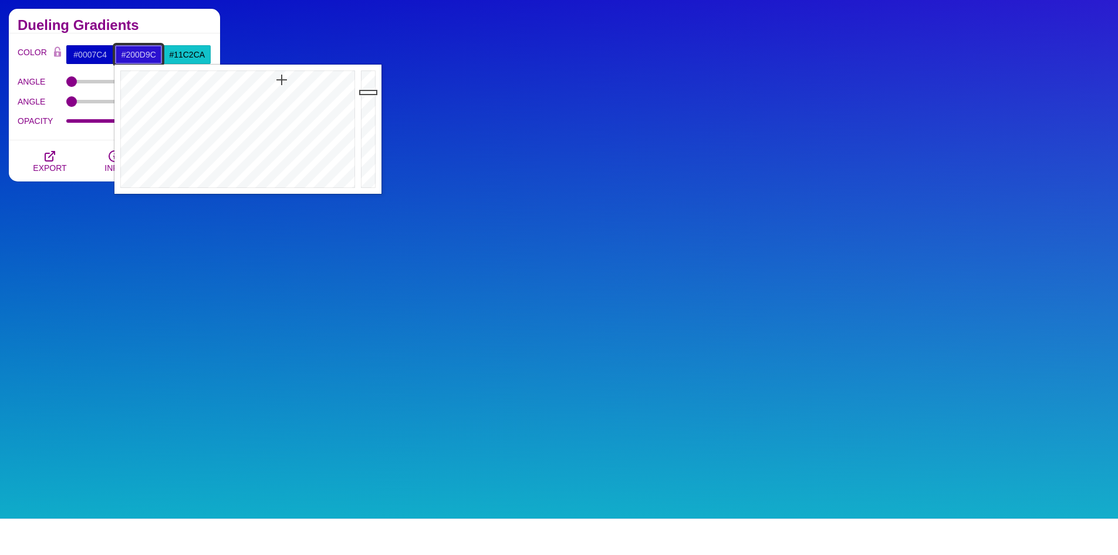
click at [366, 116] on div at bounding box center [369, 129] width 23 height 129
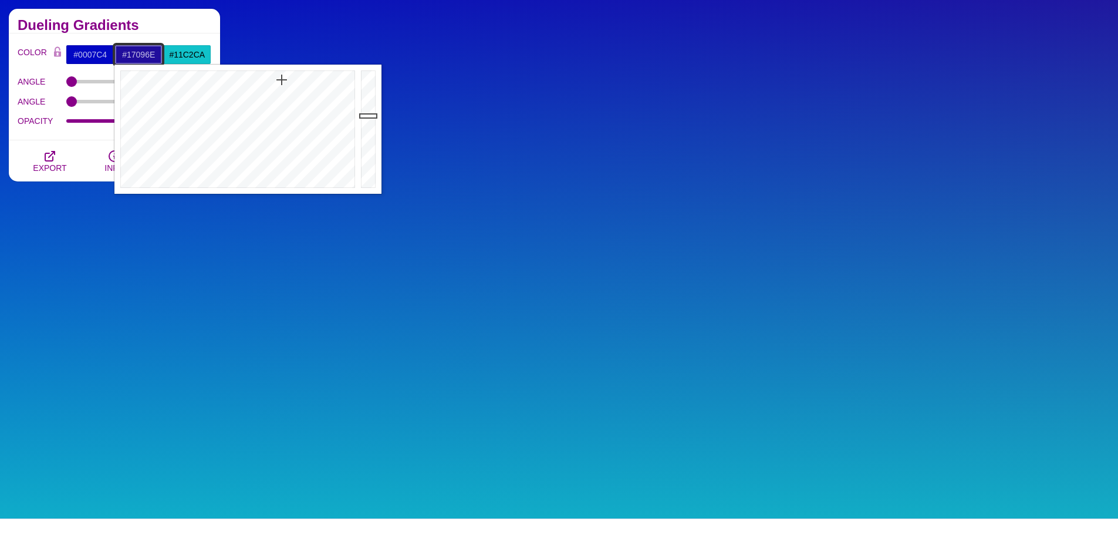
click at [366, 137] on div at bounding box center [369, 129] width 23 height 129
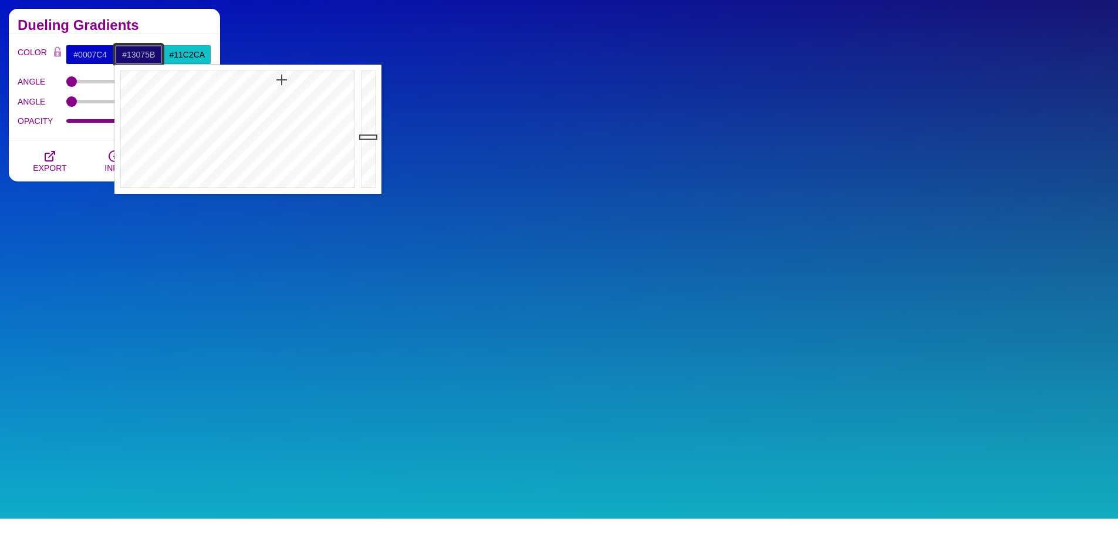
click at [365, 146] on div at bounding box center [369, 129] width 23 height 129
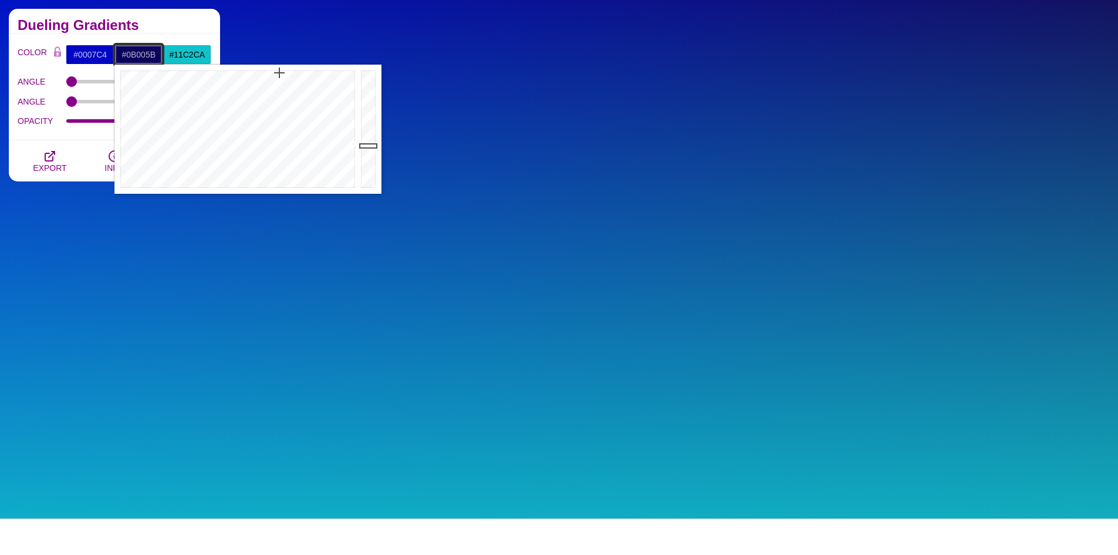
type input "#0C005B"
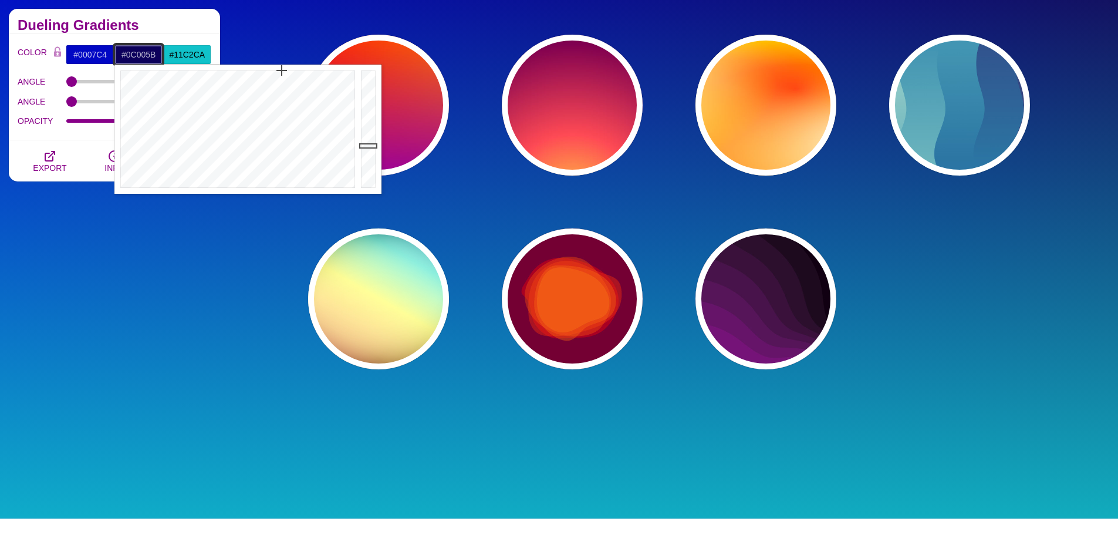
drag, startPoint x: 278, startPoint y: 78, endPoint x: 282, endPoint y: 50, distance: 27.9
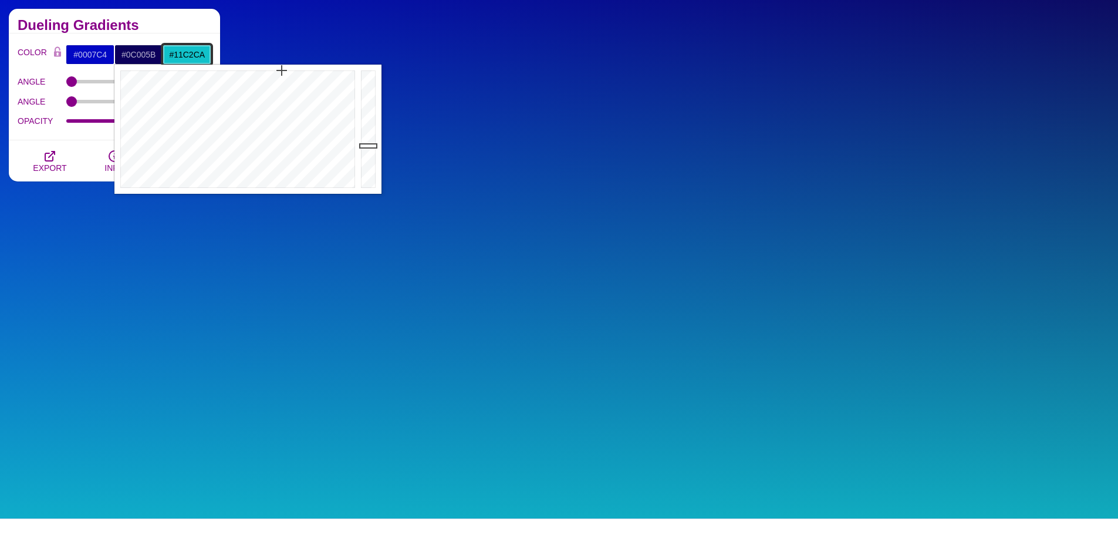
click at [194, 53] on input "#11C2CA" at bounding box center [187, 55] width 49 height 20
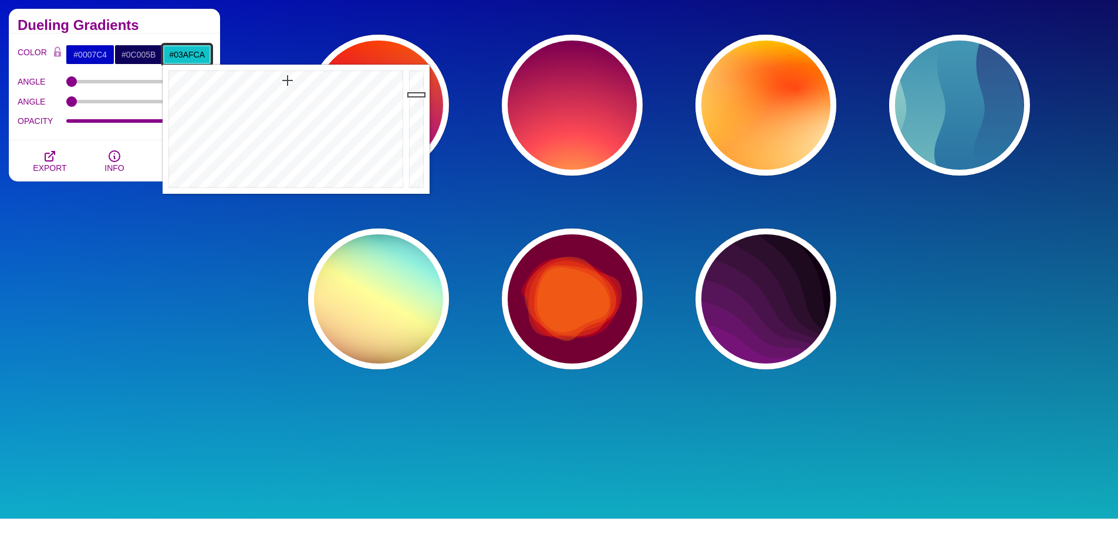
click at [291, 72] on div at bounding box center [285, 129] width 244 height 129
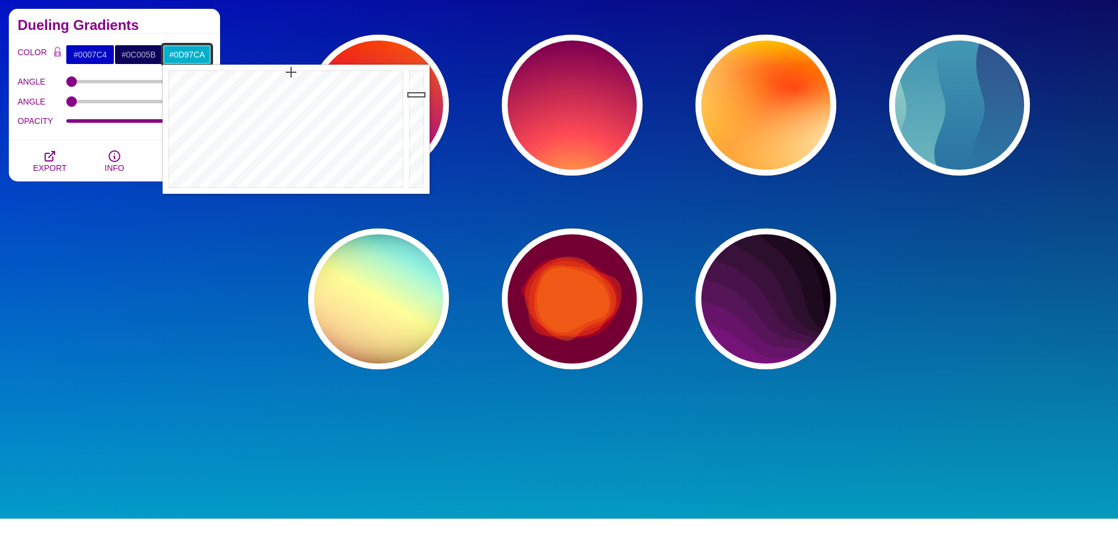
click at [296, 78] on div at bounding box center [285, 129] width 244 height 129
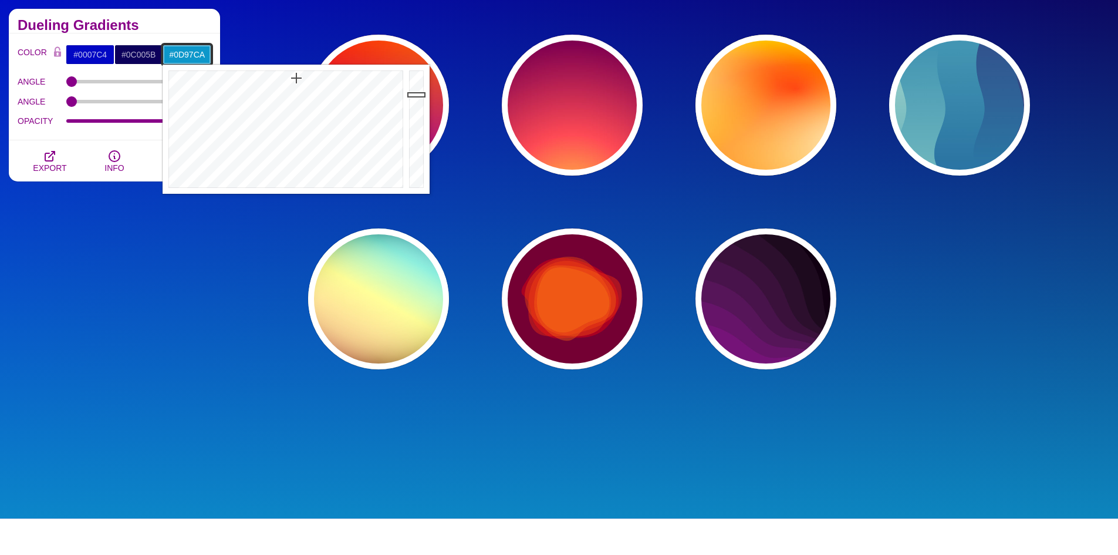
type input "#0FAEE9"
click at [418, 80] on div at bounding box center [417, 129] width 23 height 129
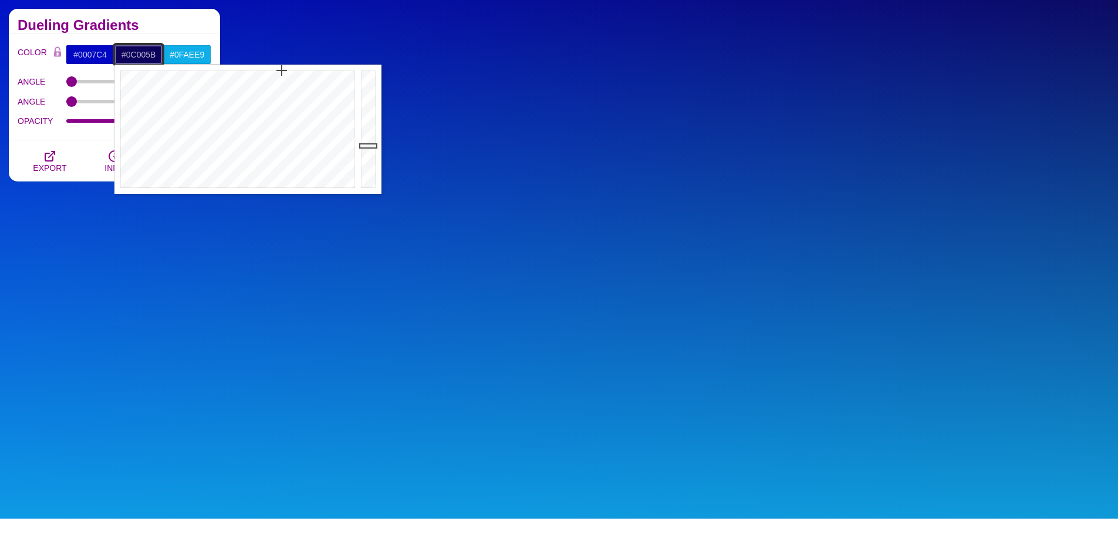
click at [134, 60] on input "#0C005B" at bounding box center [138, 55] width 49 height 20
click at [104, 52] on input "#0007C4" at bounding box center [90, 55] width 49 height 20
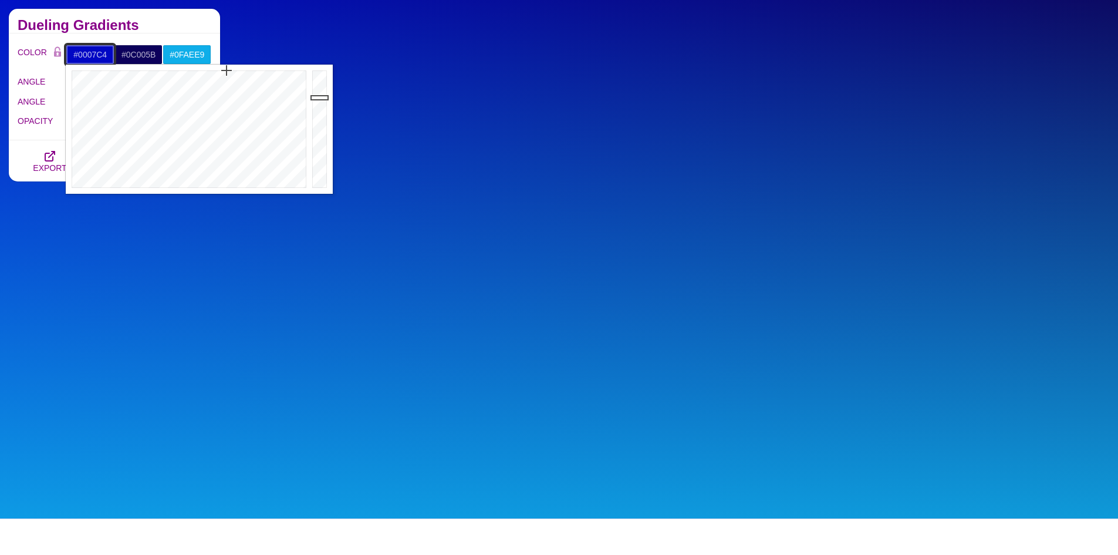
type input "#00045F"
click at [318, 144] on div at bounding box center [320, 129] width 23 height 129
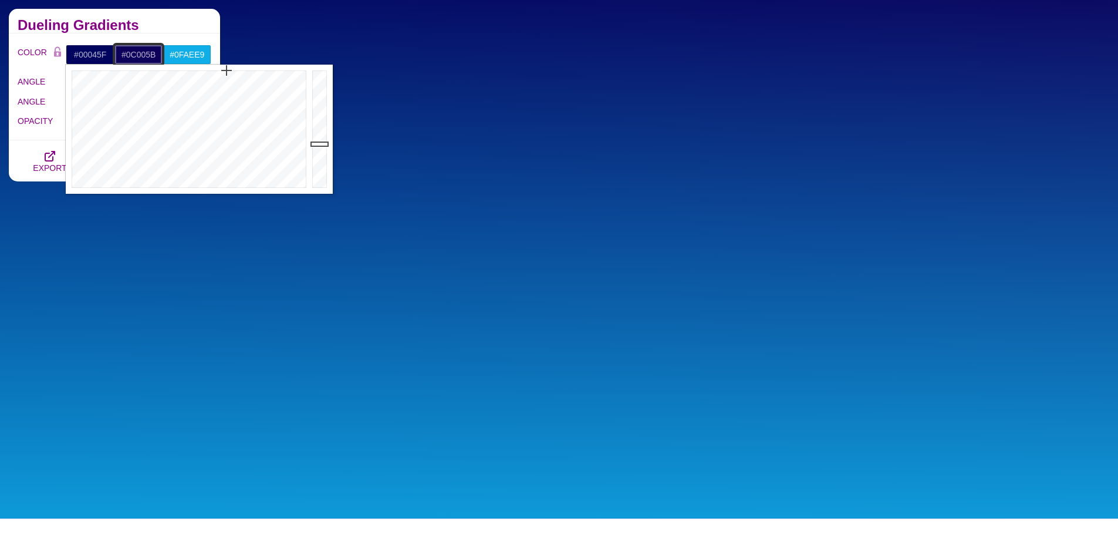
click at [150, 55] on input "#0C005B" at bounding box center [138, 55] width 49 height 20
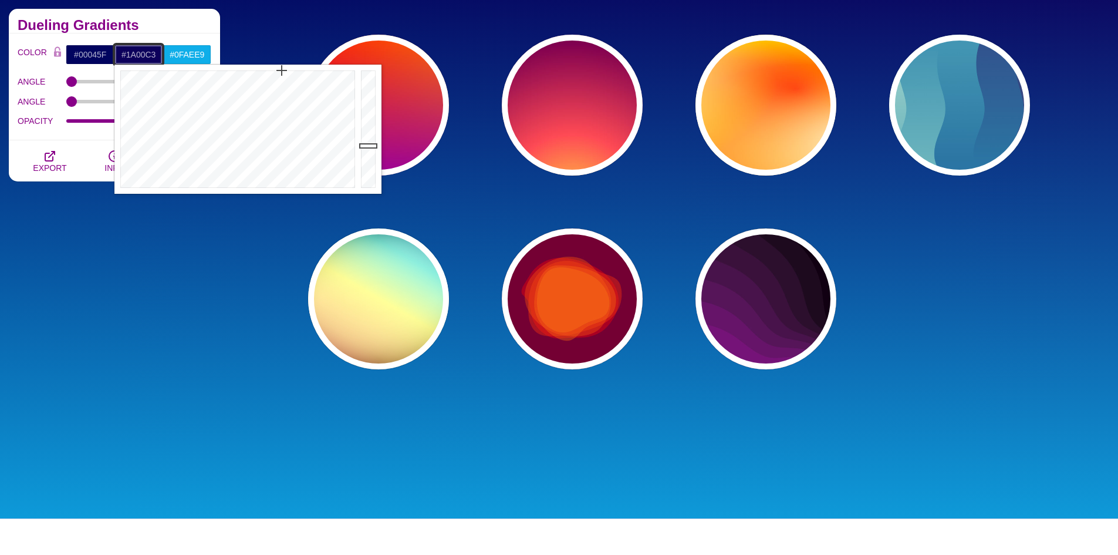
click at [368, 98] on div at bounding box center [369, 129] width 23 height 129
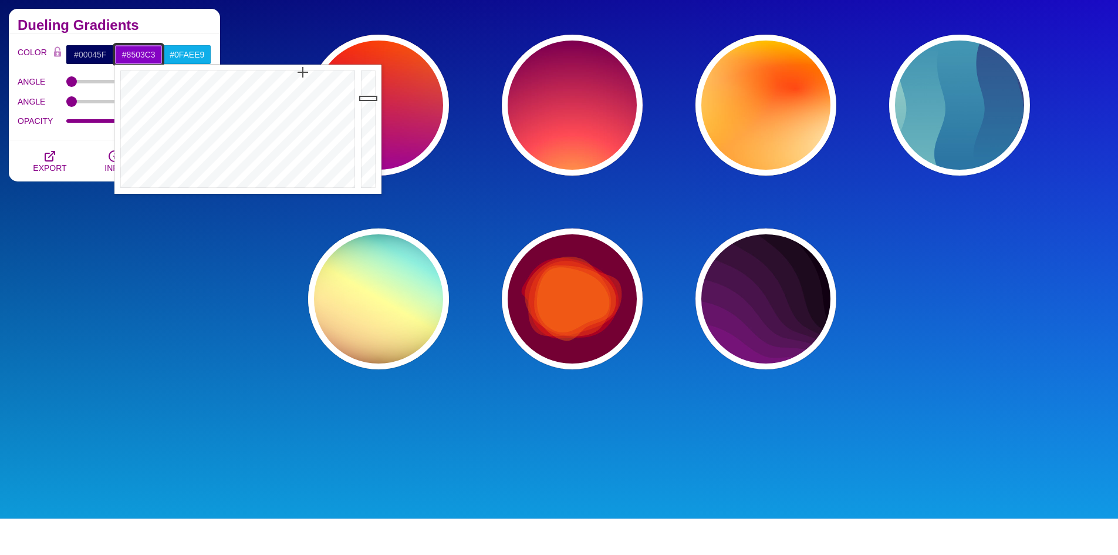
click at [303, 72] on div at bounding box center [236, 129] width 244 height 129
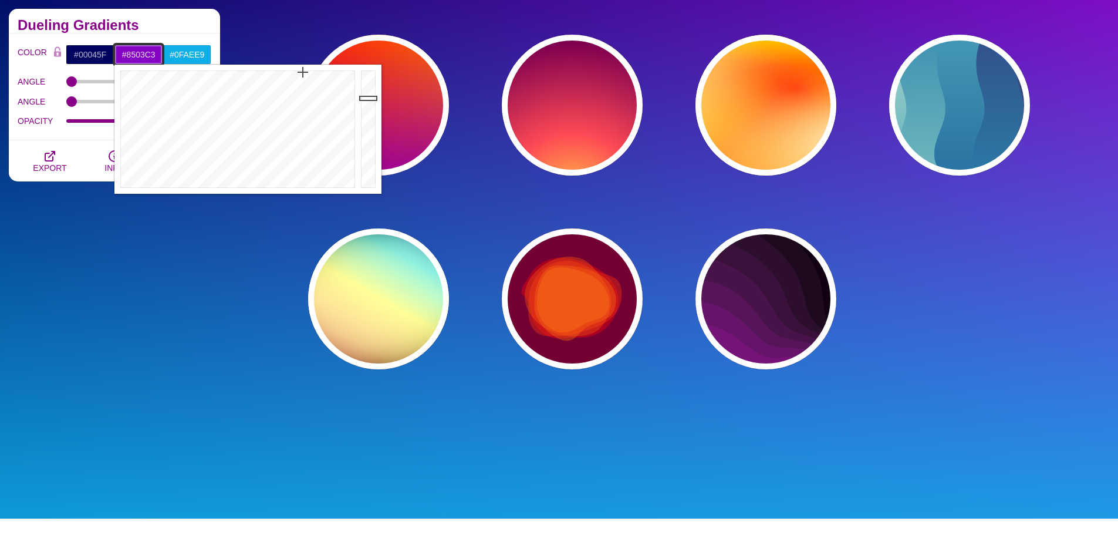
type input "#9303D7"
click at [370, 89] on div at bounding box center [369, 129] width 23 height 129
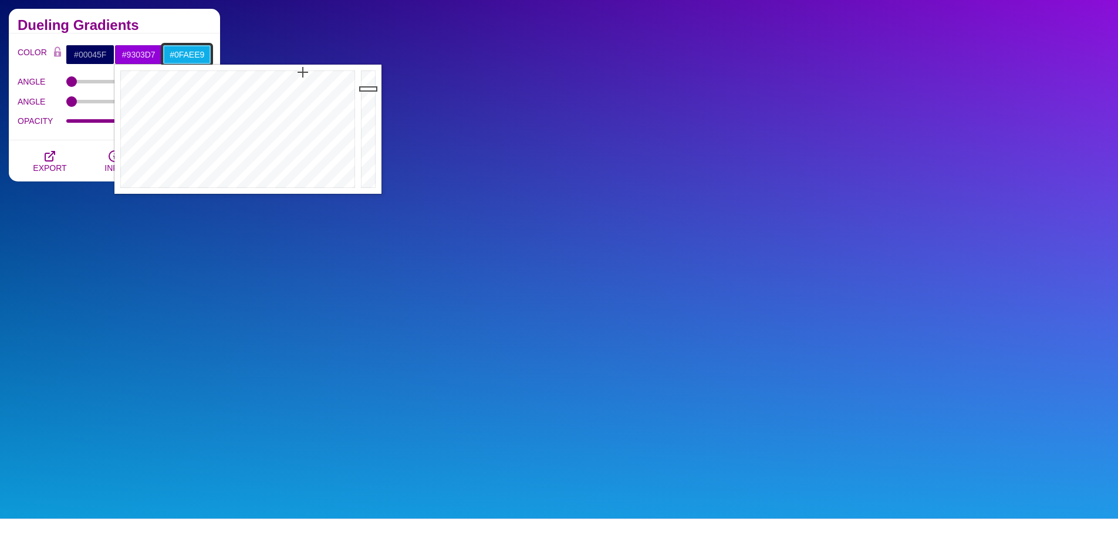
click at [191, 57] on input "#0FAEE9" at bounding box center [187, 55] width 49 height 20
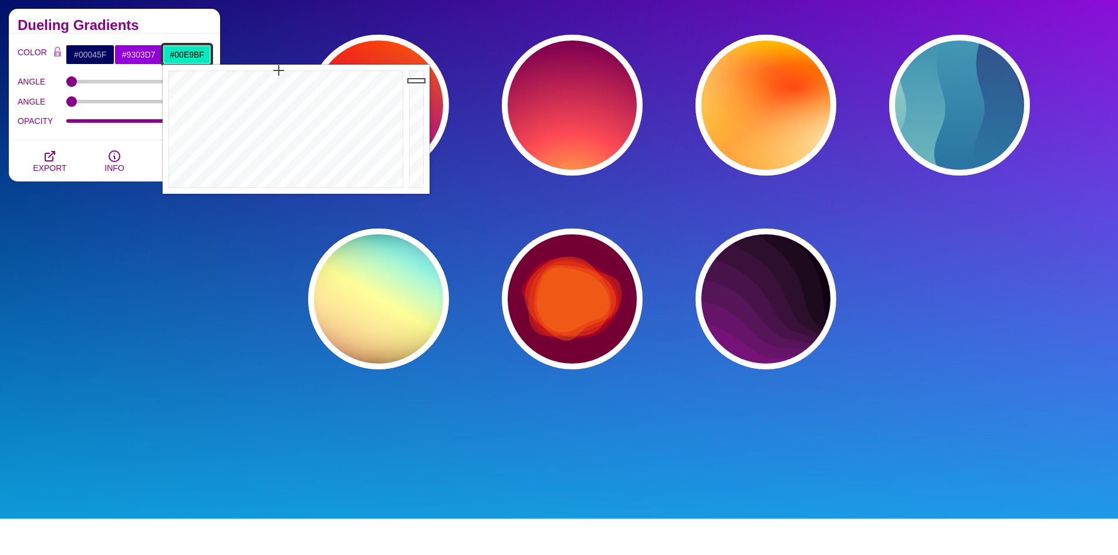
drag, startPoint x: 298, startPoint y: 79, endPoint x: 279, endPoint y: 57, distance: 29.2
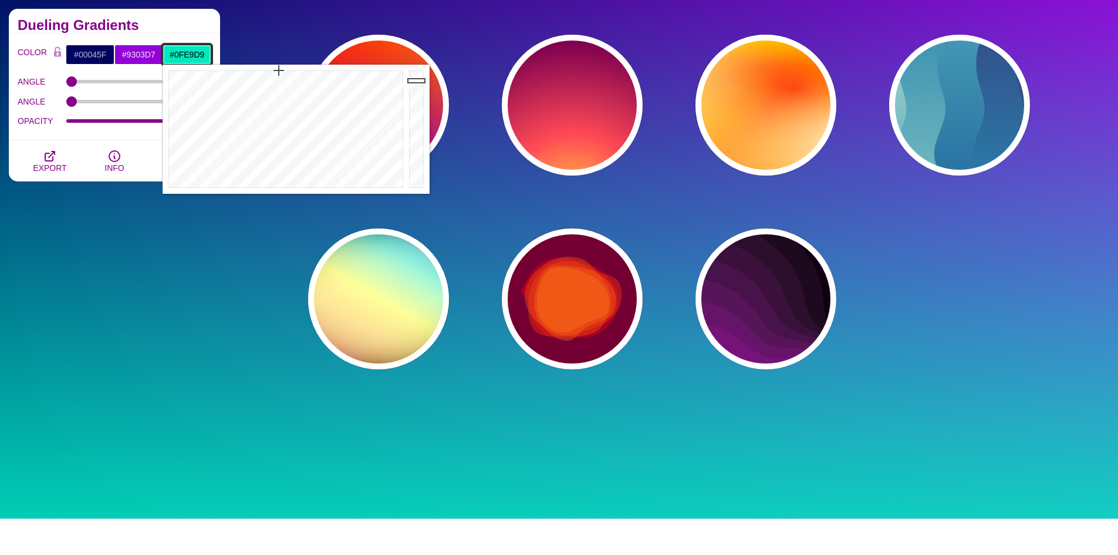
click at [283, 78] on div at bounding box center [285, 129] width 244 height 129
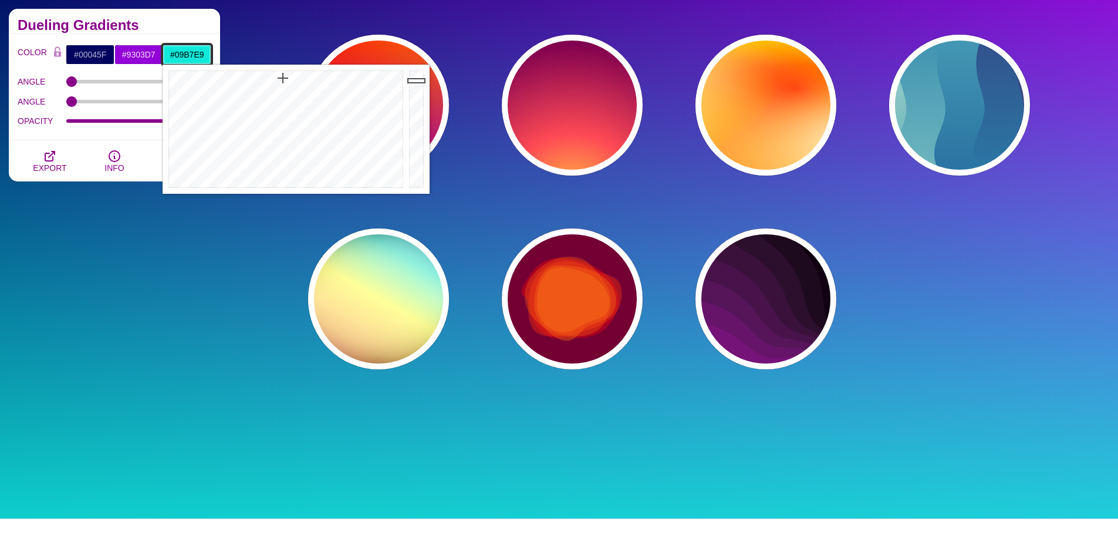
click at [295, 75] on div at bounding box center [285, 129] width 244 height 129
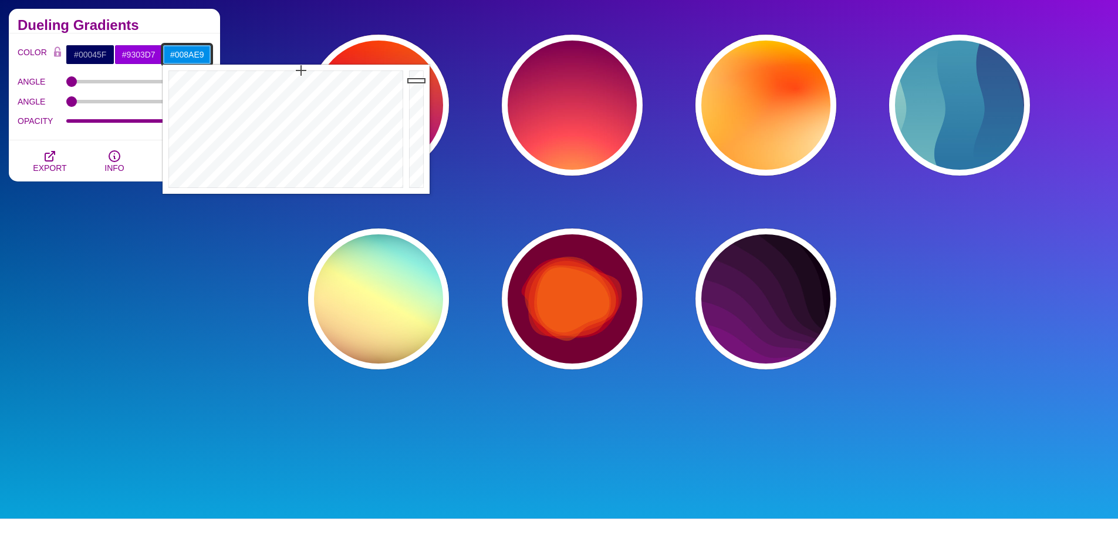
type input "#0087E9"
drag, startPoint x: 295, startPoint y: 75, endPoint x: 302, endPoint y: 66, distance: 11.7
click at [302, 66] on div at bounding box center [285, 129] width 244 height 129
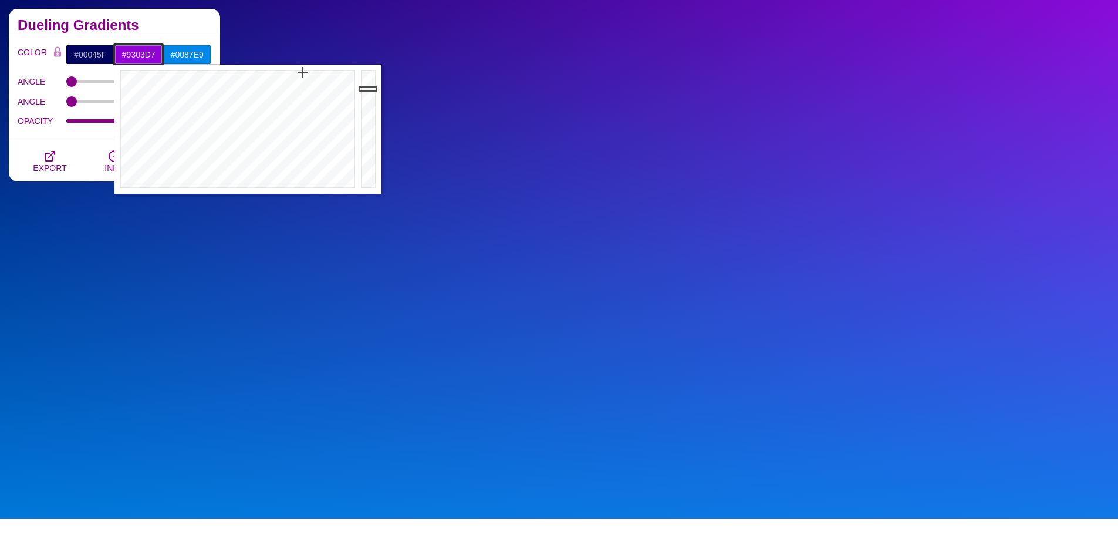
click at [136, 50] on input "#9303D7" at bounding box center [138, 55] width 49 height 20
click at [363, 127] on div at bounding box center [369, 129] width 23 height 129
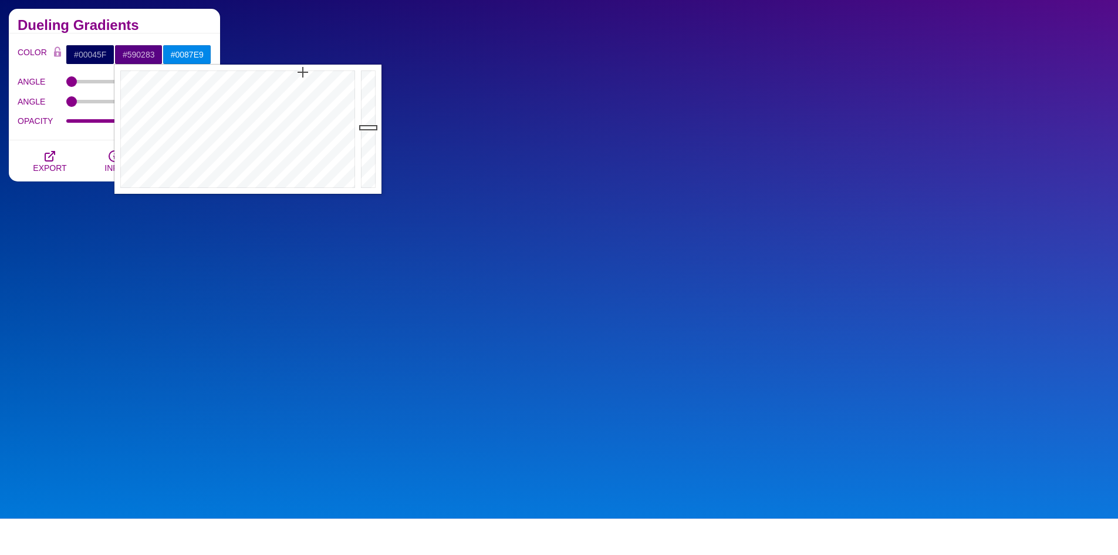
click at [182, 18] on div "Dueling Gradients" at bounding box center [114, 21] width 211 height 25
click at [149, 58] on input "#590283" at bounding box center [138, 55] width 49 height 20
click at [344, 139] on div at bounding box center [236, 129] width 244 height 129
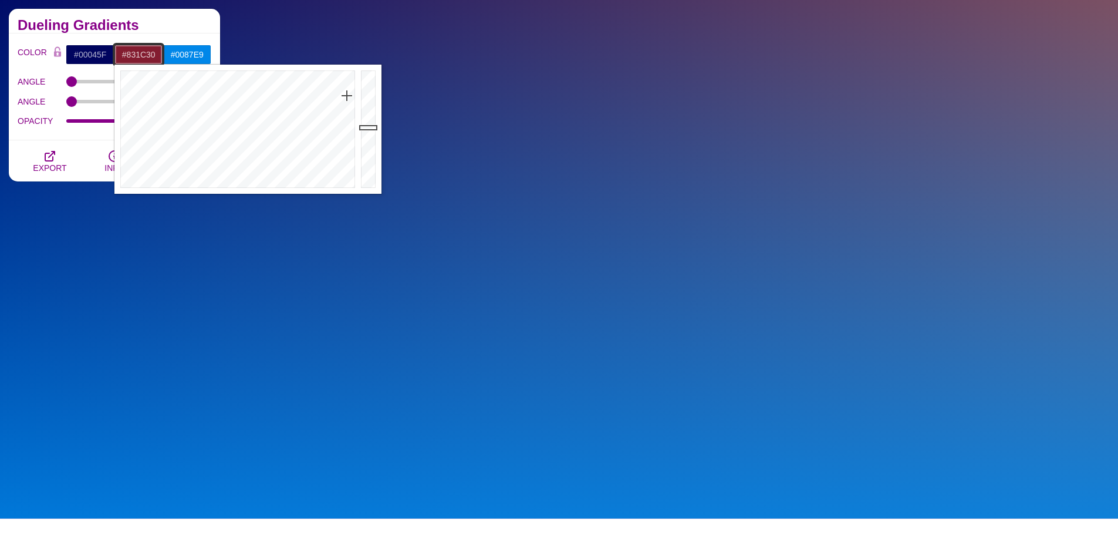
click at [347, 96] on div at bounding box center [236, 129] width 244 height 129
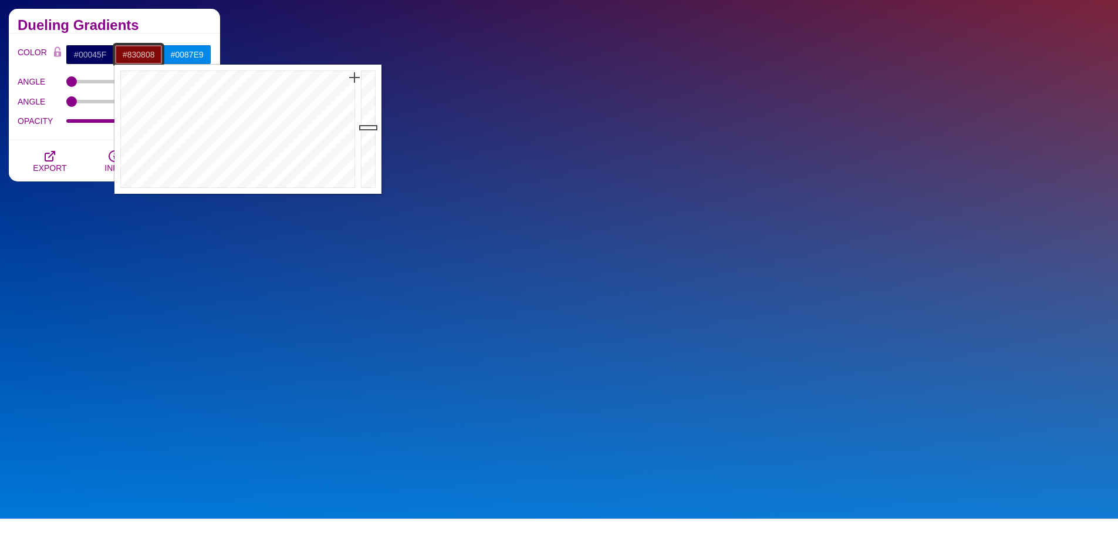
click at [355, 77] on div at bounding box center [236, 129] width 244 height 129
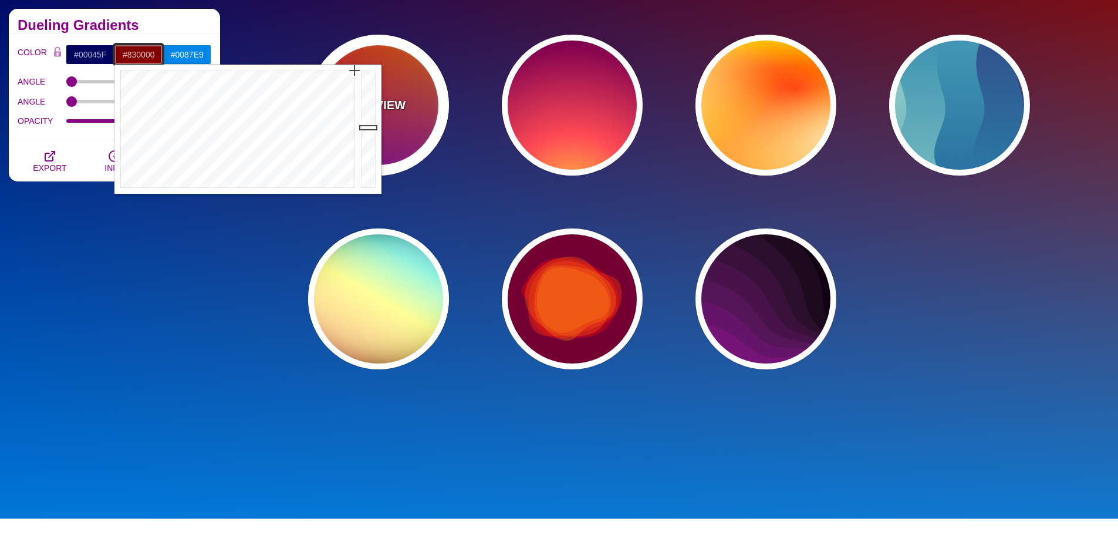
drag, startPoint x: 355, startPoint y: 77, endPoint x: 356, endPoint y: 47, distance: 30.5
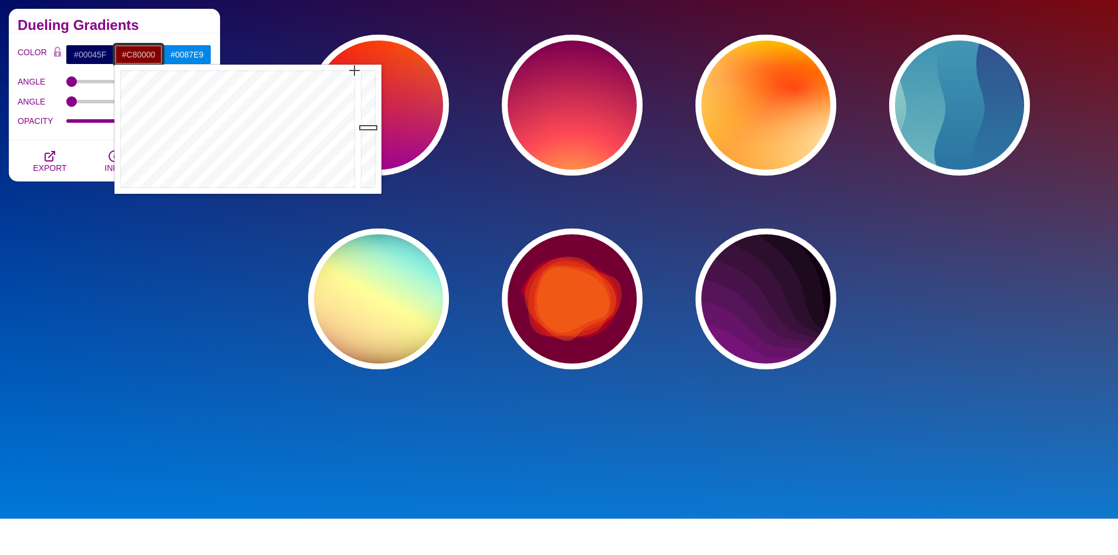
click at [367, 96] on div at bounding box center [369, 129] width 23 height 129
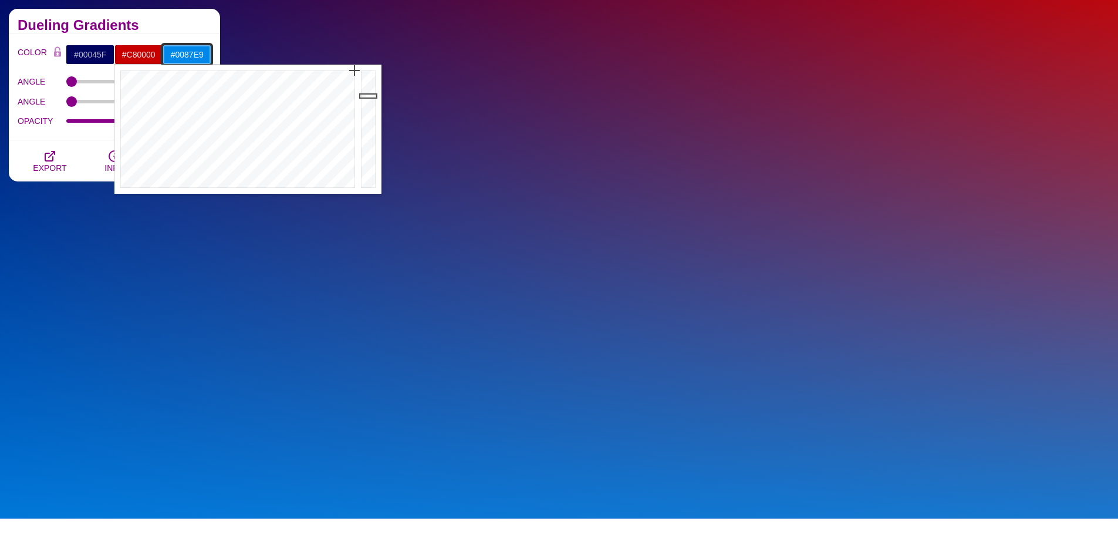
click at [186, 50] on input "#0087E9" at bounding box center [187, 55] width 49 height 20
click at [126, 52] on input "#C80000" at bounding box center [138, 55] width 49 height 20
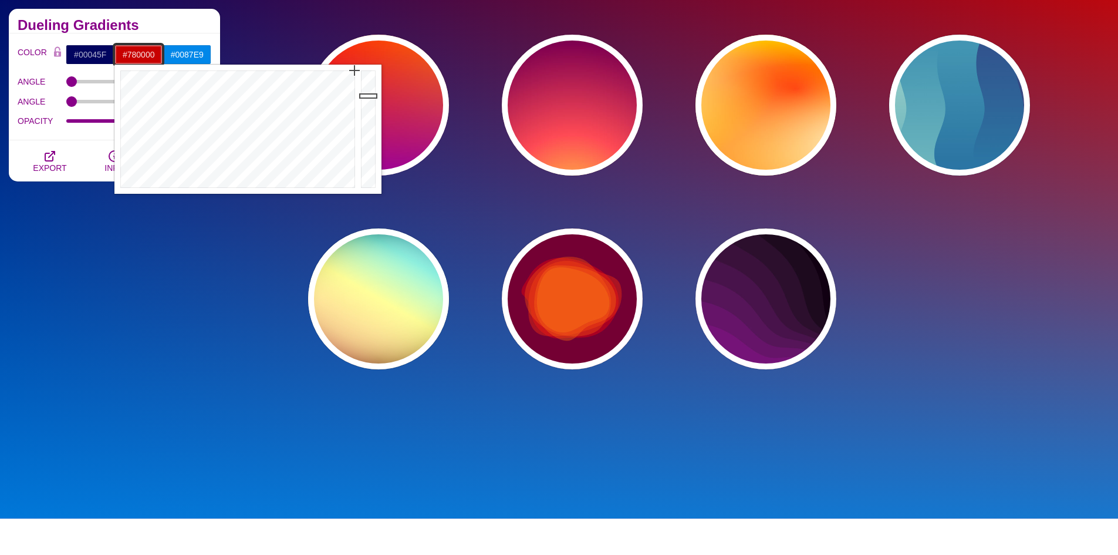
click at [363, 132] on div at bounding box center [369, 129] width 23 height 129
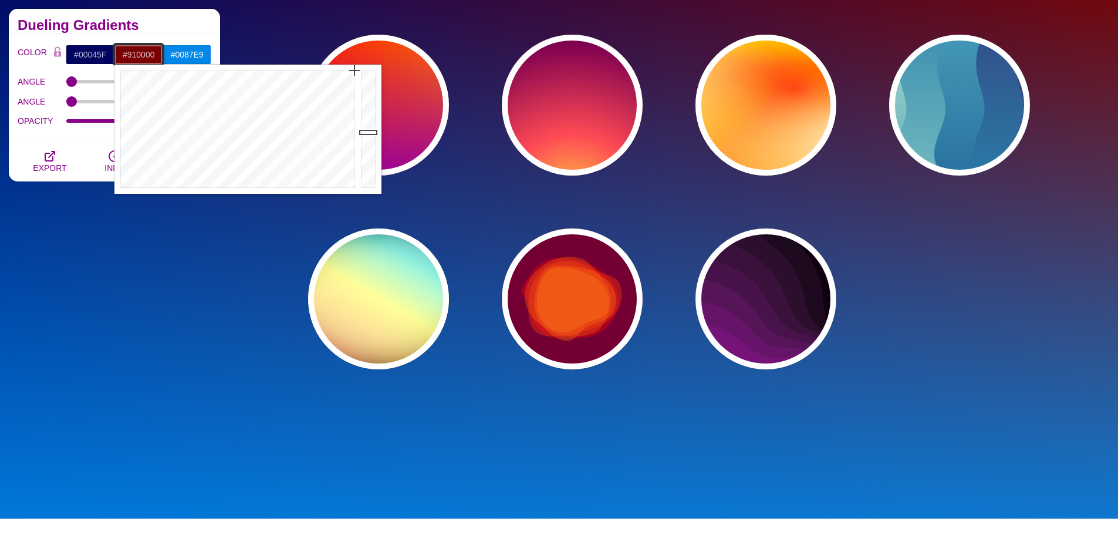
click at [366, 121] on div at bounding box center [369, 129] width 23 height 129
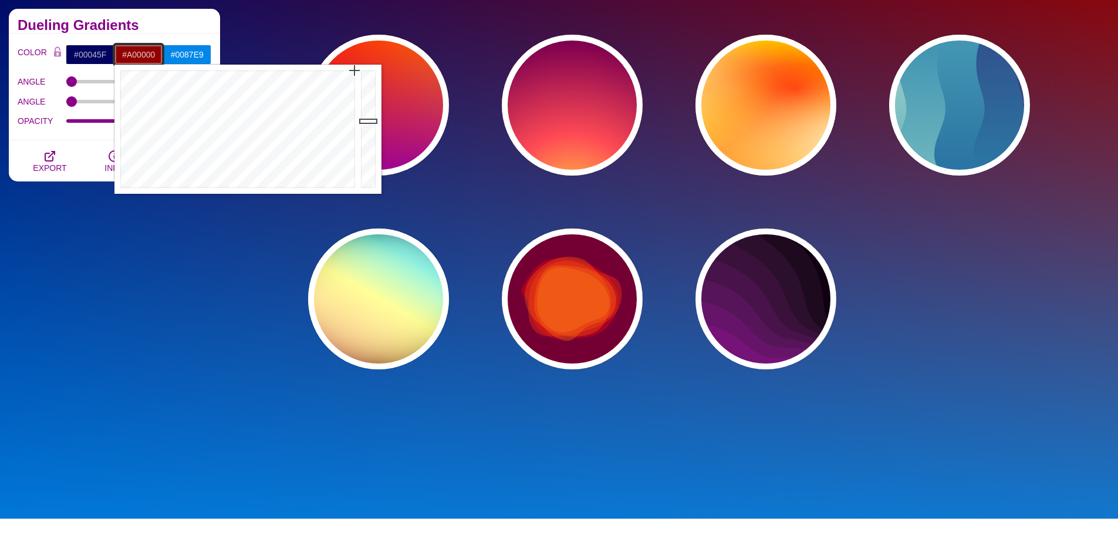
click at [366, 114] on div at bounding box center [369, 129] width 23 height 129
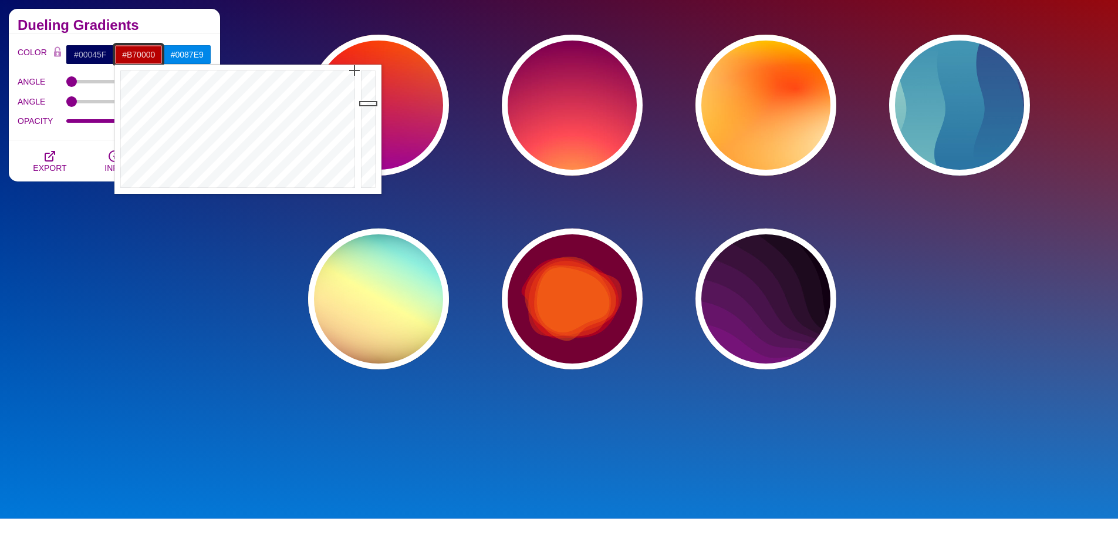
click at [367, 103] on div at bounding box center [369, 129] width 23 height 129
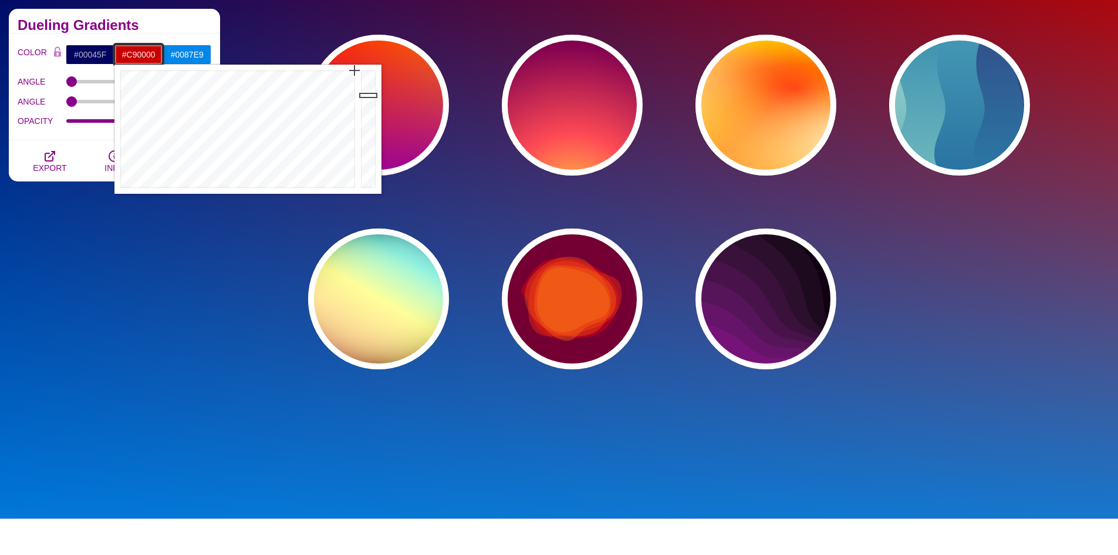
click at [368, 95] on div at bounding box center [369, 129] width 23 height 129
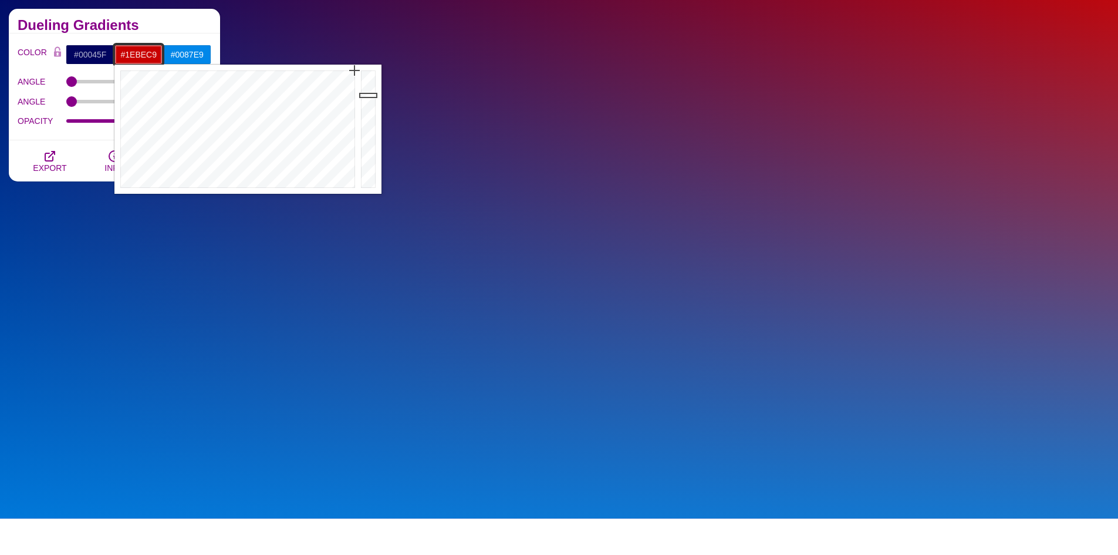
click at [240, 88] on div at bounding box center [236, 129] width 244 height 129
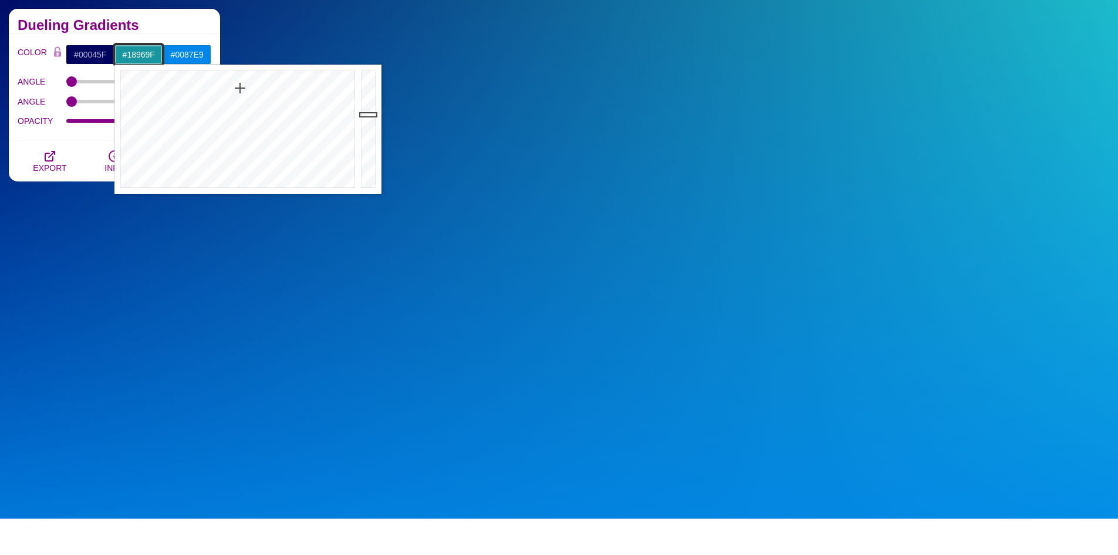
click at [363, 114] on div at bounding box center [369, 129] width 23 height 129
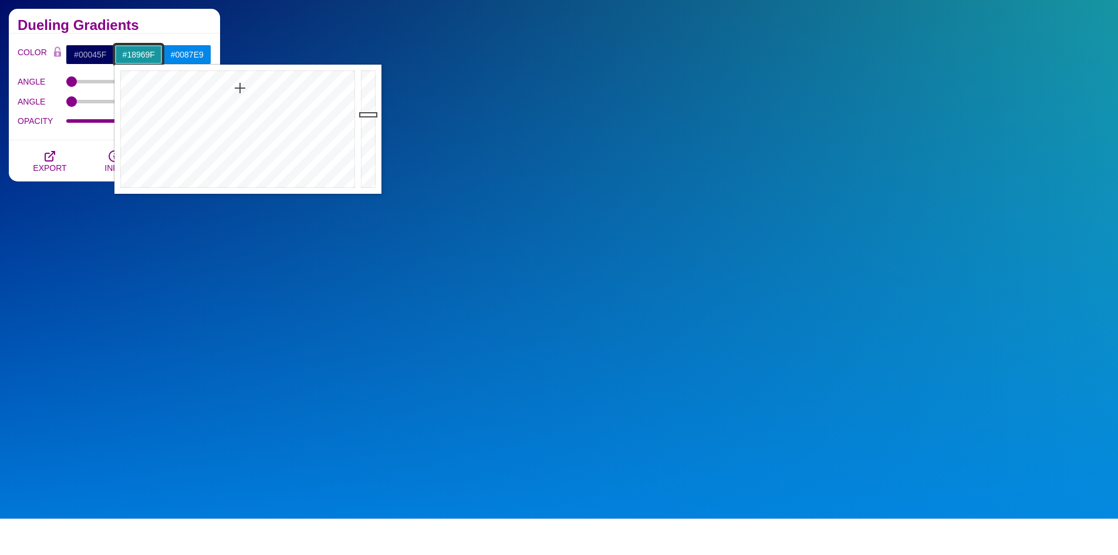
type input "#15828A"
click at [365, 124] on div at bounding box center [369, 129] width 23 height 129
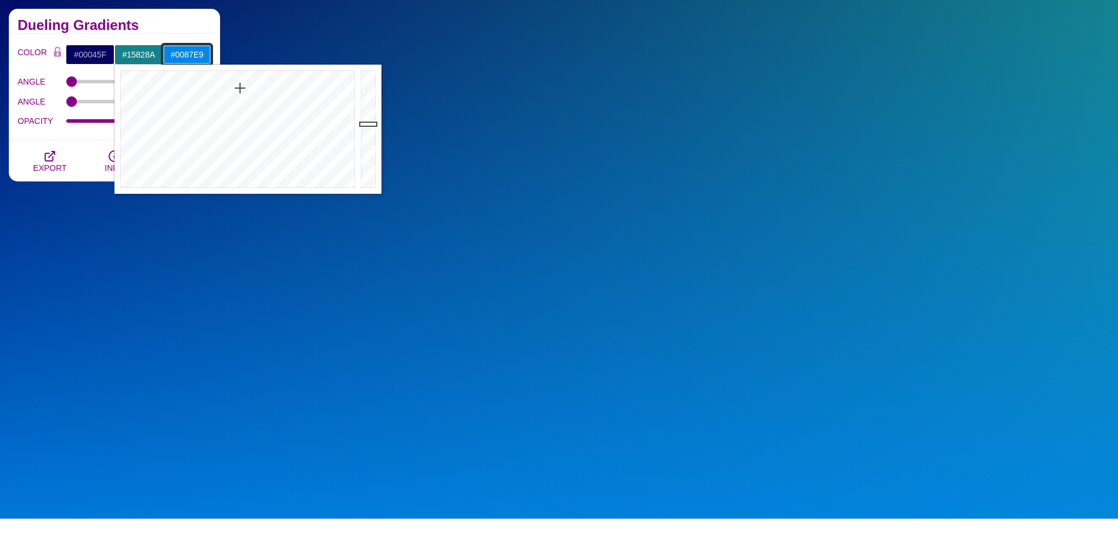
click at [200, 61] on input "#0087E9" at bounding box center [187, 55] width 49 height 20
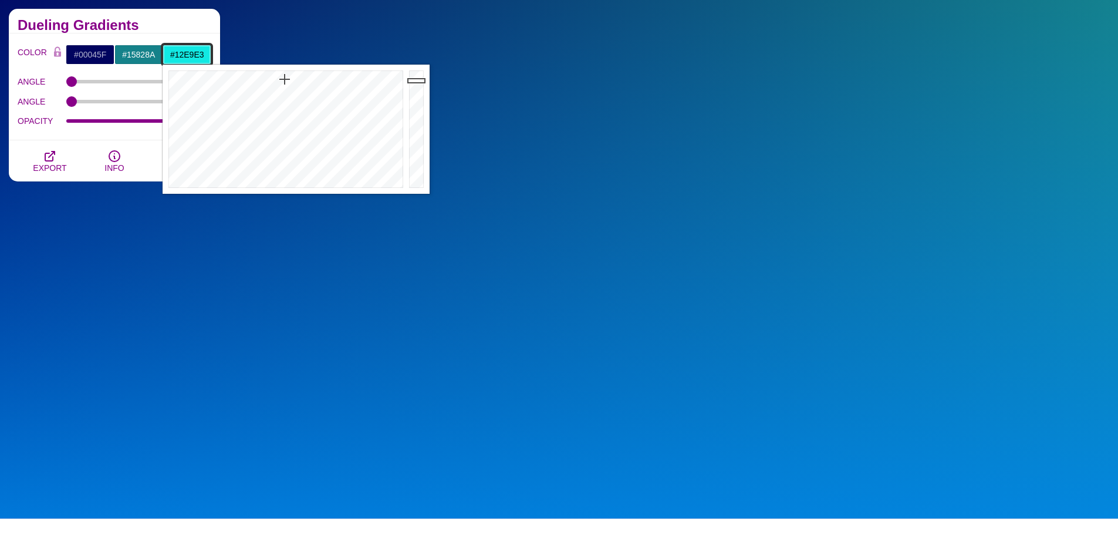
click at [285, 79] on div at bounding box center [285, 129] width 244 height 129
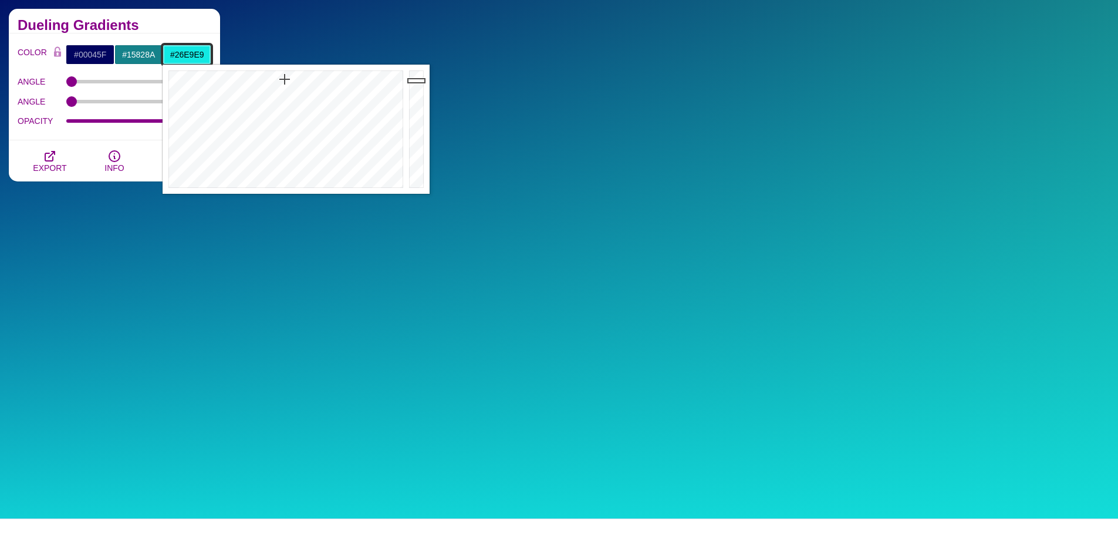
click at [286, 89] on div at bounding box center [285, 129] width 244 height 129
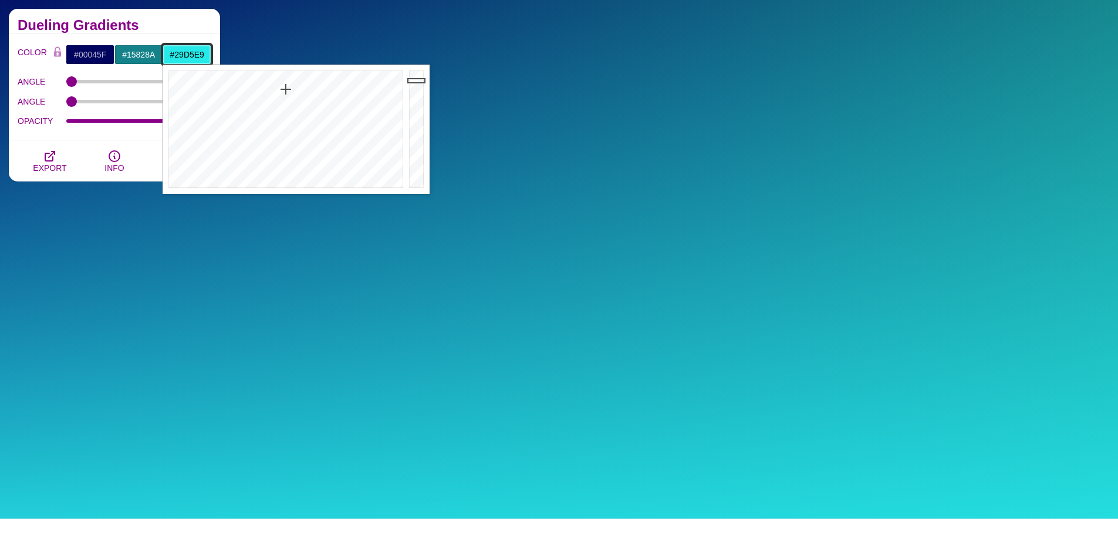
click at [290, 91] on div at bounding box center [285, 129] width 244 height 129
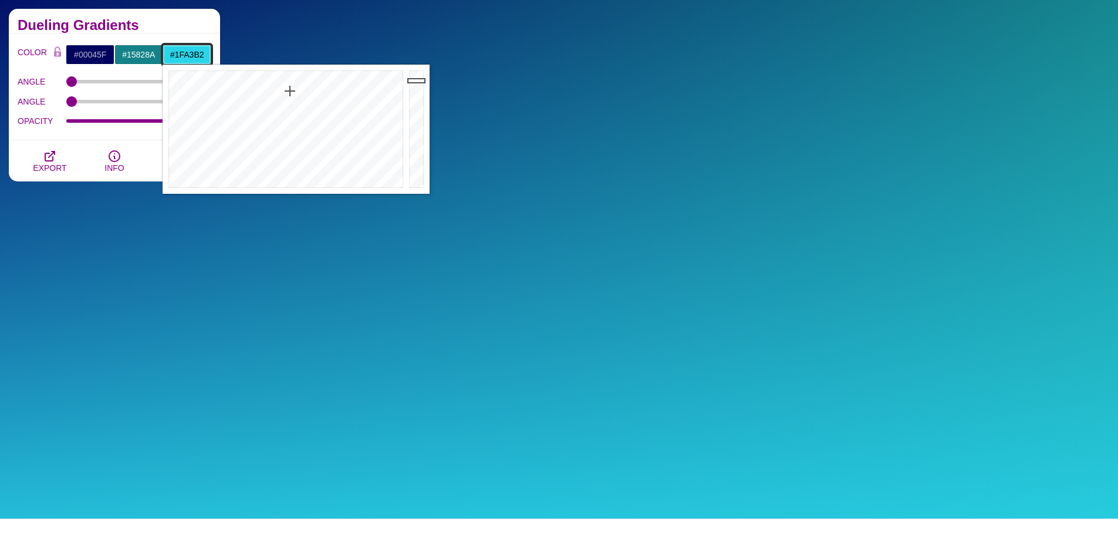
click at [412, 106] on div at bounding box center [417, 129] width 23 height 129
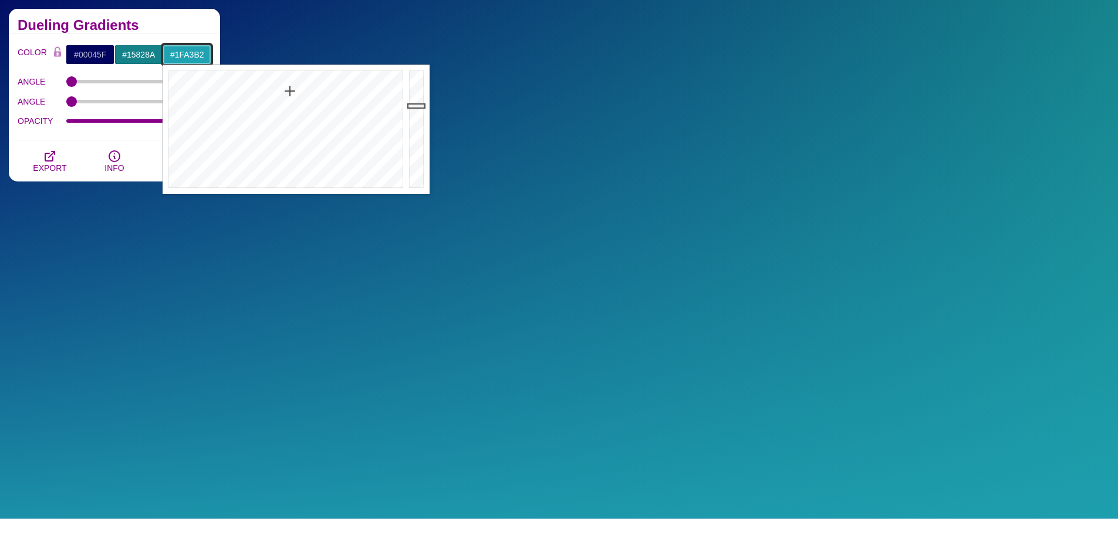
type input "#1B8A97"
click at [412, 118] on div at bounding box center [417, 129] width 23 height 129
